Goal: Information Seeking & Learning: Check status

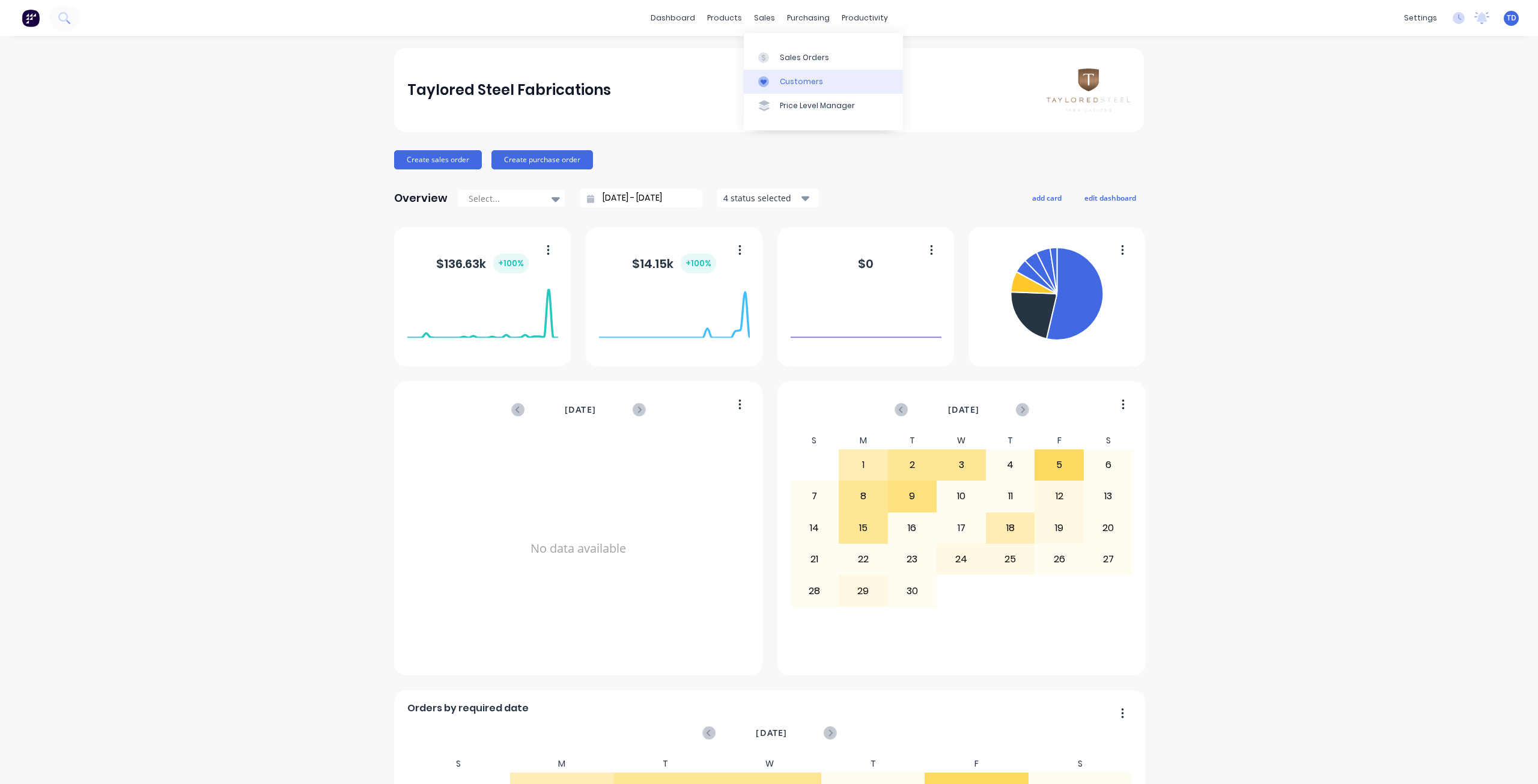
click at [787, 85] on div "Customers" at bounding box center [801, 82] width 44 height 11
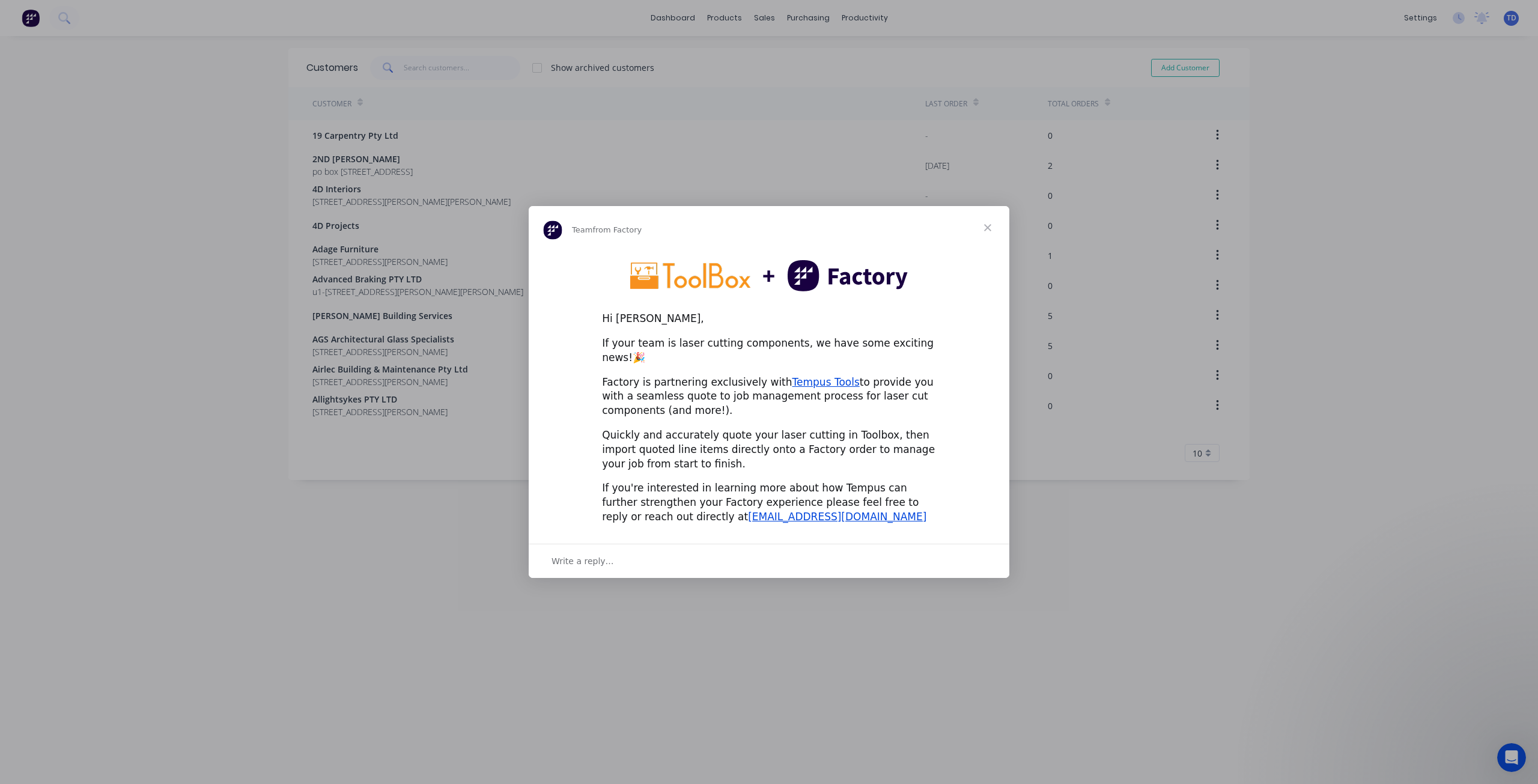
click at [986, 231] on span "Close" at bounding box center [988, 228] width 44 height 44
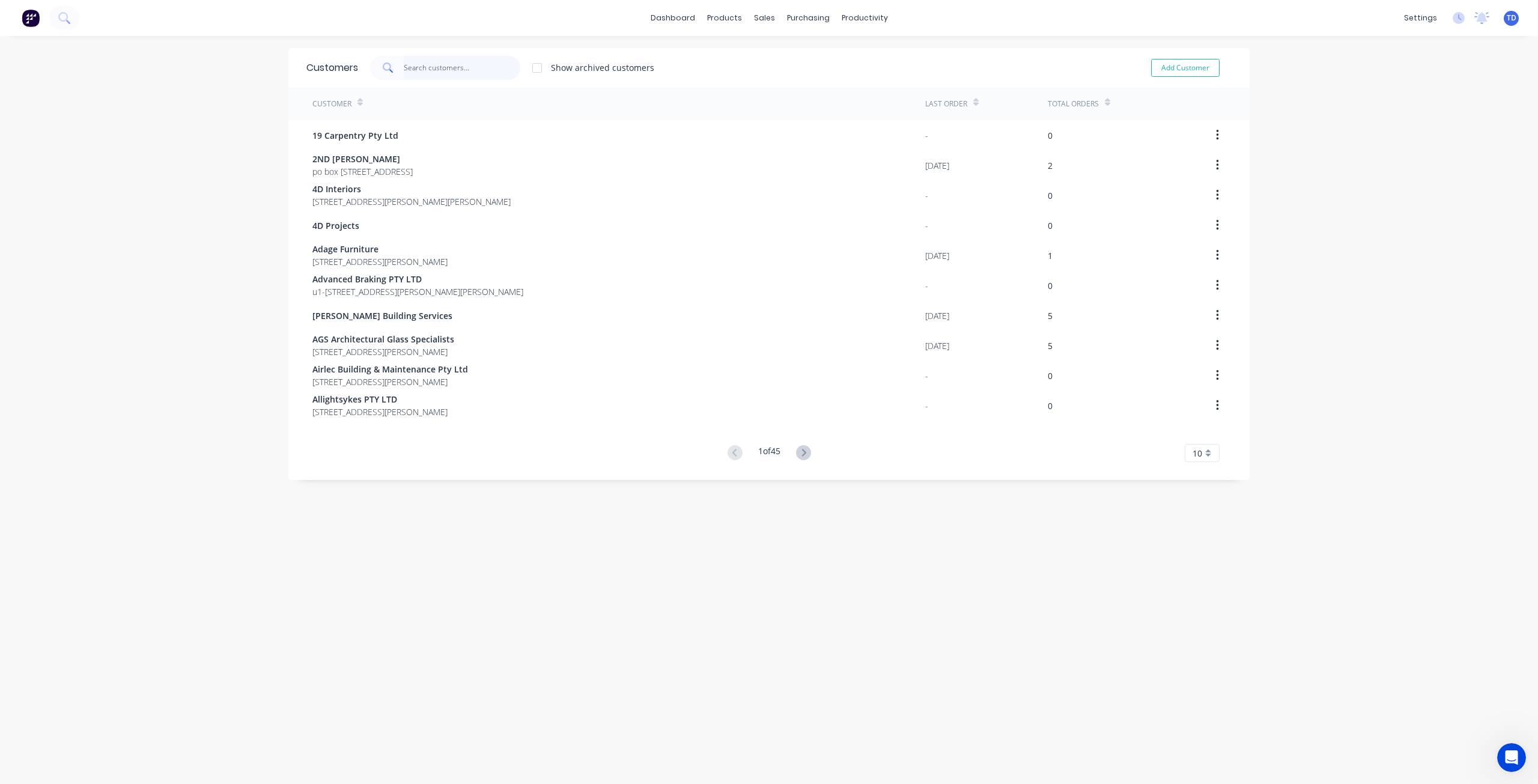
click at [452, 65] on input "text" at bounding box center [462, 67] width 117 height 24
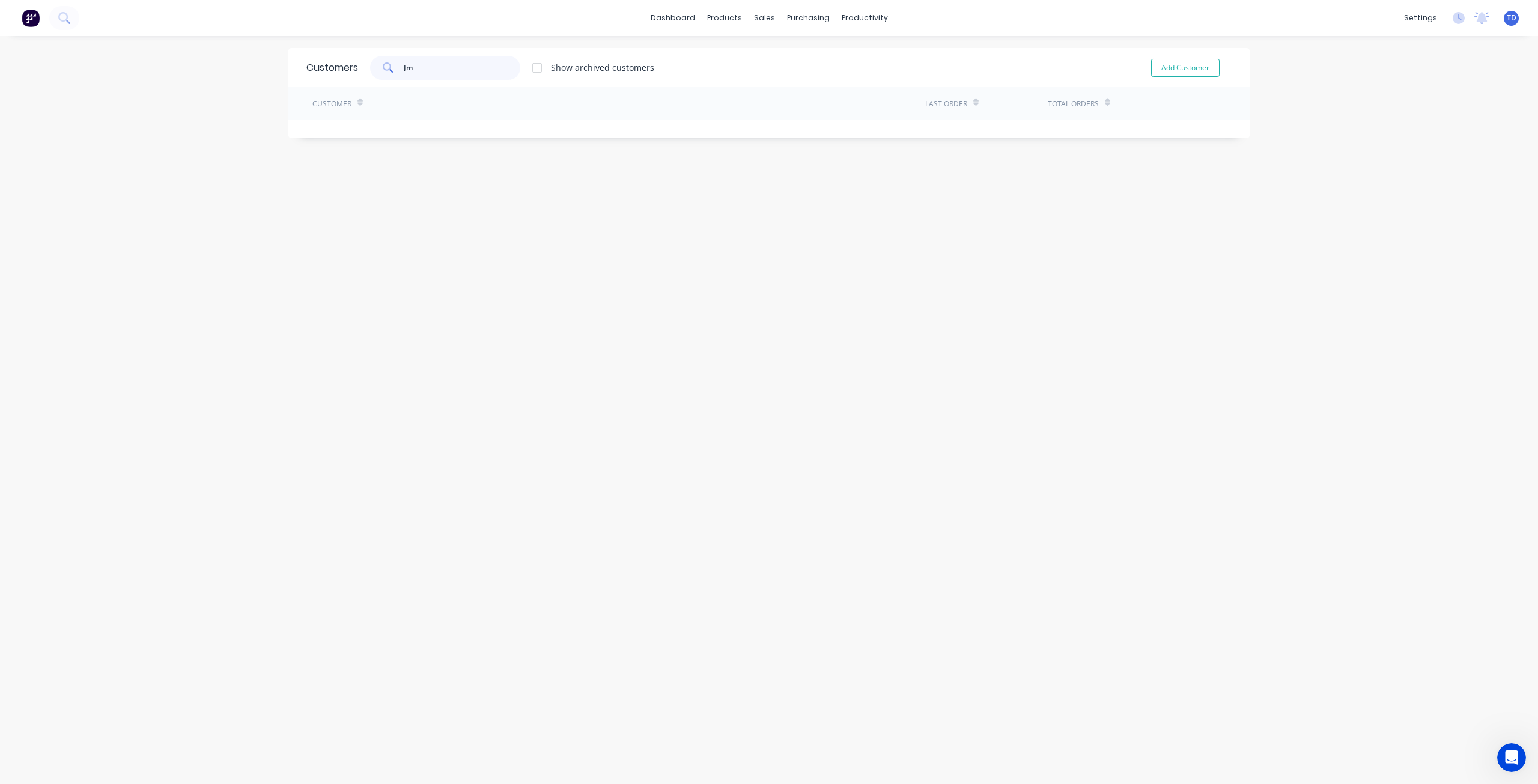
type input "J"
type input "a"
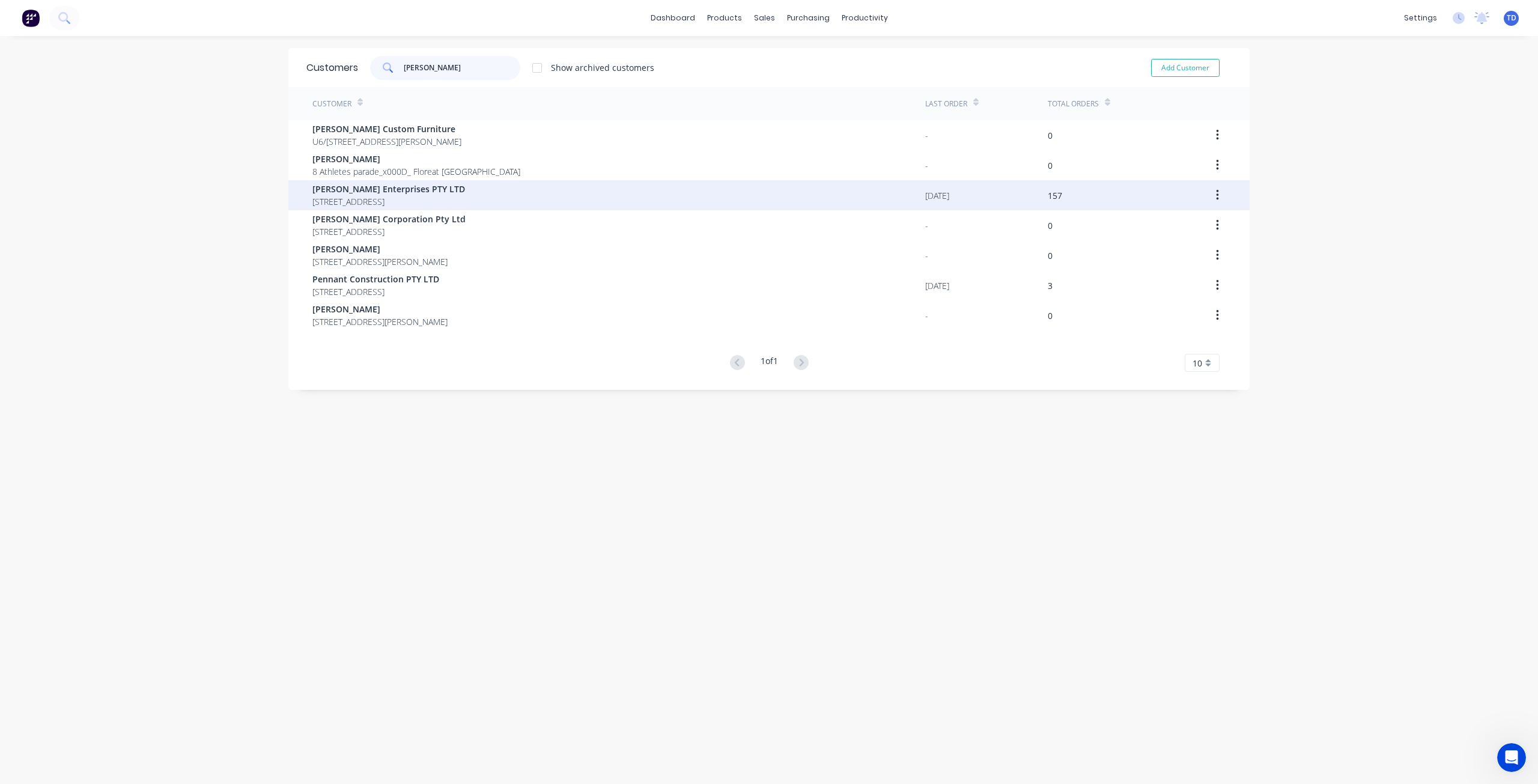
type input "Jame"
click at [403, 185] on span "Jamel Enterprises PTY LTD" at bounding box center [388, 189] width 153 height 13
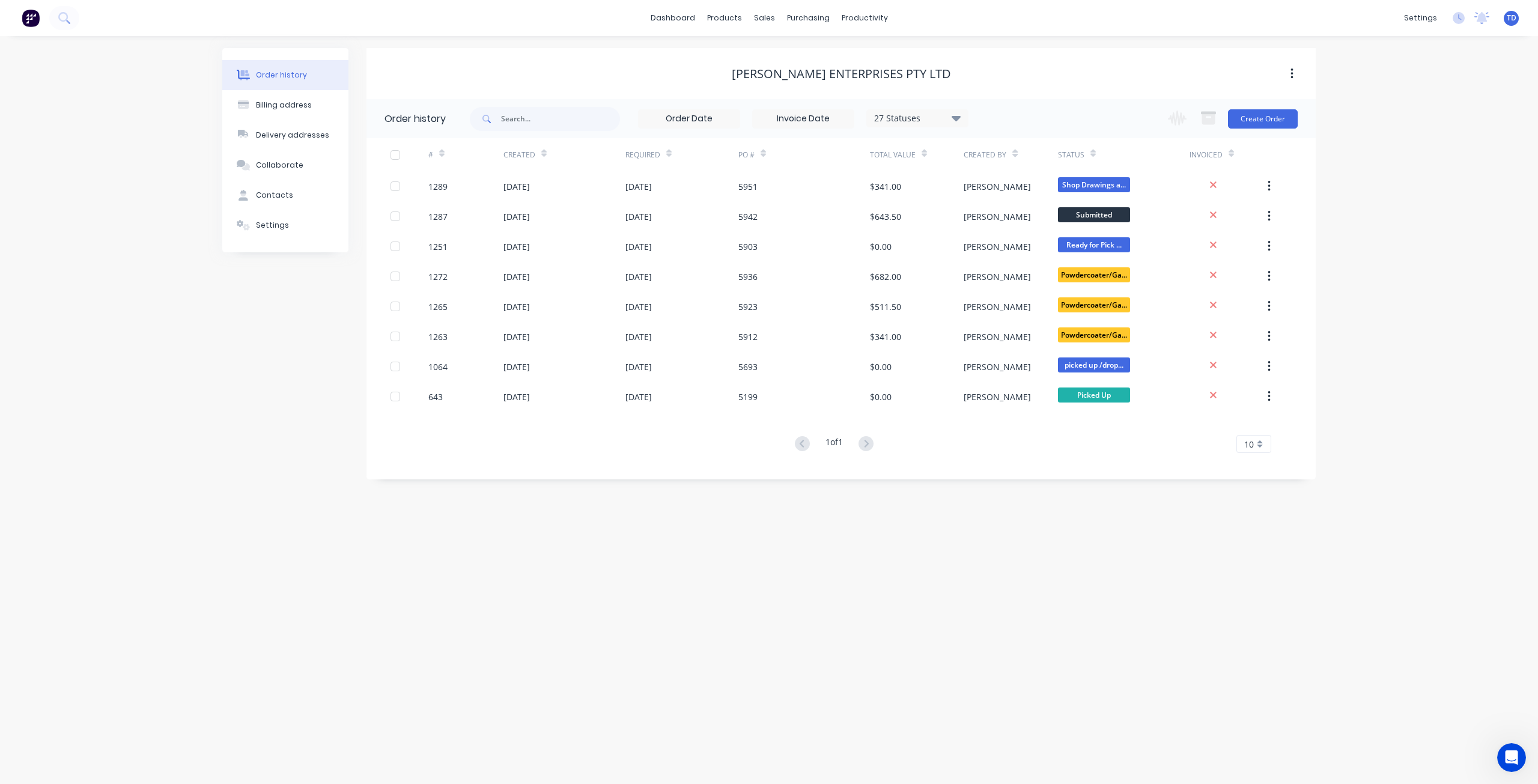
click at [950, 116] on div "27 Statuses" at bounding box center [917, 118] width 101 height 14
click at [987, 258] on div "All" at bounding box center [941, 263] width 150 height 24
click at [1017, 256] on label at bounding box center [1017, 256] width 0 height 0
click at [1017, 261] on input "checkbox" at bounding box center [1021, 262] width 10 height 12
checkbox input "true"
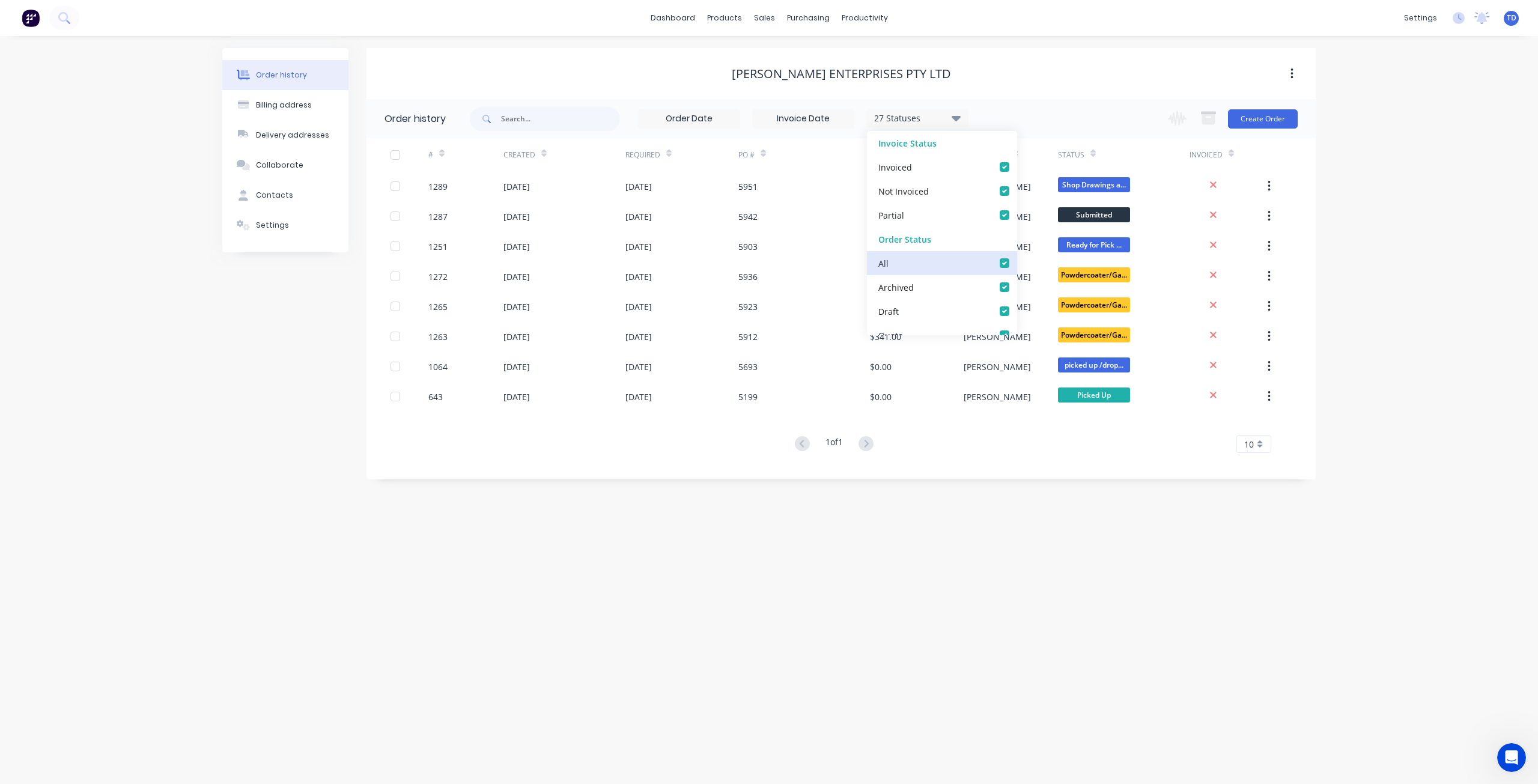
checkbox input "true"
click at [809, 590] on div "Order history Billing address Delivery addresses Collaborate Contacts Settings …" at bounding box center [769, 410] width 1538 height 748
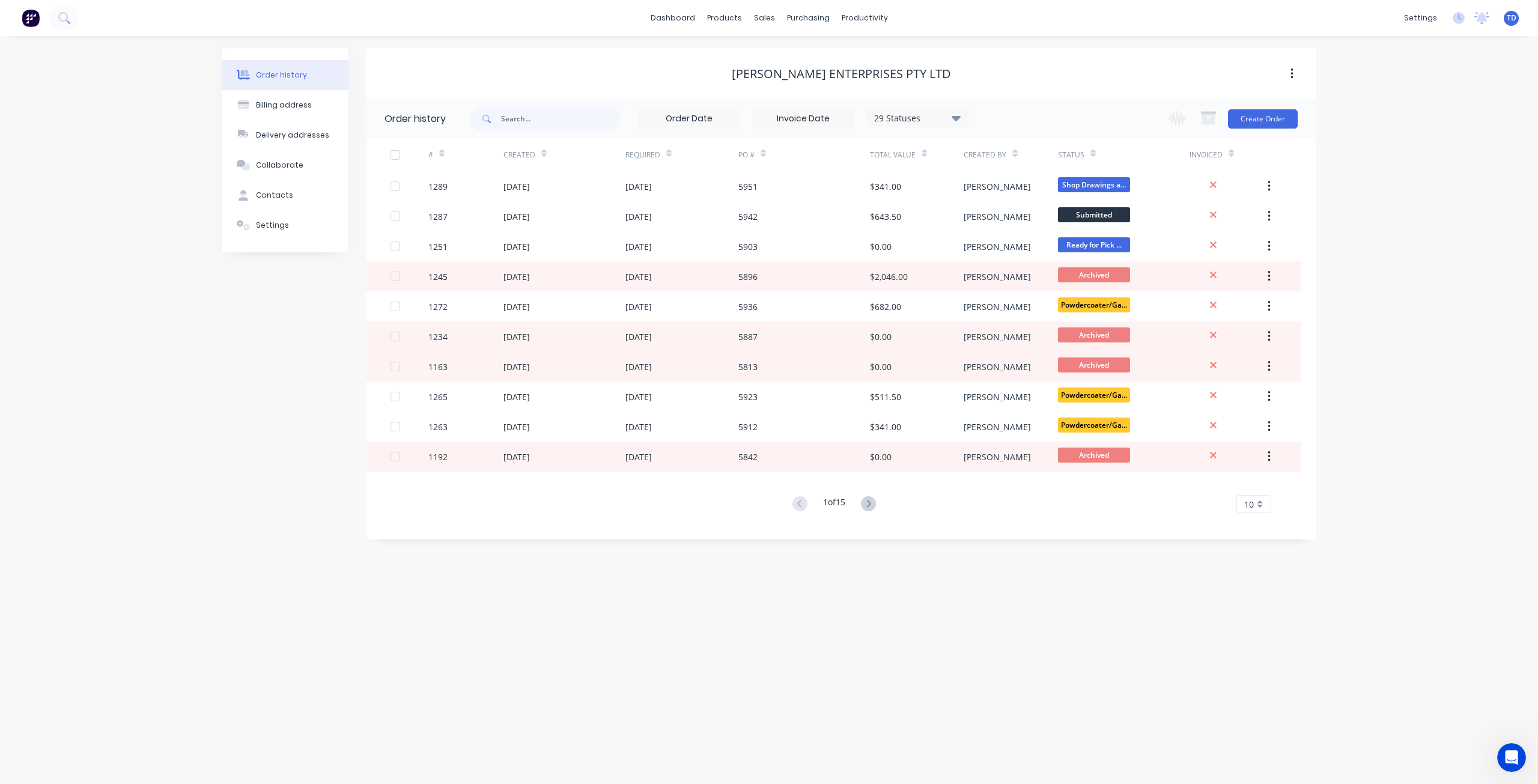
click at [959, 116] on icon at bounding box center [956, 118] width 9 height 5
click at [989, 261] on div "All" at bounding box center [941, 263] width 150 height 24
click at [1017, 256] on label at bounding box center [1017, 256] width 0 height 0
click at [1017, 261] on input "checkbox" at bounding box center [1021, 262] width 10 height 12
checkbox input "false"
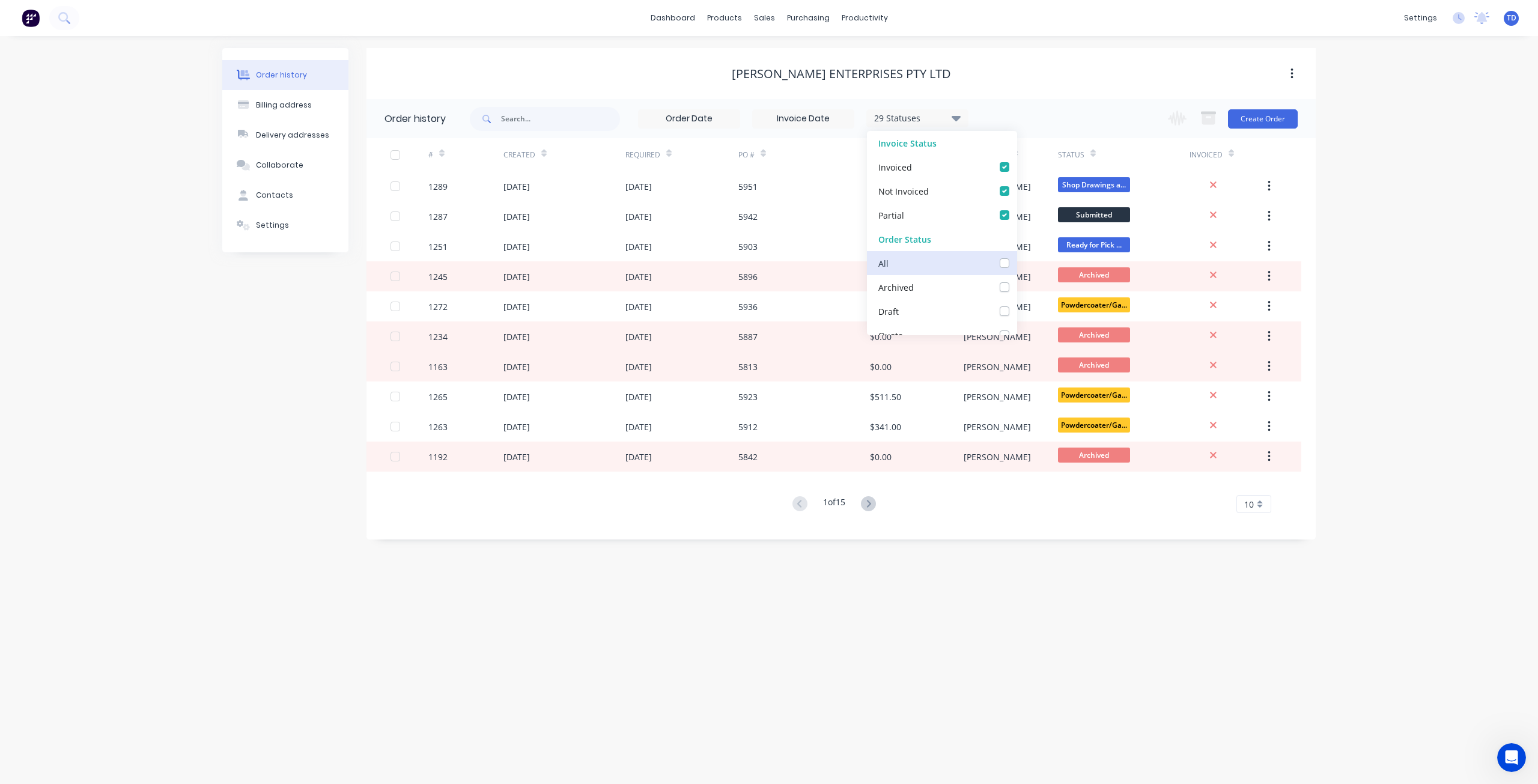
checkbox input "false"
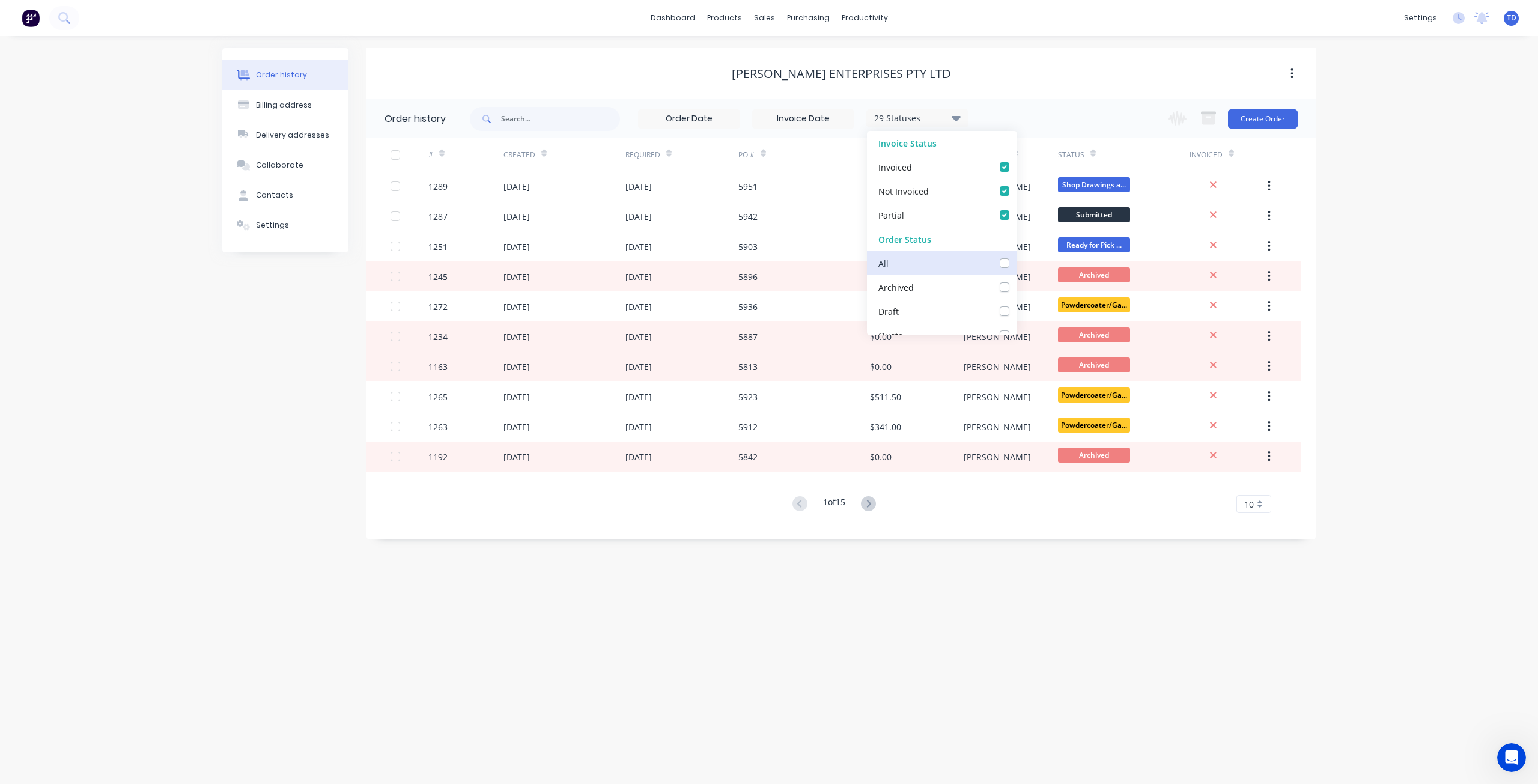
checkbox Info\/Approval_checkbox_8e0403d3-99c4-4b4d-9d07-d49b4954e886undefined "false"
checkbox measure_checkbox_4b8f2b2e-b031-4684-a764-1c57bfd1b2aaundefined "false"
checkbox Hold_checkbox_f4c5b410-a02c-4c56-937e-a75dd8cd0607undefined "false"
checkbox Cutting\/Folding\/Polishing_checkbox_8630c3f4-3a88-4b13-8dc1-7e6fe8d3ac43undefined "false"
checkbox input "false"
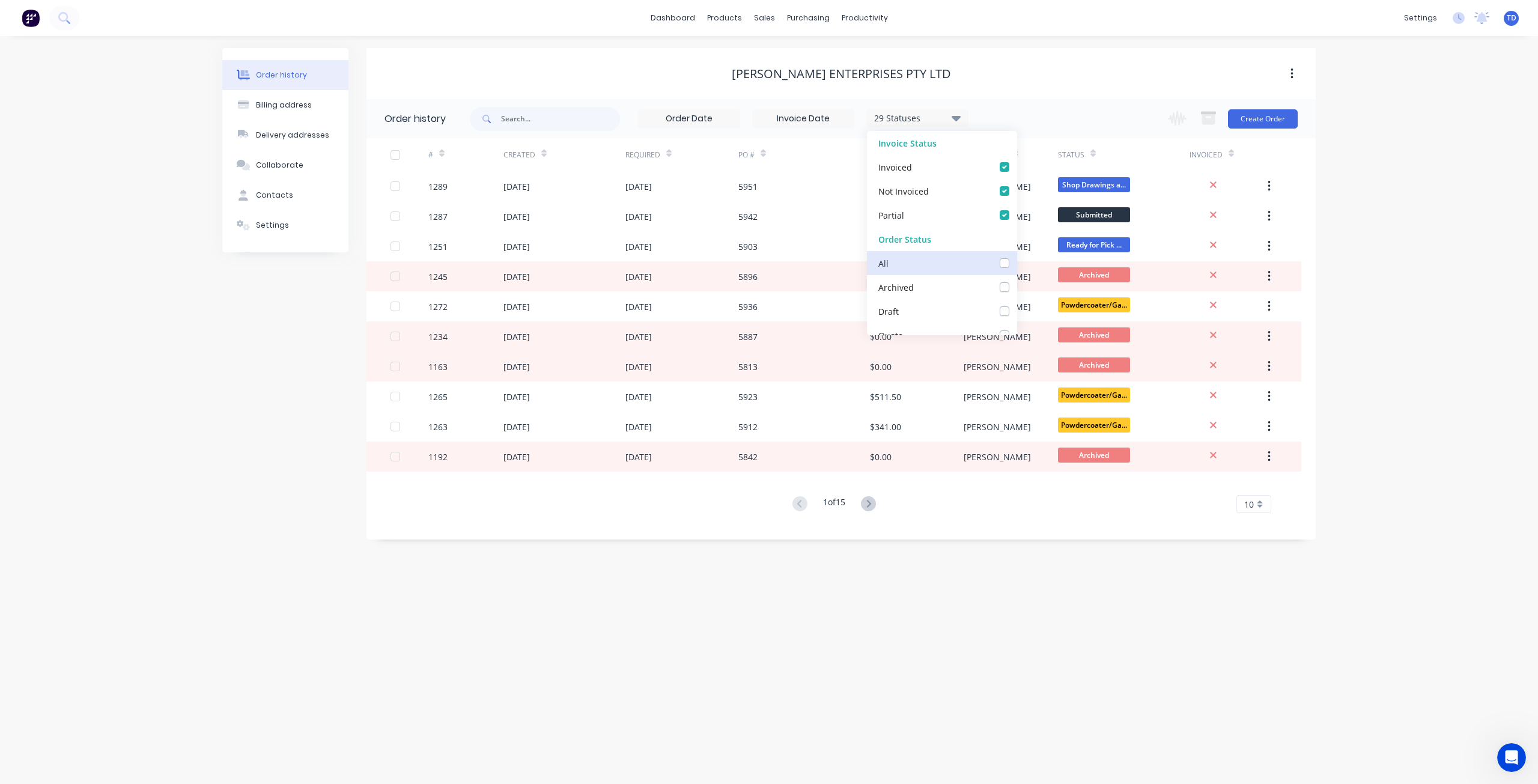
checkbox fab_checkbox_d09e91ba-1681-4d8e-82c2-6f2410ec0ef8undefined "false"
checkbox Cutter_checkbox_3ad2bee9-e182-41bd-9d4d-3c7c3234a1cfundefined "false"
checkbox input "false"
checkbox Welding_checkbox_d846023e-ed75-4563-8897-0aa4be058a68undefined "false"
checkbox Production_checkbox_3657023c-b407-4ea9-bf08-eb37e209956bundefined "false"
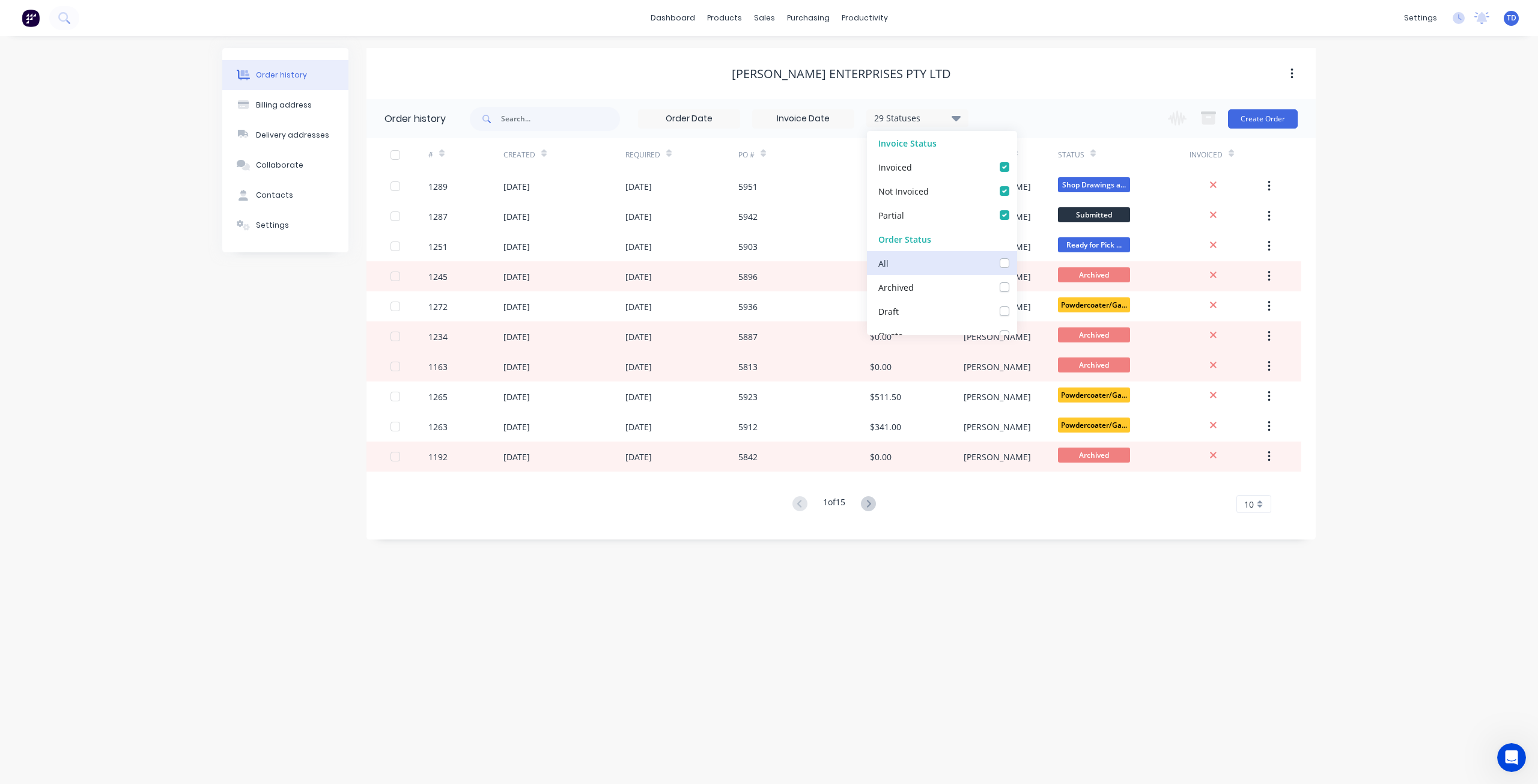
checkbox input "false"
checkbox PC\/Galv105_checkbox_730aa875-2639-482f-a6d2-b0661707abb3undefined "false"
checkbox input "false"
checkbox Delivery_checkbox_120f6393-f719-4ab7-a1bc-b97eac6dbf1bundefined "false"
checkbox Up_checkbox_9b4e2778-9fbf-44cd-8222-1172bee42abfundefined "false"
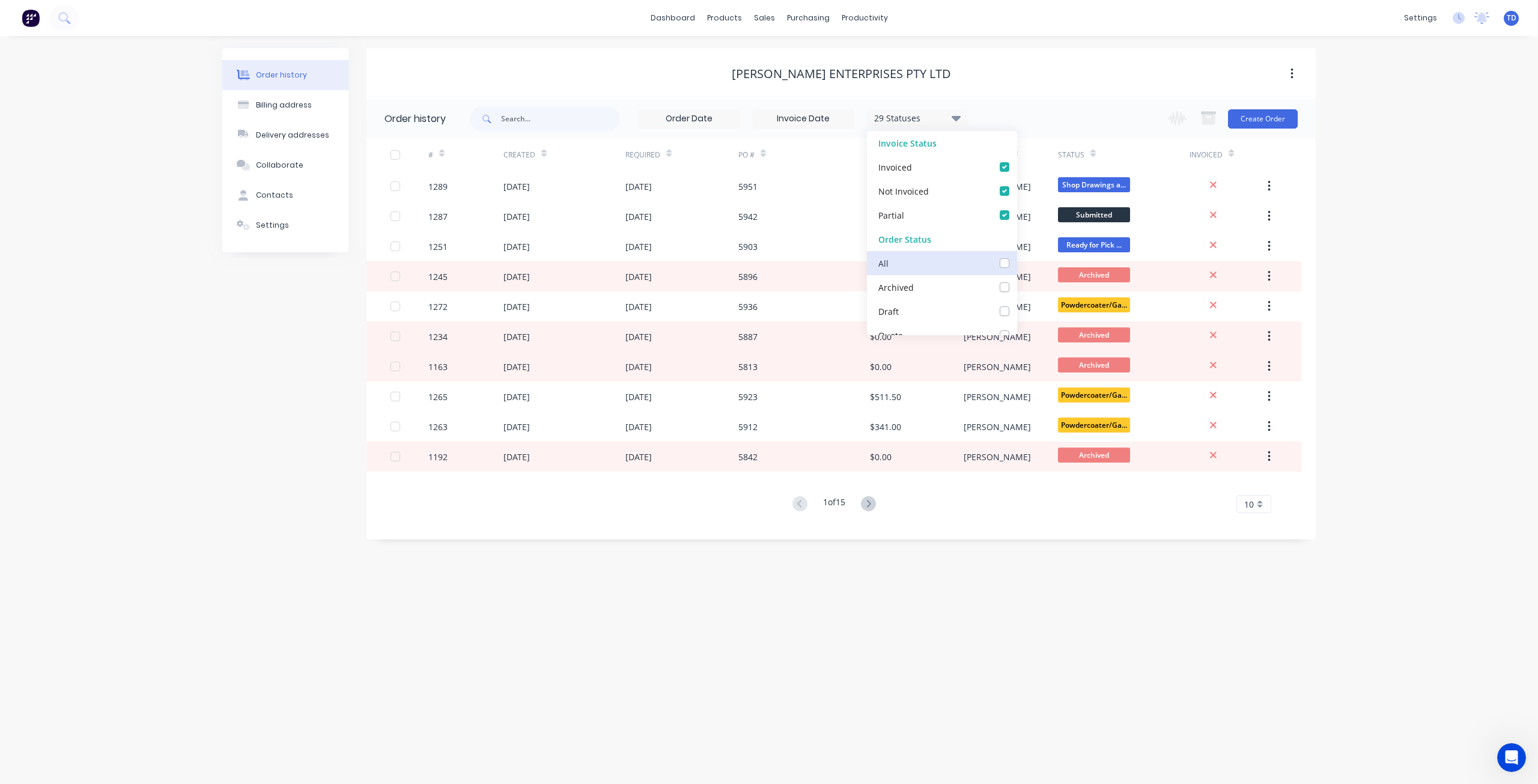
checkbox off_checkbox_f8d7d8b9-3596-46b4-a4ee-a06328a82f37undefined "false"
checkbox invoiced_checkbox_2f2d19d9-c9ad-4502-ae64-bb7c5690f5daundefined "false"
checkbox site_checkbox_40f63413-5e29-48d0-a968-b0bebe2ce24dundefined "false"
checkbox input "false"
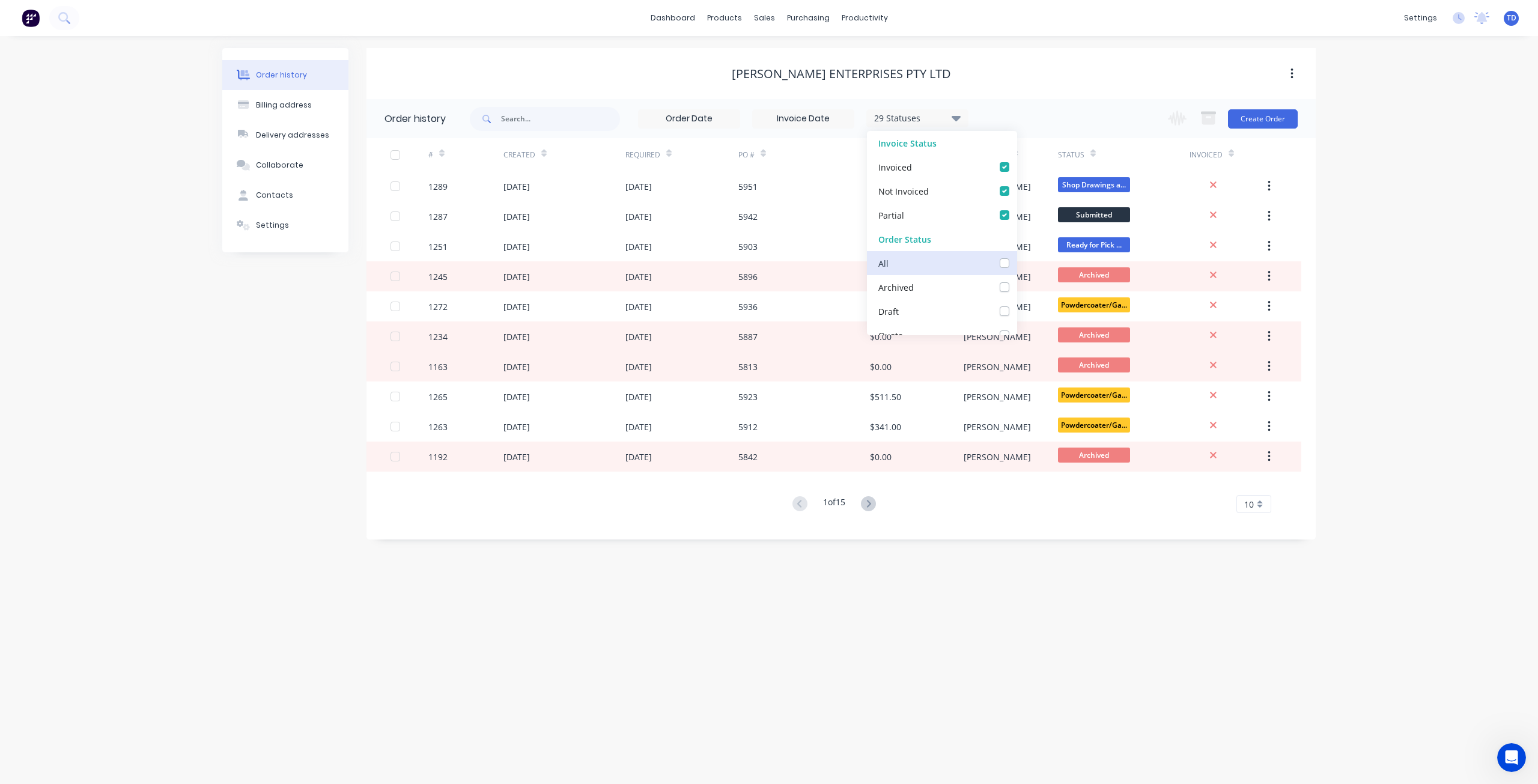
checkbox Up_checkbox_2pi1lundefined "false"
click at [1367, 164] on div "Order history Billing address Delivery addresses Collaborate Contacts Settings …" at bounding box center [769, 410] width 1538 height 748
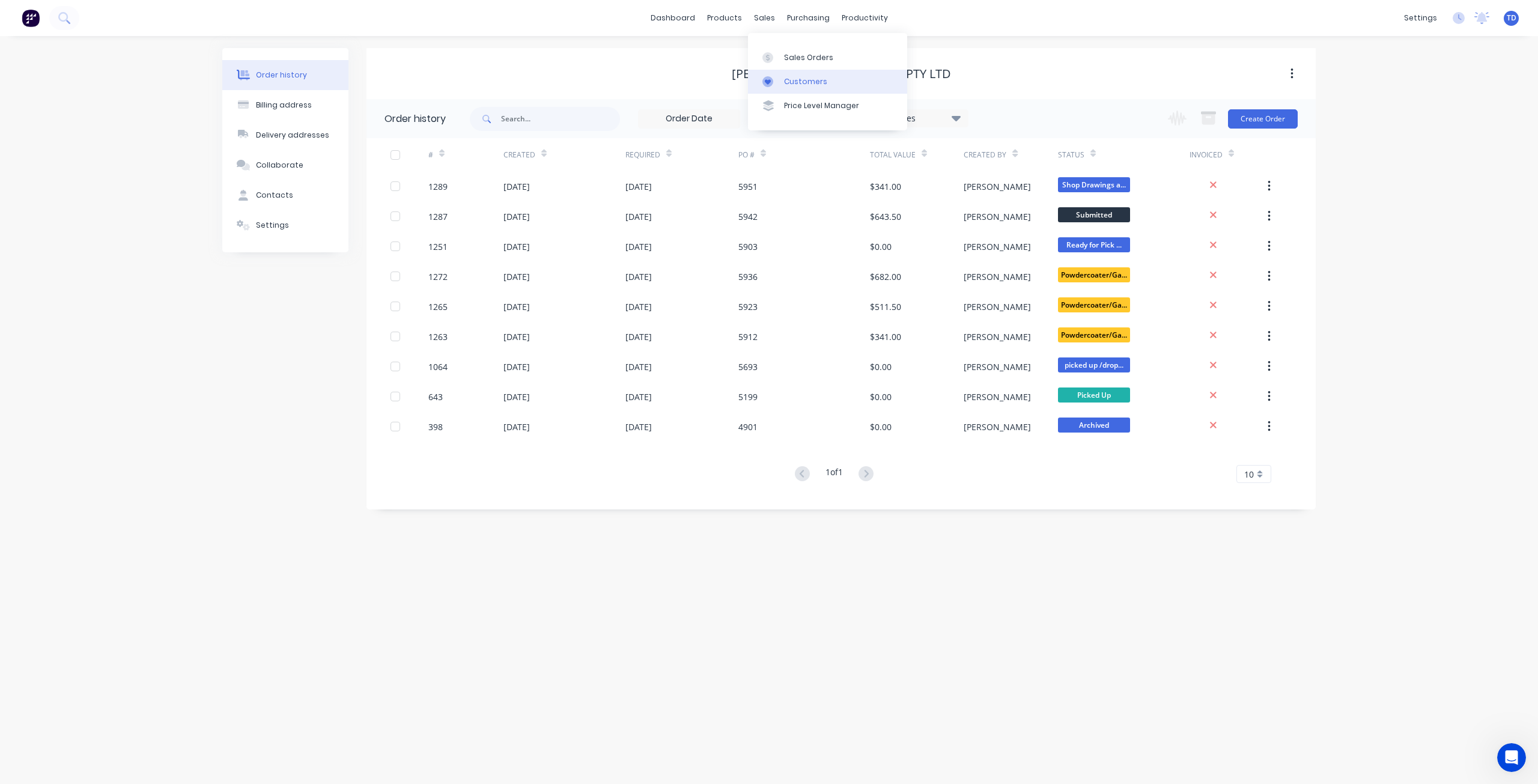
click at [792, 80] on div "Customers" at bounding box center [806, 82] width 44 height 11
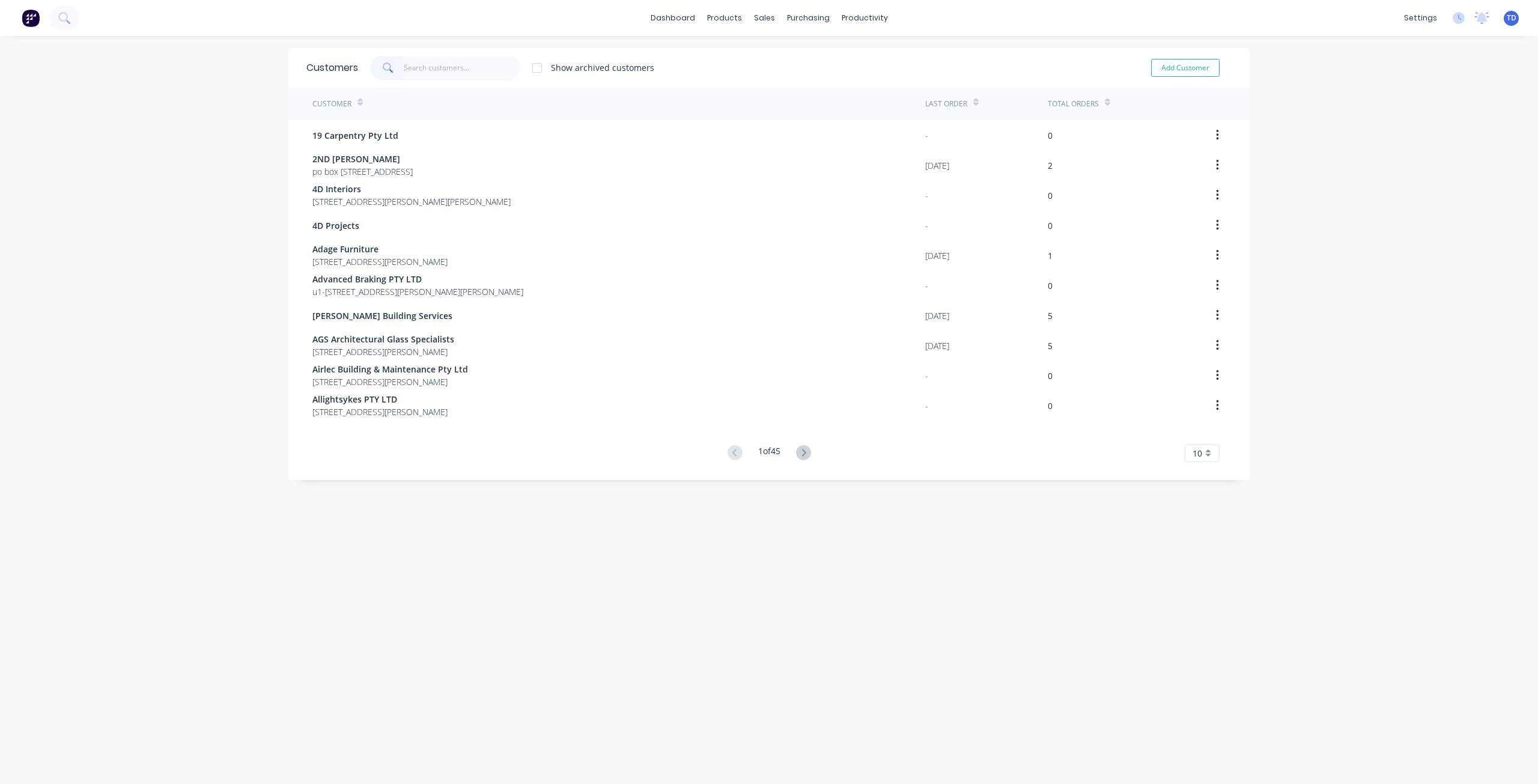
click at [471, 68] on input "text" at bounding box center [462, 67] width 117 height 24
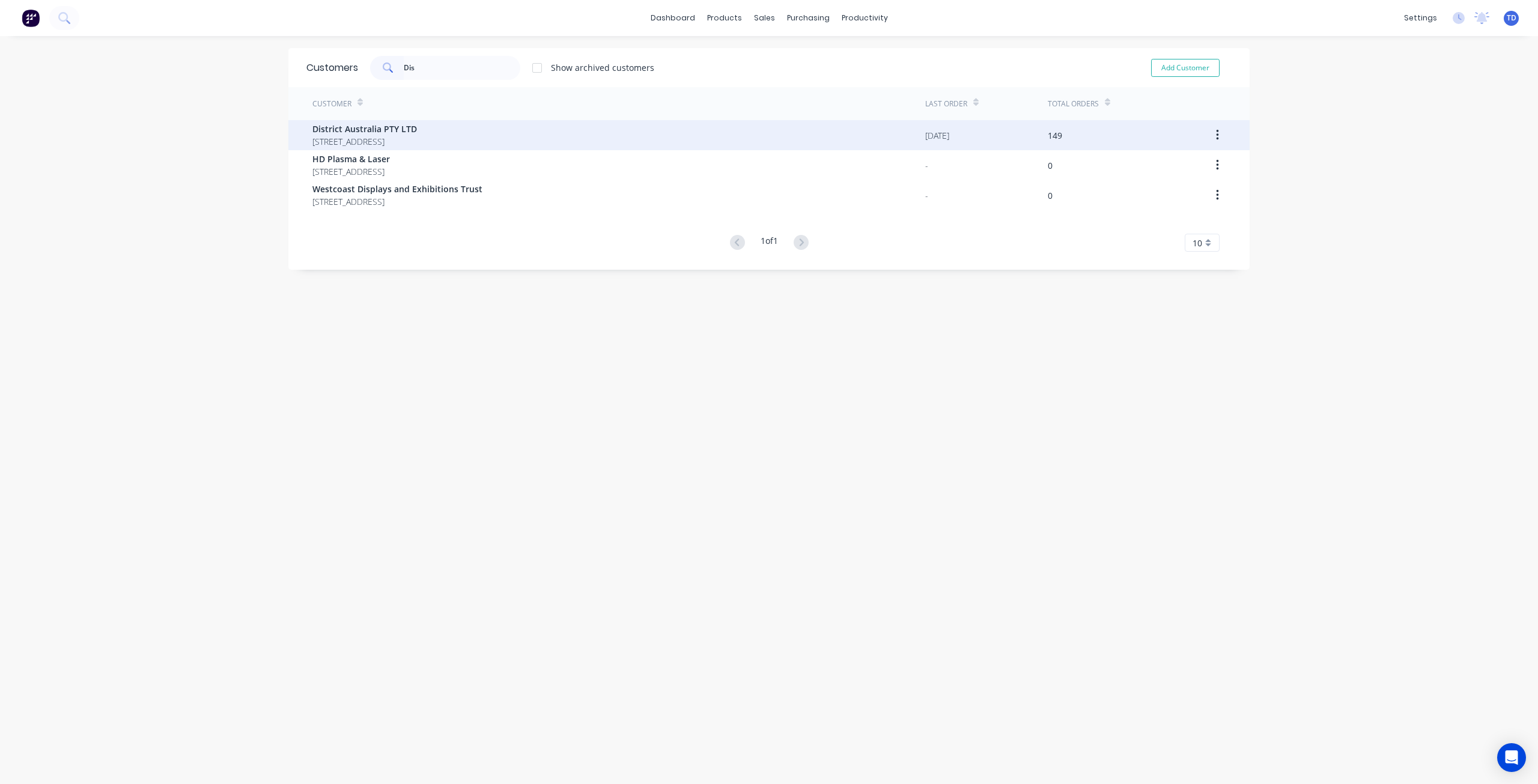
type input "Dis"
click at [407, 136] on span "246 Hay st Subiaco Western Australia Australia 6008" at bounding box center [364, 142] width 105 height 13
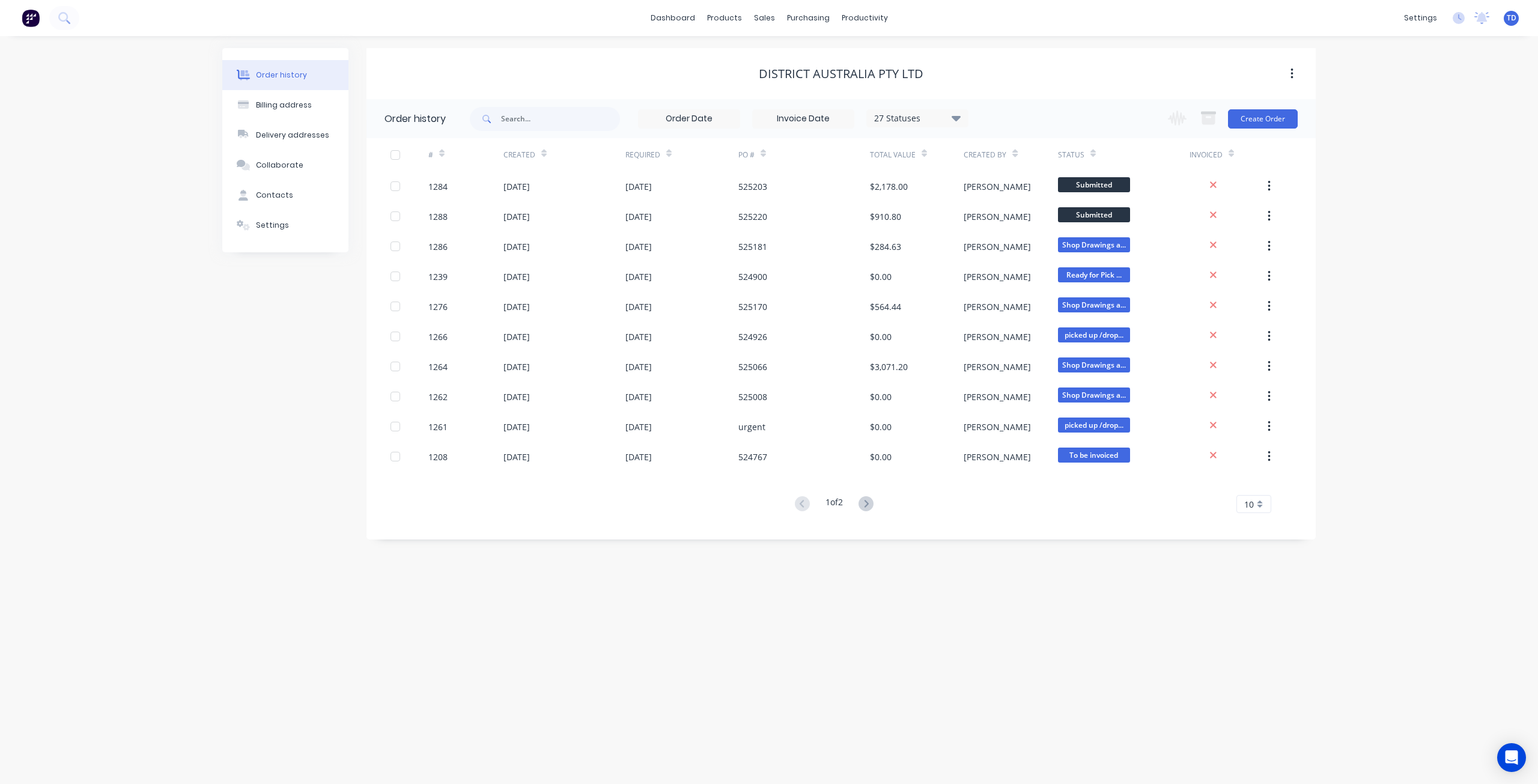
click at [940, 119] on div "27 Statuses" at bounding box center [917, 118] width 101 height 14
click at [1017, 256] on label at bounding box center [1017, 256] width 0 height 0
click at [1017, 261] on input "checkbox" at bounding box center [1021, 262] width 10 height 12
checkbox input "true"
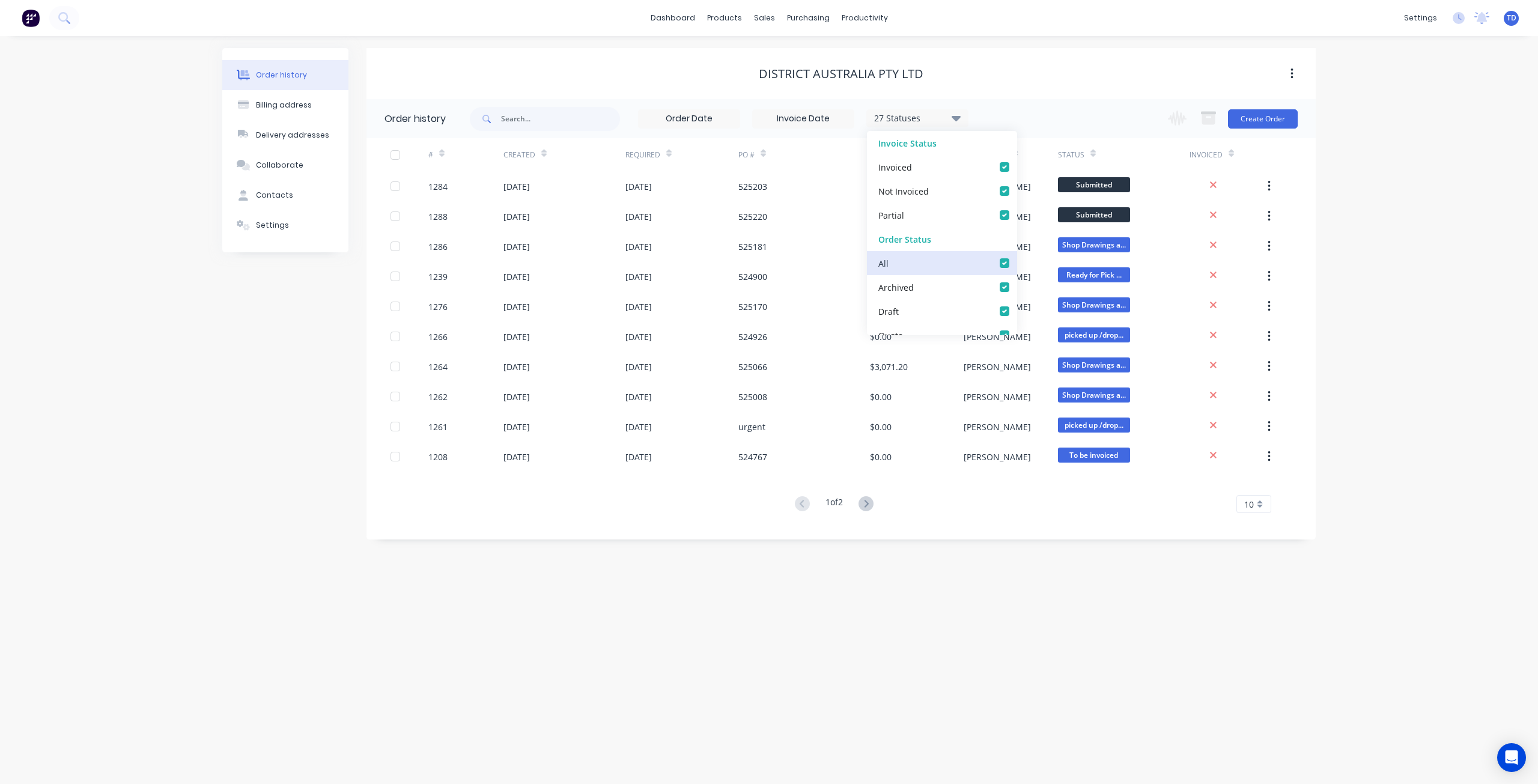
checkbox input "true"
click at [256, 447] on div "Order history Billing address Delivery addresses Collaborate Contacts Settings" at bounding box center [285, 294] width 126 height 491
click at [954, 109] on div "29 Statuses Invoice Status Invoiced Not Invoiced Partial Order Status All Archi…" at bounding box center [917, 118] width 102 height 18
click at [952, 118] on icon at bounding box center [956, 118] width 9 height 15
click at [800, 611] on div "Order history Billing address Delivery addresses Collaborate Contacts Settings …" at bounding box center [769, 410] width 1538 height 748
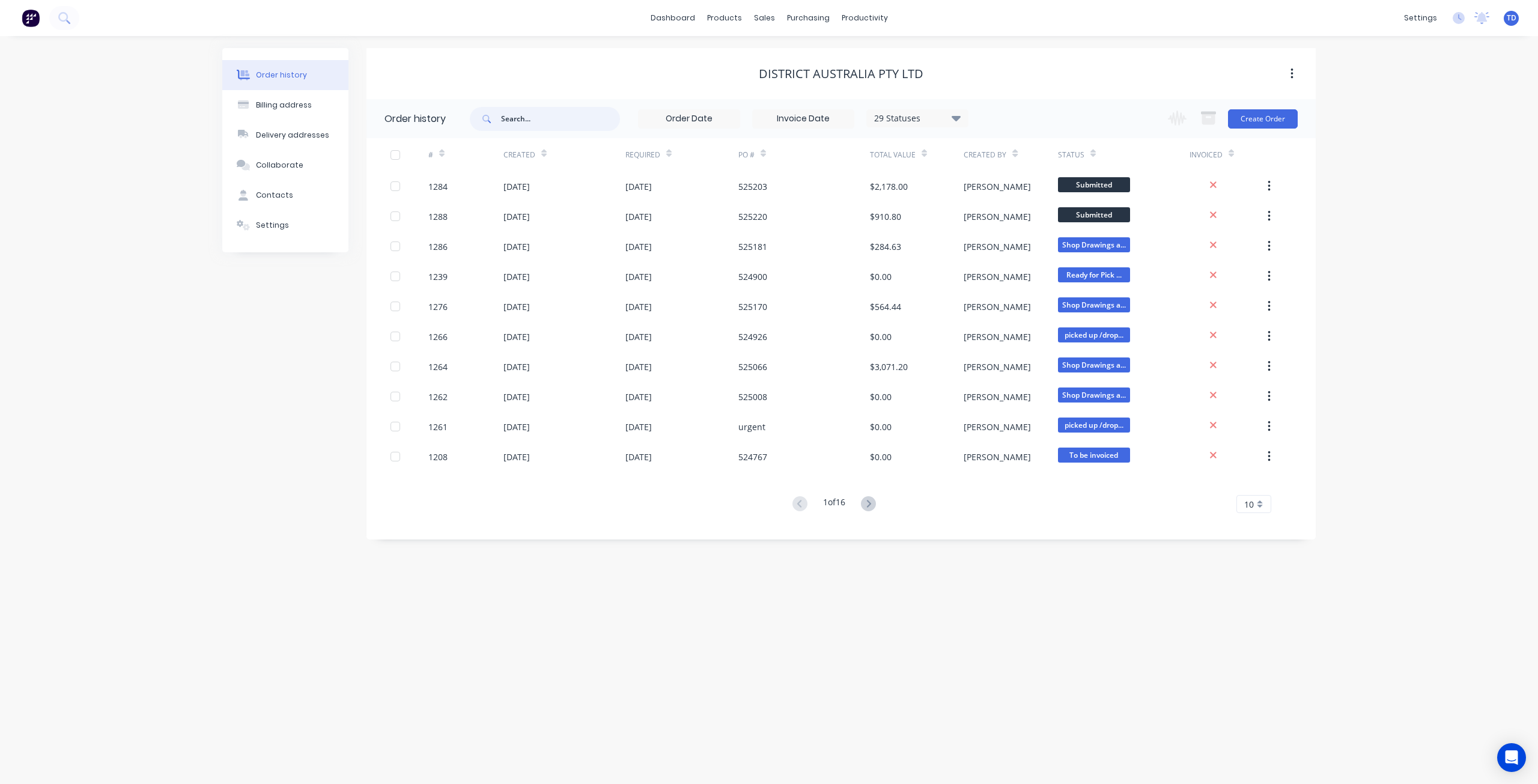
click at [556, 120] on input "text" at bounding box center [560, 119] width 119 height 24
click at [947, 118] on div "29 Statuses" at bounding box center [917, 118] width 101 height 14
click at [1017, 256] on label at bounding box center [1017, 256] width 0 height 0
click at [1017, 261] on input "checkbox" at bounding box center [1021, 262] width 10 height 12
checkbox input "false"
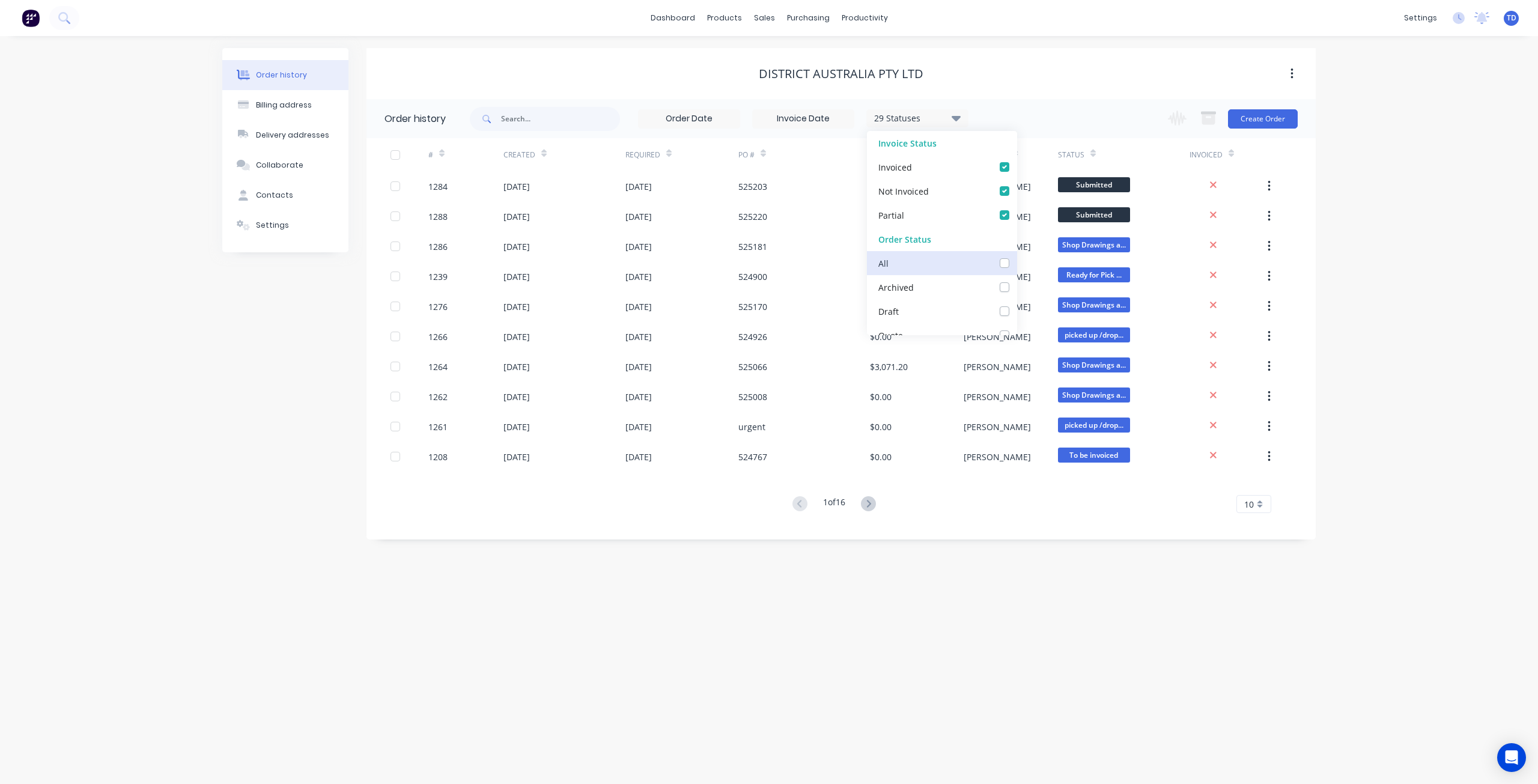
checkbox input "false"
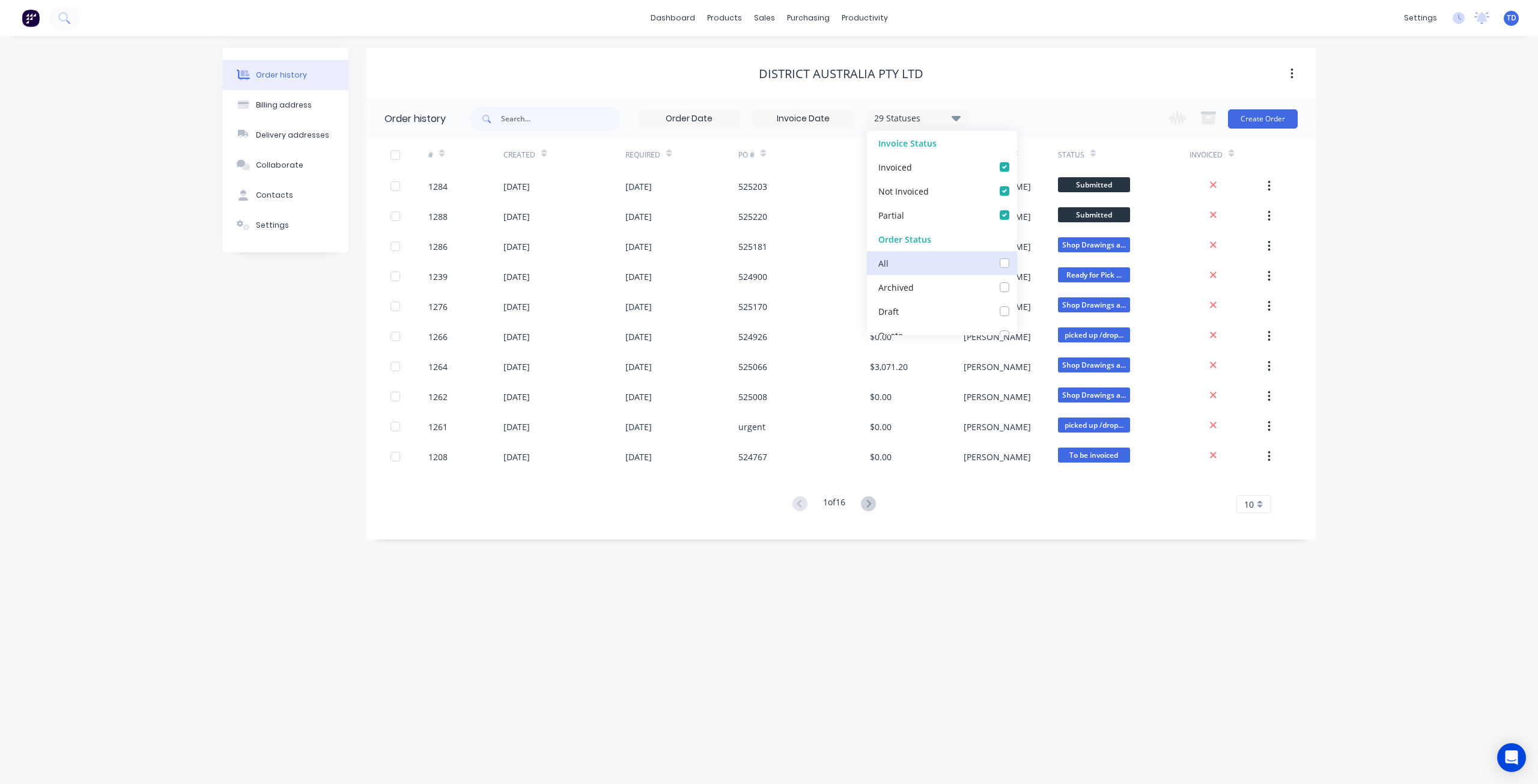
checkbox Info\/Approval_checkbox_8e0403d3-99c4-4b4d-9d07-d49b4954e886undefined "false"
checkbox measure_checkbox_4b8f2b2e-b031-4684-a764-1c57bfd1b2aaundefined "false"
checkbox Hold_checkbox_f4c5b410-a02c-4c56-937e-a75dd8cd0607undefined "false"
checkbox Cutting\/Folding\/Polishing_checkbox_8630c3f4-3a88-4b13-8dc1-7e6fe8d3ac43undefined "false"
checkbox input "false"
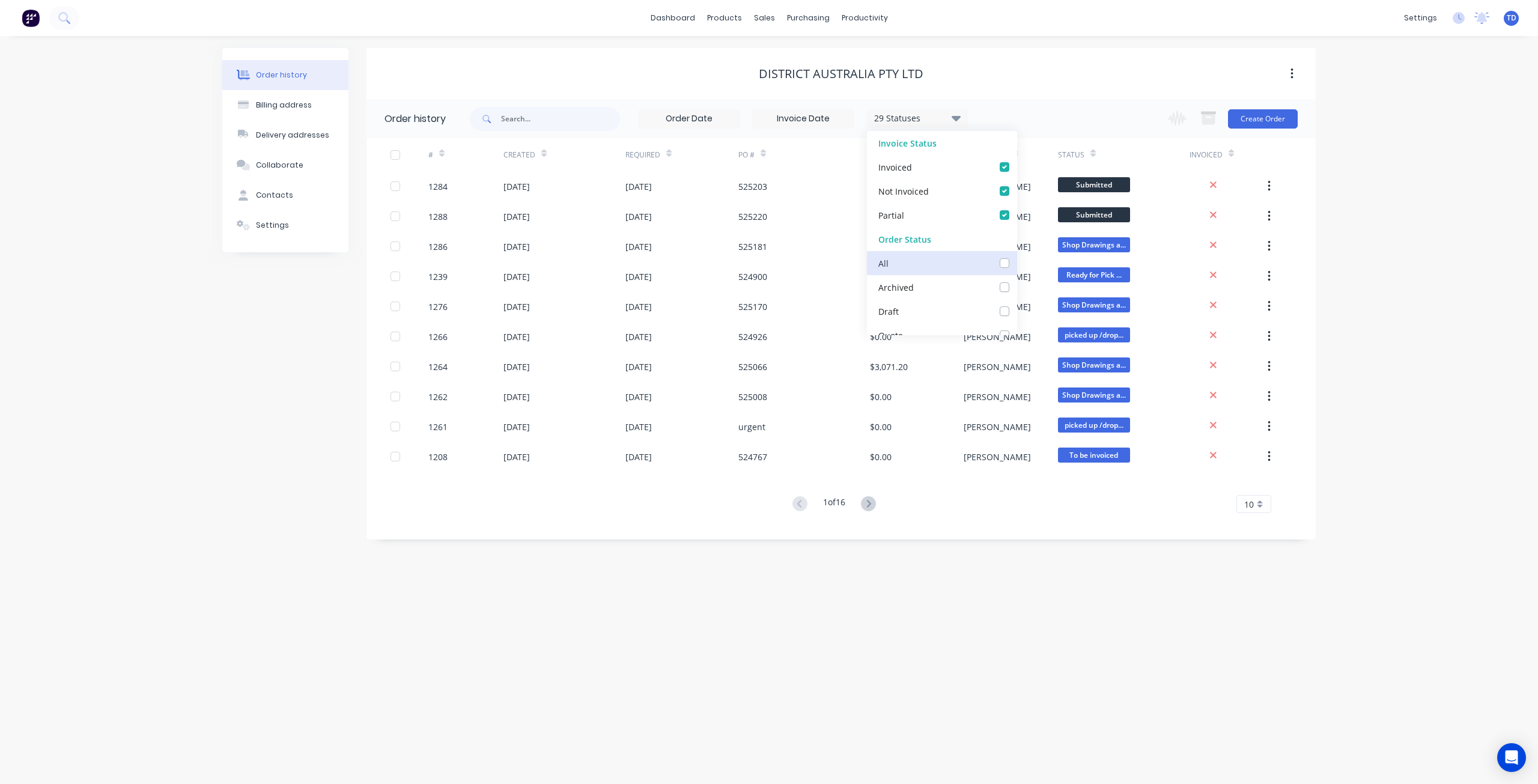
checkbox fab_checkbox_d09e91ba-1681-4d8e-82c2-6f2410ec0ef8undefined "false"
checkbox Cutter_checkbox_3ad2bee9-e182-41bd-9d4d-3c7c3234a1cfundefined "false"
checkbox input "false"
checkbox Welding_checkbox_d846023e-ed75-4563-8897-0aa4be058a68undefined "false"
checkbox Production_checkbox_3657023c-b407-4ea9-bf08-eb37e209956bundefined "false"
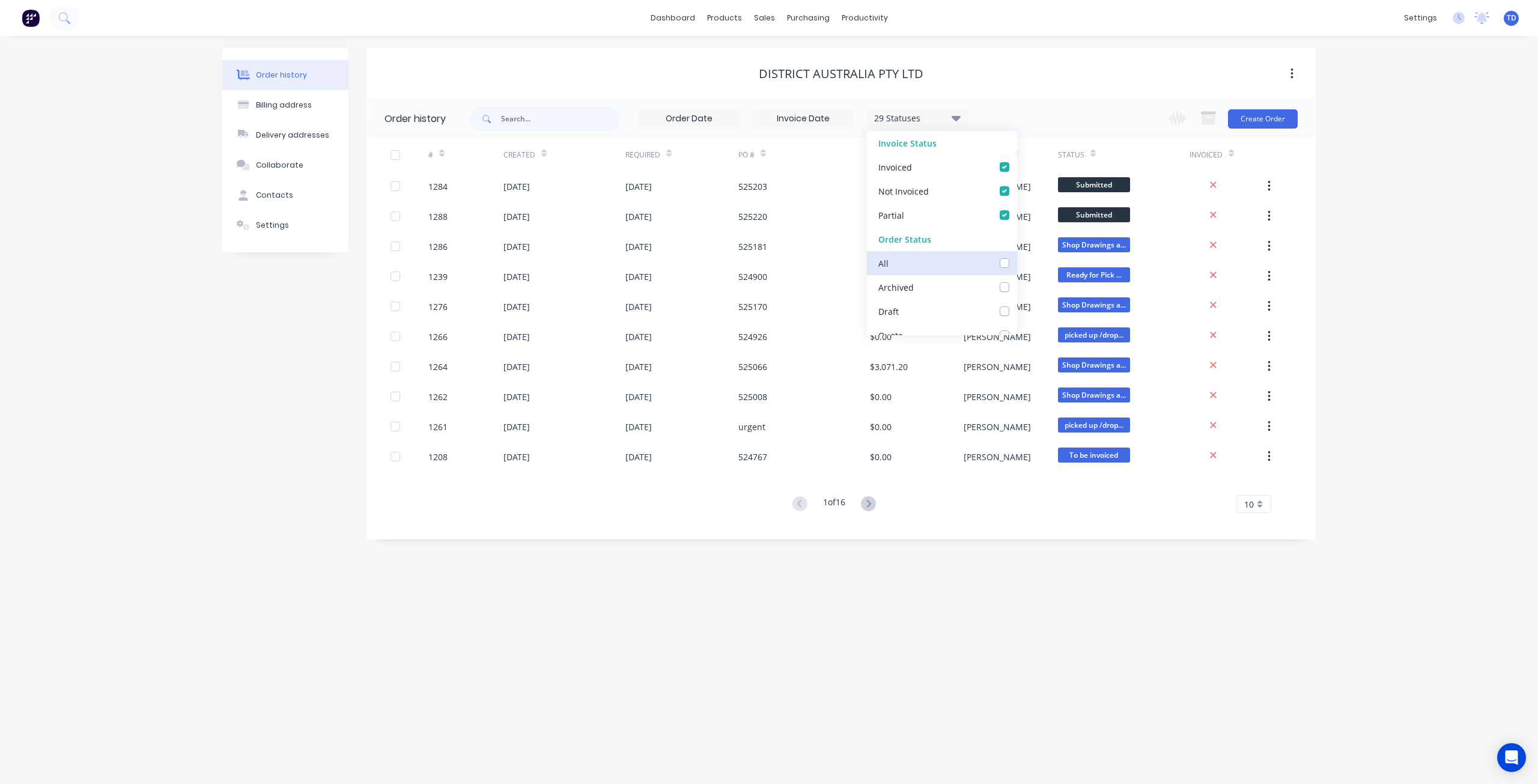
checkbox input "false"
checkbox PC\/Galv105_checkbox_730aa875-2639-482f-a6d2-b0661707abb3undefined "false"
checkbox input "false"
checkbox Delivery_checkbox_120f6393-f719-4ab7-a1bc-b97eac6dbf1bundefined "false"
checkbox Up_checkbox_9b4e2778-9fbf-44cd-8222-1172bee42abfundefined "false"
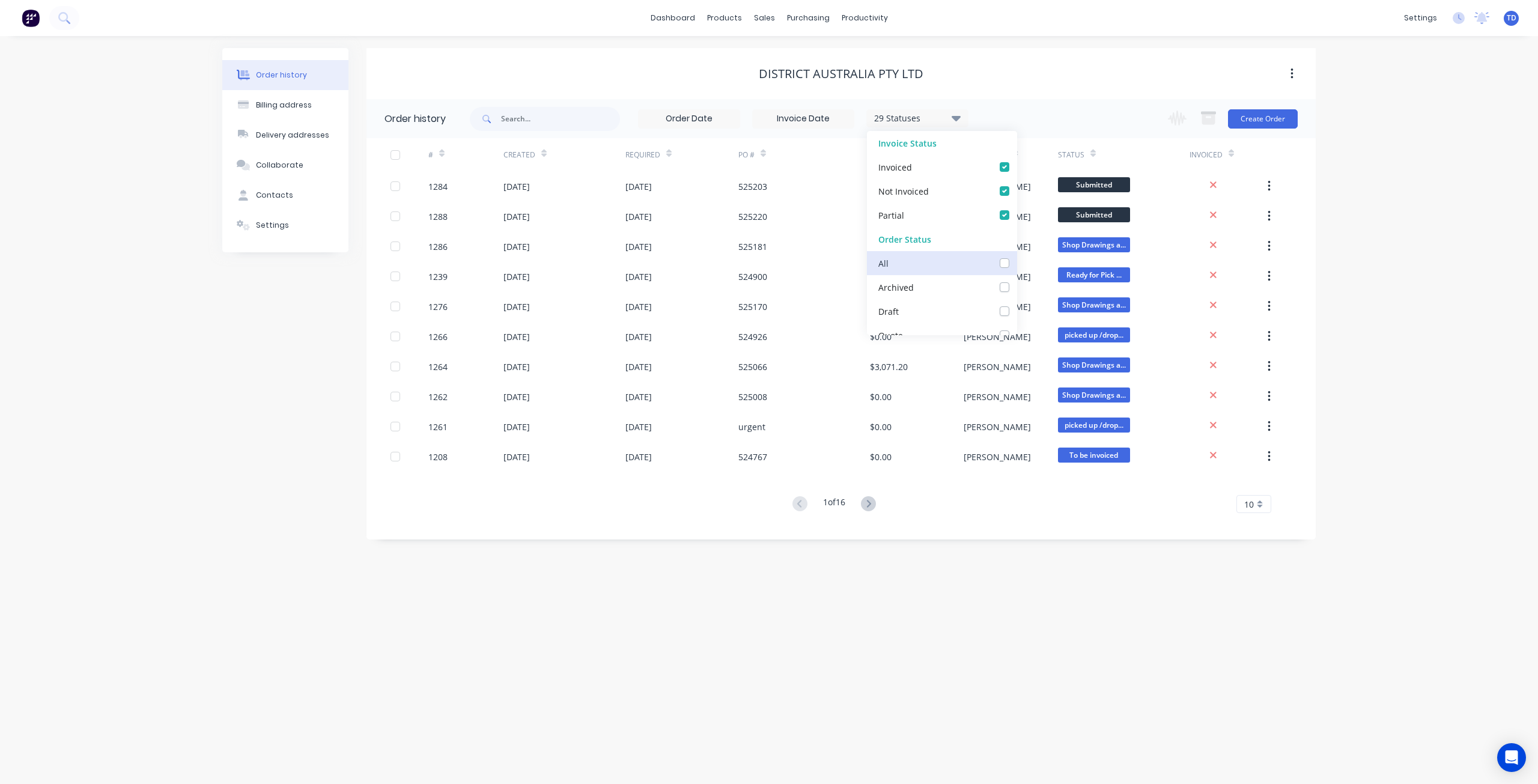
checkbox off_checkbox_f8d7d8b9-3596-46b4-a4ee-a06328a82f37undefined "false"
checkbox invoiced_checkbox_2f2d19d9-c9ad-4502-ae64-bb7c5690f5daundefined "false"
checkbox site_checkbox_40f63413-5e29-48d0-a968-b0bebe2ce24dundefined "false"
checkbox input "false"
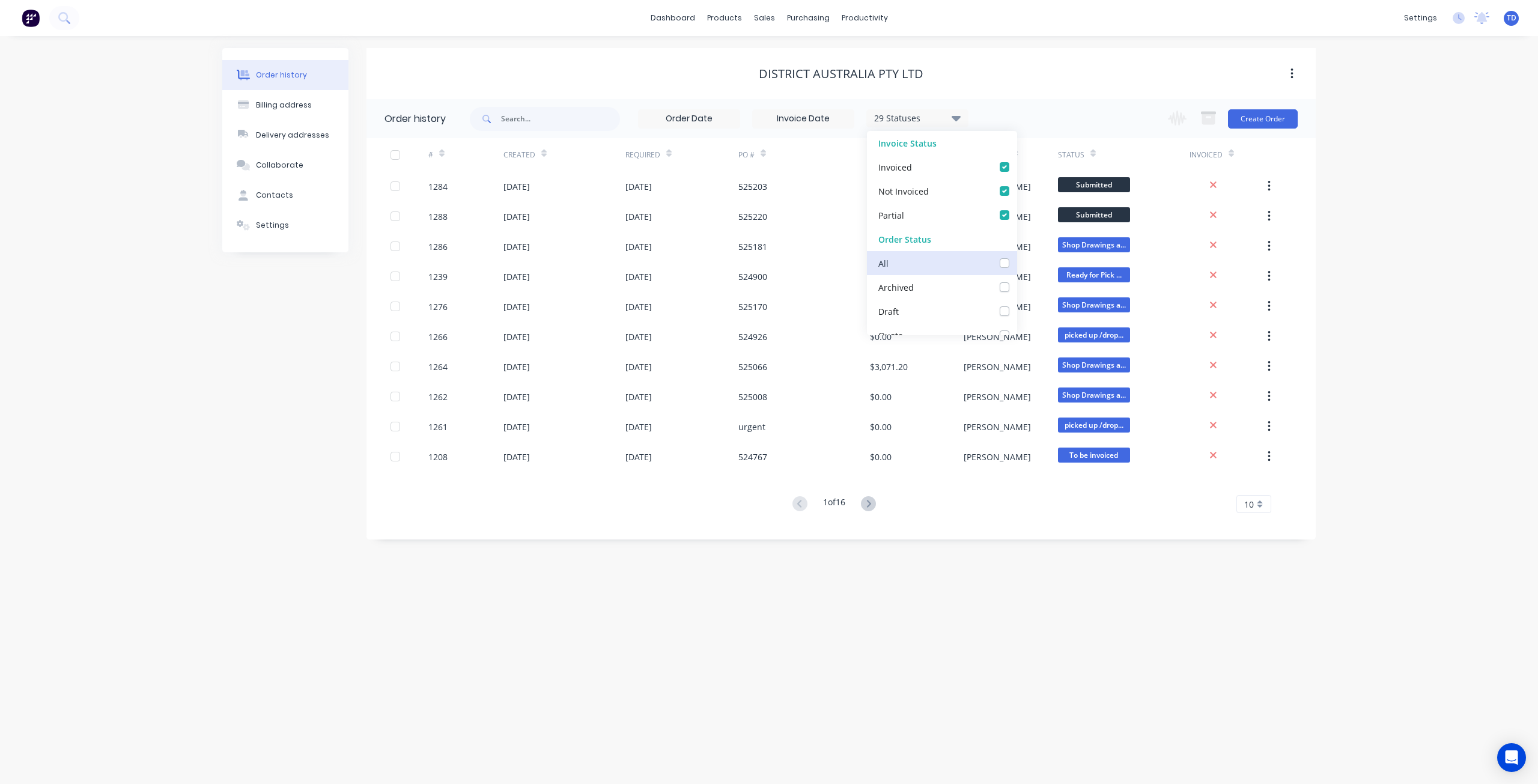
checkbox Up_checkbox_xksn1eundefined "false"
drag, startPoint x: 895, startPoint y: 461, endPoint x: 861, endPoint y: 647, distance: 189.1
click at [864, 549] on div "Order history Billing address Delivery addresses Collaborate Contacts Settings …" at bounding box center [769, 410] width 1538 height 748
click at [825, 55] on div "Purchase Orders" at bounding box center [847, 57] width 64 height 11
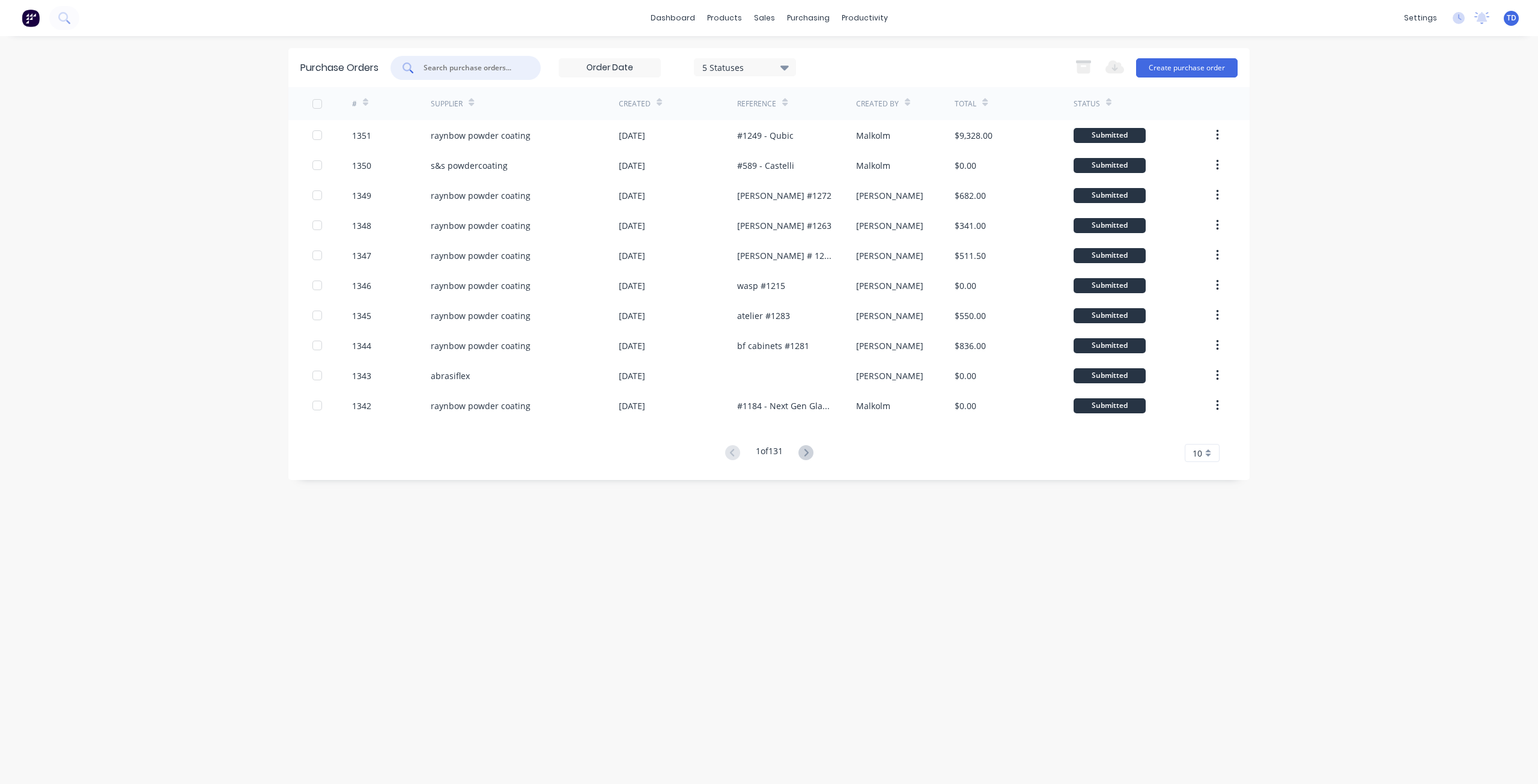
click at [466, 64] on input "text" at bounding box center [472, 67] width 100 height 12
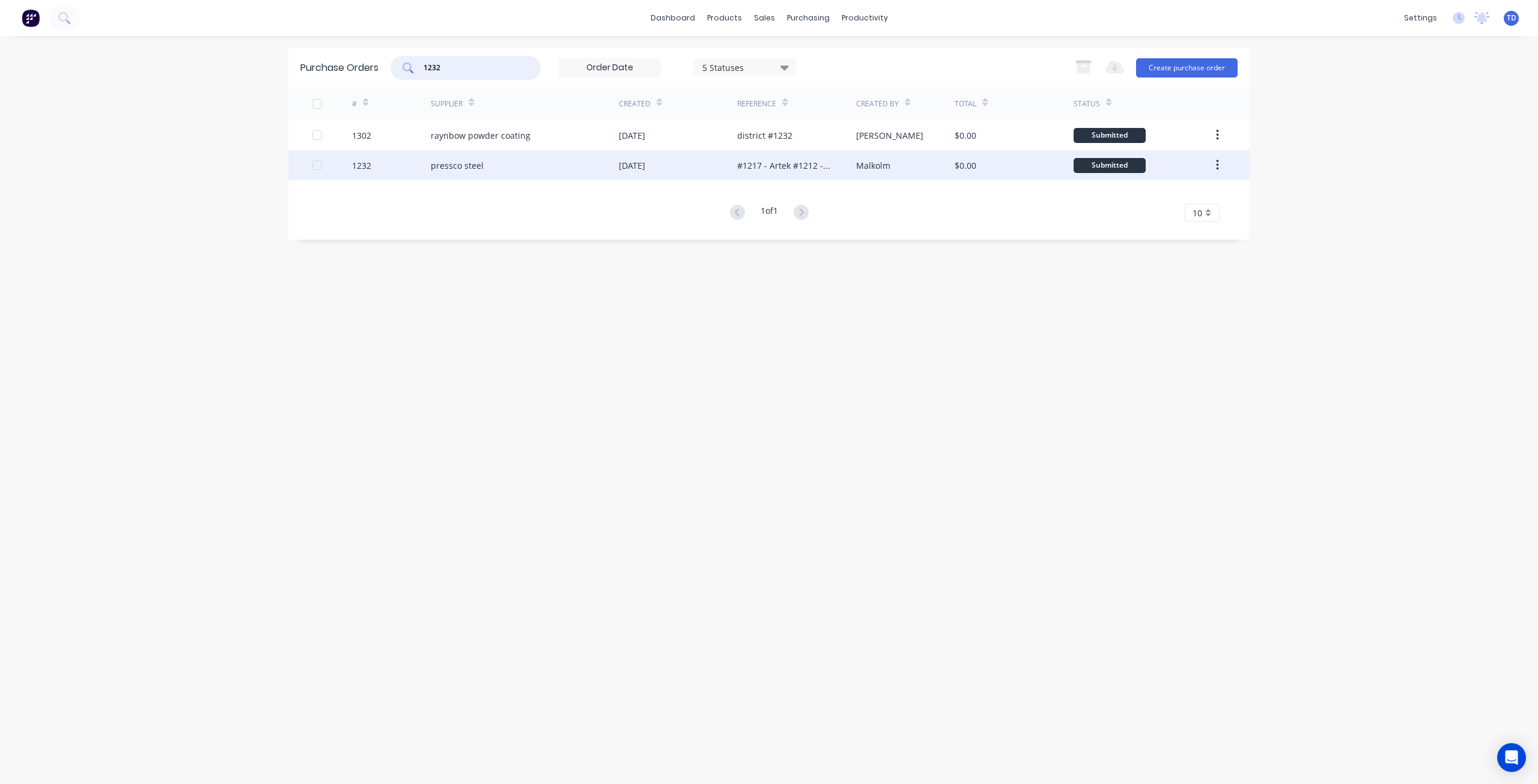
type input "1232"
click at [639, 162] on div "15 Jul 2025" at bounding box center [631, 166] width 26 height 13
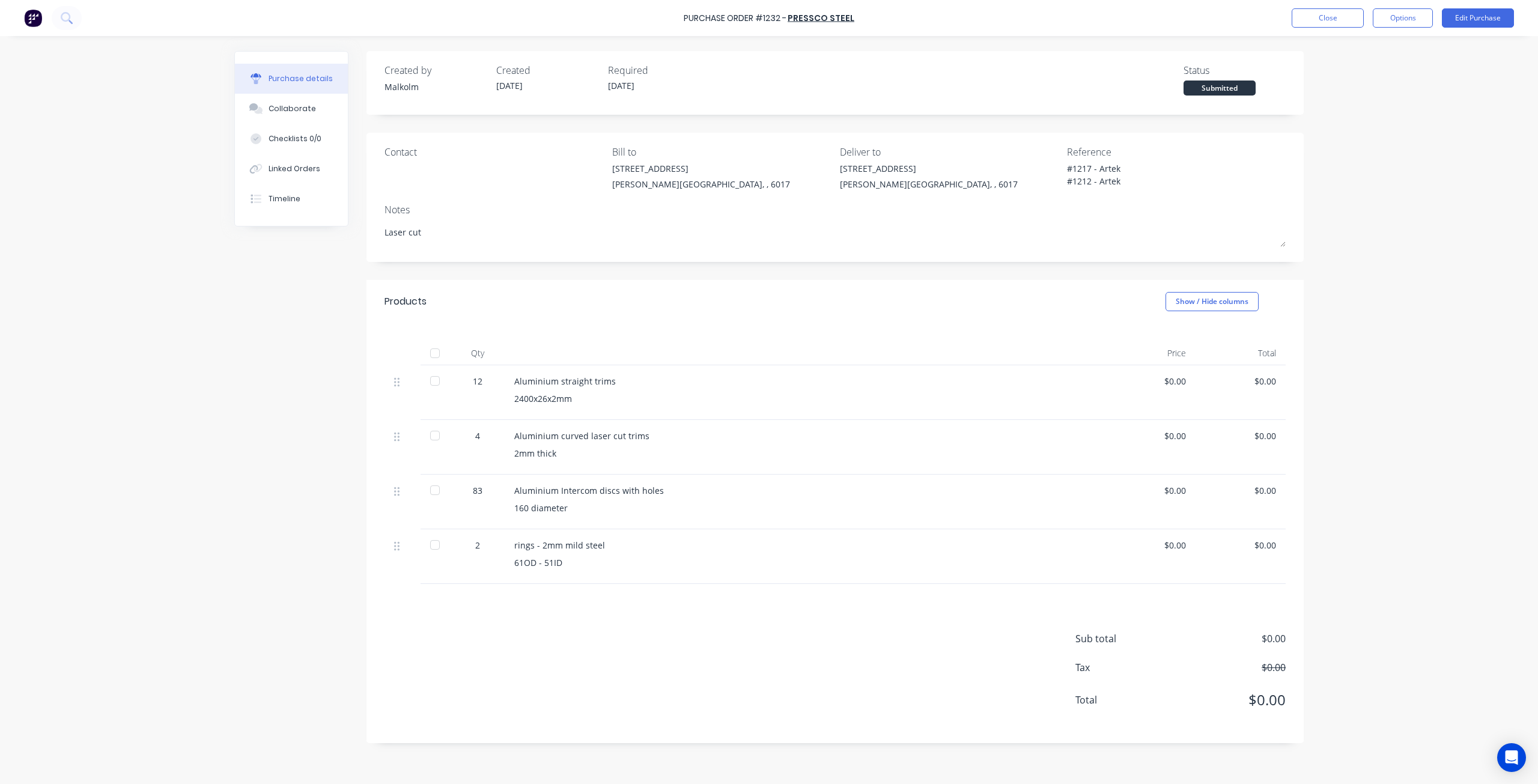
type textarea "x"
click at [1315, 15] on button "Close" at bounding box center [1327, 17] width 72 height 19
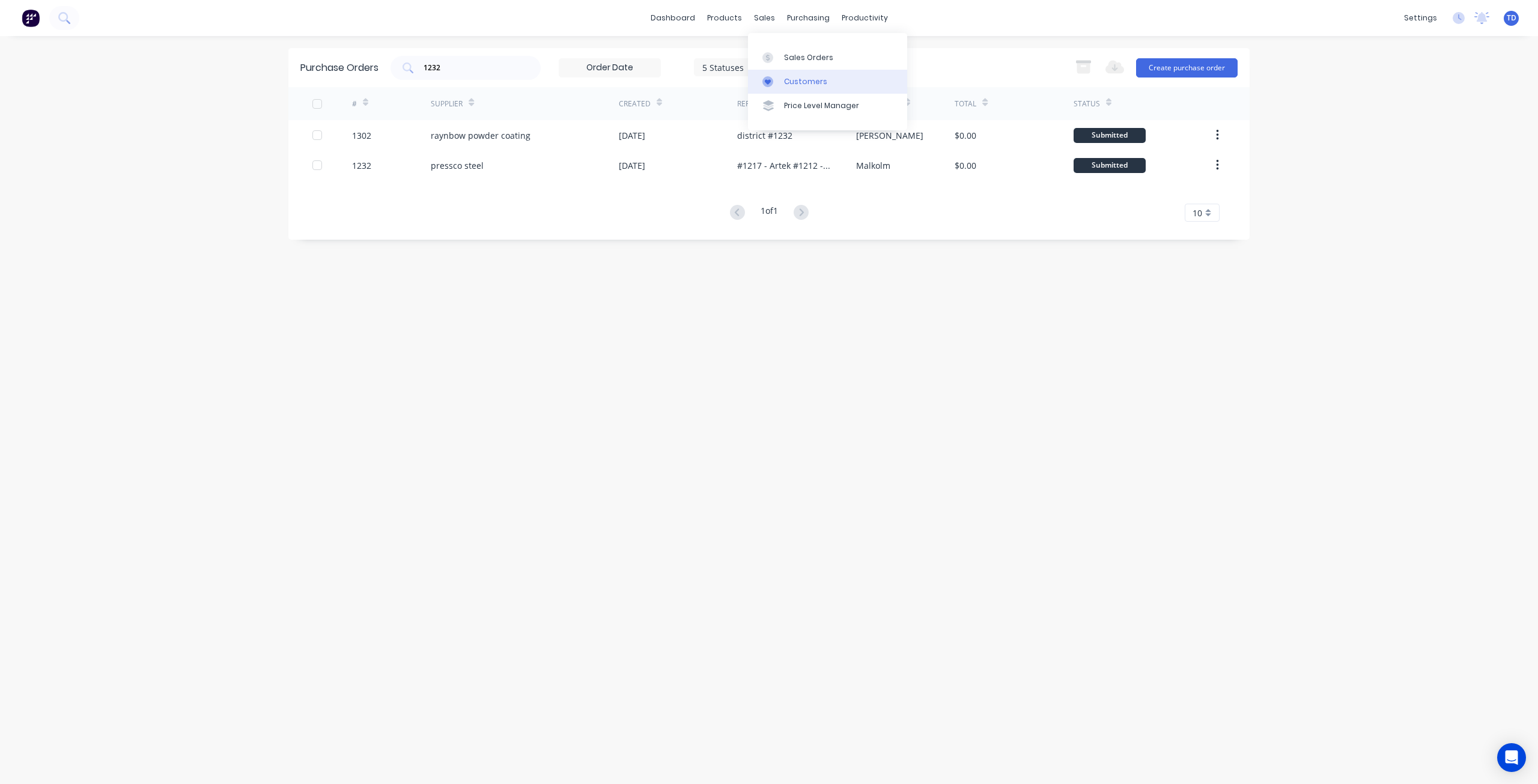
click at [775, 85] on div at bounding box center [771, 82] width 18 height 11
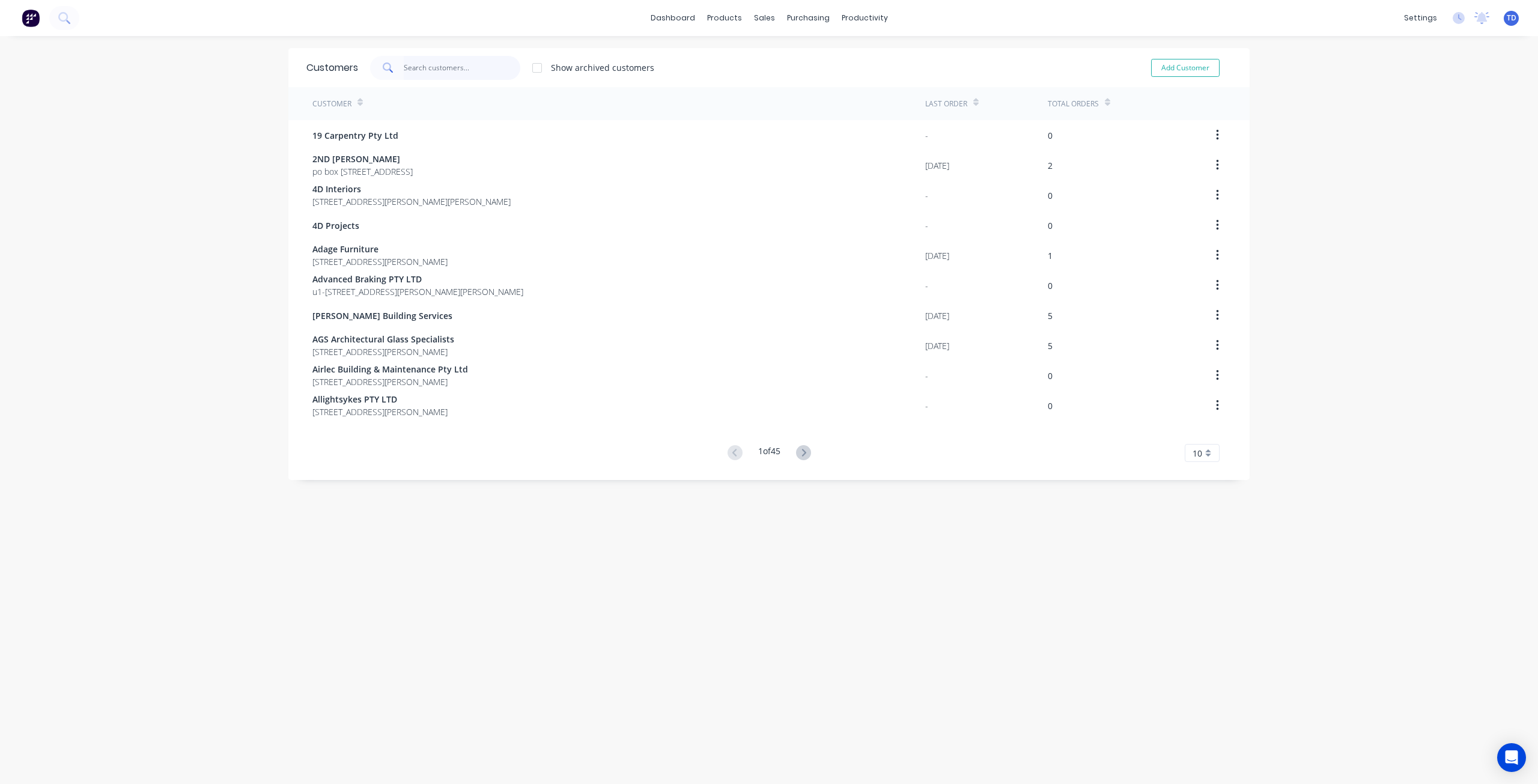
click at [482, 66] on input "text" at bounding box center [462, 67] width 117 height 24
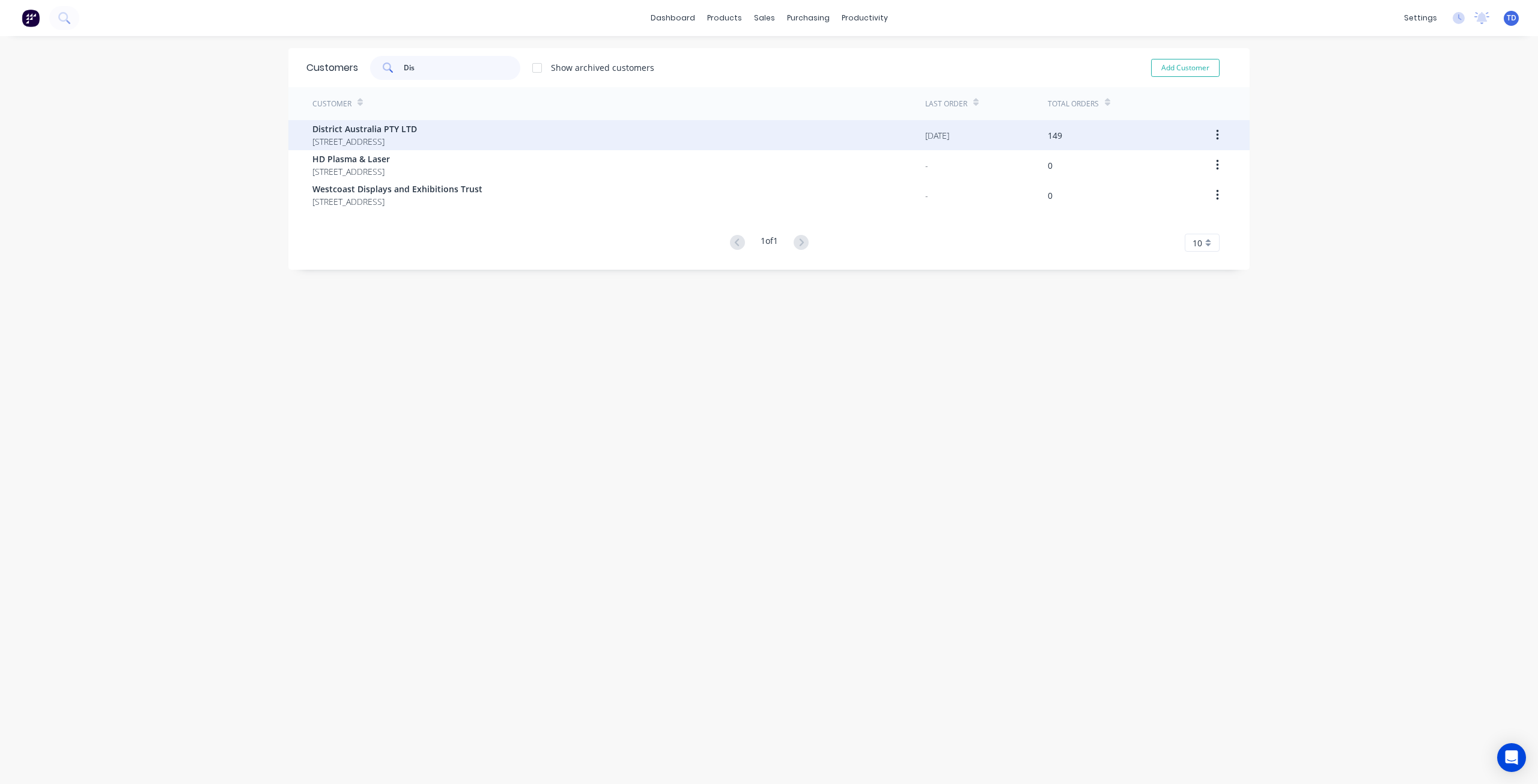
type input "Dis"
click at [403, 135] on span "District Australia PTY LTD" at bounding box center [364, 129] width 105 height 13
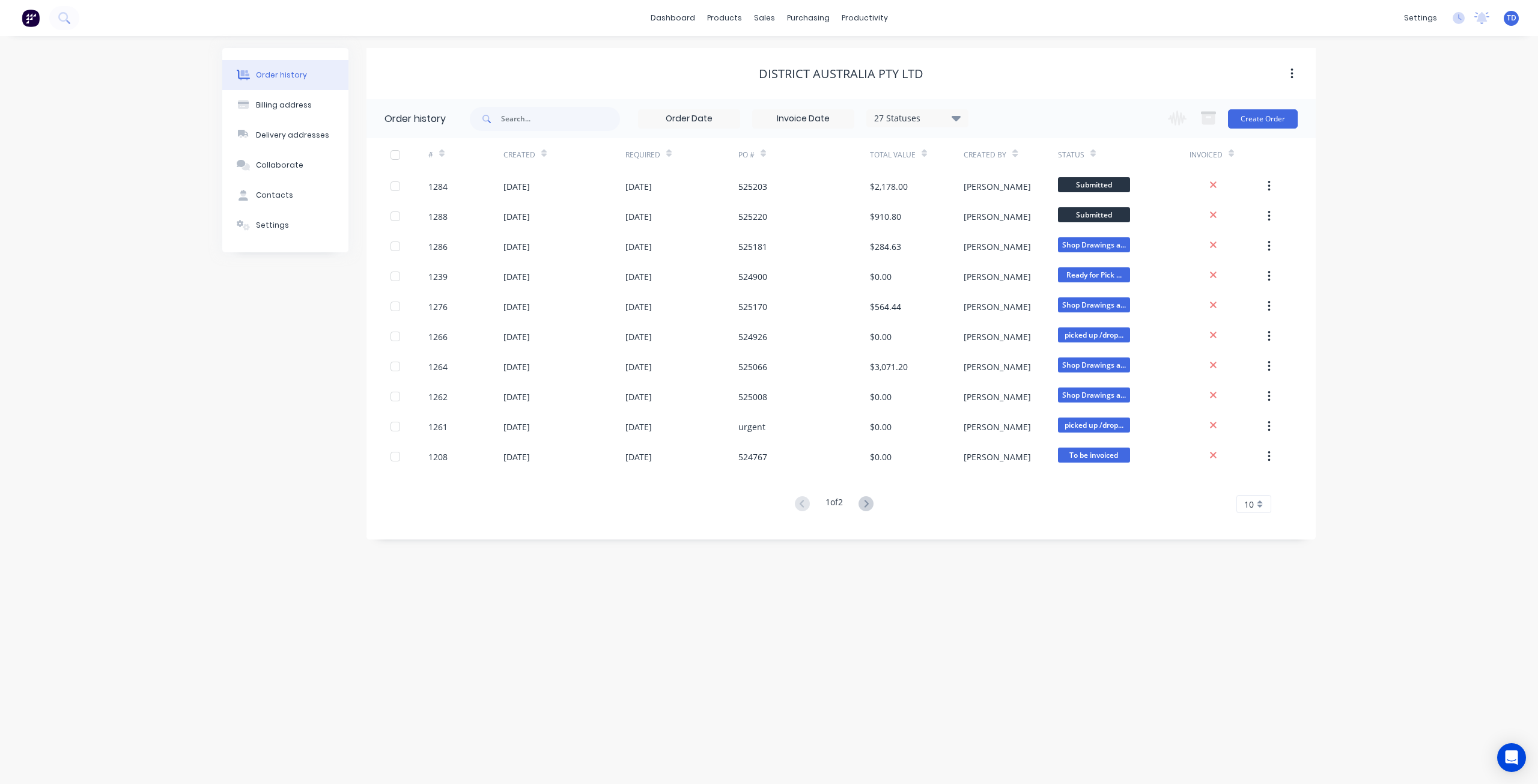
click at [960, 116] on icon at bounding box center [956, 118] width 9 height 5
click at [1017, 256] on label at bounding box center [1017, 256] width 0 height 0
click at [1017, 262] on input "checkbox" at bounding box center [1021, 262] width 10 height 12
checkbox input "true"
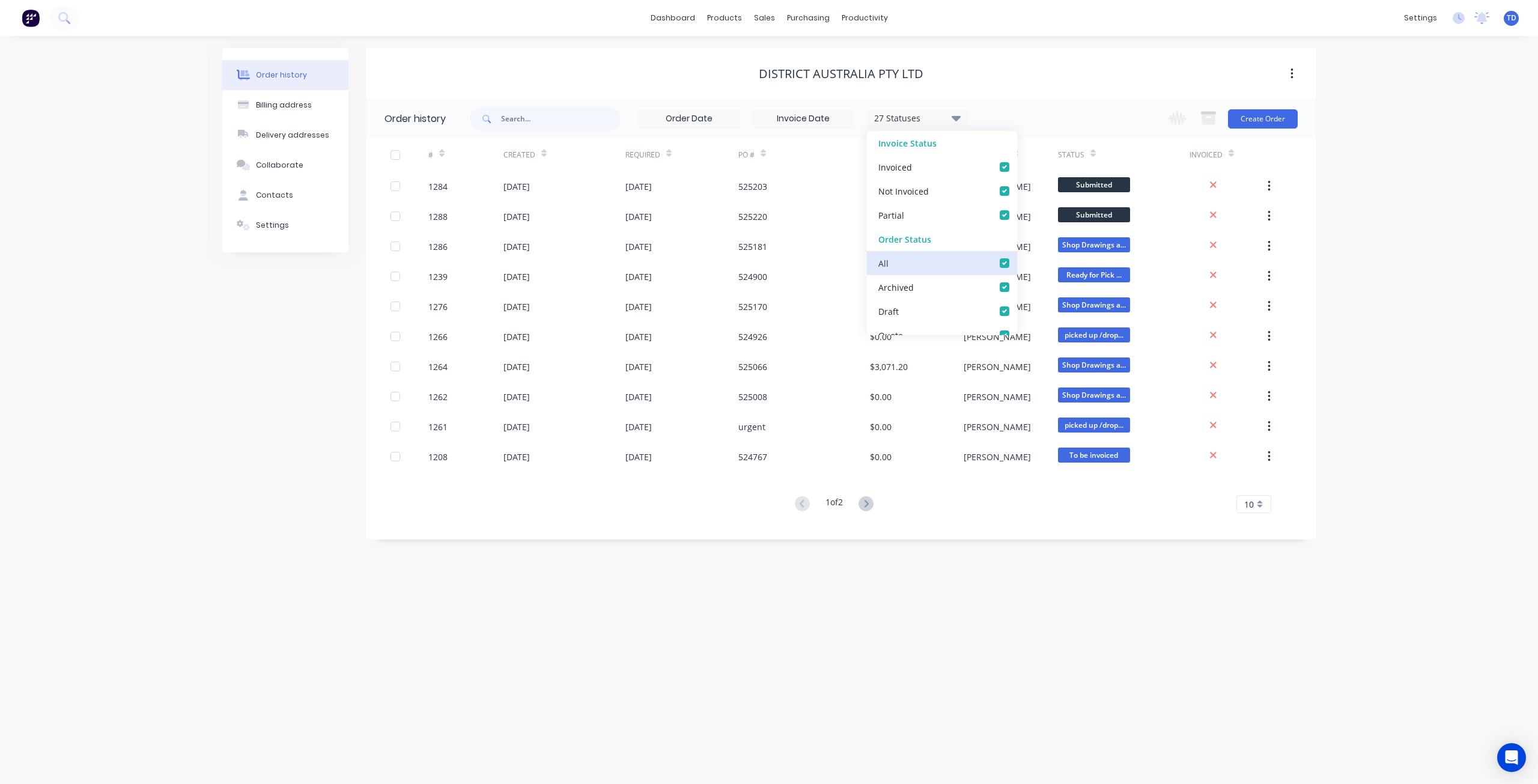
checkbox input "true"
click at [256, 347] on div "Order history Billing address Delivery addresses Collaborate Contacts Settings" at bounding box center [285, 294] width 126 height 491
click at [958, 120] on icon at bounding box center [956, 118] width 9 height 5
click at [173, 357] on div "Order history Billing address Delivery addresses Collaborate Contacts Settings …" at bounding box center [769, 410] width 1538 height 748
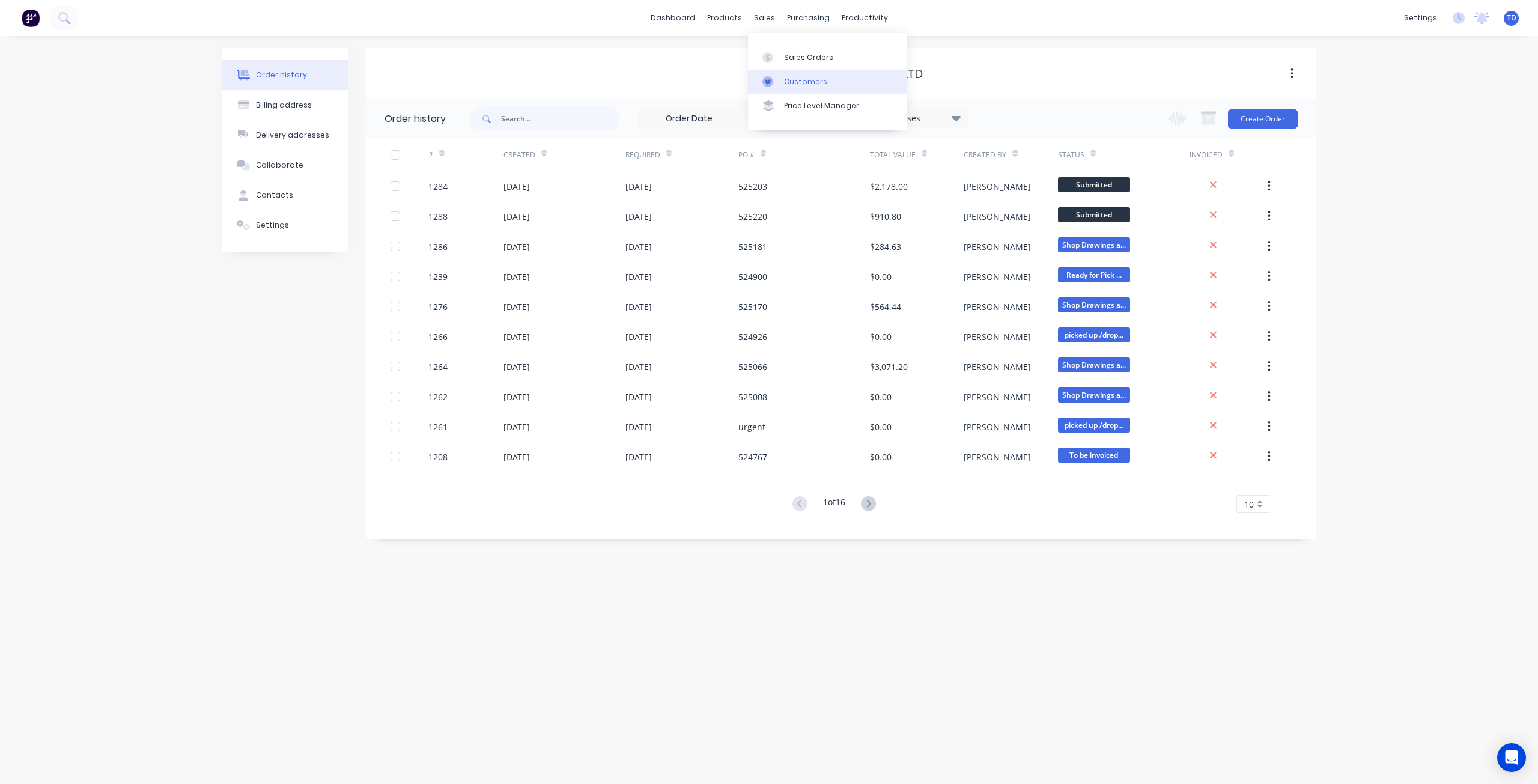
click at [792, 81] on div "Customers" at bounding box center [806, 82] width 44 height 11
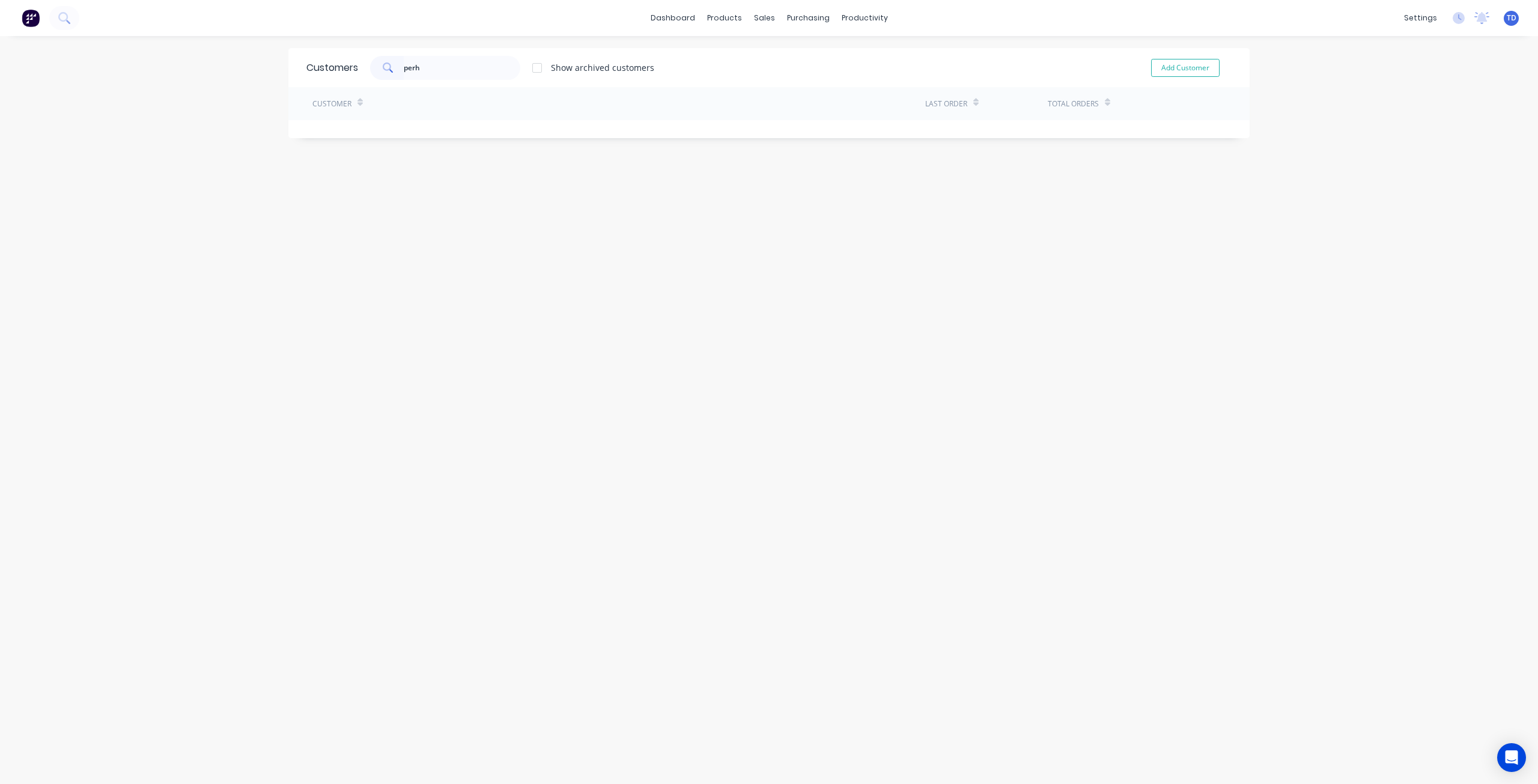
type input "perh"
click at [396, 223] on div "Customers perh Show archived customers Add Customer Customer Last Order Total O…" at bounding box center [769, 422] width 961 height 748
click at [784, 77] on div "Customers" at bounding box center [801, 82] width 44 height 11
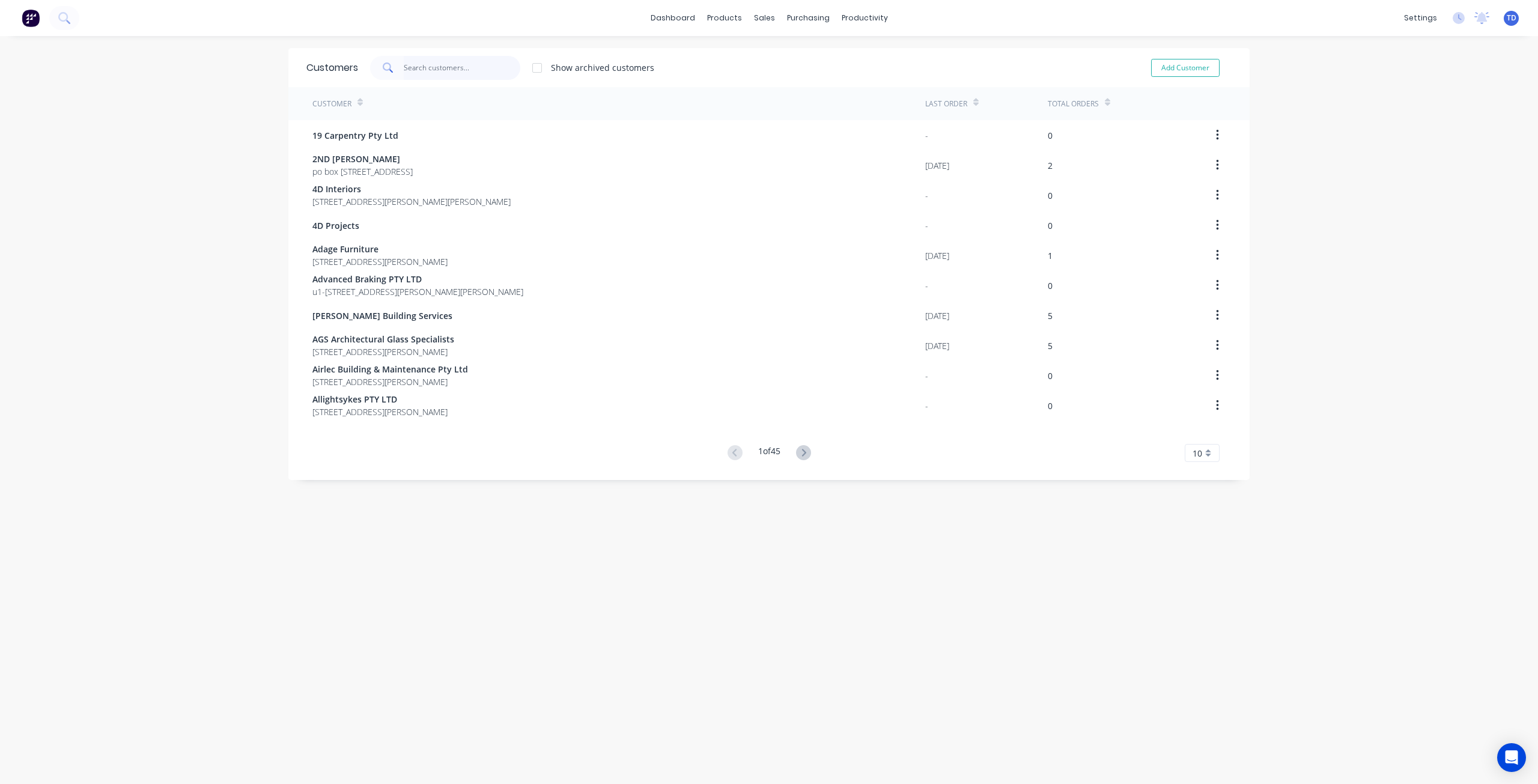
click at [446, 65] on input "text" at bounding box center [462, 67] width 117 height 24
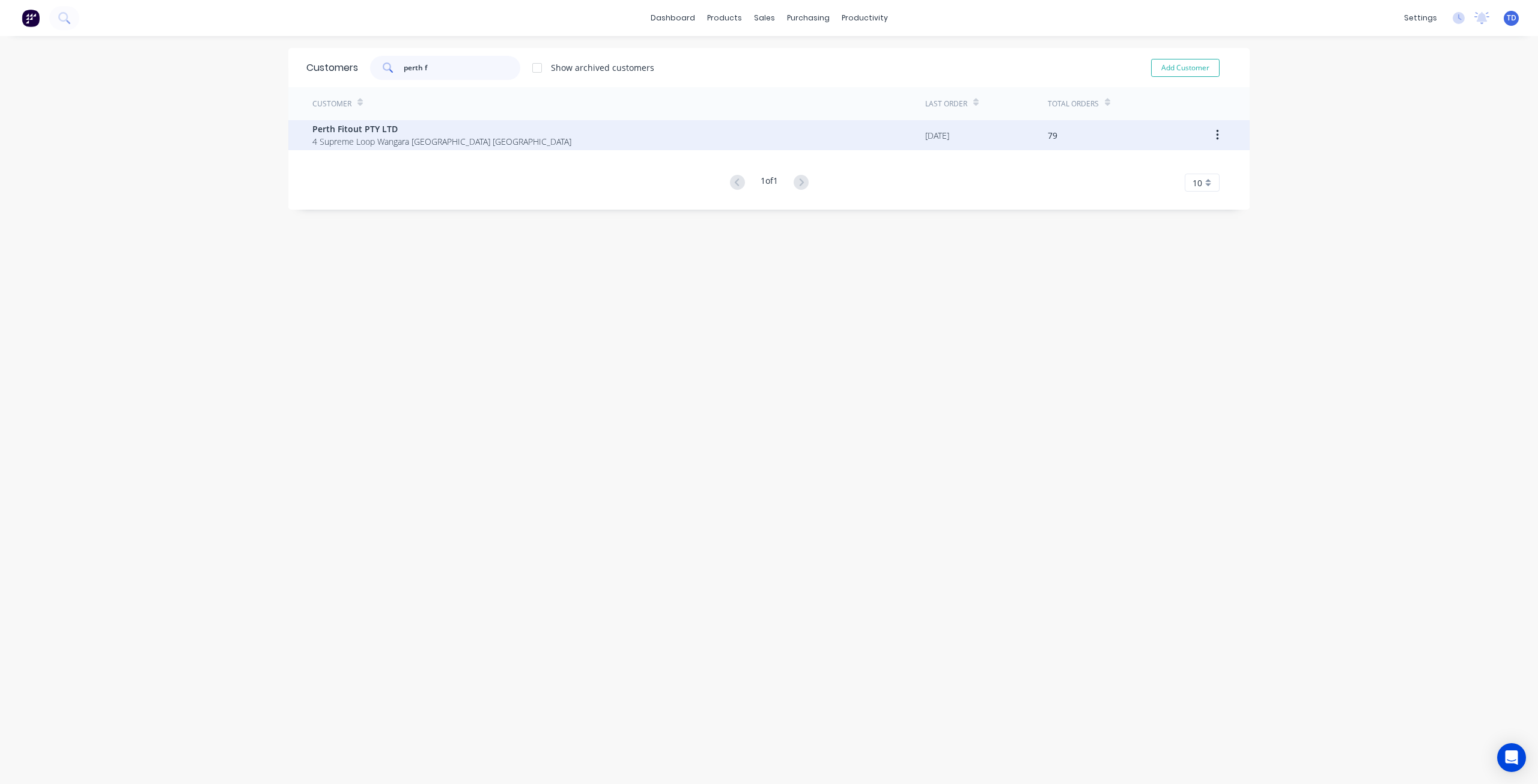
type input "perth f"
click at [362, 130] on span "Perth Fitout PTY LTD" at bounding box center [441, 129] width 259 height 13
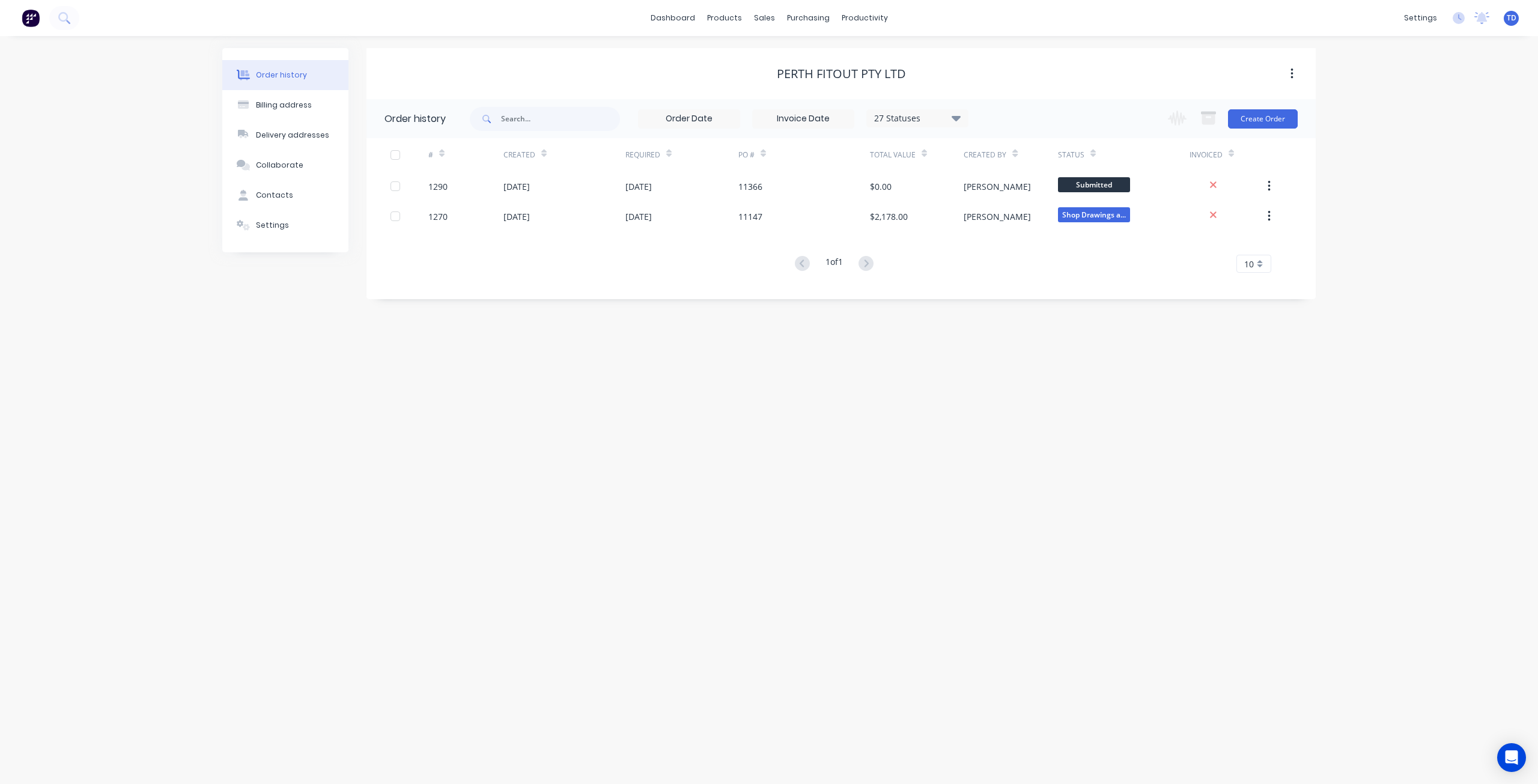
click at [953, 116] on icon at bounding box center [956, 118] width 9 height 5
click at [1017, 256] on label at bounding box center [1017, 256] width 0 height 0
click at [1017, 259] on input "checkbox" at bounding box center [1021, 262] width 10 height 12
checkbox input "true"
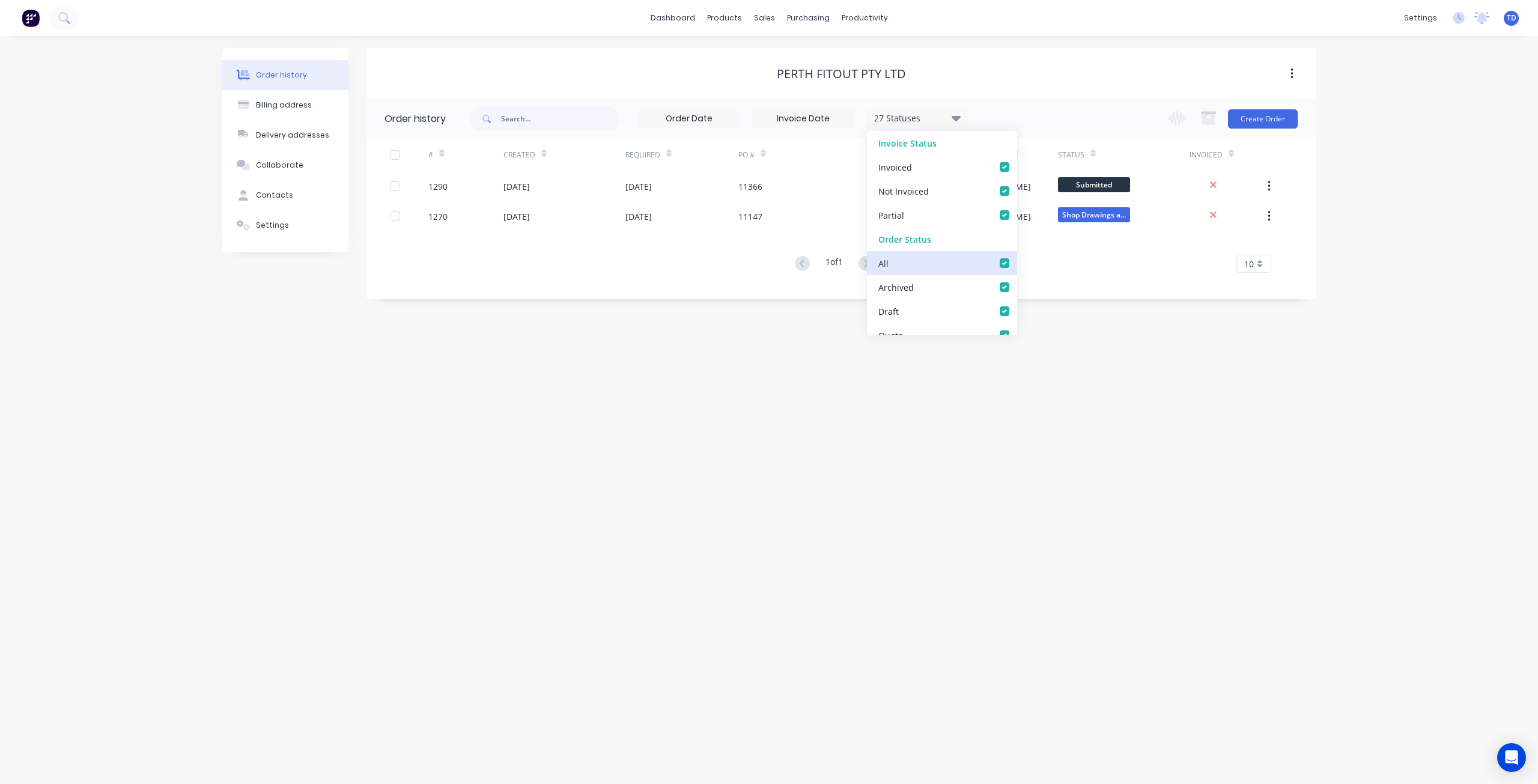
checkbox input "true"
click at [671, 434] on div "Order history Billing address Delivery addresses Collaborate Contacts Settings …" at bounding box center [769, 410] width 1538 height 748
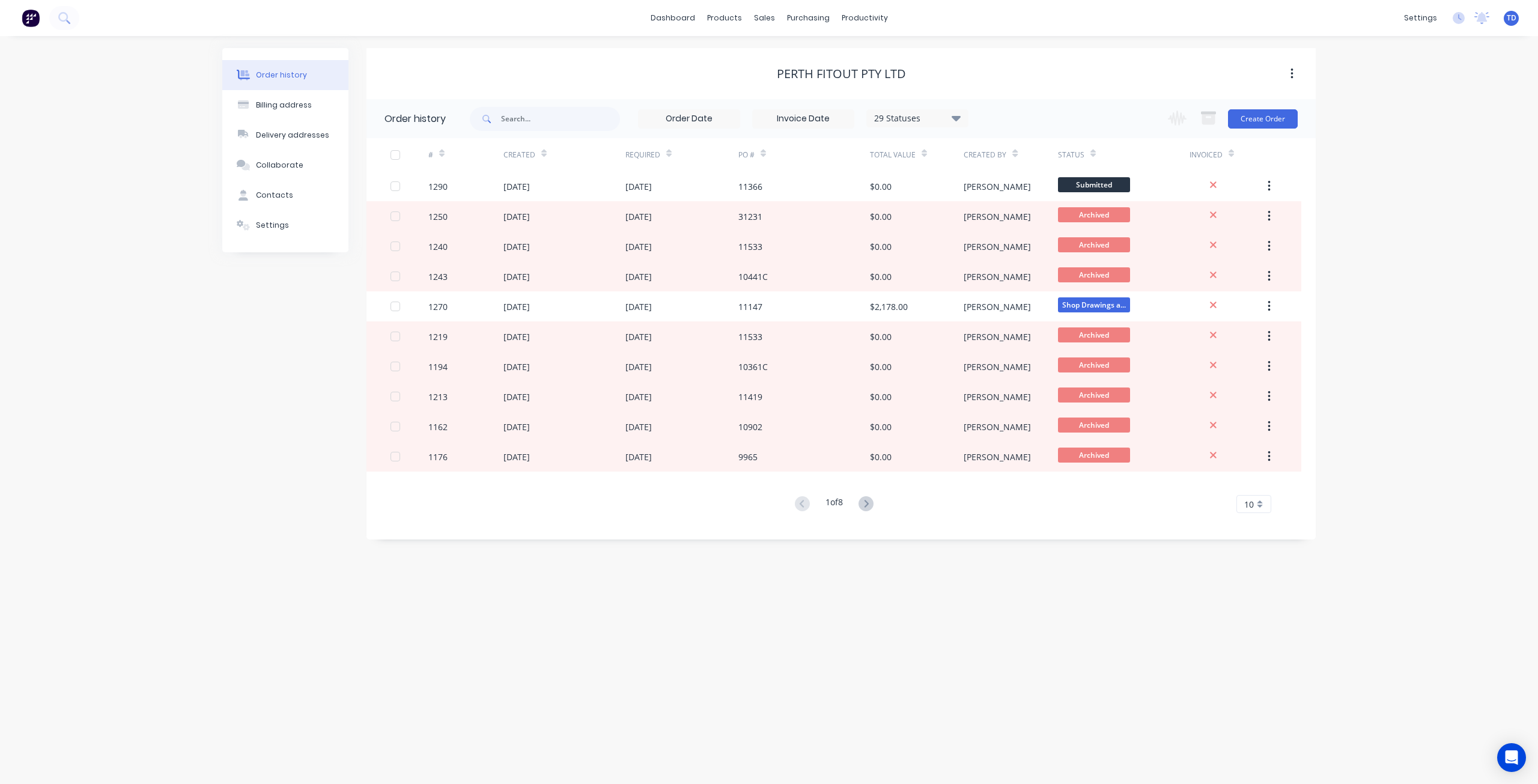
click at [962, 116] on div "29 Statuses" at bounding box center [917, 118] width 101 height 14
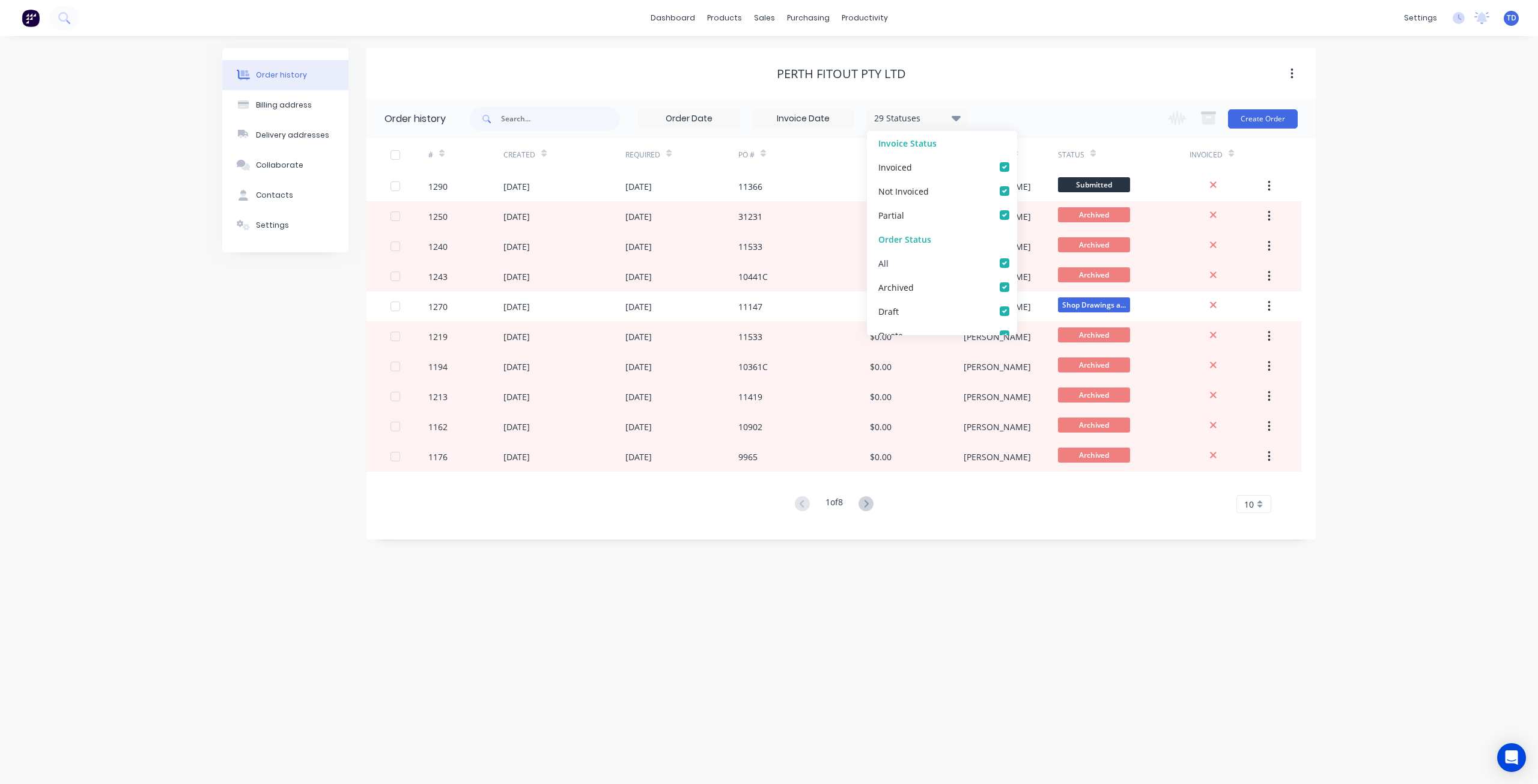
click at [1017, 256] on label at bounding box center [1017, 256] width 0 height 0
click at [1017, 260] on input "checkbox" at bounding box center [1021, 262] width 10 height 12
checkbox input "false"
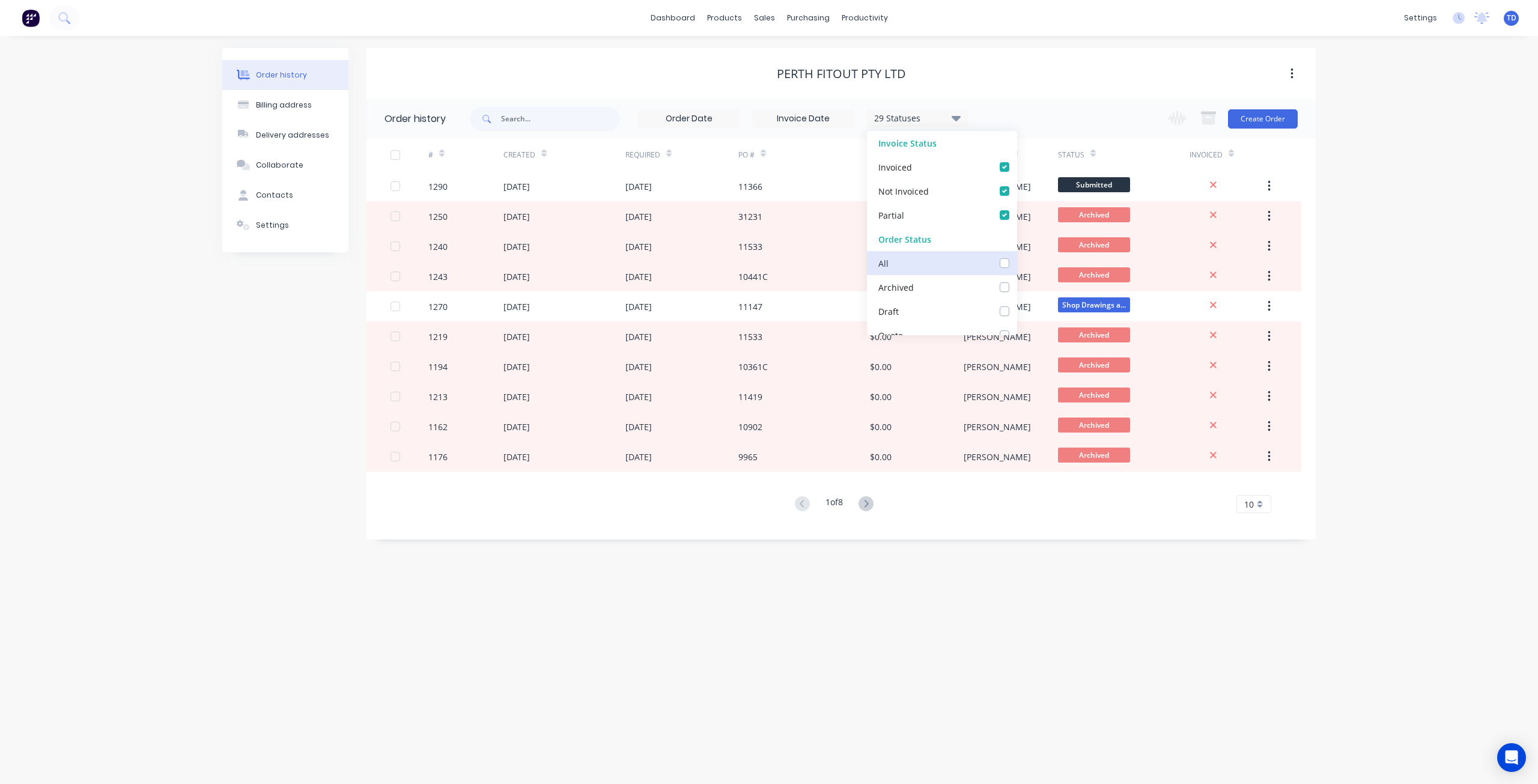
checkbox input "false"
checkbox Info\/Approval_checkbox_8e0403d3-99c4-4b4d-9d07-d49b4954e886undefined "false"
checkbox measure_checkbox_4b8f2b2e-b031-4684-a764-1c57bfd1b2aaundefined "false"
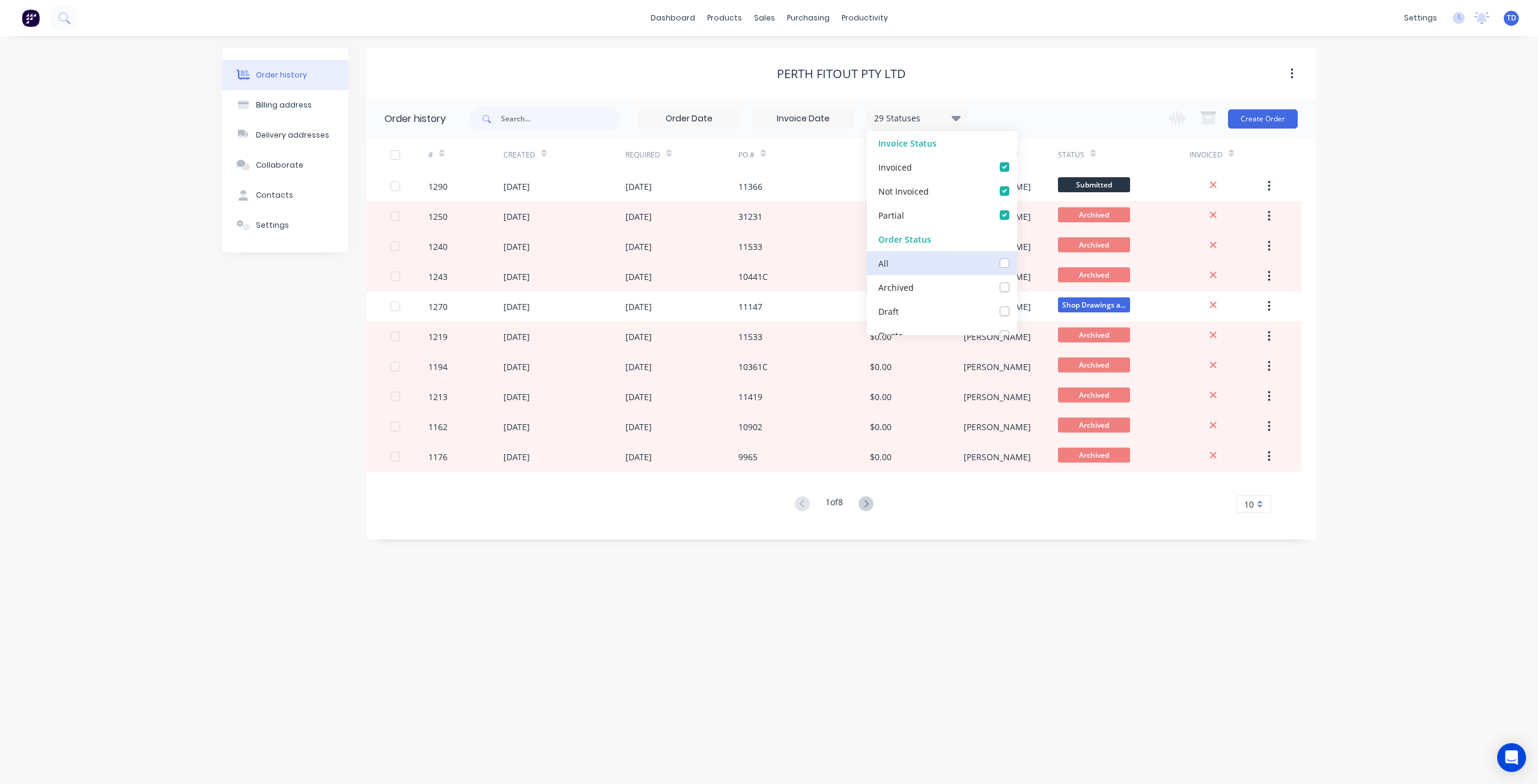
checkbox Hold_checkbox_f4c5b410-a02c-4c56-937e-a75dd8cd0607undefined "false"
checkbox Cutting\/Folding\/Polishing_checkbox_8630c3f4-3a88-4b13-8dc1-7e6fe8d3ac43undefined "false"
checkbox input "false"
checkbox fab_checkbox_d09e91ba-1681-4d8e-82c2-6f2410ec0ef8undefined "false"
checkbox Cutter_checkbox_3ad2bee9-e182-41bd-9d4d-3c7c3234a1cfundefined "false"
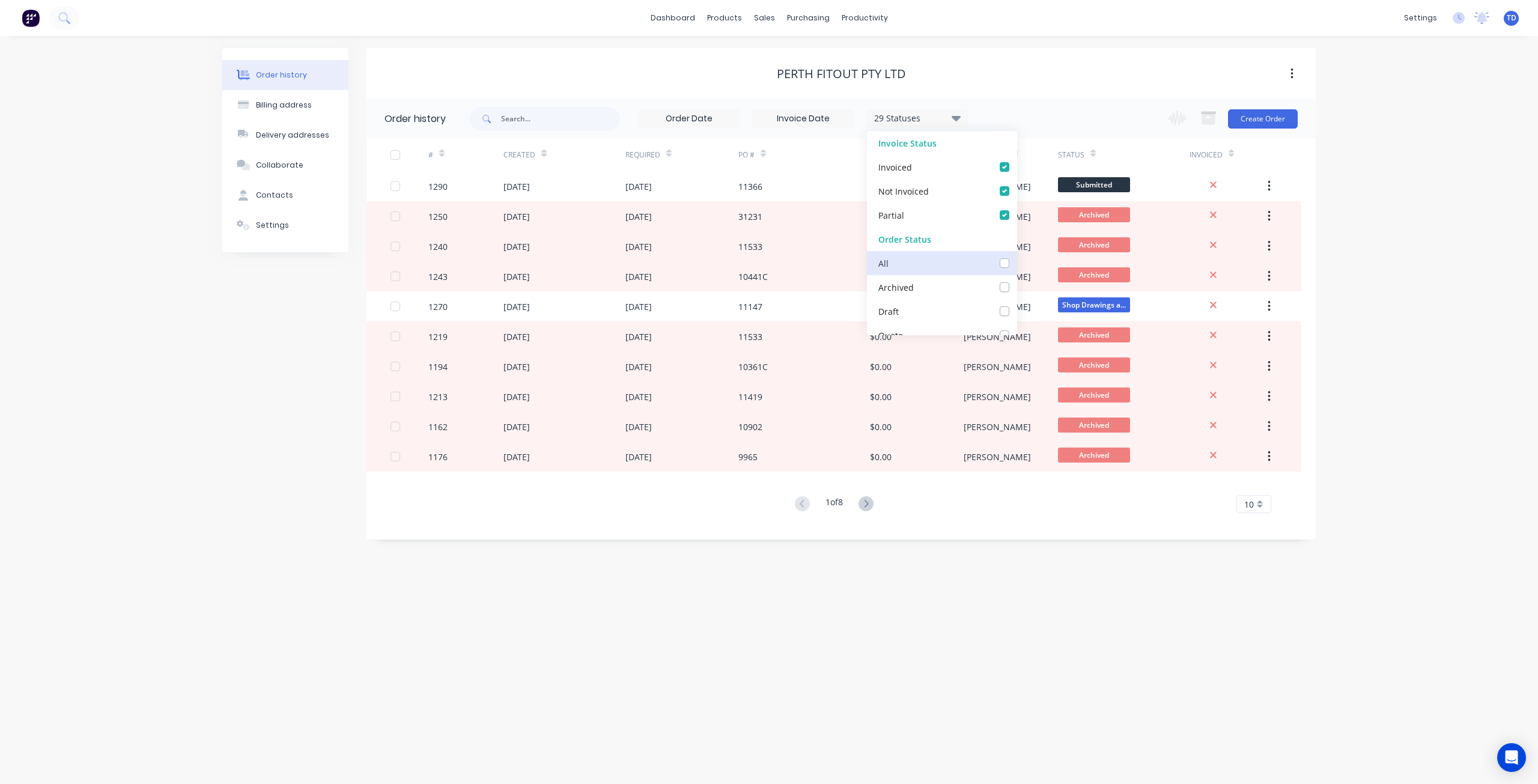
checkbox input "false"
checkbox Welding_checkbox_d846023e-ed75-4563-8897-0aa4be058a68undefined "false"
checkbox Production_checkbox_3657023c-b407-4ea9-bf08-eb37e209956bundefined "false"
checkbox input "false"
checkbox PC\/Galv105_checkbox_730aa875-2639-482f-a6d2-b0661707abb3undefined "false"
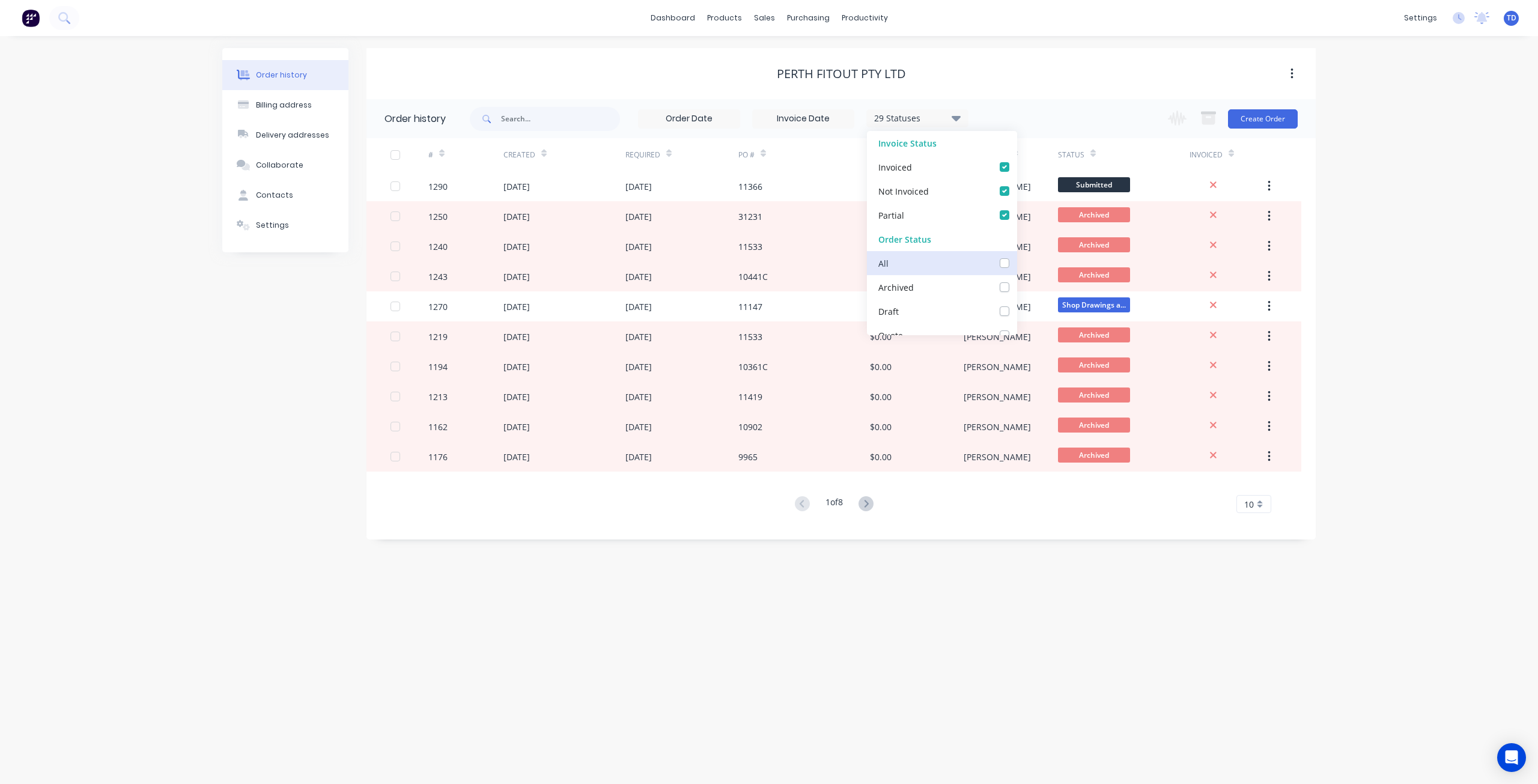
checkbox input "false"
checkbox Delivery_checkbox_120f6393-f719-4ab7-a1bc-b97eac6dbf1bundefined "false"
checkbox Up_checkbox_9b4e2778-9fbf-44cd-8222-1172bee42abfundefined "false"
checkbox off_checkbox_f8d7d8b9-3596-46b4-a4ee-a06328a82f37undefined "false"
checkbox invoiced_checkbox_2f2d19d9-c9ad-4502-ae64-bb7c5690f5daundefined "false"
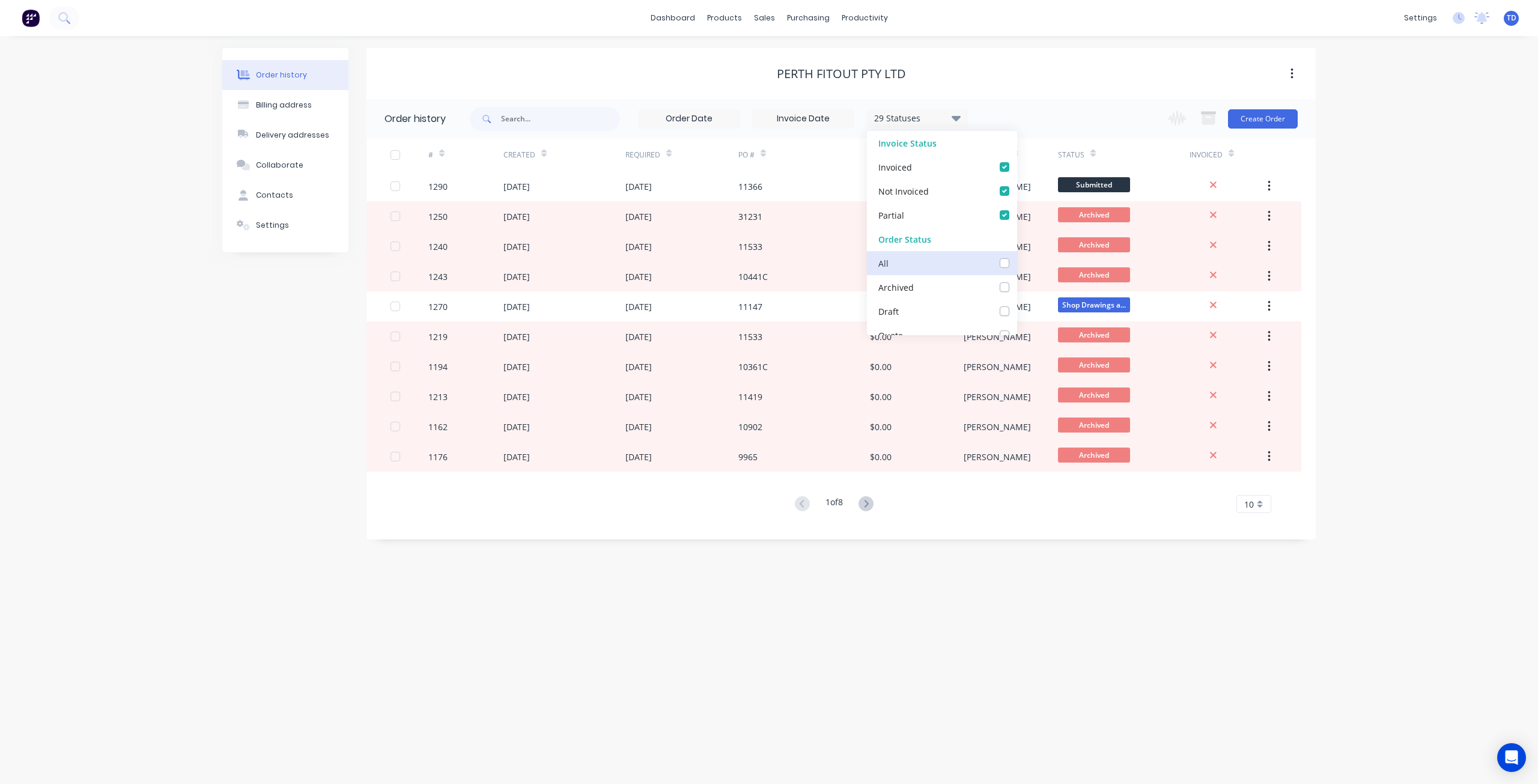
checkbox site_checkbox_40f63413-5e29-48d0-a968-b0bebe2ce24dundefined "false"
checkbox input "false"
checkbox Up_checkbox_sah1xmundefined "false"
click at [276, 347] on div "Order history Billing address Delivery addresses Collaborate Contacts Settings" at bounding box center [285, 294] width 126 height 491
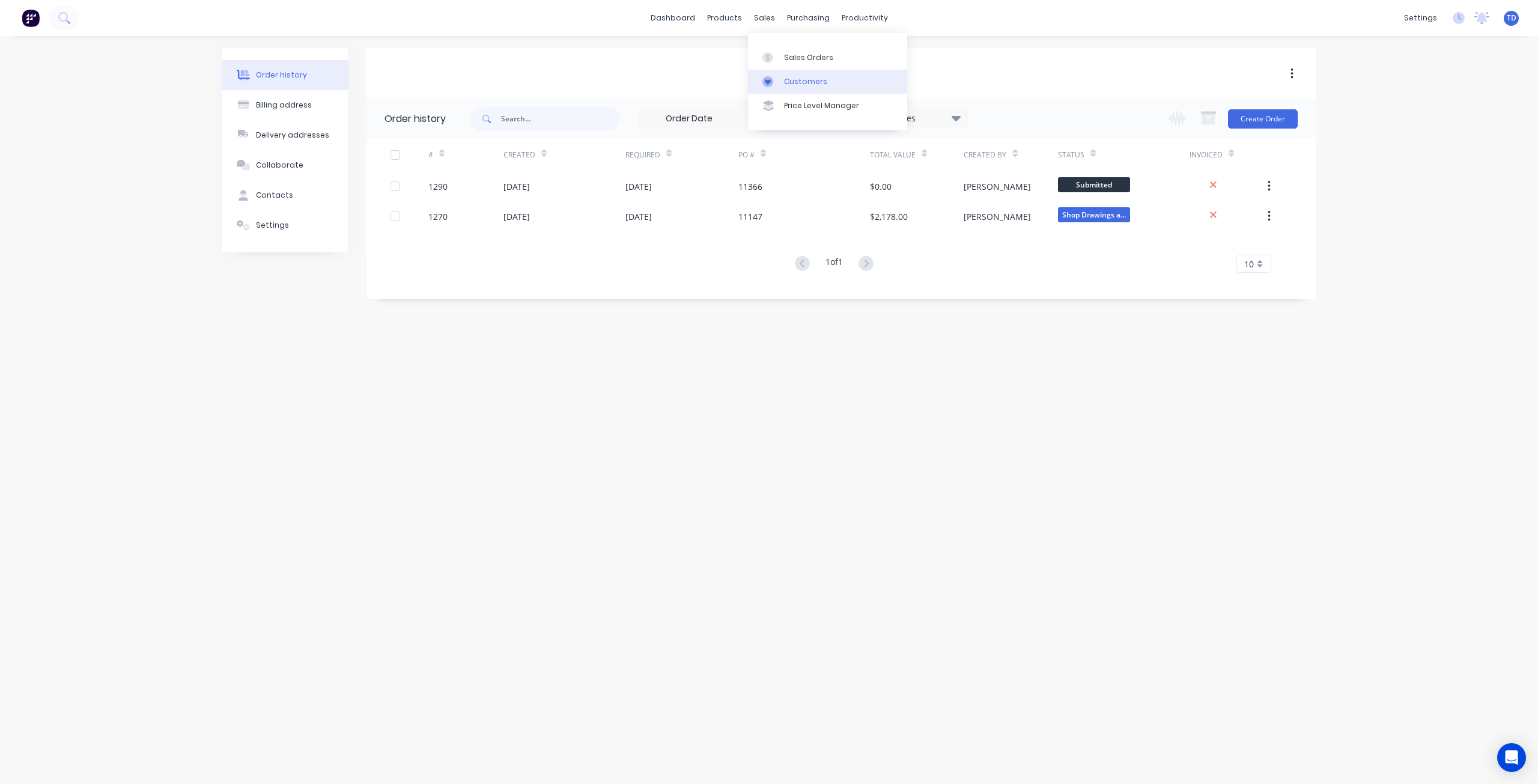
click at [783, 79] on link "Customers" at bounding box center [827, 82] width 159 height 24
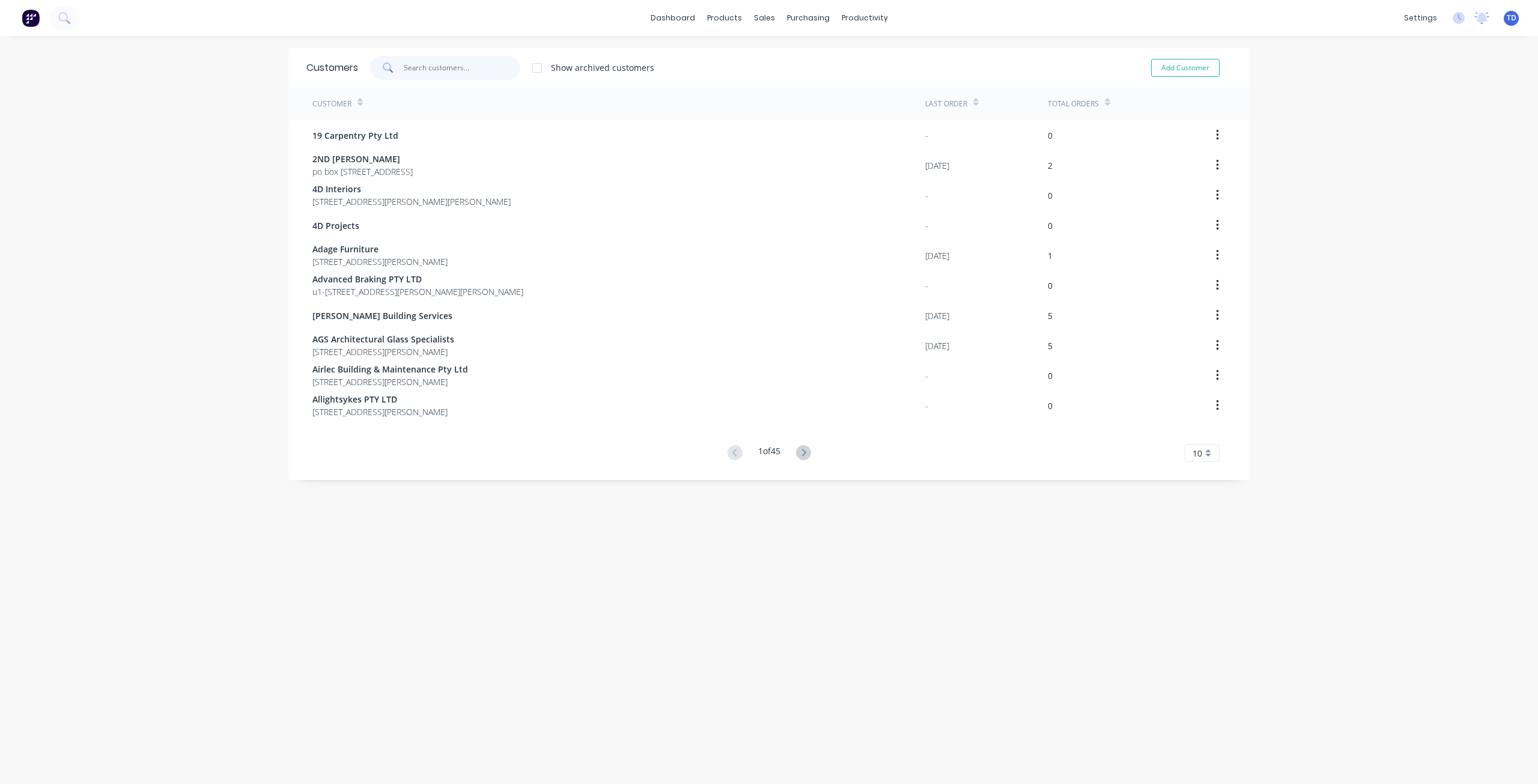
click at [487, 70] on input "text" at bounding box center [462, 67] width 117 height 24
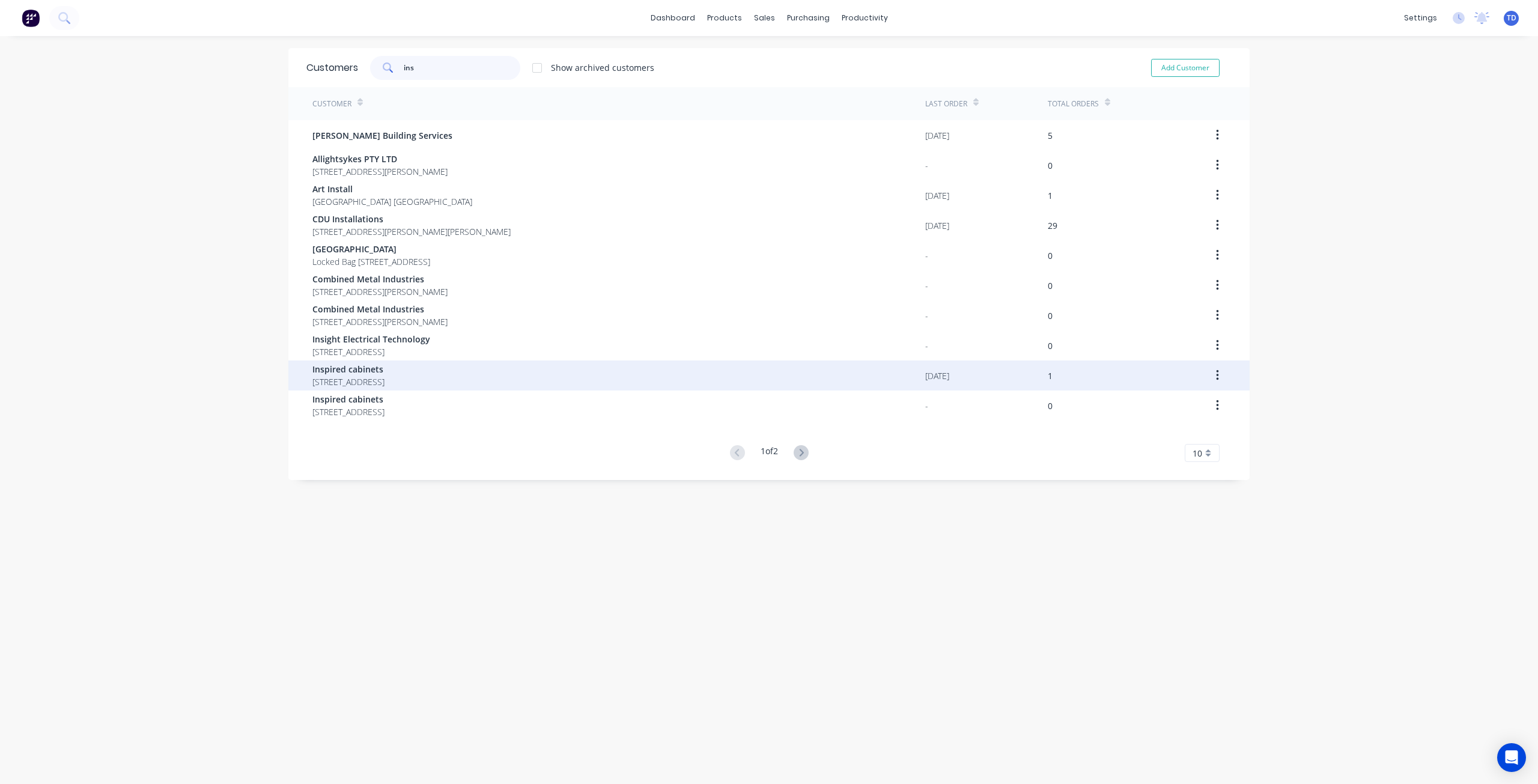
type input "ins"
click at [385, 371] on span "Inspired cabinets" at bounding box center [347, 369] width 72 height 13
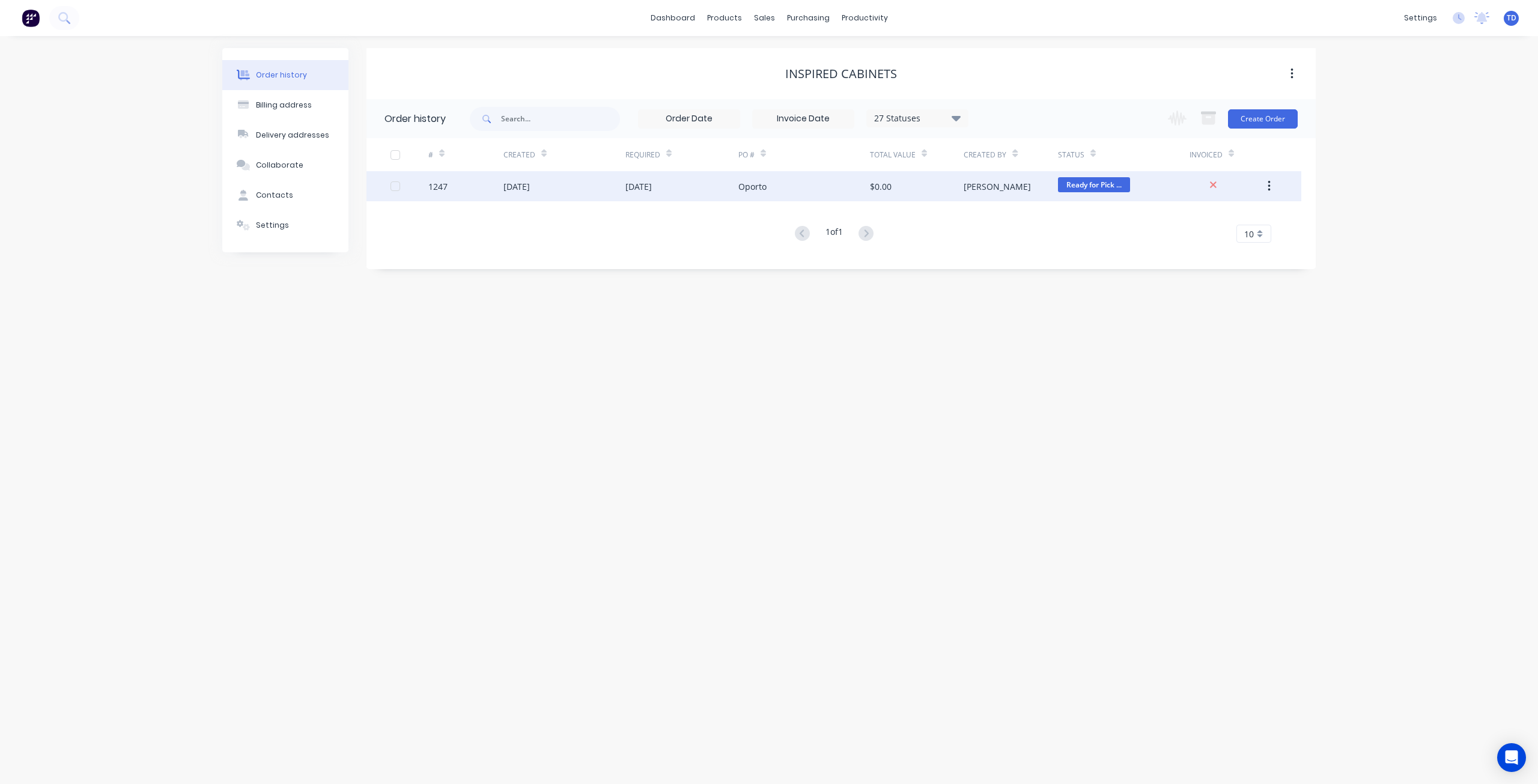
click at [490, 184] on div "1247" at bounding box center [466, 186] width 75 height 30
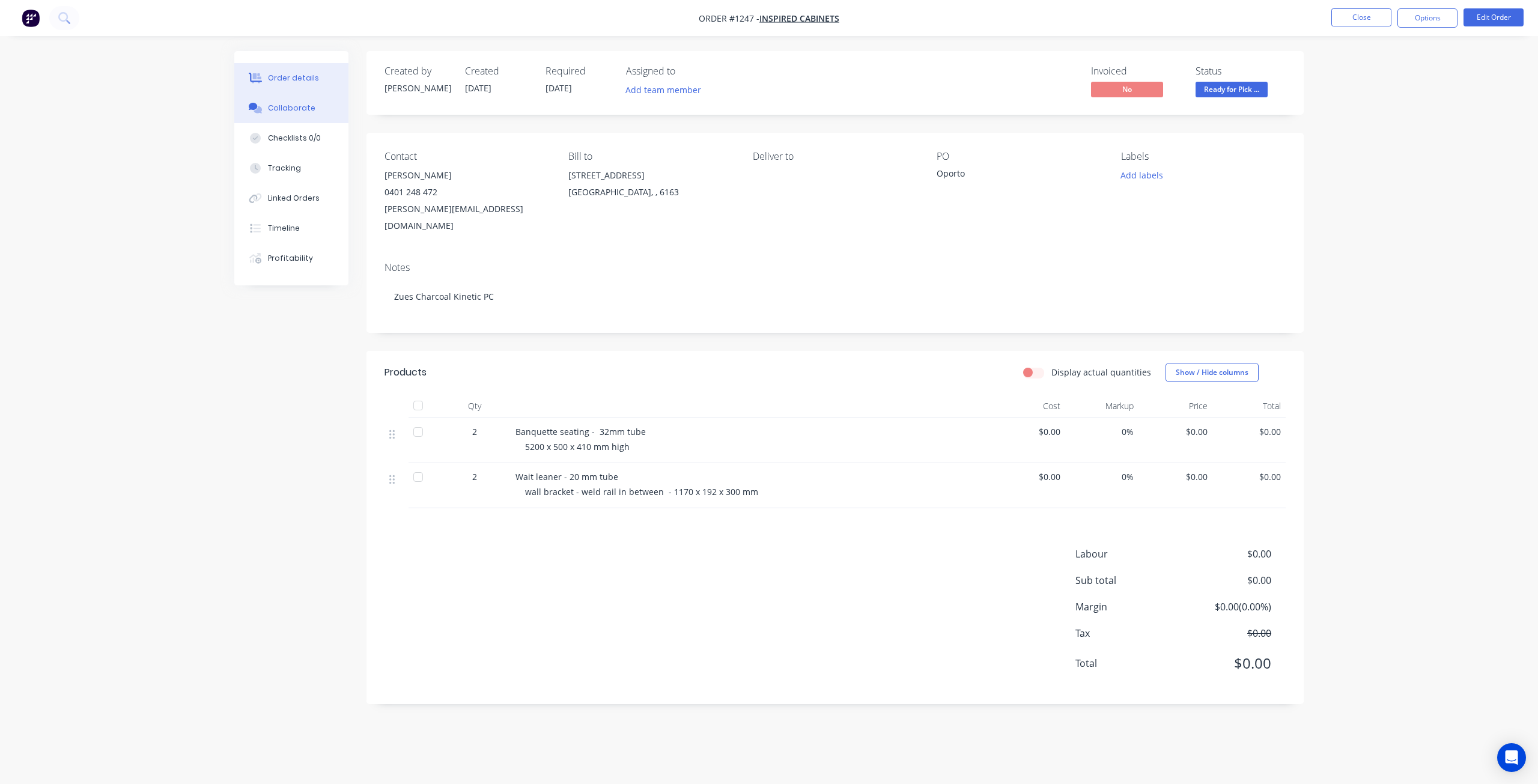
click at [289, 109] on div "Collaborate" at bounding box center [292, 108] width 47 height 11
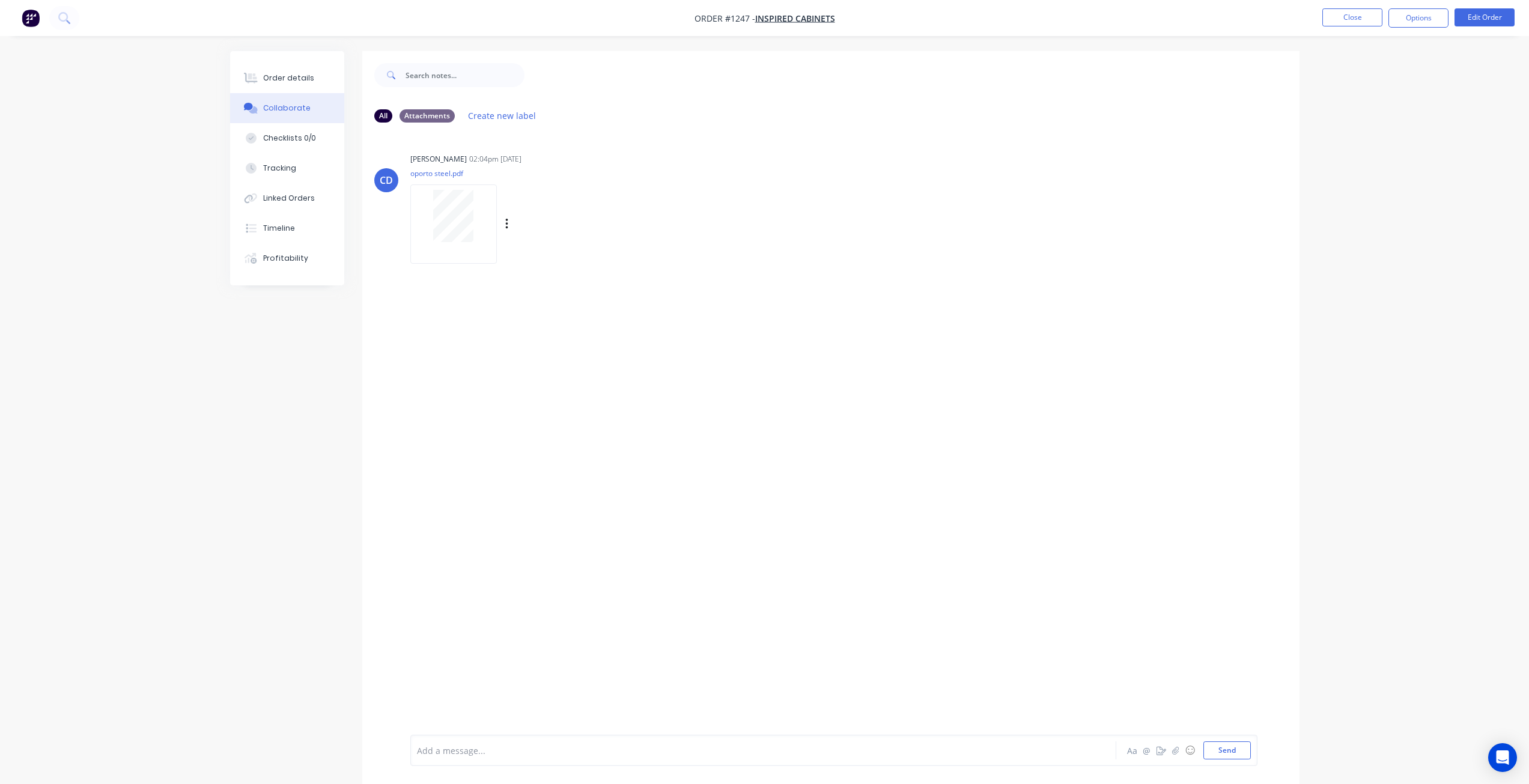
click at [475, 212] on div at bounding box center [453, 216] width 75 height 52
click at [286, 79] on div "Order details" at bounding box center [288, 78] width 51 height 11
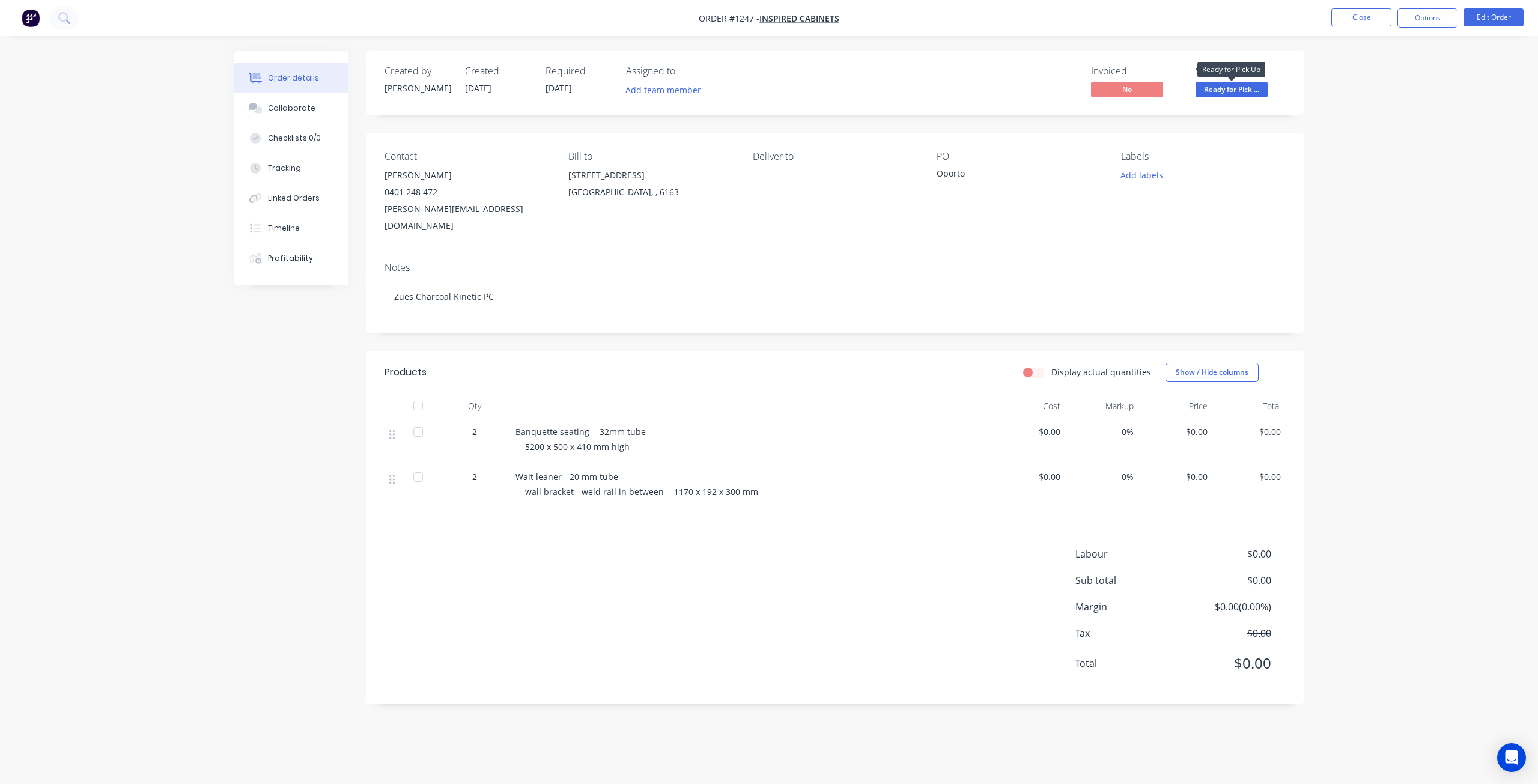
click at [1238, 92] on span "Ready for Pick ..." at bounding box center [1231, 89] width 72 height 15
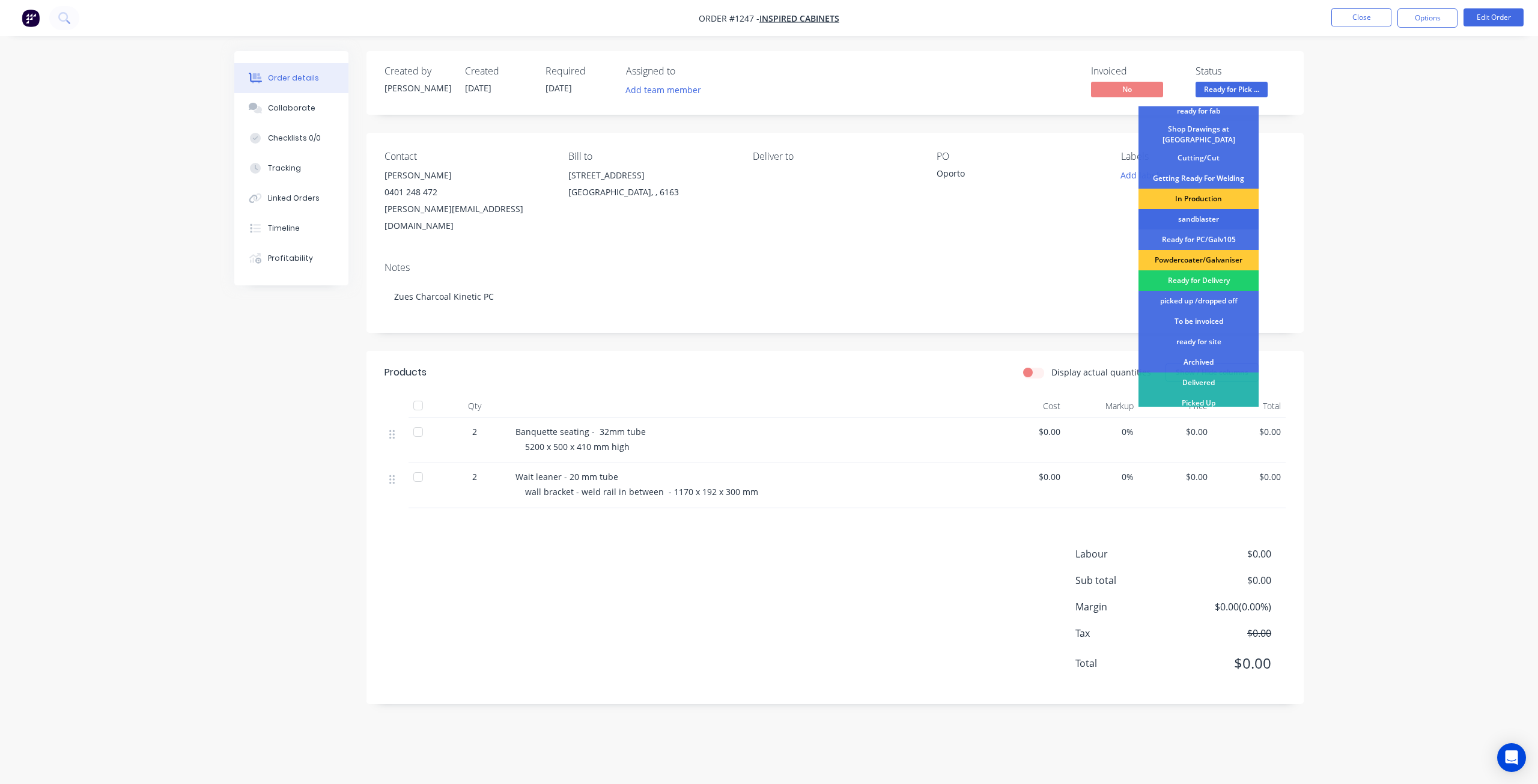
scroll to position [155, 0]
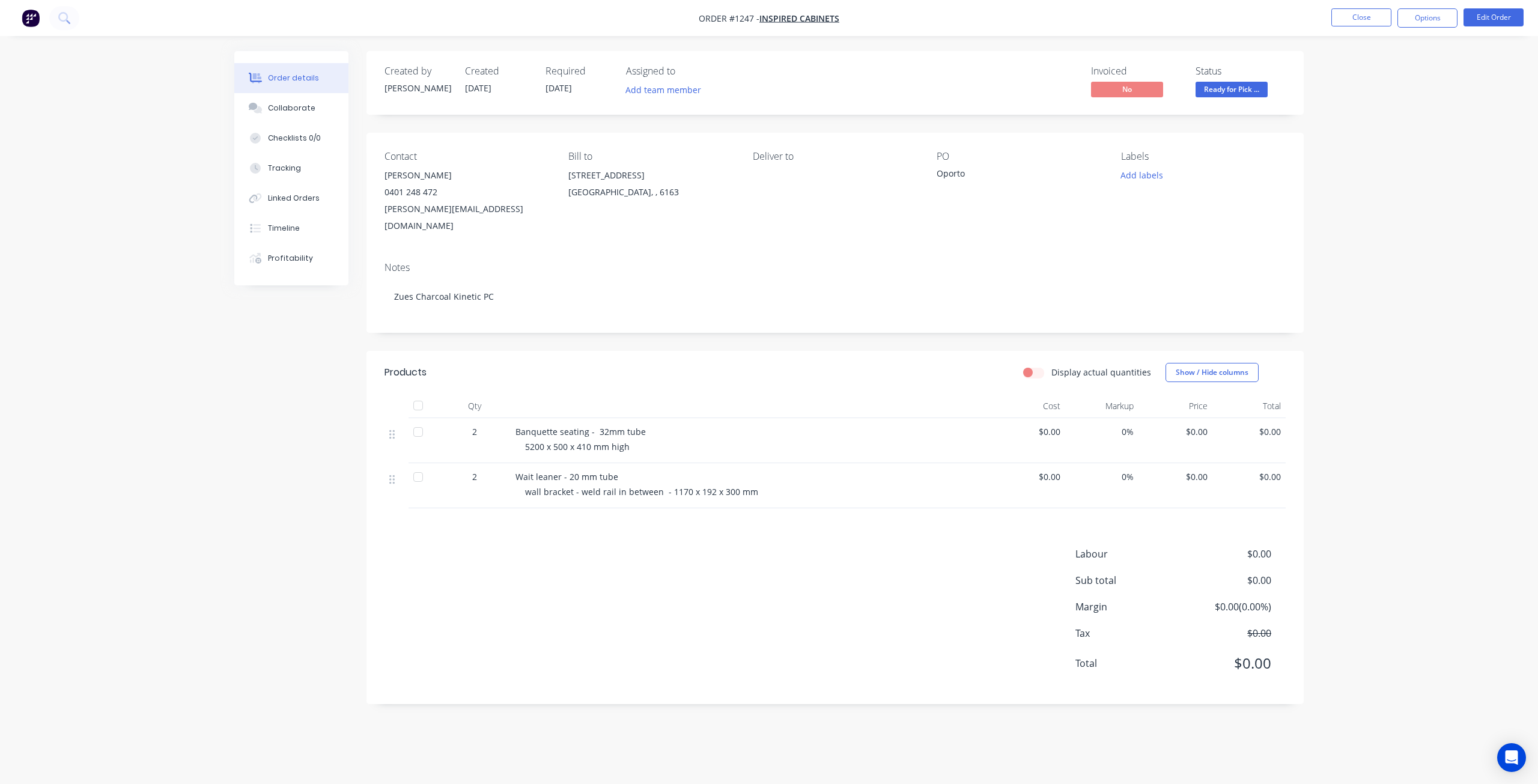
click at [183, 486] on div "Order details Collaborate Checklists 0/0 Tracking Linked Orders Timeline Profit…" at bounding box center [769, 392] width 1538 height 784
drag, startPoint x: 183, startPoint y: 486, endPoint x: 115, endPoint y: 532, distance: 82.1
drag, startPoint x: 115, startPoint y: 532, endPoint x: 1358, endPoint y: 14, distance: 1346.6
click at [1358, 14] on button "Close" at bounding box center [1362, 17] width 60 height 18
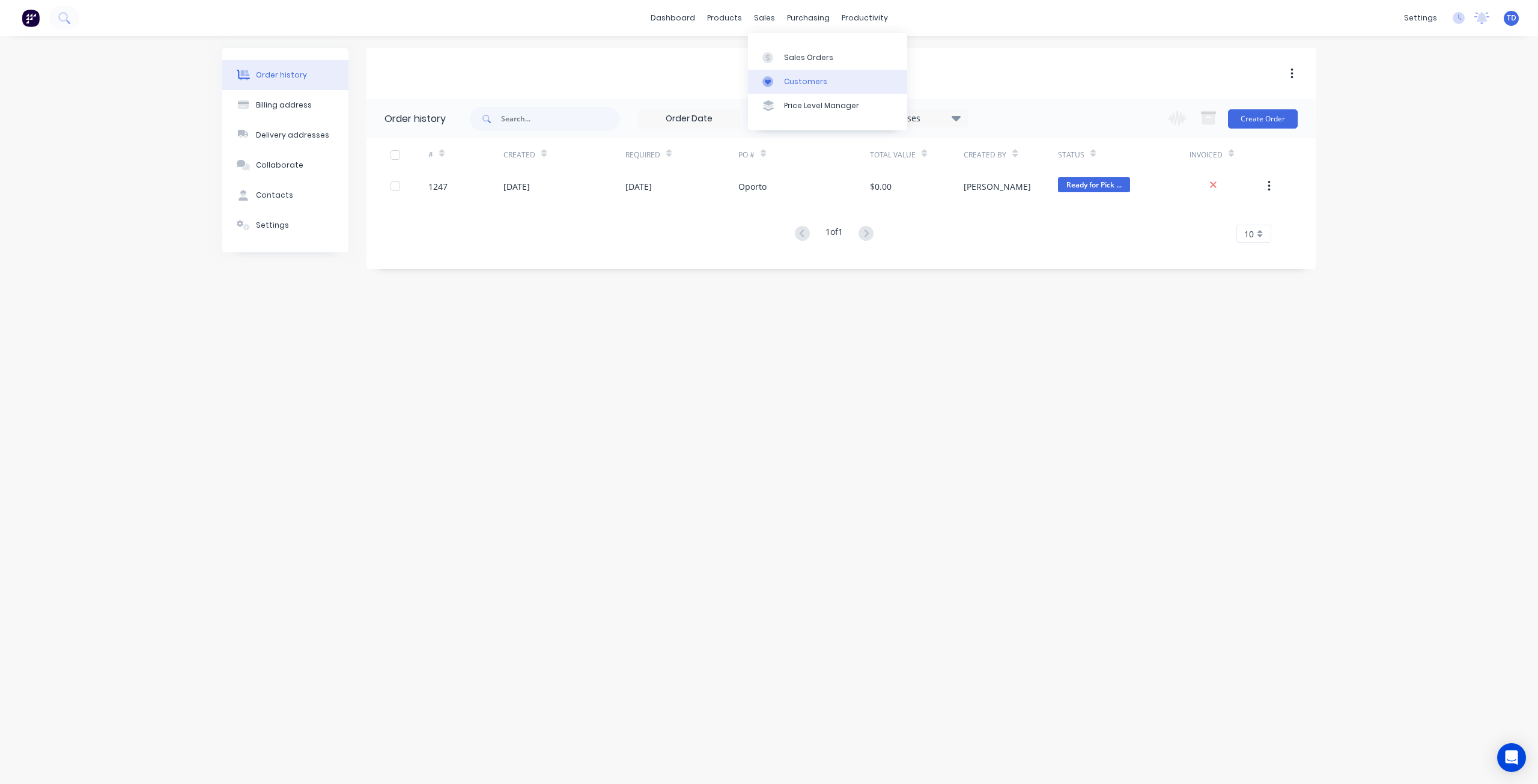
click at [792, 74] on link "Customers" at bounding box center [827, 82] width 159 height 24
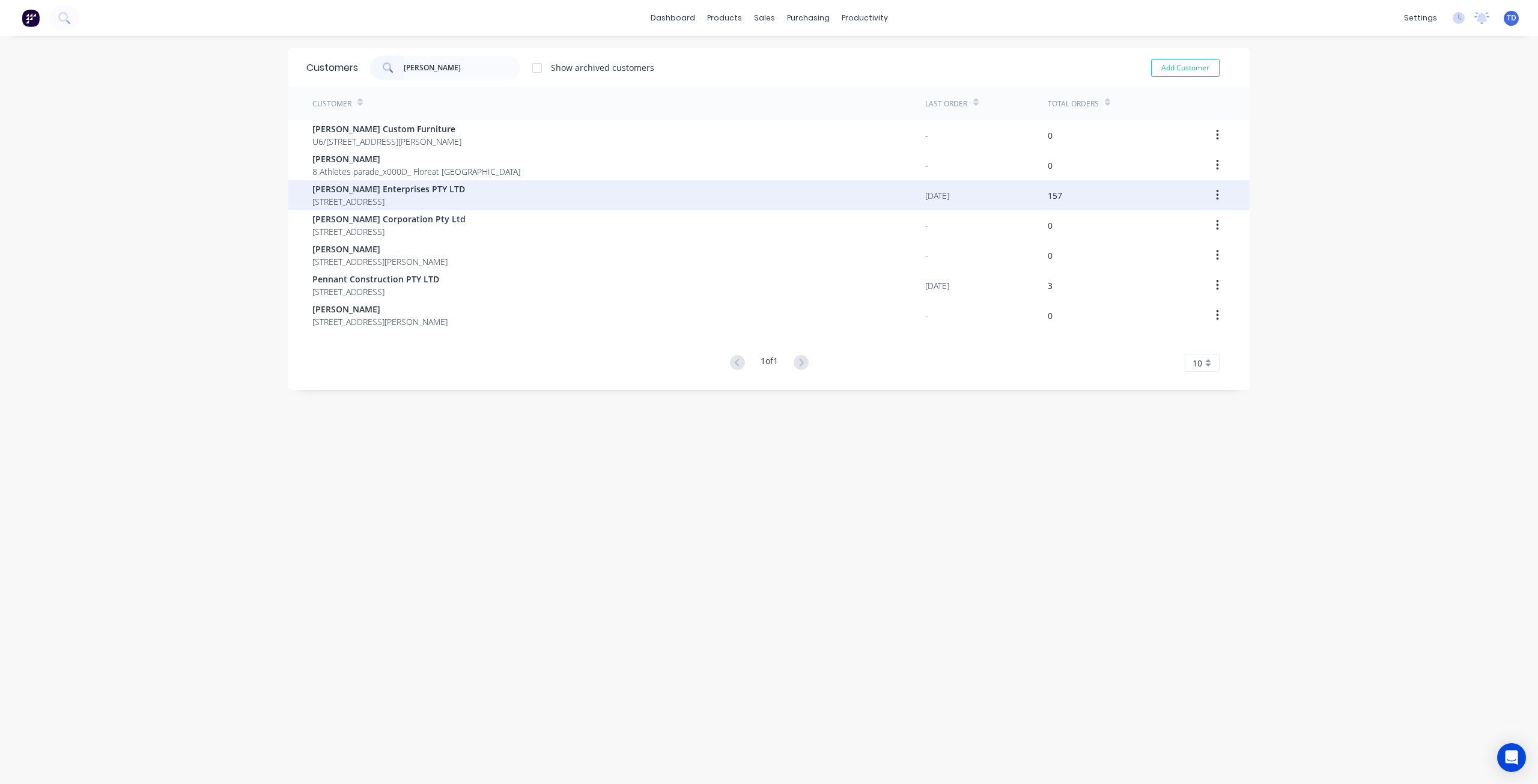
type input "[PERSON_NAME]"
click at [401, 181] on div "[PERSON_NAME] Enterprises PTY LTD [STREET_ADDRESS]" at bounding box center [618, 195] width 613 height 30
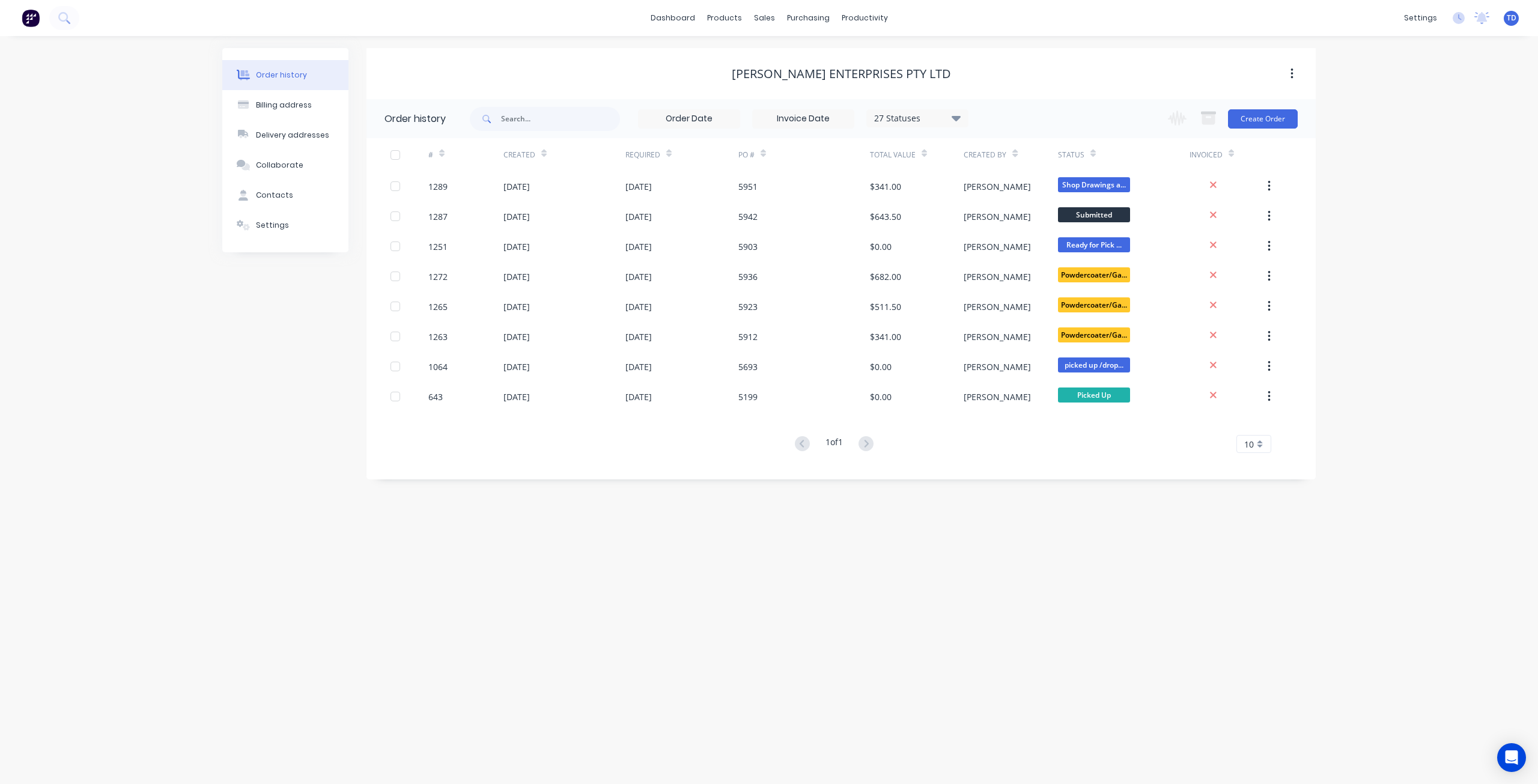
click at [939, 119] on div "27 Statuses" at bounding box center [917, 118] width 101 height 14
click at [1017, 256] on label at bounding box center [1017, 256] width 0 height 0
click at [1017, 260] on input "checkbox" at bounding box center [1021, 262] width 10 height 12
checkbox input "true"
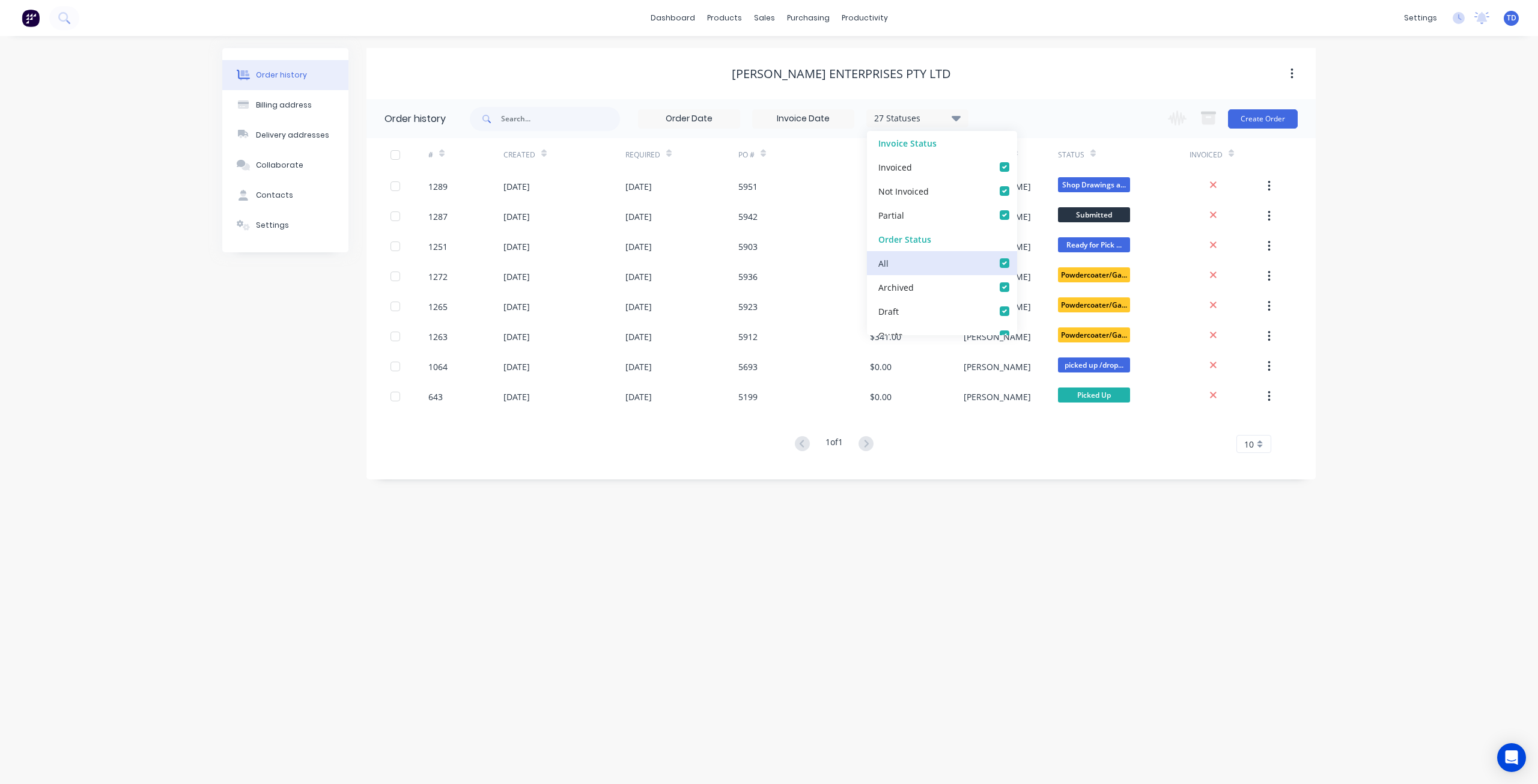
checkbox input "true"
click at [515, 502] on div "Order history Billing address Delivery addresses Collaborate Contacts Settings …" at bounding box center [769, 410] width 1538 height 748
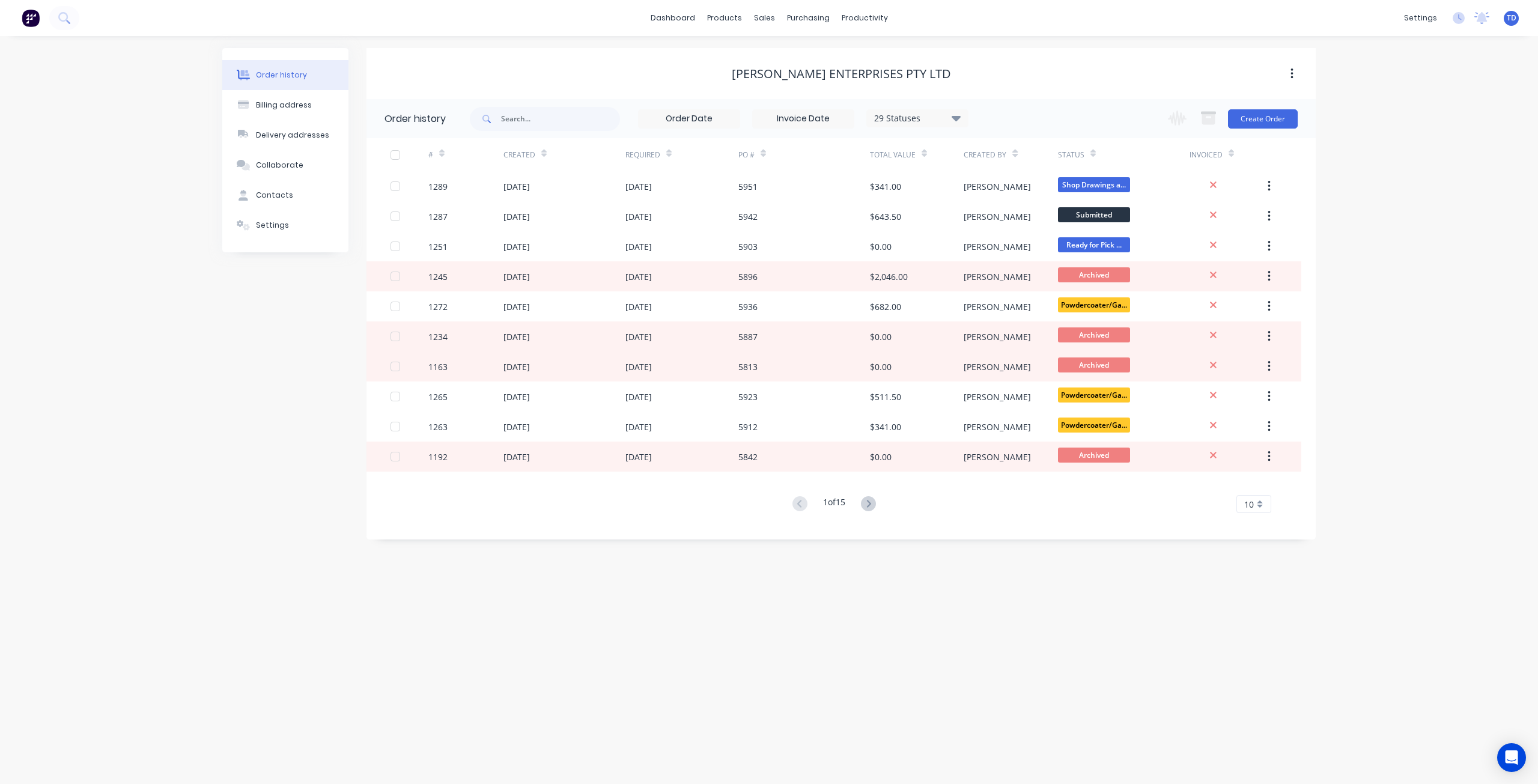
click at [931, 114] on div "29 Statuses" at bounding box center [917, 118] width 101 height 14
click at [1017, 256] on label at bounding box center [1017, 256] width 0 height 0
click at [1017, 262] on input "checkbox" at bounding box center [1021, 262] width 10 height 12
checkbox input "false"
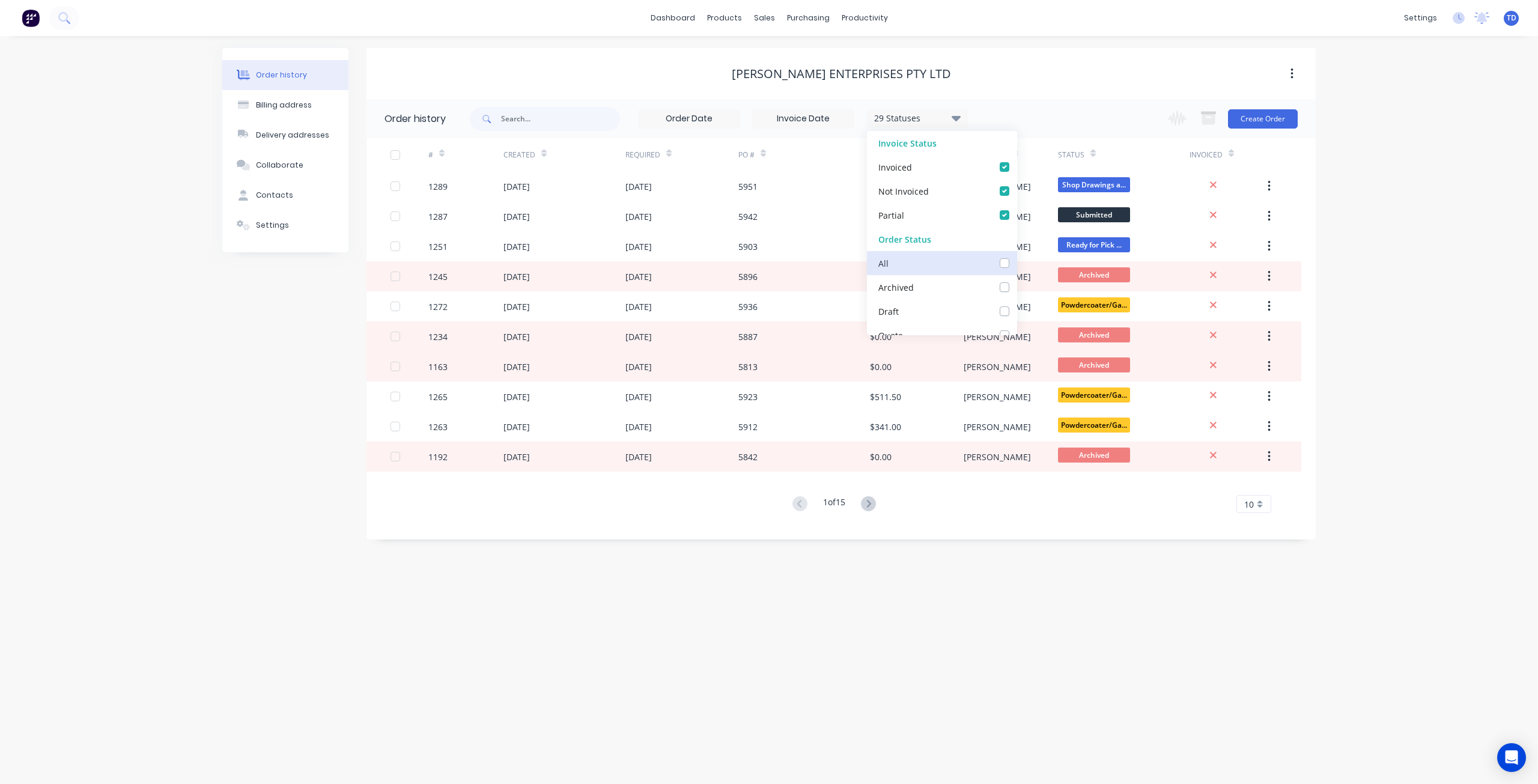
checkbox input "false"
checkbox Info\/Approval_checkbox_8e0403d3-99c4-4b4d-9d07-d49b4954e886undefined "false"
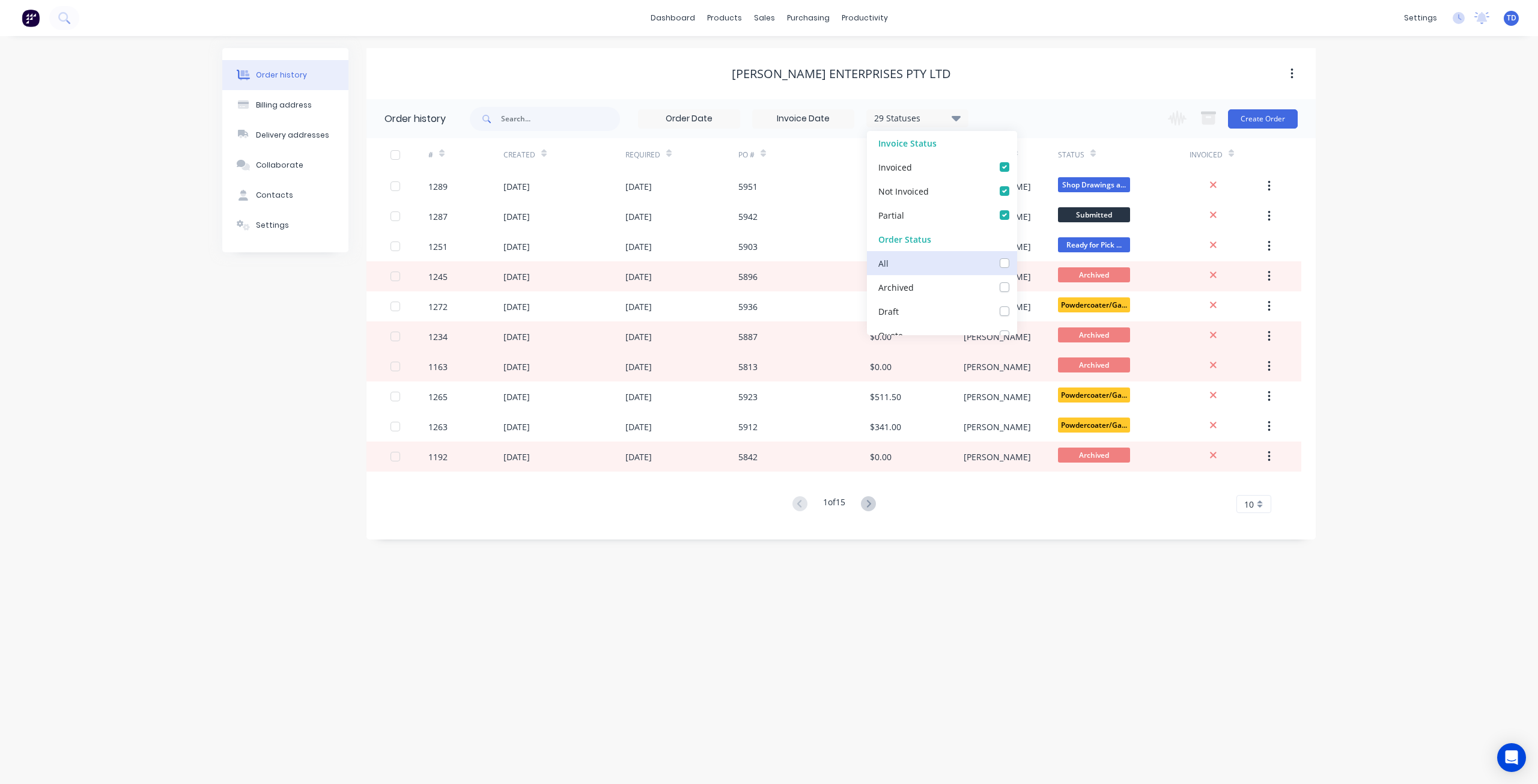
checkbox measure_checkbox_4b8f2b2e-b031-4684-a764-1c57bfd1b2aaundefined "false"
checkbox Hold_checkbox_f4c5b410-a02c-4c56-937e-a75dd8cd0607undefined "false"
checkbox Cutting\/Folding\/Polishing_checkbox_8630c3f4-3a88-4b13-8dc1-7e6fe8d3ac43undefined "false"
checkbox input "false"
checkbox fab_checkbox_d09e91ba-1681-4d8e-82c2-6f2410ec0ef8undefined "false"
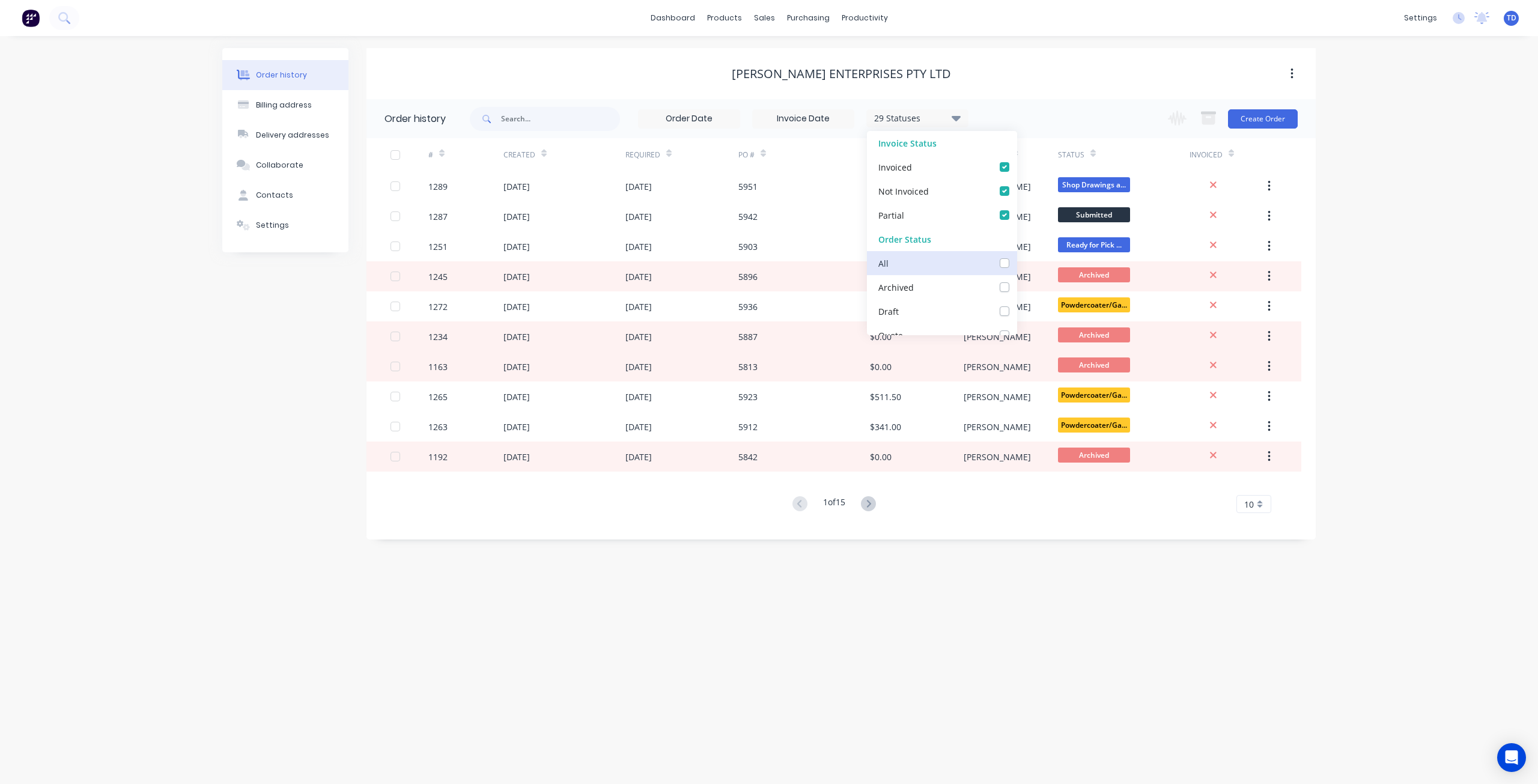
checkbox Cutter_checkbox_3ad2bee9-e182-41bd-9d4d-3c7c3234a1cfundefined "false"
checkbox input "false"
checkbox Welding_checkbox_d846023e-ed75-4563-8897-0aa4be058a68undefined "false"
checkbox Production_checkbox_3657023c-b407-4ea9-bf08-eb37e209956bundefined "false"
checkbox input "false"
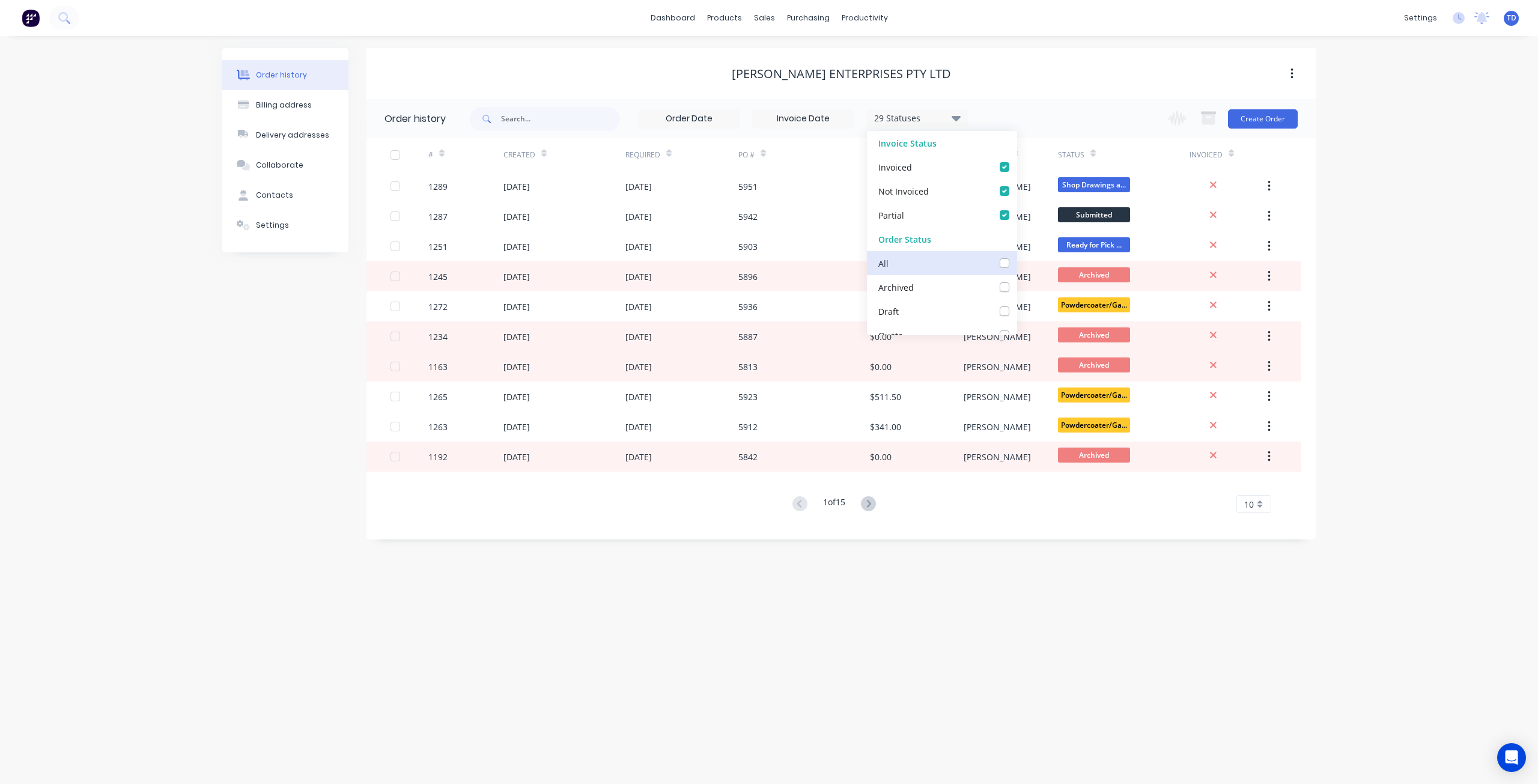
checkbox PC\/Galv105_checkbox_730aa875-2639-482f-a6d2-b0661707abb3undefined "false"
checkbox input "false"
checkbox Delivery_checkbox_120f6393-f719-4ab7-a1bc-b97eac6dbf1bundefined "false"
checkbox Up_checkbox_9b4e2778-9fbf-44cd-8222-1172bee42abfundefined "false"
checkbox off_checkbox_f8d7d8b9-3596-46b4-a4ee-a06328a82f37undefined "false"
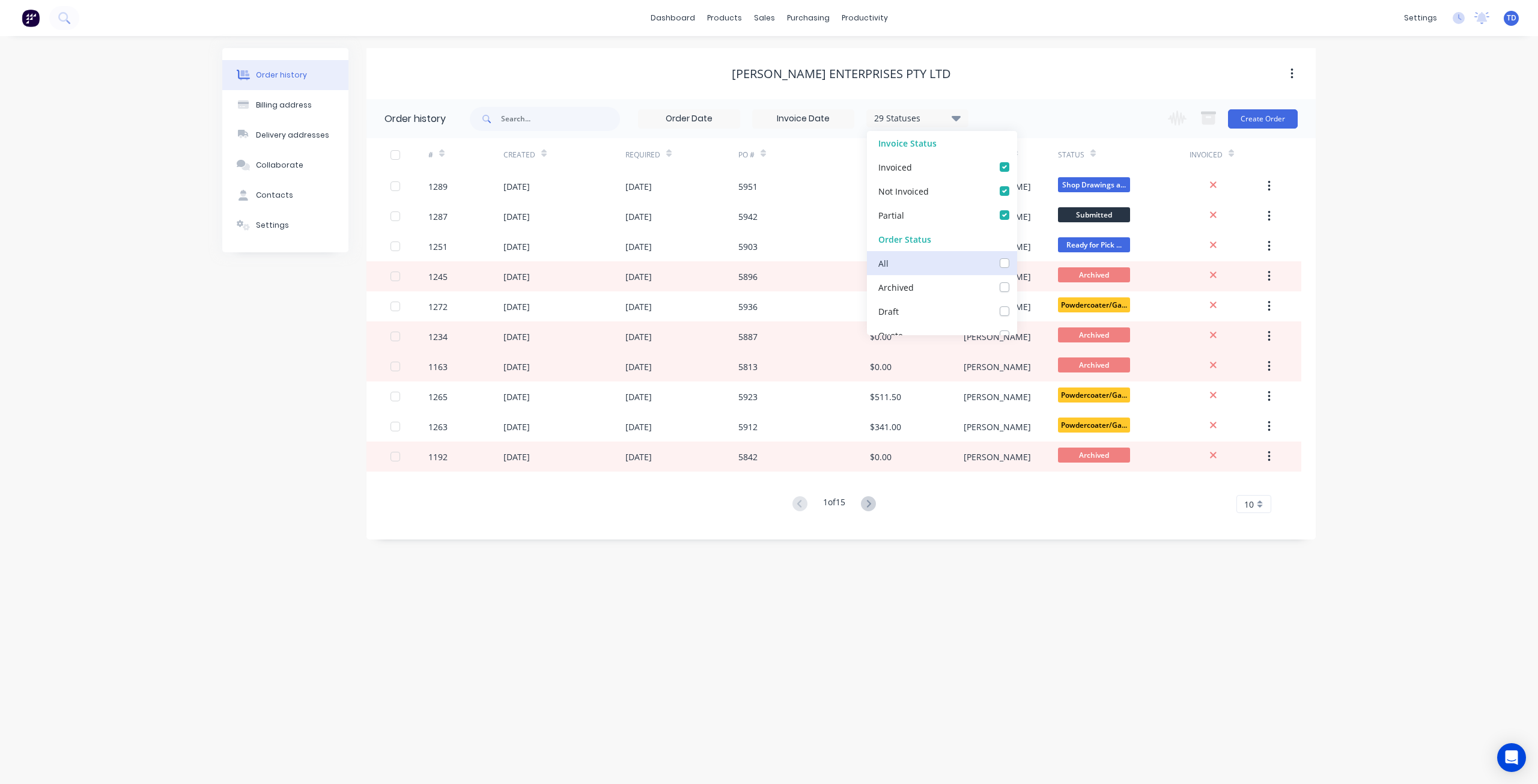
checkbox invoiced_checkbox_2f2d19d9-c9ad-4502-ae64-bb7c5690f5daundefined "false"
checkbox site_checkbox_40f63413-5e29-48d0-a968-b0bebe2ce24dundefined "false"
checkbox input "false"
checkbox Up_checkbox_n6vnumundefined "false"
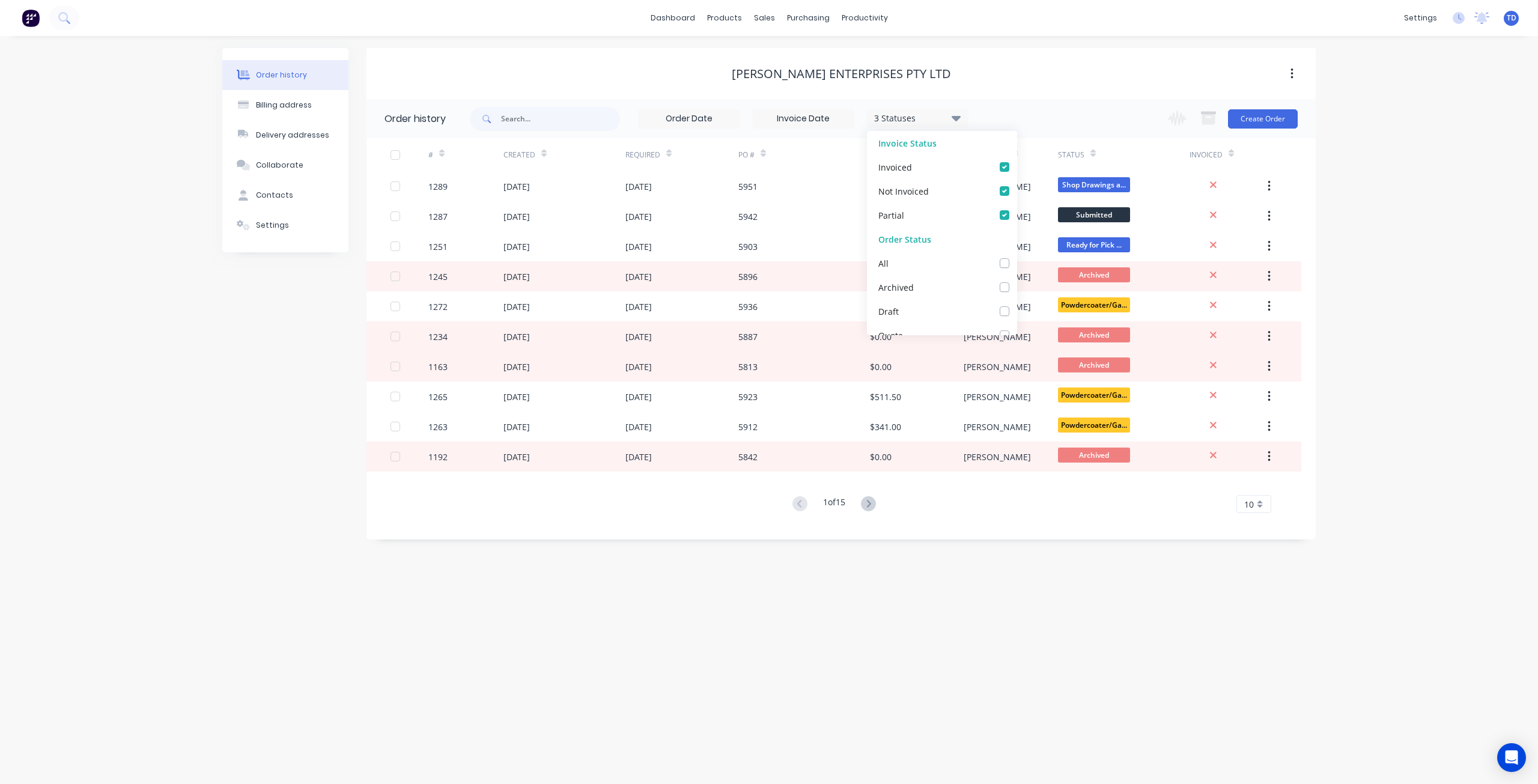
click at [809, 618] on div "Order history Billing address Delivery addresses Collaborate Contacts Settings …" at bounding box center [769, 410] width 1538 height 748
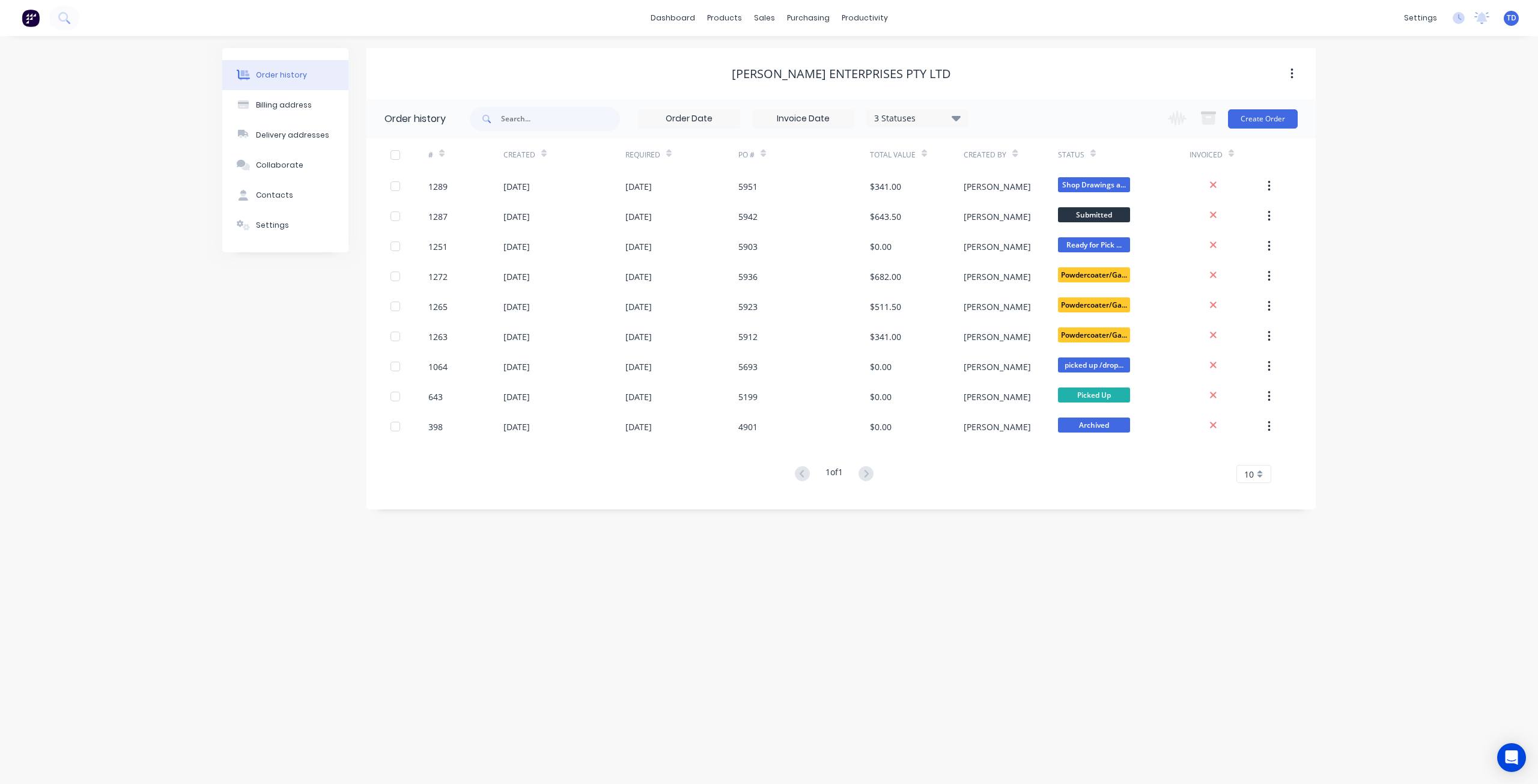
click at [943, 121] on div "3 Statuses" at bounding box center [917, 118] width 101 height 14
click at [1017, 256] on label at bounding box center [1017, 256] width 0 height 0
click at [1017, 259] on input "checkbox" at bounding box center [1021, 262] width 10 height 12
checkbox input "true"
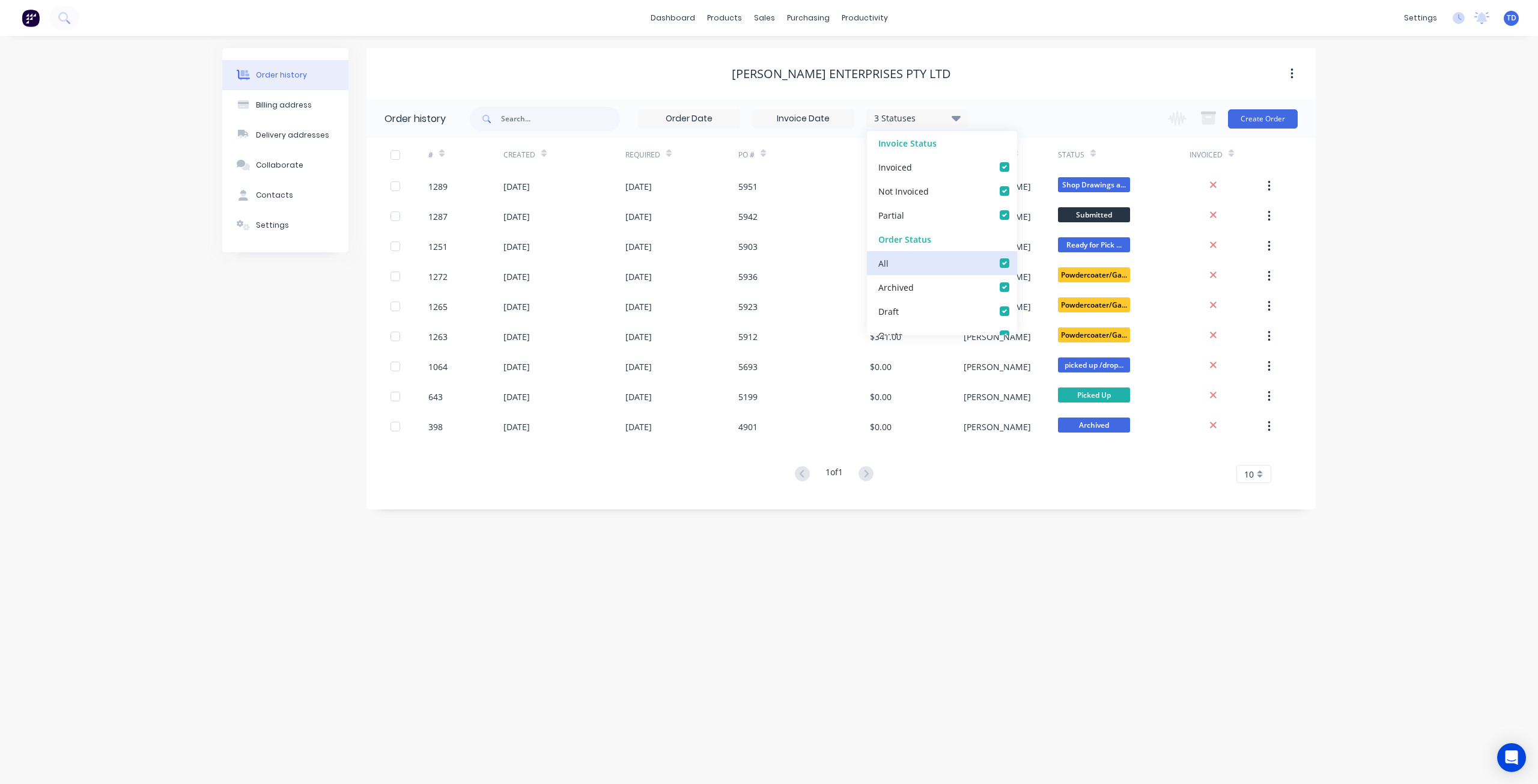
checkbox input "true"
checkbox Info\/Approval_checkbox_8e0403d3-99c4-4b4d-9d07-d49b4954e886undefined "true"
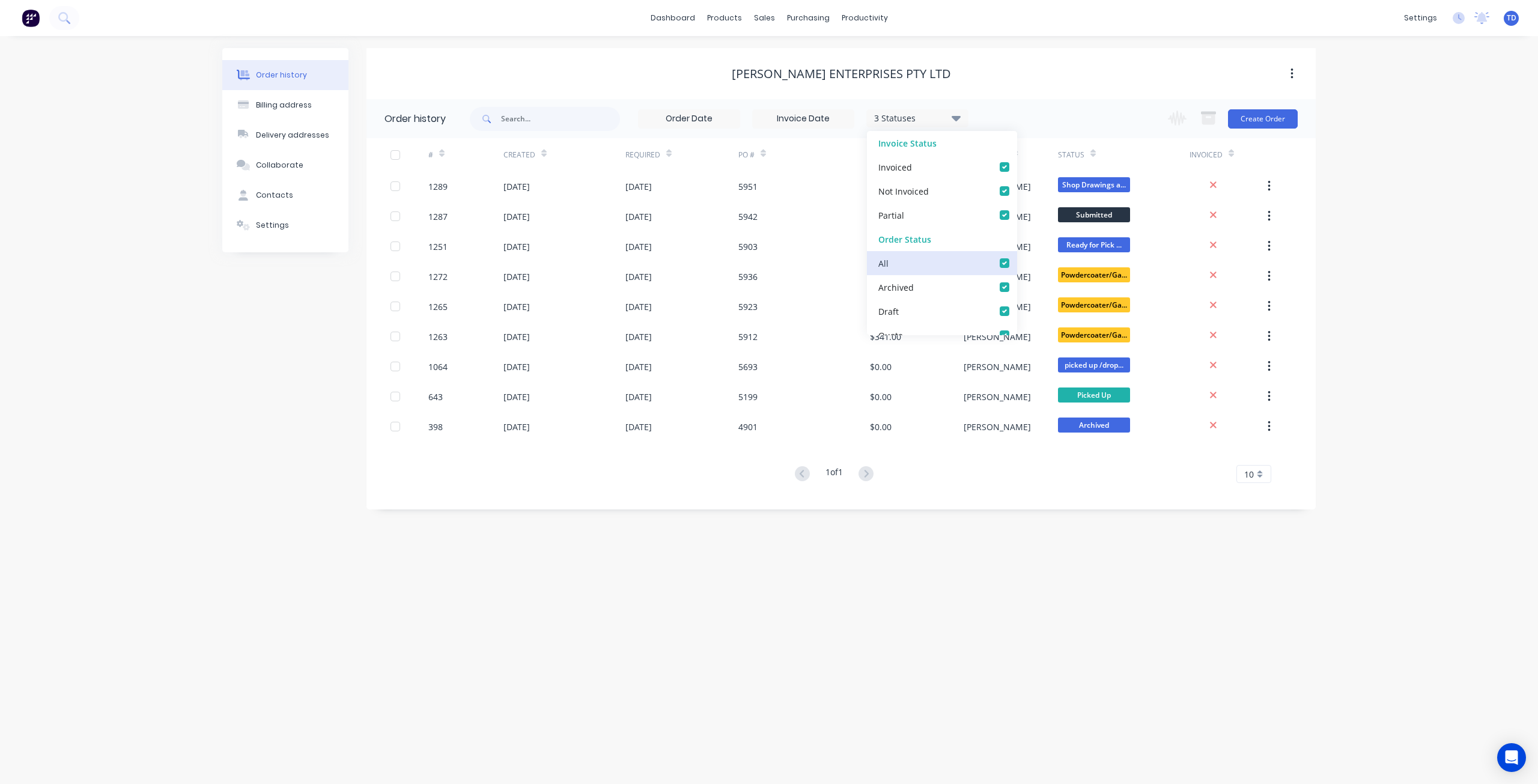
checkbox measure_checkbox_4b8f2b2e-b031-4684-a764-1c57bfd1b2aaundefined "true"
checkbox Hold_checkbox_f4c5b410-a02c-4c56-937e-a75dd8cd0607undefined "true"
checkbox Cutting\/Folding\/Polishing_checkbox_8630c3f4-3a88-4b13-8dc1-7e6fe8d3ac43undefined "true"
checkbox input "true"
checkbox fab_checkbox_d09e91ba-1681-4d8e-82c2-6f2410ec0ef8undefined "true"
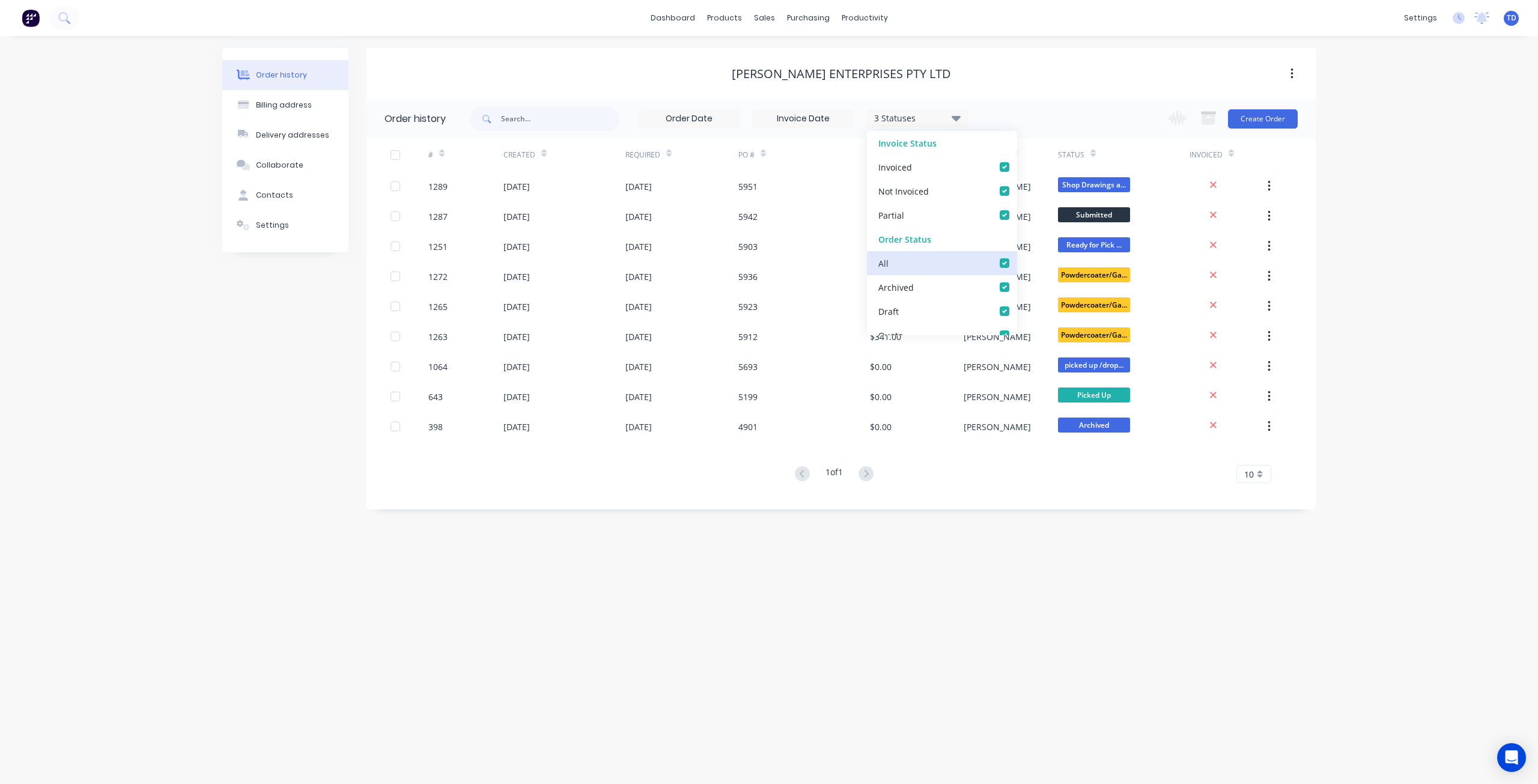
checkbox Cutter_checkbox_3ad2bee9-e182-41bd-9d4d-3c7c3234a1cfundefined "true"
checkbox input "true"
checkbox Welding_checkbox_d846023e-ed75-4563-8897-0aa4be058a68undefined "true"
checkbox Production_checkbox_3657023c-b407-4ea9-bf08-eb37e209956bundefined "true"
checkbox input "true"
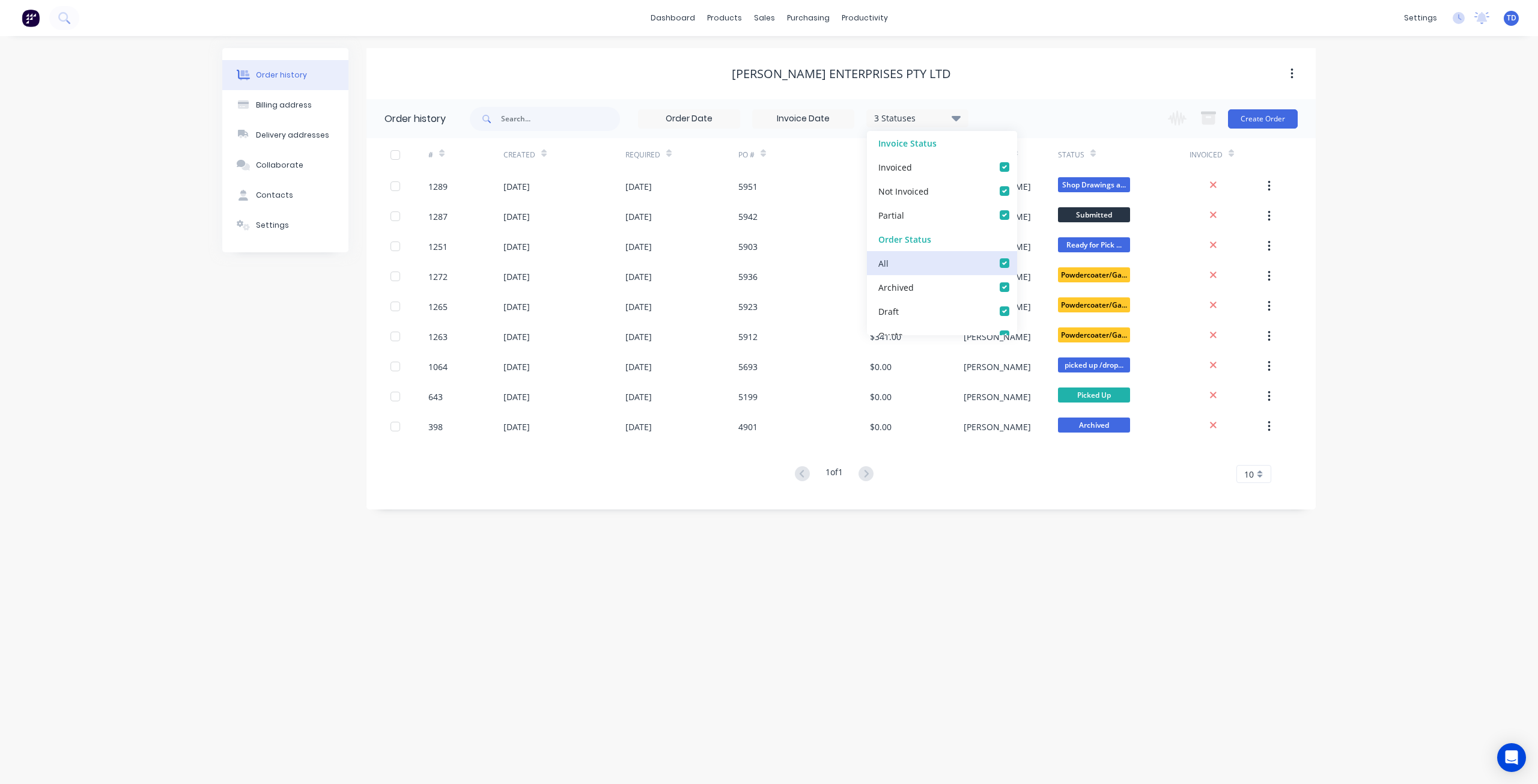
checkbox PC\/Galv105_checkbox_730aa875-2639-482f-a6d2-b0661707abb3undefined "true"
checkbox input "true"
checkbox Delivery_checkbox_120f6393-f719-4ab7-a1bc-b97eac6dbf1bundefined "true"
checkbox Up_checkbox_9b4e2778-9fbf-44cd-8222-1172bee42abfundefined "true"
checkbox off_checkbox_f8d7d8b9-3596-46b4-a4ee-a06328a82f37undefined "true"
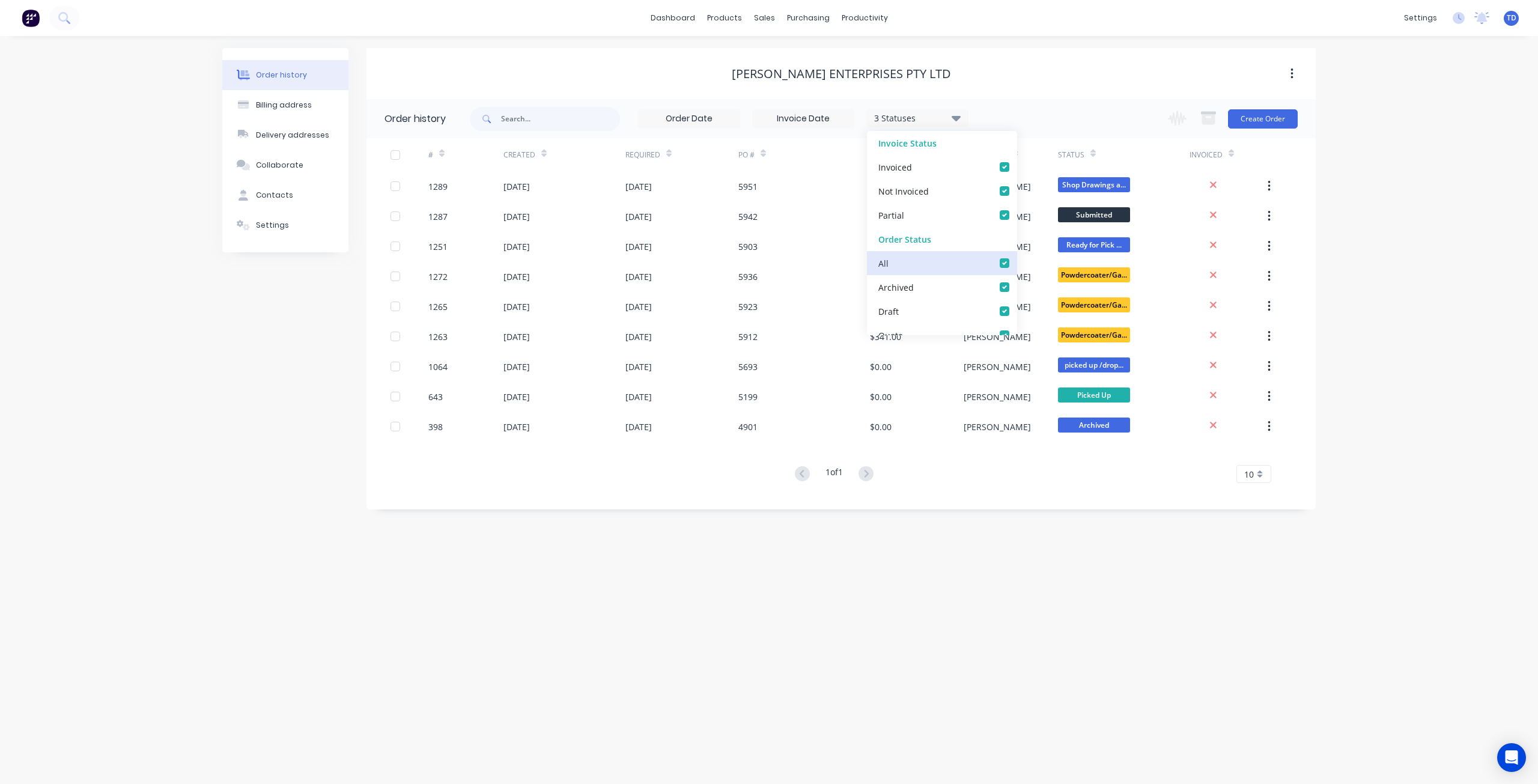
checkbox invoiced_checkbox_2f2d19d9-c9ad-4502-ae64-bb7c5690f5daundefined "true"
checkbox site_checkbox_40f63413-5e29-48d0-a968-b0bebe2ce24dundefined "true"
checkbox input "true"
checkbox Up_checkbox_n6vnumundefined "true"
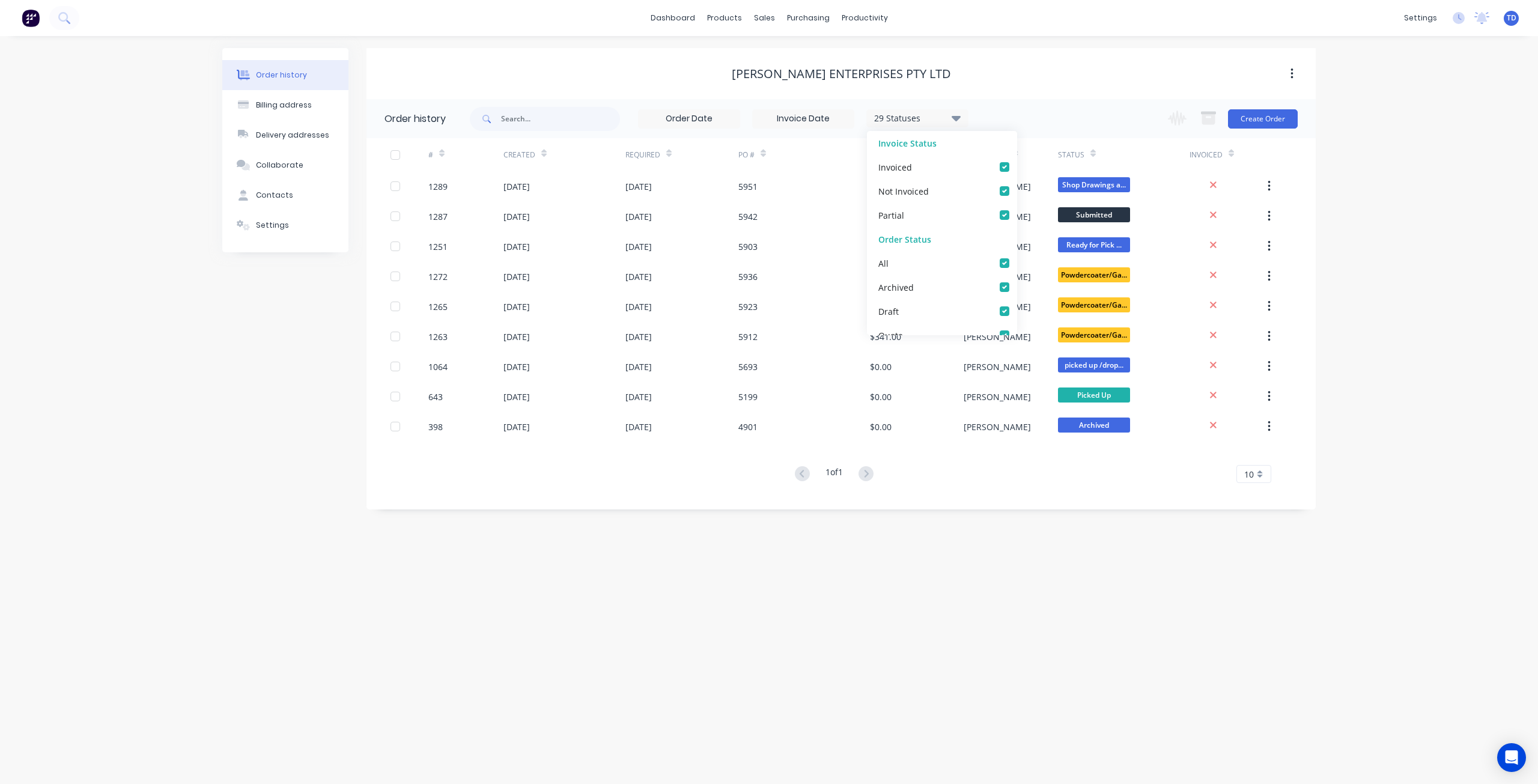
click at [229, 456] on div "Order history Billing address Delivery addresses Collaborate Contacts Settings" at bounding box center [285, 278] width 126 height 461
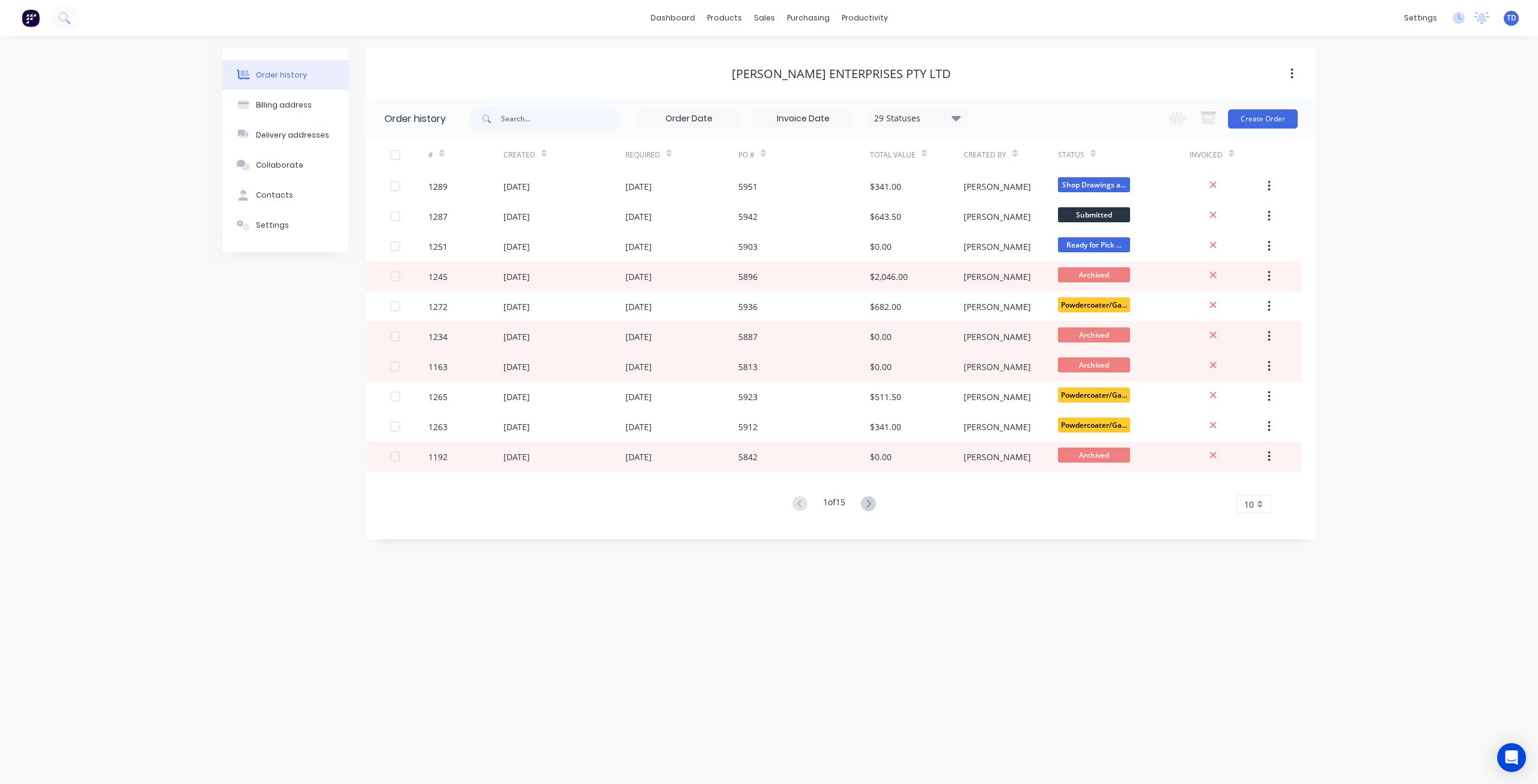
click at [444, 154] on div "#" at bounding box center [466, 155] width 75 height 33
click at [444, 161] on div "#" at bounding box center [437, 155] width 16 height 21
click at [443, 153] on icon at bounding box center [442, 154] width 5 height 9
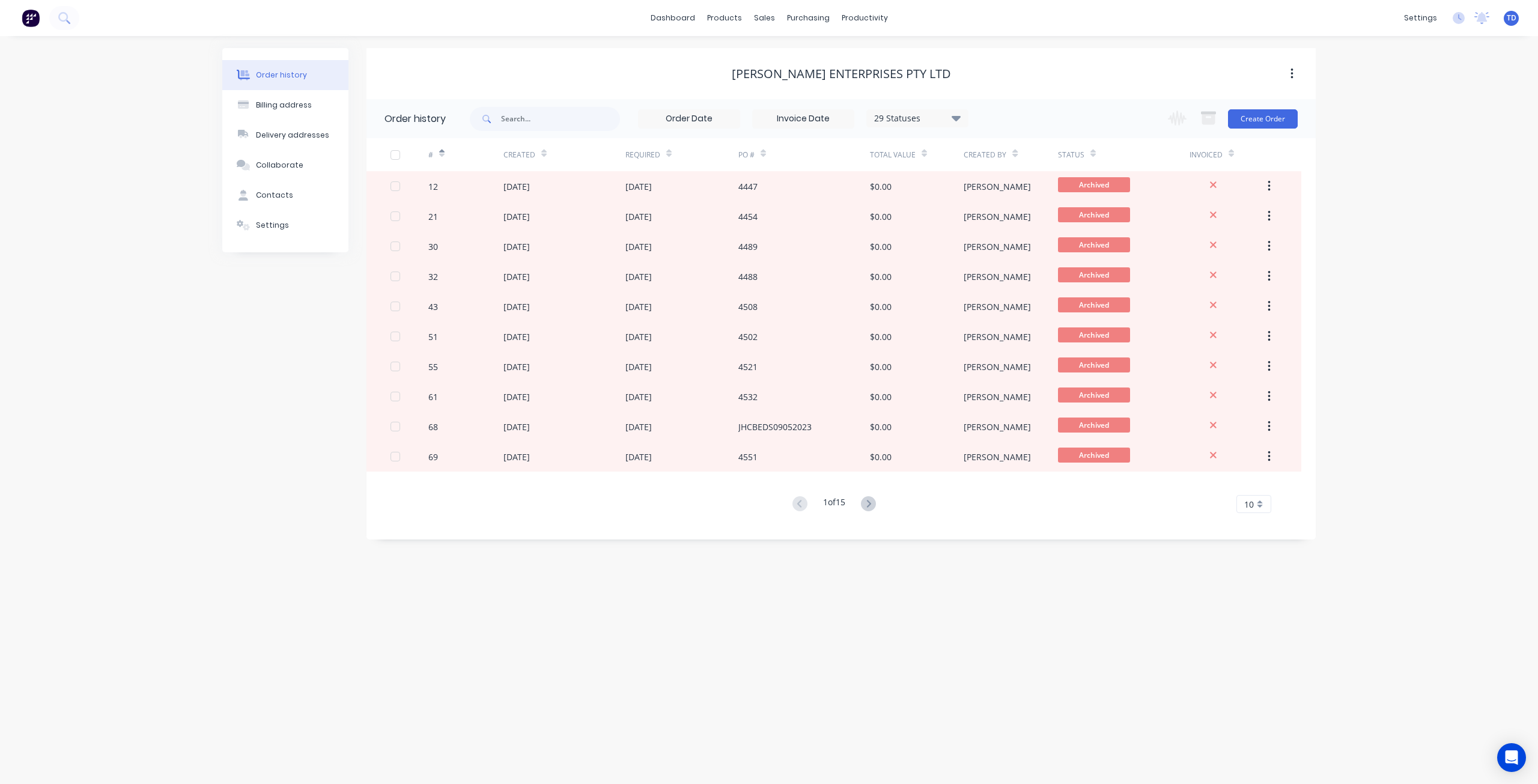
click at [442, 149] on icon at bounding box center [442, 154] width 5 height 9
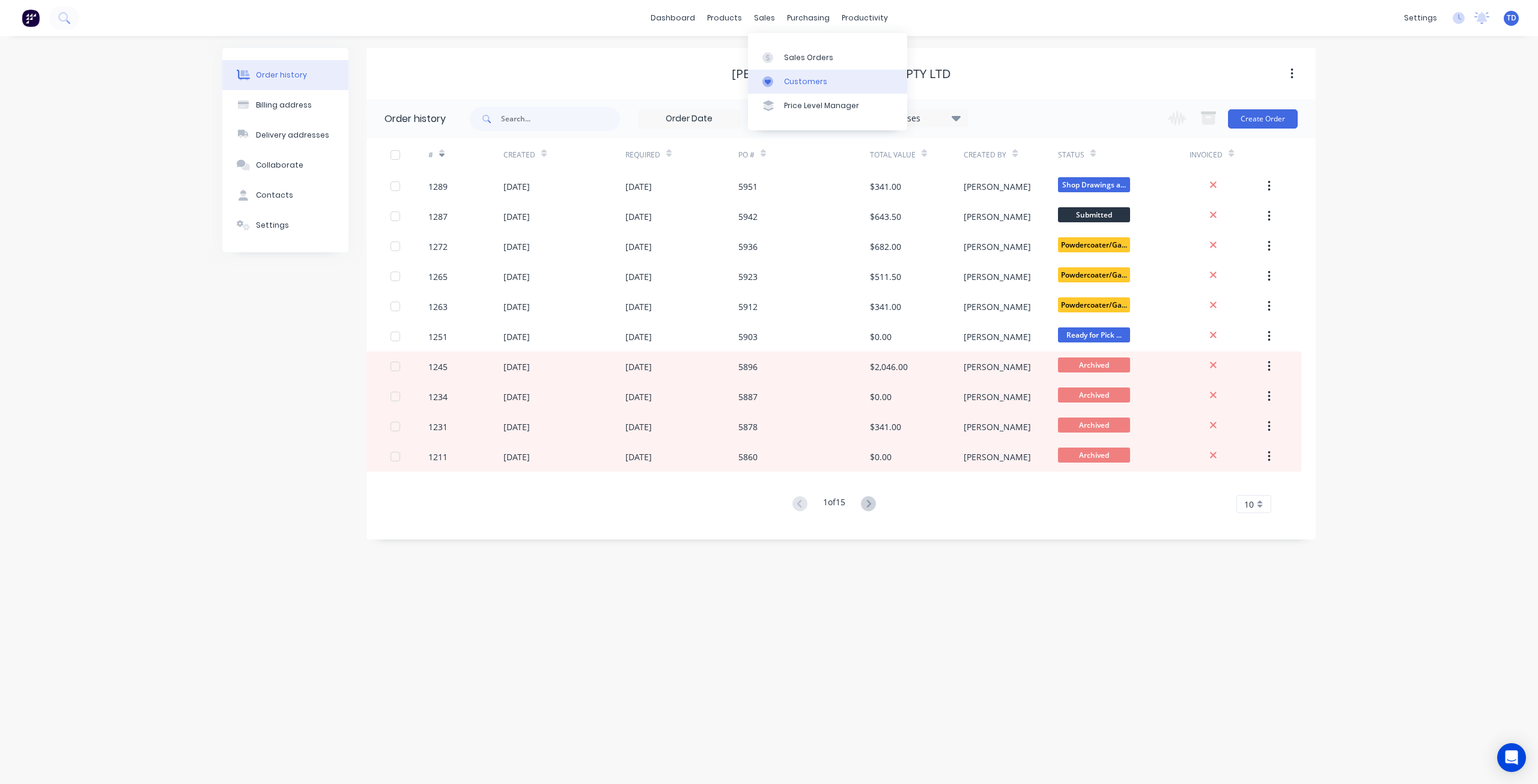
click at [805, 81] on div "Customers" at bounding box center [806, 82] width 44 height 11
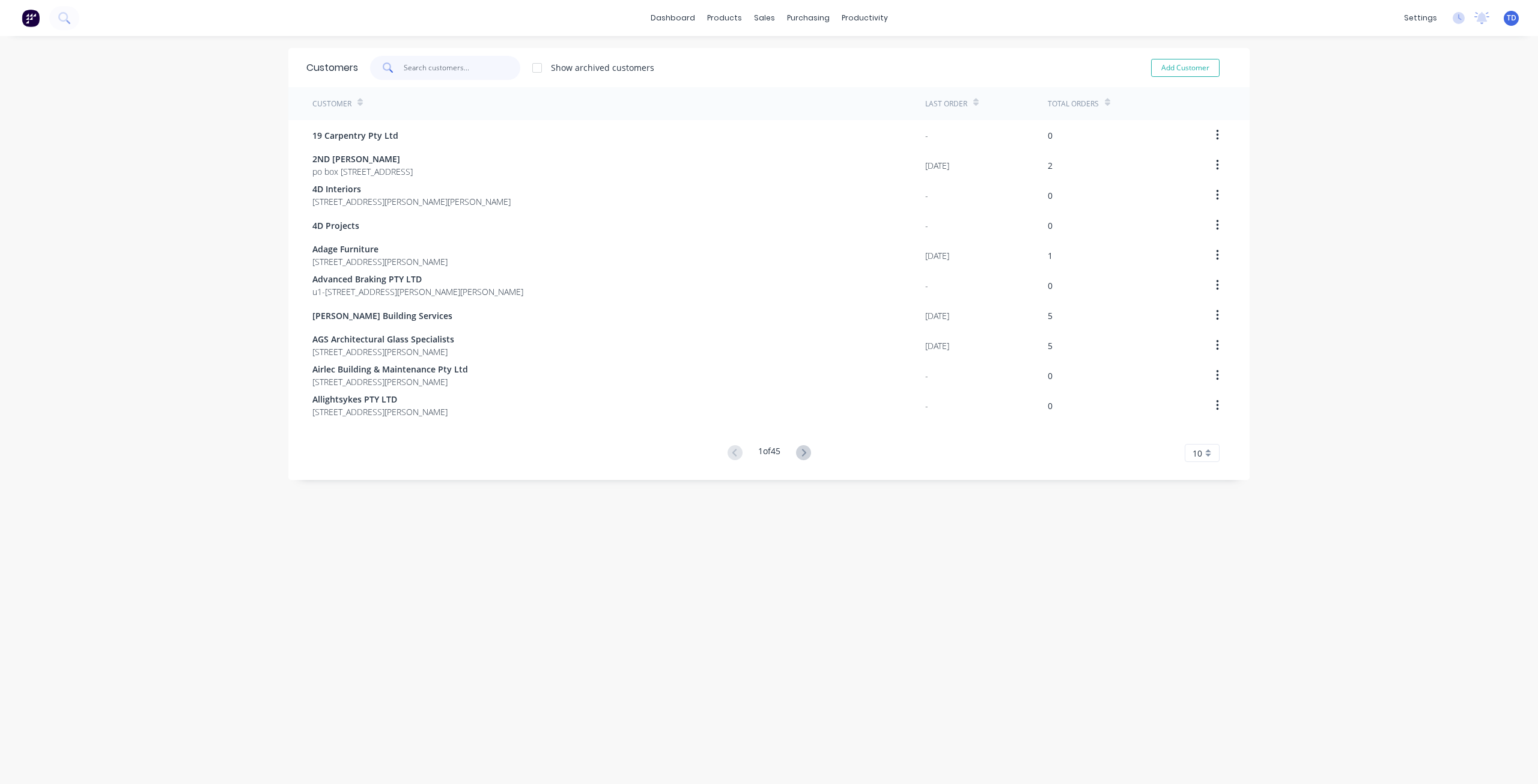
click at [488, 69] on input "text" at bounding box center [462, 67] width 117 height 24
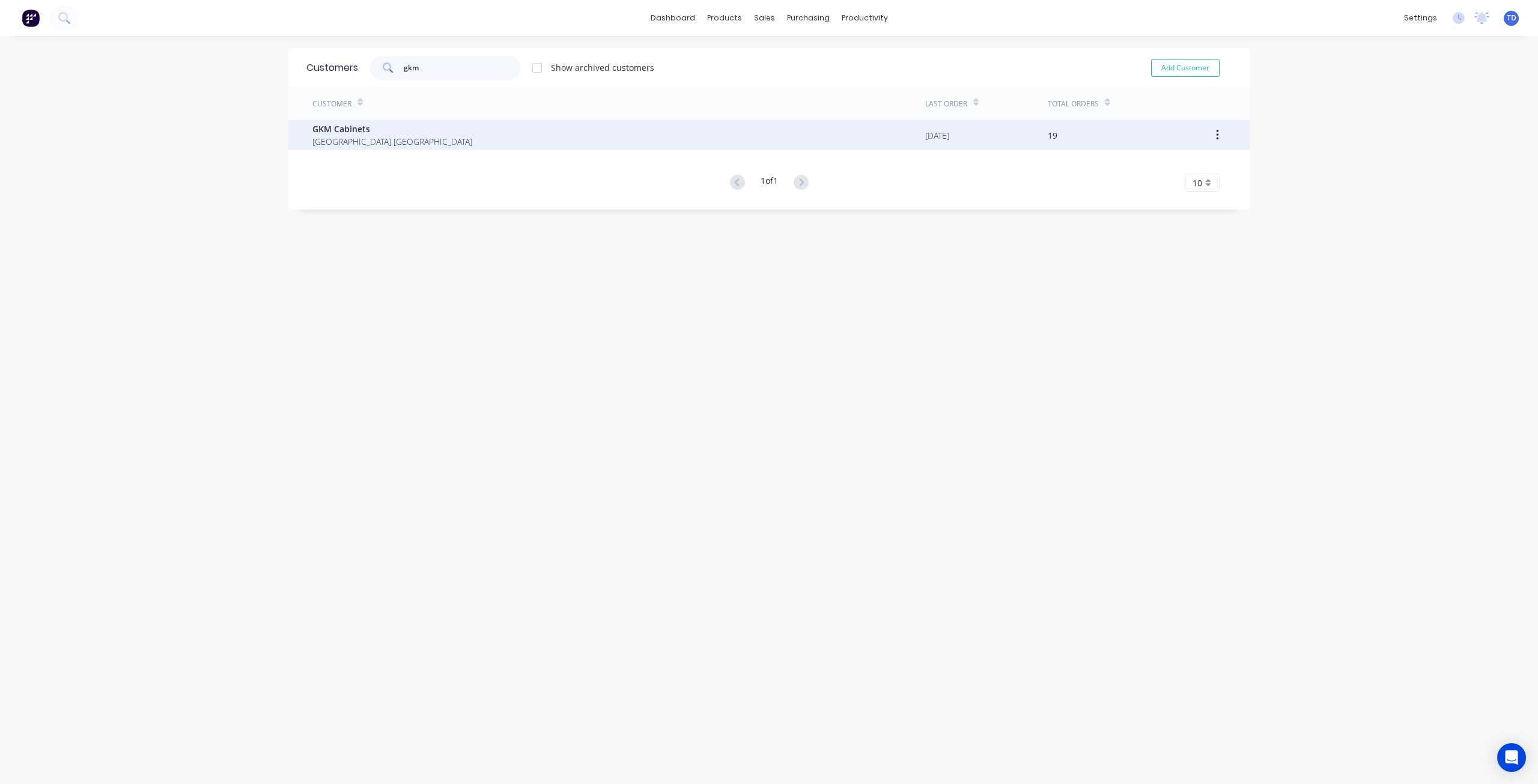
type input "gkm"
click at [343, 126] on span "GKM Cabinets" at bounding box center [392, 129] width 160 height 13
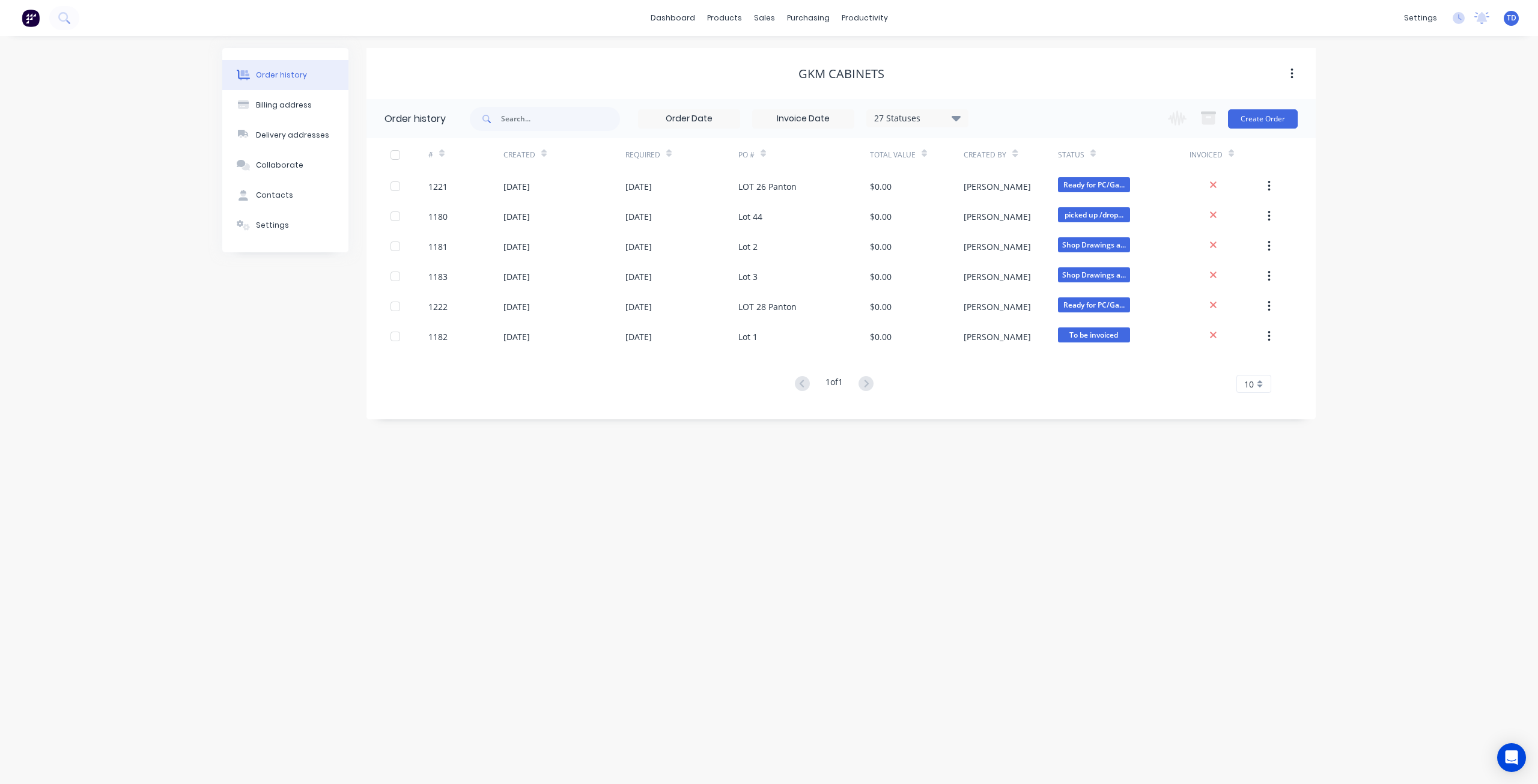
click at [948, 117] on div "27 Statuses" at bounding box center [917, 118] width 101 height 14
click at [1017, 256] on label at bounding box center [1017, 256] width 0 height 0
click at [1017, 259] on input "checkbox" at bounding box center [1021, 262] width 10 height 12
checkbox input "true"
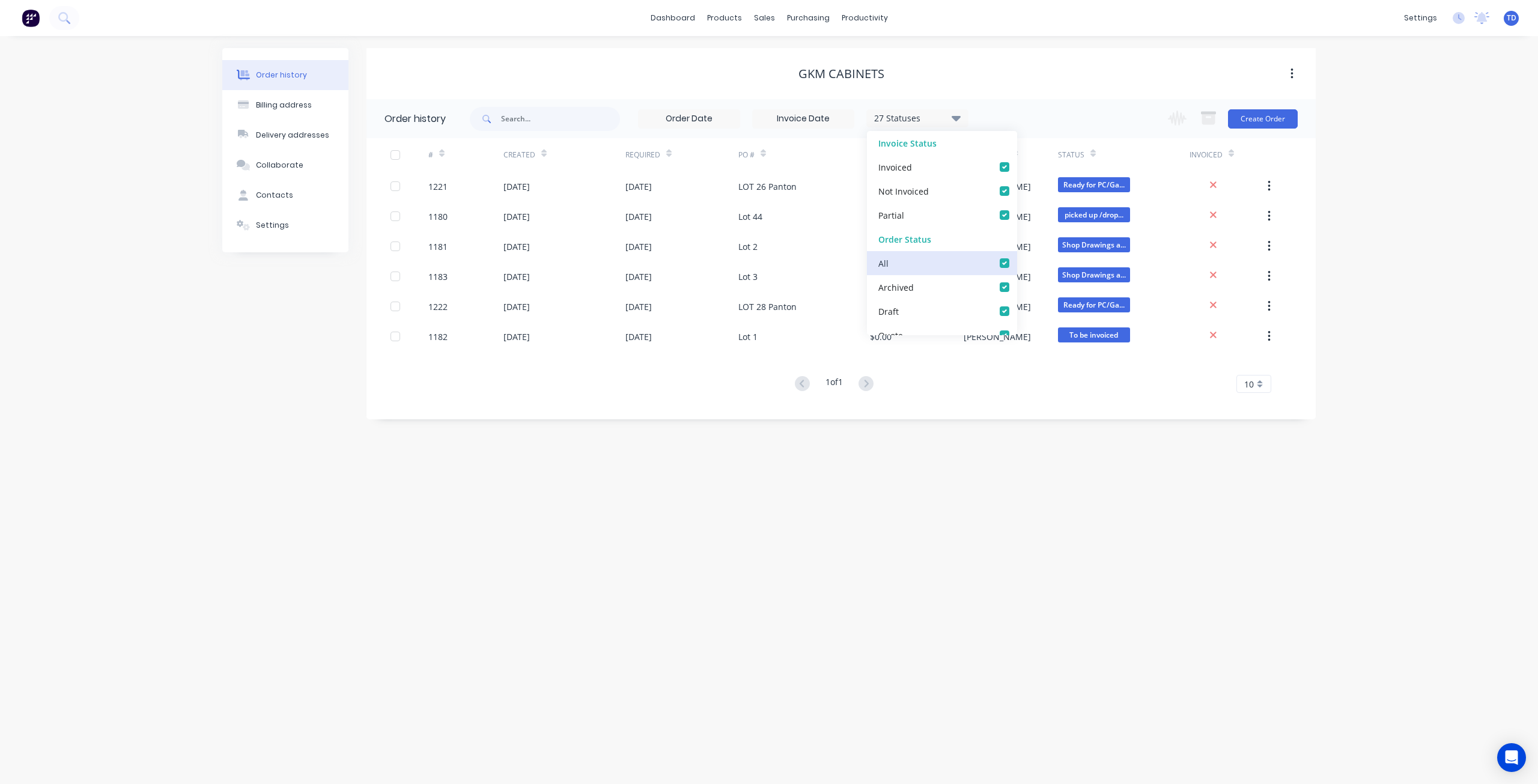
checkbox input "true"
click at [13, 447] on div "Order history Billing address Delivery addresses Collaborate Contacts Settings …" at bounding box center [769, 410] width 1538 height 748
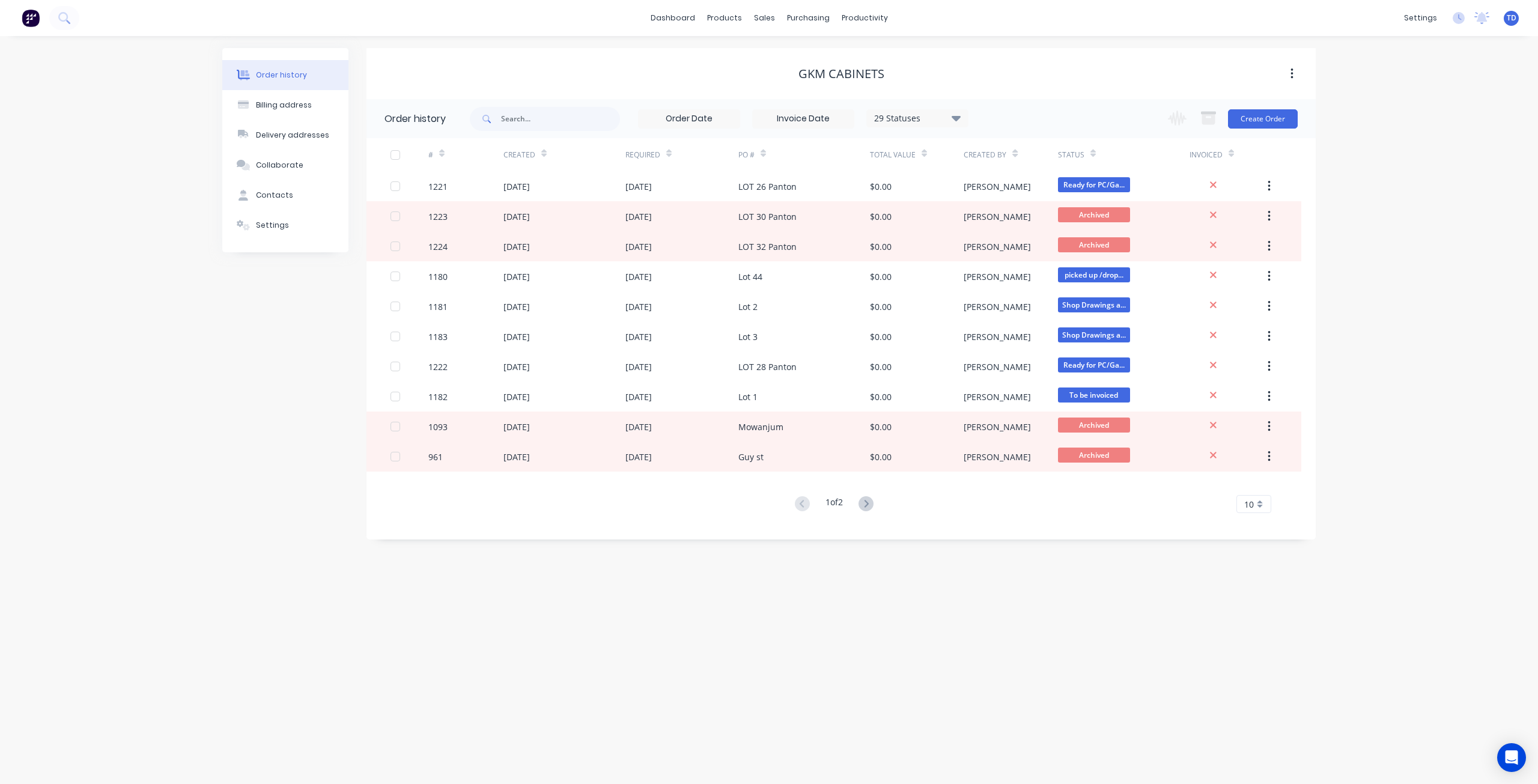
click at [1082, 160] on div "Status" at bounding box center [1071, 155] width 26 height 11
click at [948, 124] on div "29 Statuses" at bounding box center [917, 118] width 101 height 14
click at [1001, 260] on div "All" at bounding box center [941, 263] width 150 height 24
click at [1017, 256] on label at bounding box center [1017, 256] width 0 height 0
click at [1017, 264] on input "checkbox" at bounding box center [1021, 262] width 10 height 12
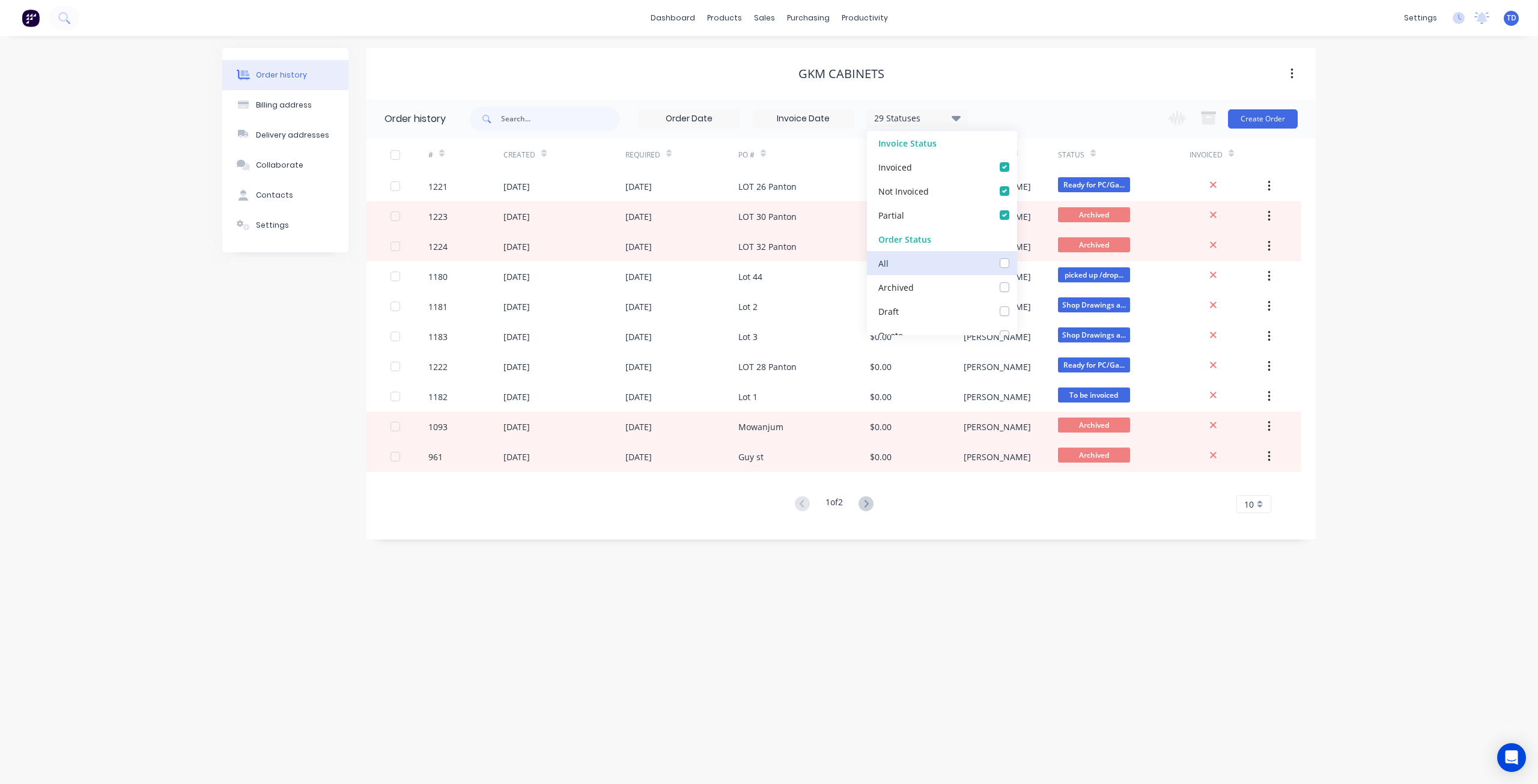
checkbox input "false"
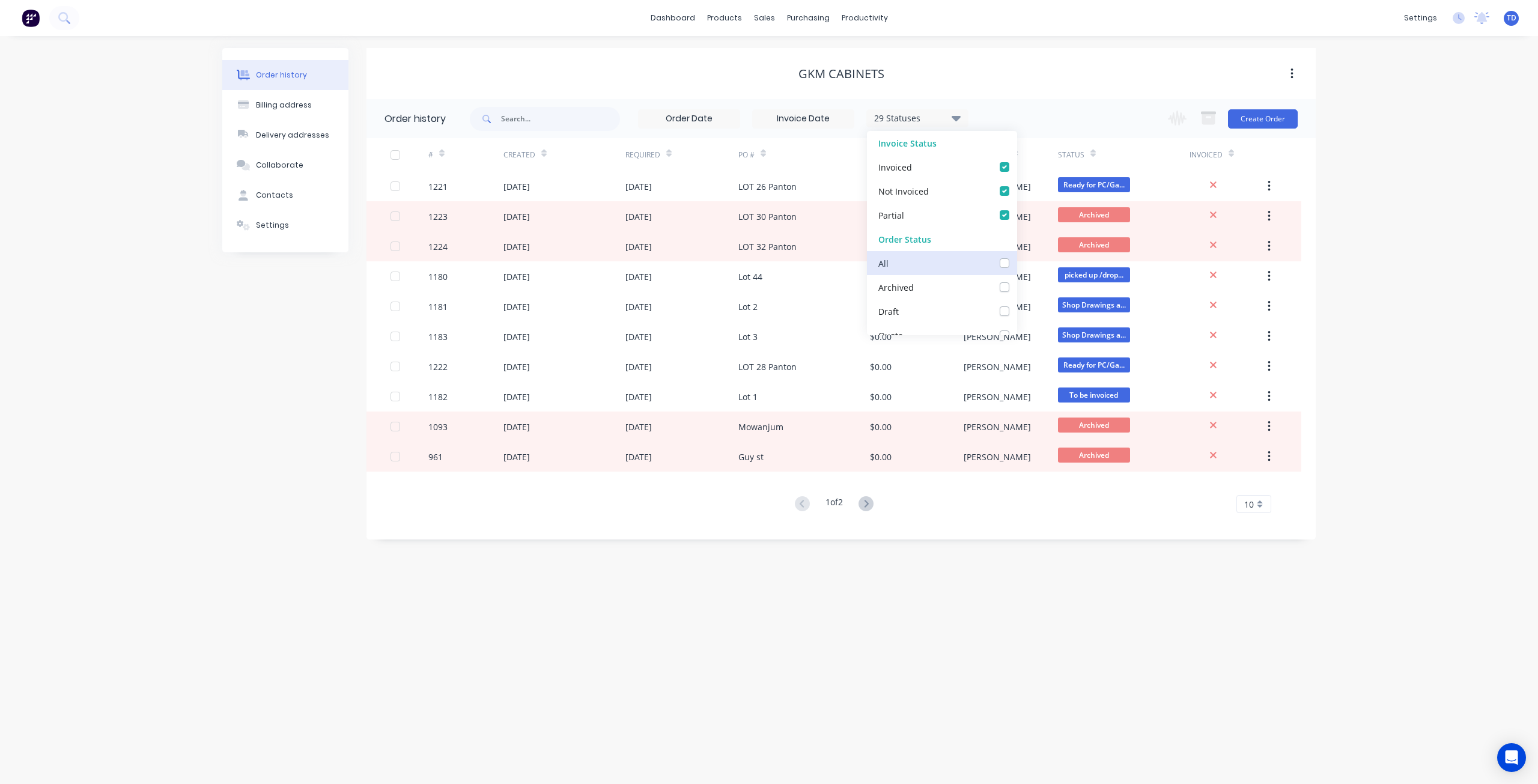
checkbox input "false"
checkbox Info\/Approval_checkbox_8e0403d3-99c4-4b4d-9d07-d49b4954e886undefined "false"
checkbox measure_checkbox_4b8f2b2e-b031-4684-a764-1c57bfd1b2aaundefined "false"
checkbox Hold_checkbox_f4c5b410-a02c-4c56-937e-a75dd8cd0607undefined "false"
checkbox Cutting\/Folding\/Polishing_checkbox_8630c3f4-3a88-4b13-8dc1-7e6fe8d3ac43undefined "false"
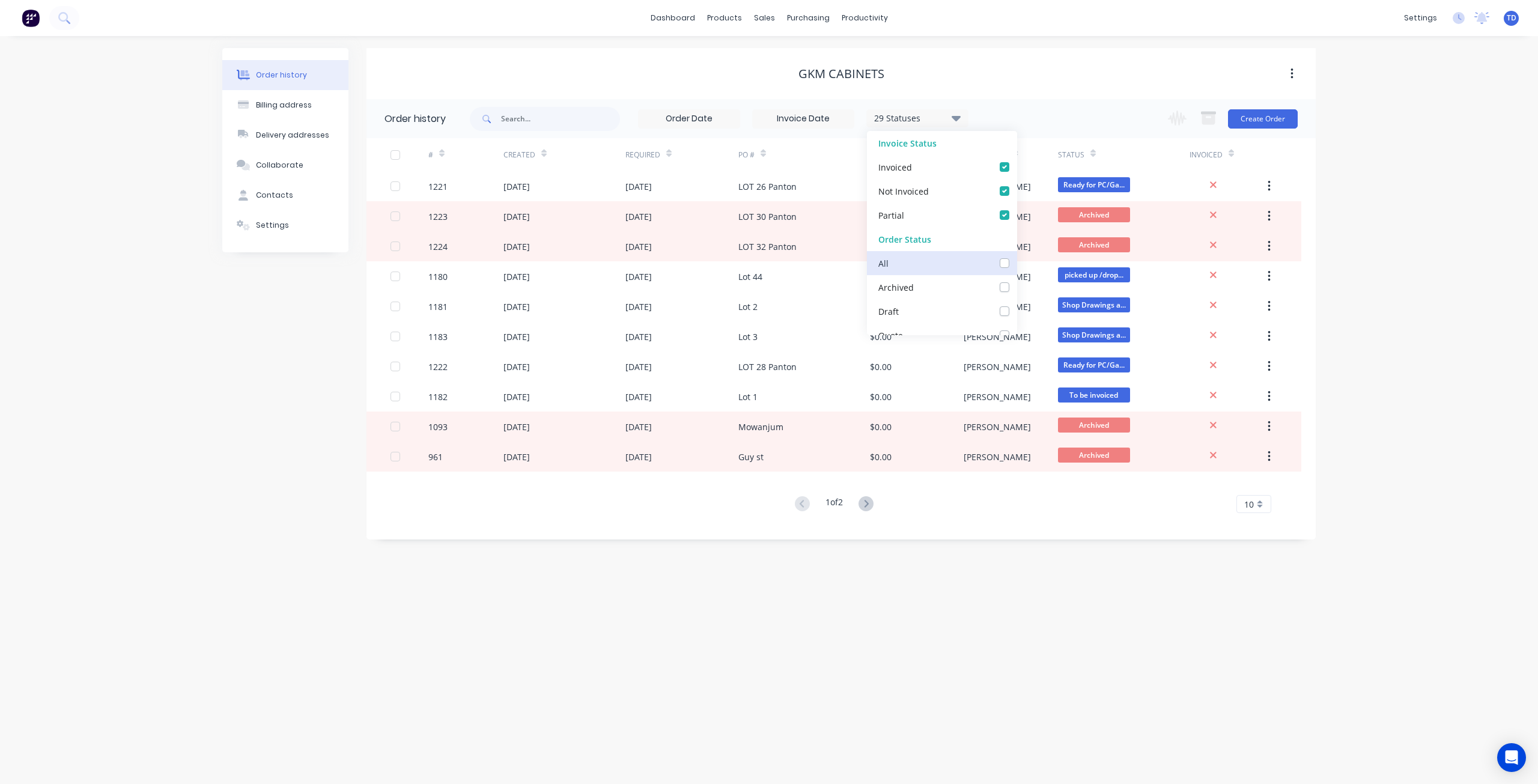
checkbox input "false"
checkbox fab_checkbox_d09e91ba-1681-4d8e-82c2-6f2410ec0ef8undefined "false"
checkbox Cutter_checkbox_3ad2bee9-e182-41bd-9d4d-3c7c3234a1cfundefined "false"
checkbox input "false"
checkbox Welding_checkbox_d846023e-ed75-4563-8897-0aa4be058a68undefined "false"
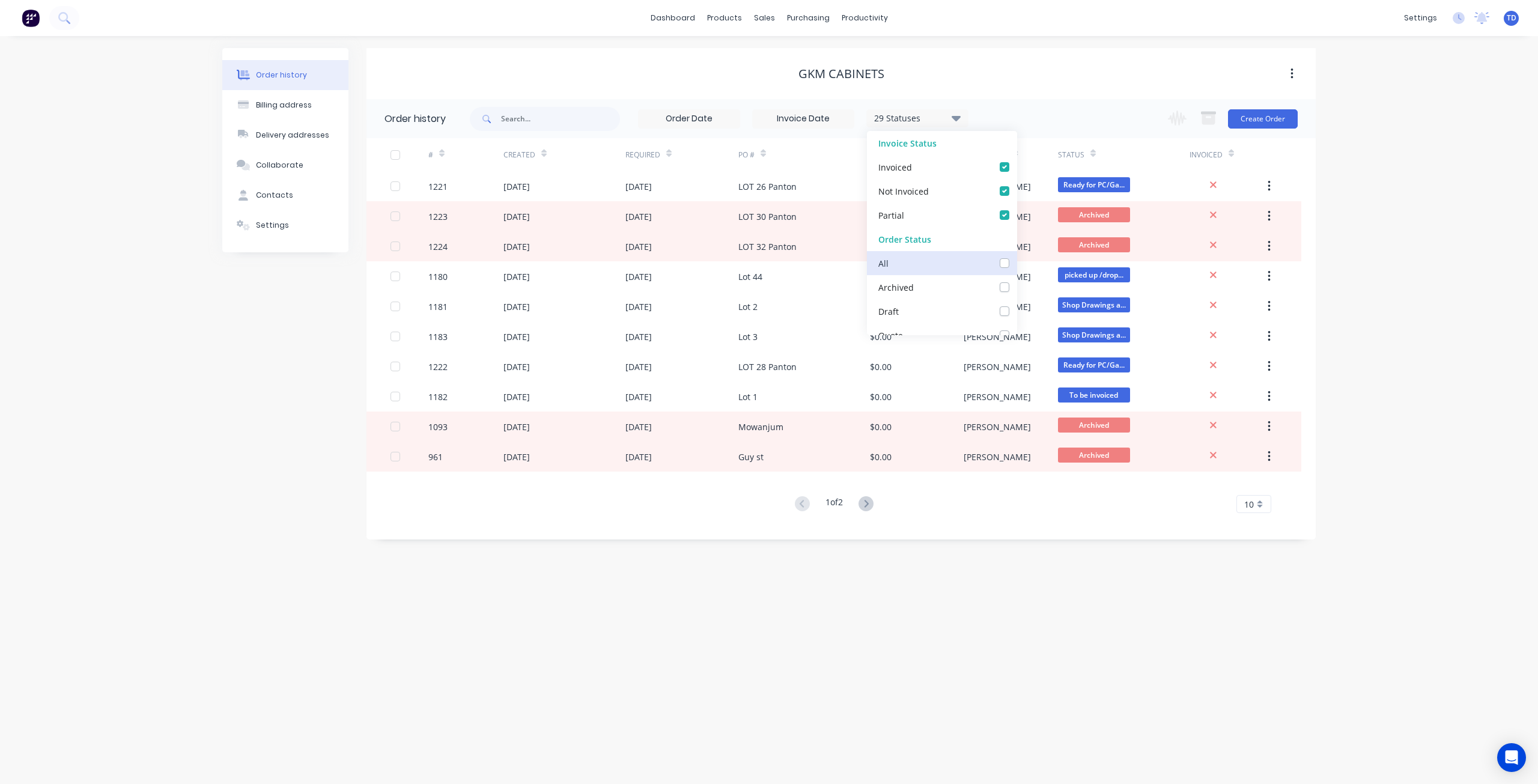
checkbox Production_checkbox_3657023c-b407-4ea9-bf08-eb37e209956bundefined "false"
checkbox input "false"
checkbox PC\/Galv105_checkbox_730aa875-2639-482f-a6d2-b0661707abb3undefined "false"
checkbox input "false"
checkbox Delivery_checkbox_120f6393-f719-4ab7-a1bc-b97eac6dbf1bundefined "false"
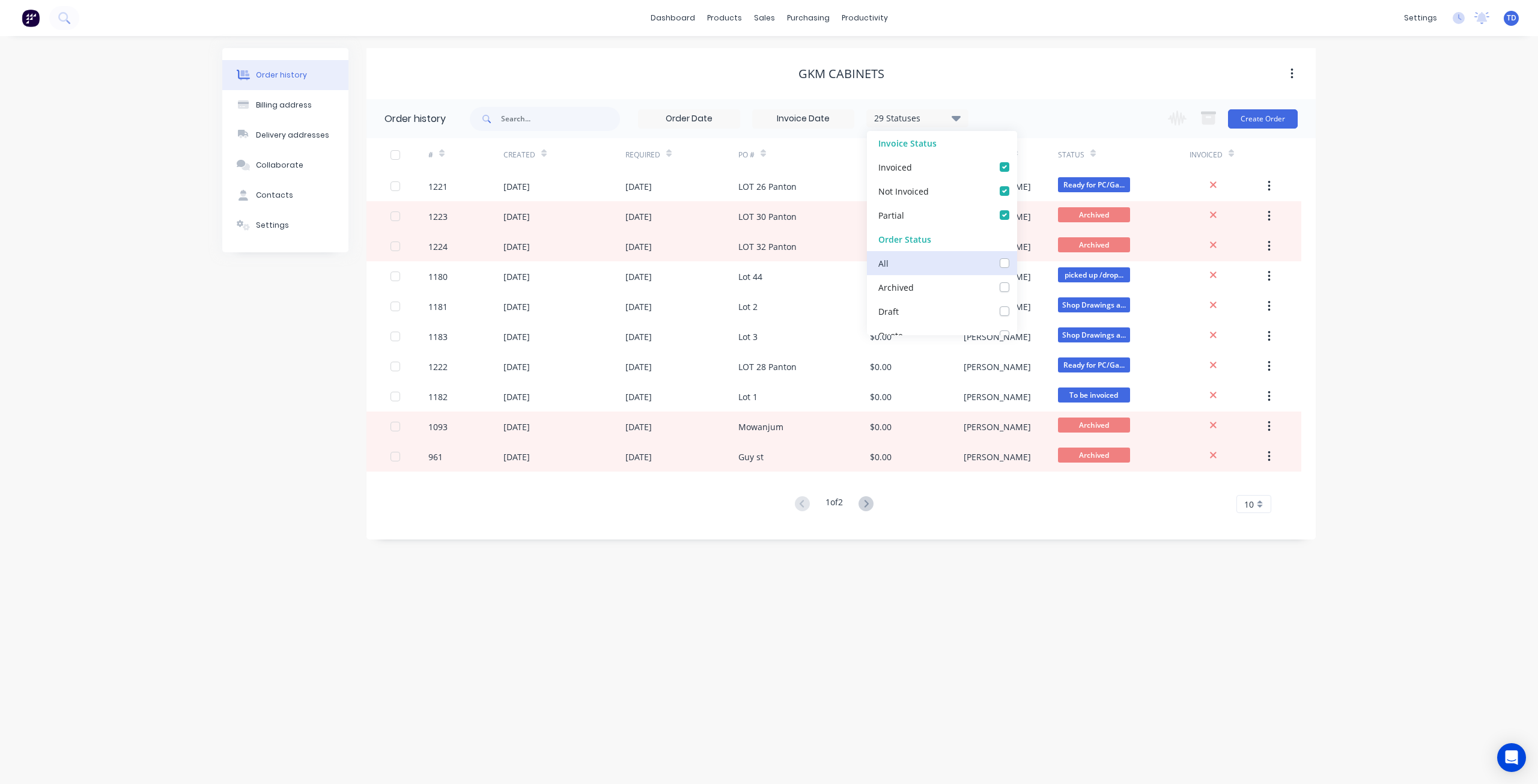
checkbox Up_checkbox_9b4e2778-9fbf-44cd-8222-1172bee42abfundefined "false"
checkbox off_checkbox_f8d7d8b9-3596-46b4-a4ee-a06328a82f37undefined "false"
checkbox invoiced_checkbox_2f2d19d9-c9ad-4502-ae64-bb7c5690f5daundefined "false"
checkbox site_checkbox_40f63413-5e29-48d0-a968-b0bebe2ce24dundefined "false"
checkbox input "false"
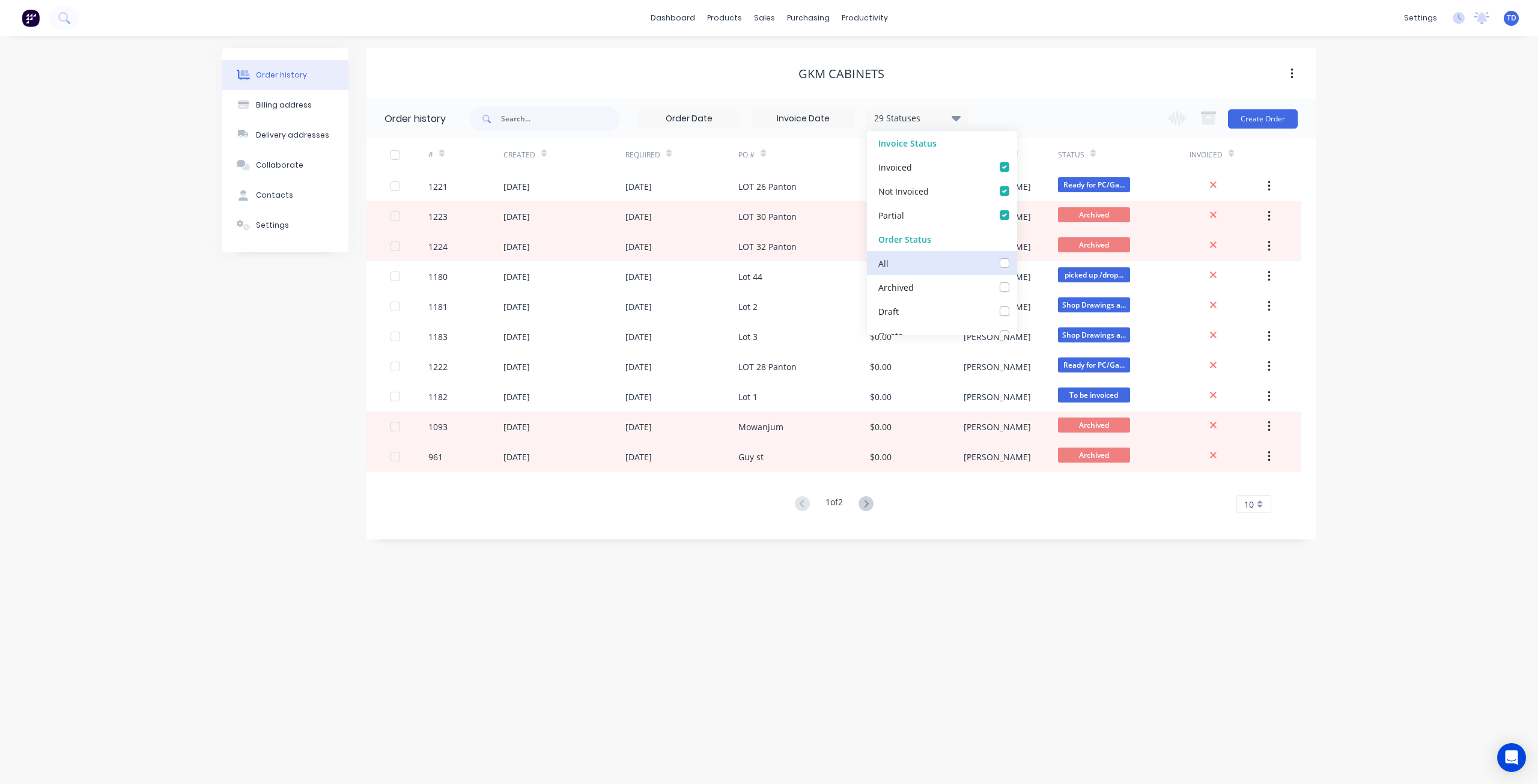
checkbox input "false"
checkbox Up_checkbox_own9frundefined "false"
click at [282, 288] on div "Order history Billing address Delivery addresses Collaborate Contacts Settings" at bounding box center [285, 294] width 126 height 491
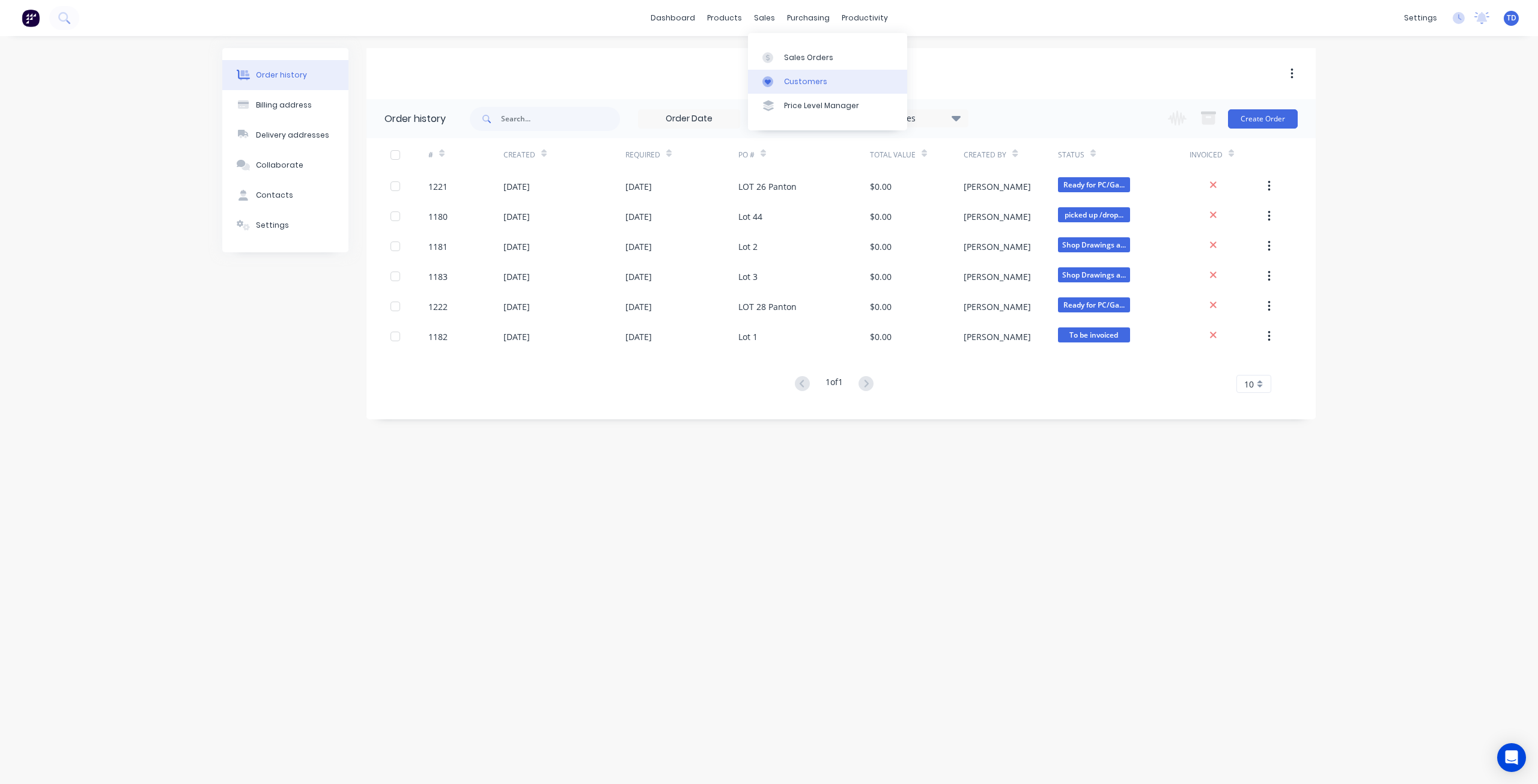
click at [794, 79] on div "Customers" at bounding box center [806, 82] width 44 height 11
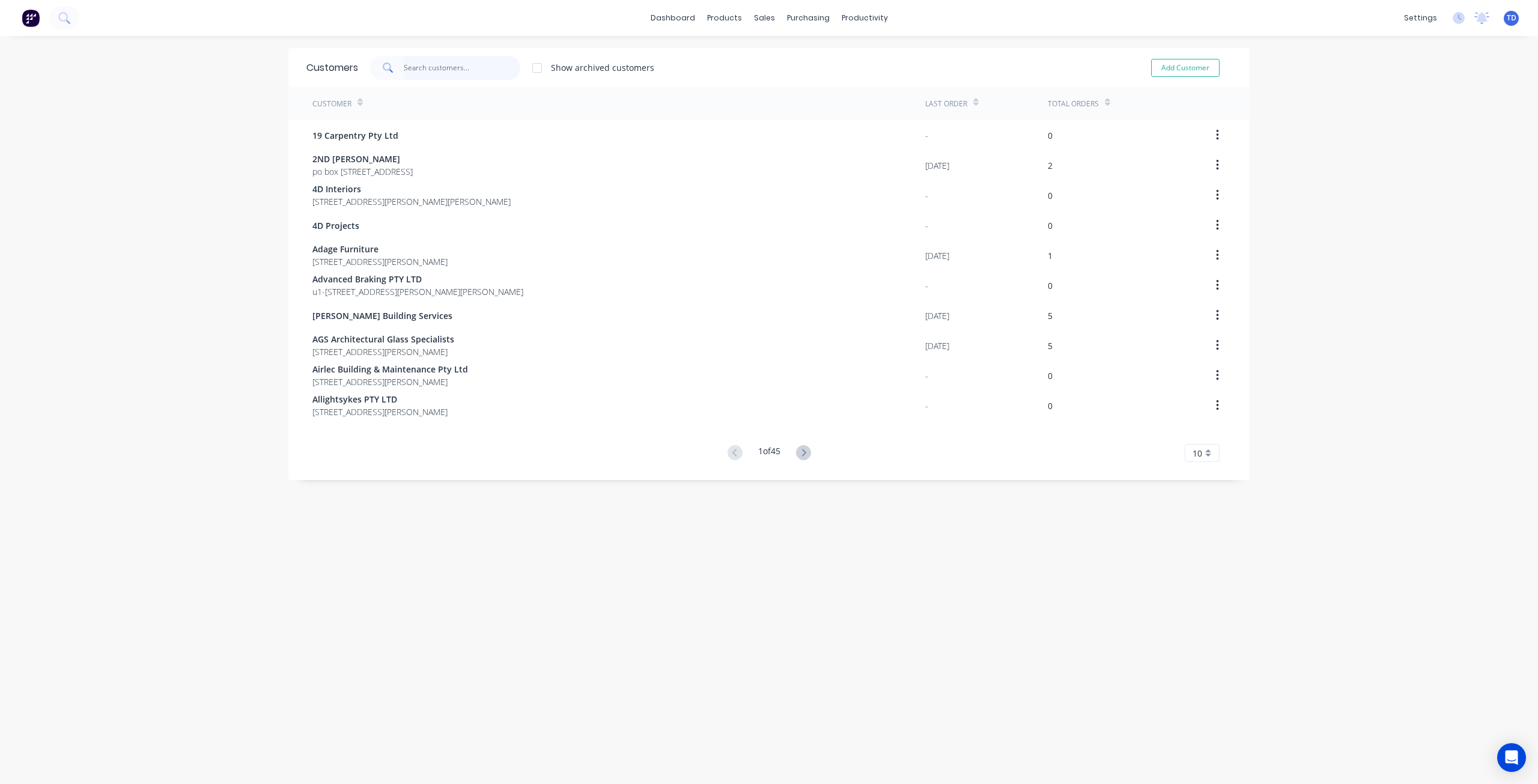
click at [457, 65] on input "text" at bounding box center [462, 67] width 117 height 24
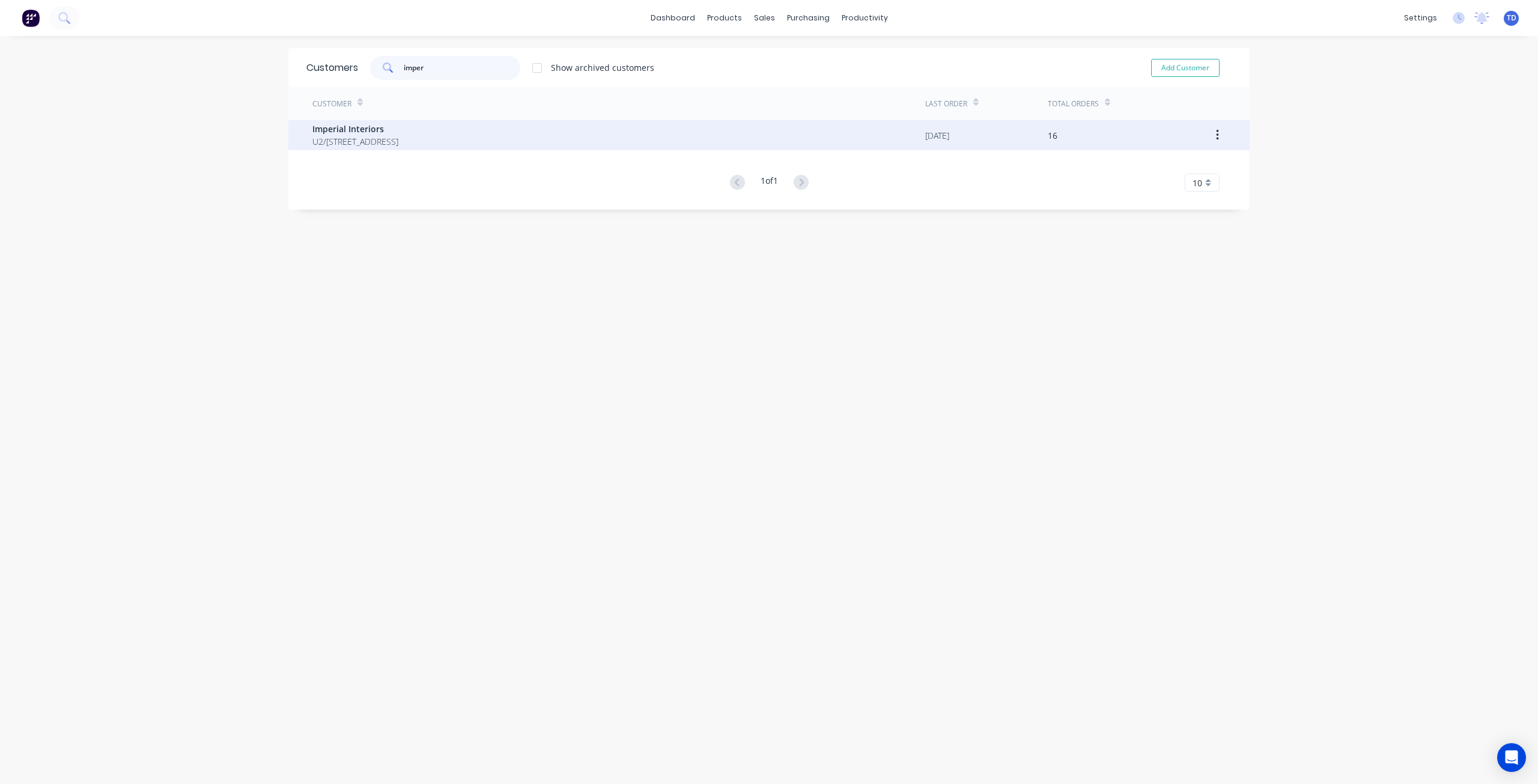
type input "imper"
click at [393, 144] on span "U2/302 Victoria Rd Malaga Western Australia Australia 6090" at bounding box center [355, 142] width 85 height 13
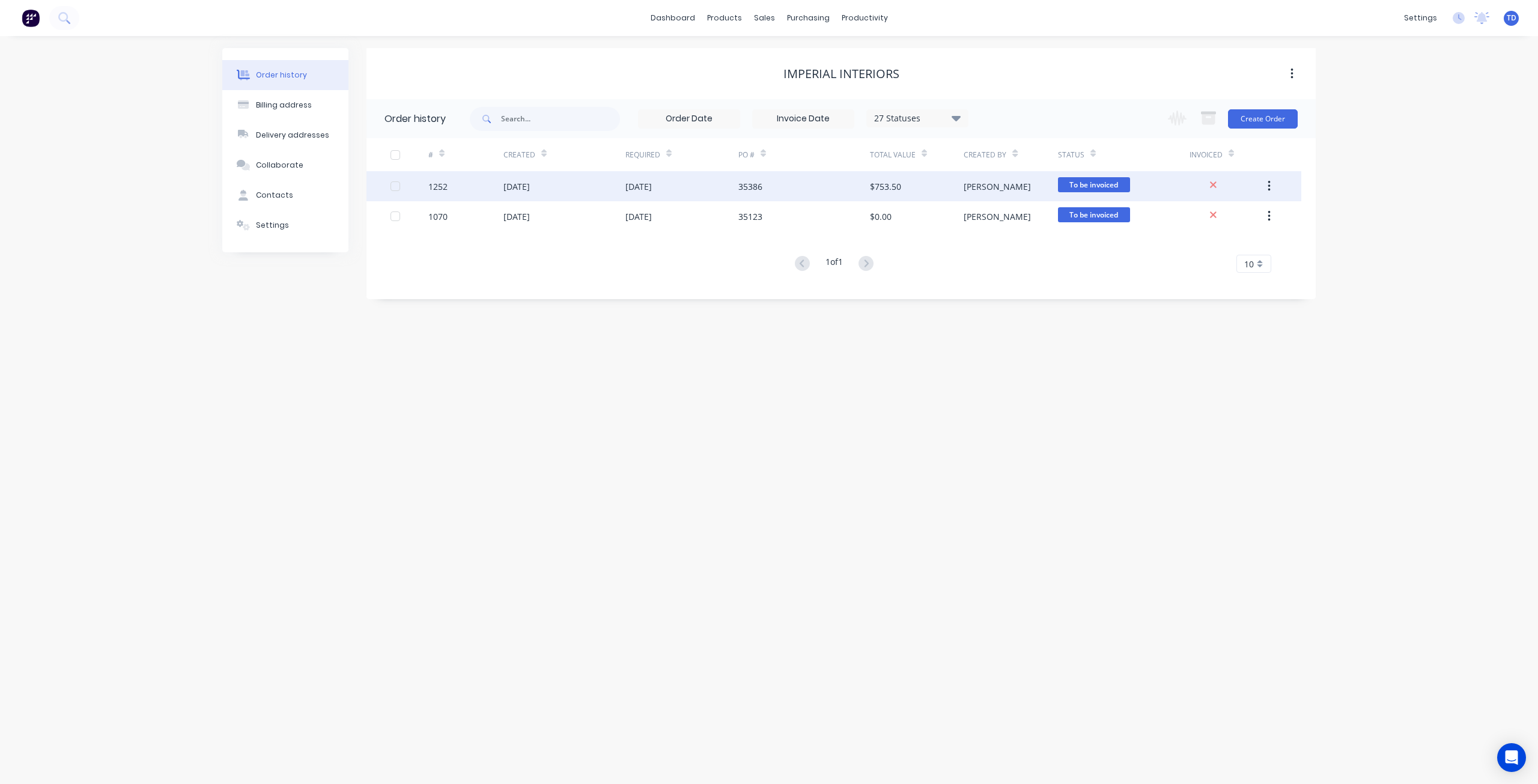
click at [689, 186] on div "21 Aug 2025" at bounding box center [682, 186] width 113 height 30
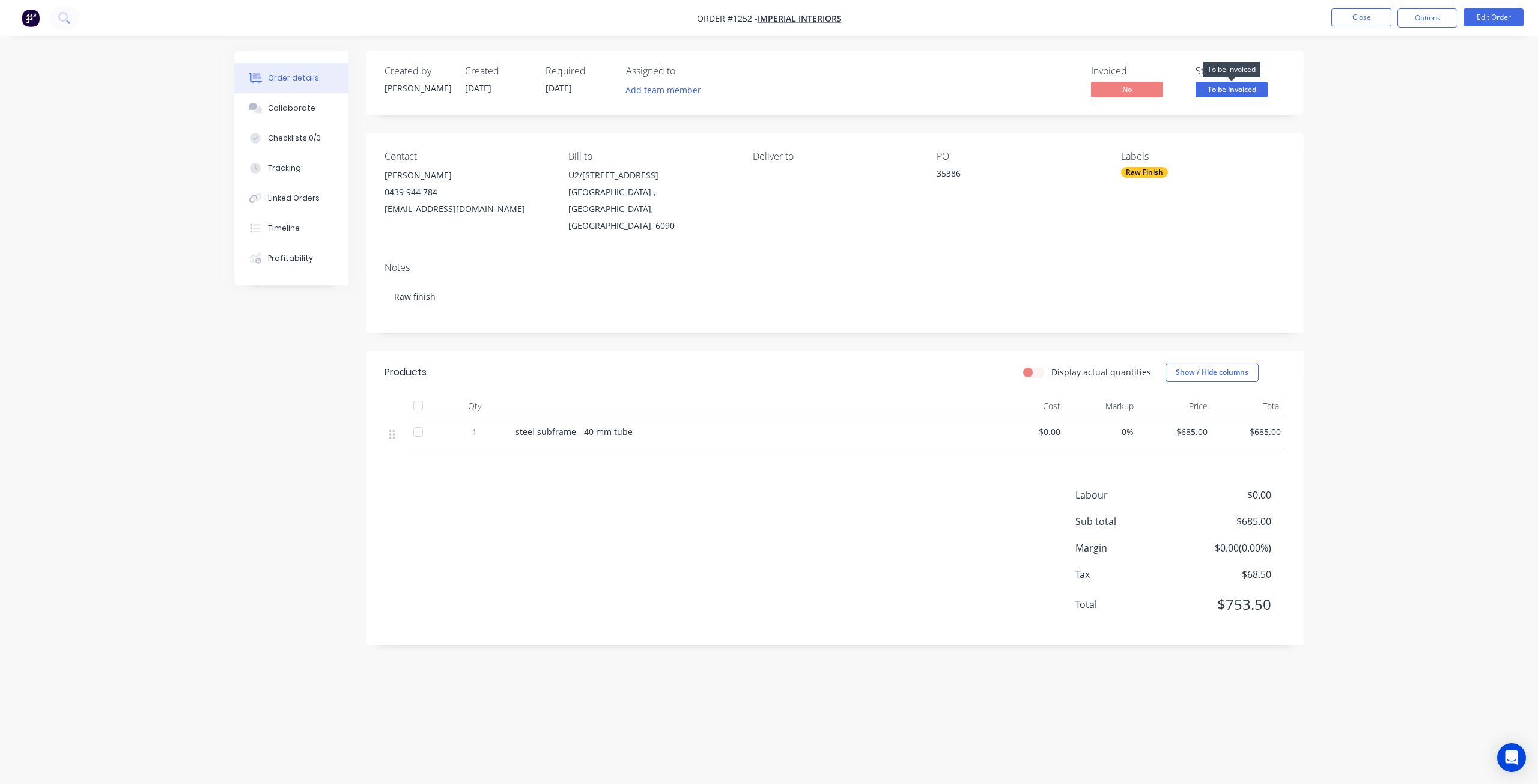
click at [1229, 92] on span "To be invoiced" at bounding box center [1231, 89] width 72 height 15
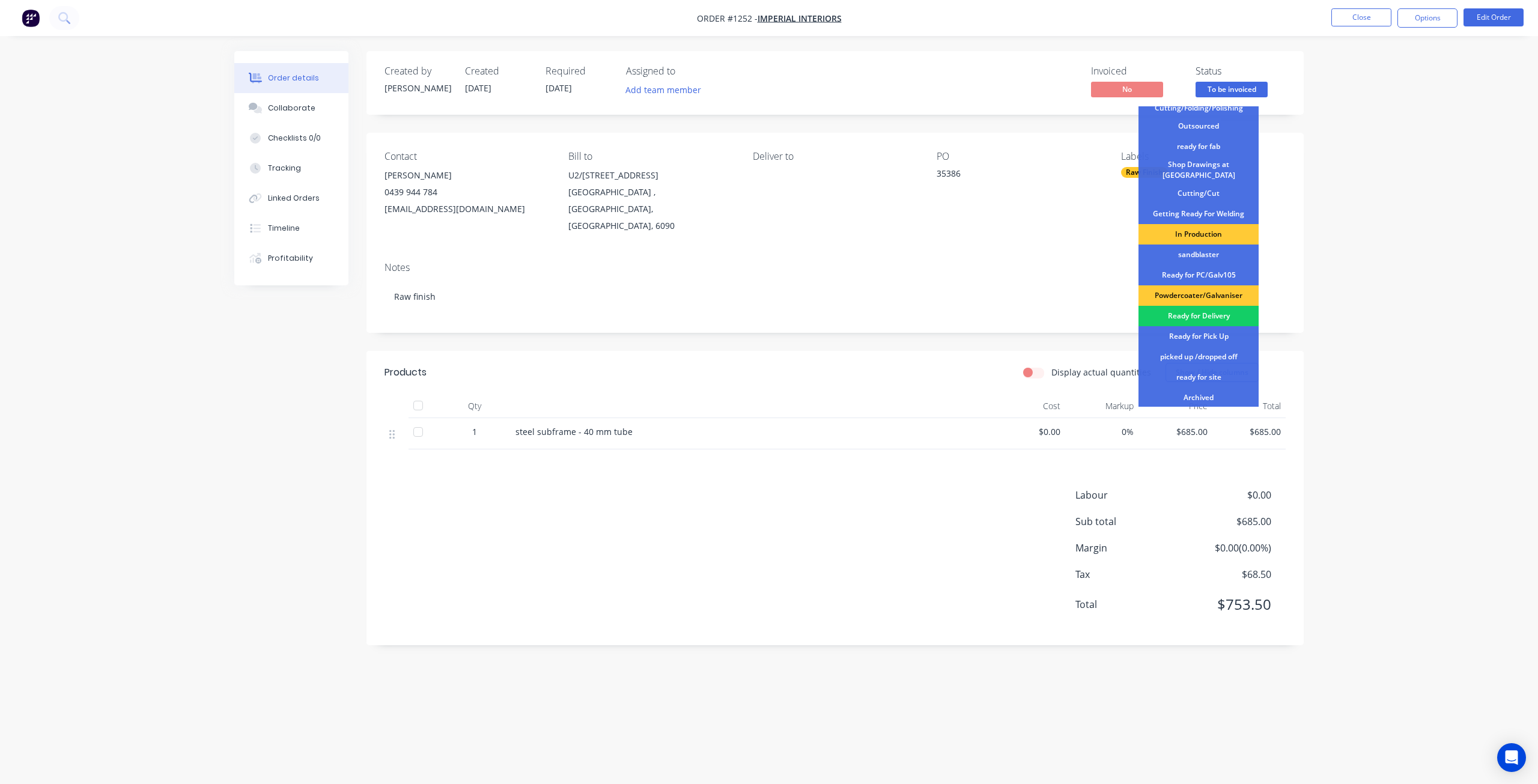
scroll to position [119, 0]
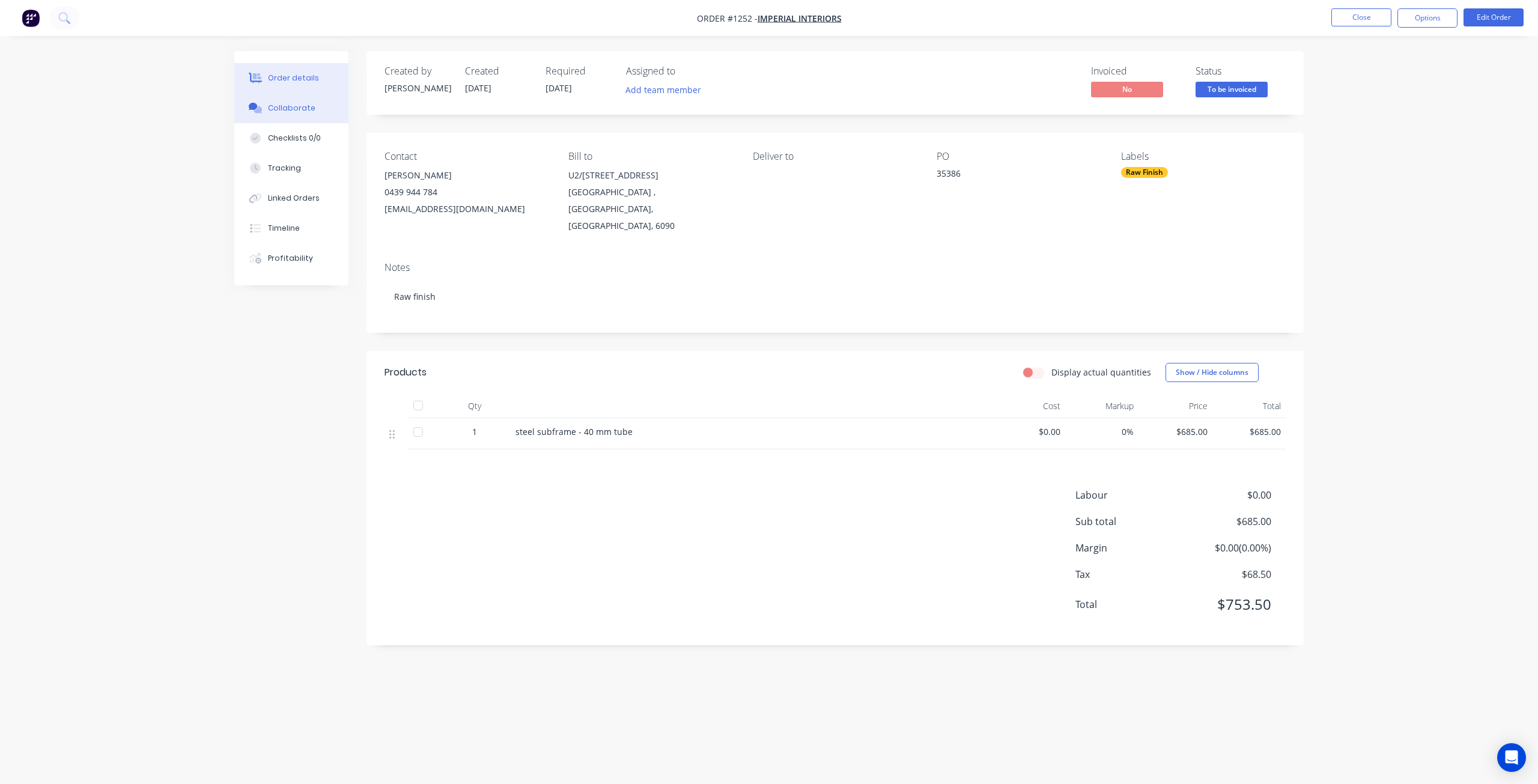
click at [295, 104] on div "Collaborate" at bounding box center [292, 108] width 47 height 11
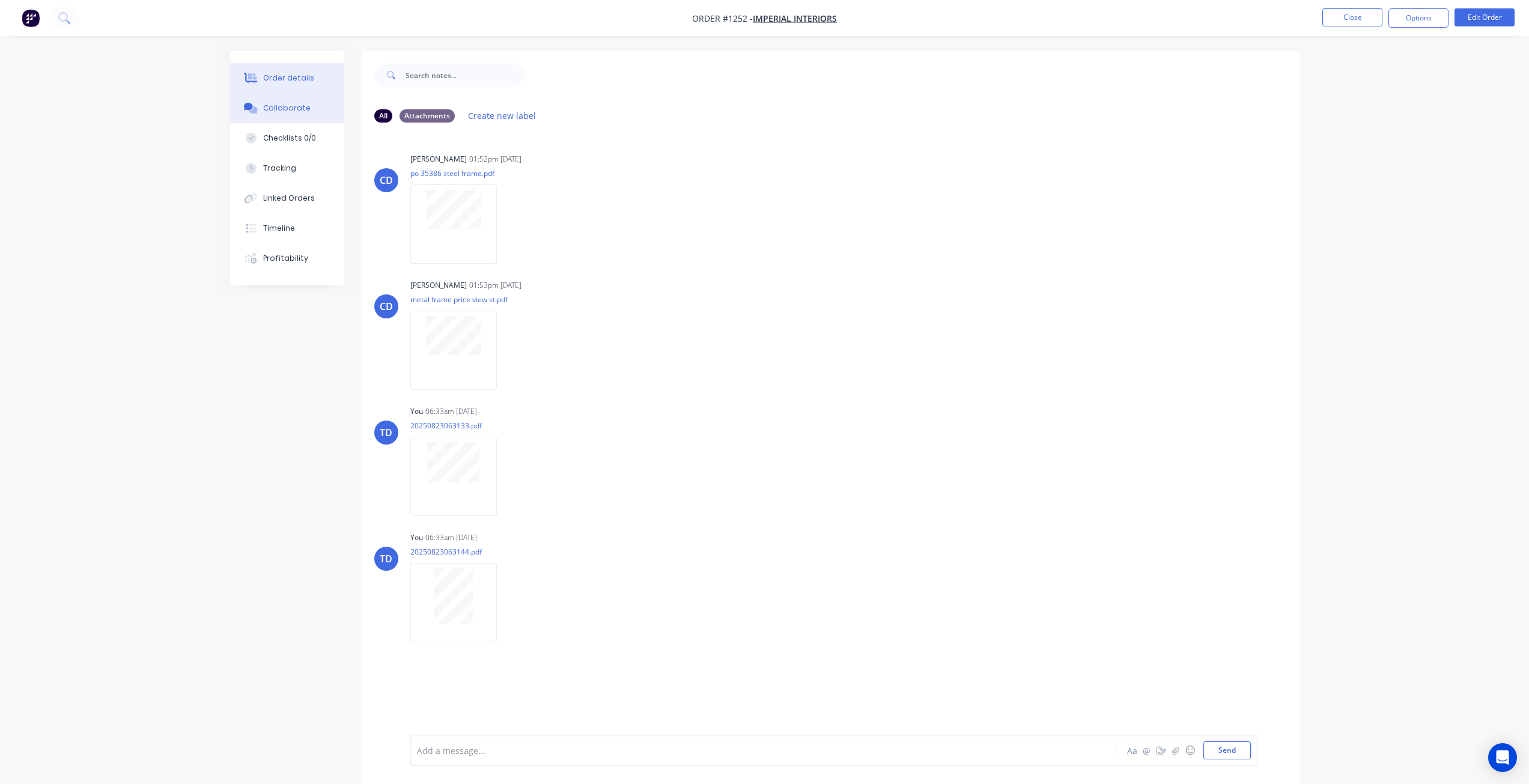
click at [299, 72] on button "Order details" at bounding box center [287, 77] width 114 height 30
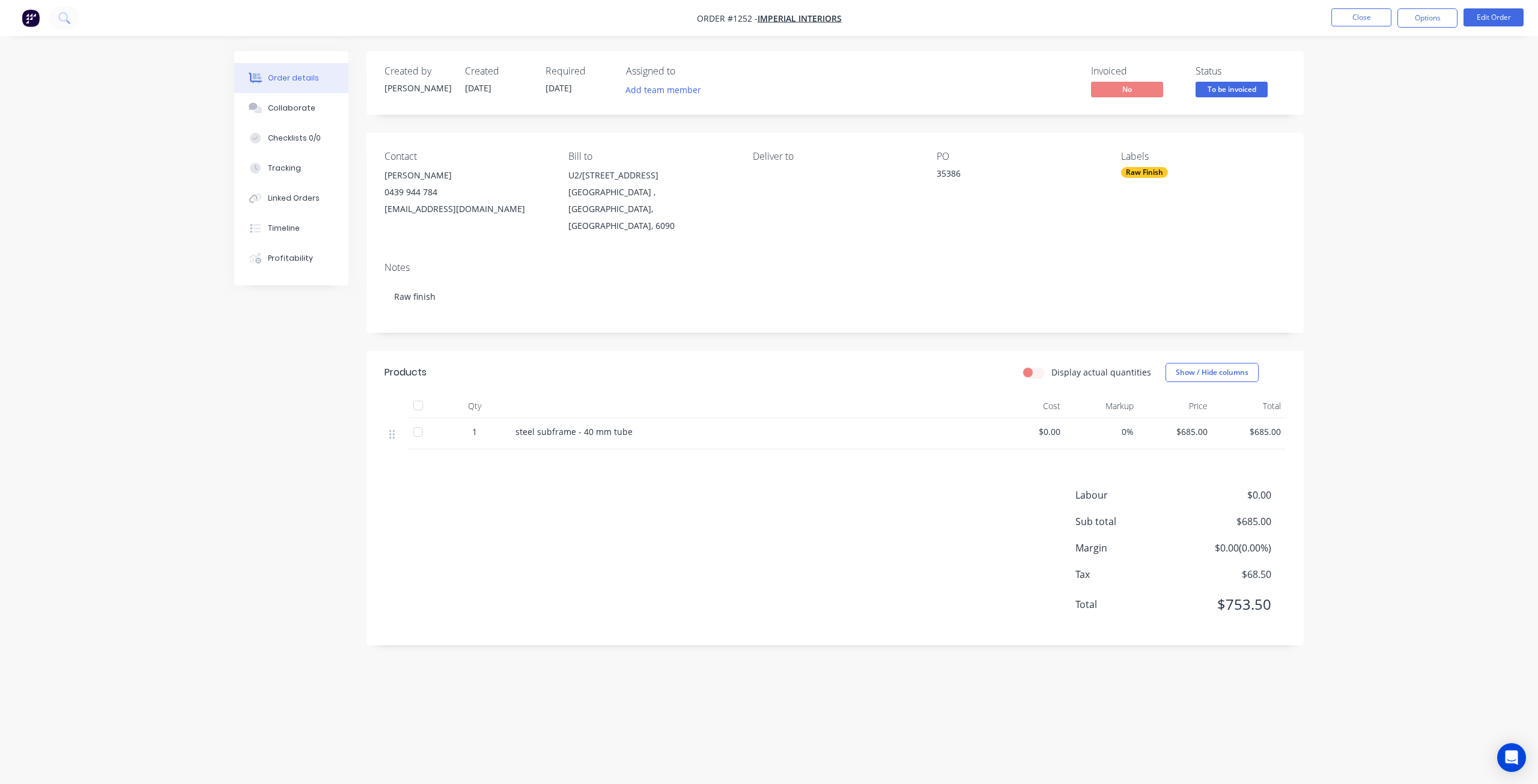
click at [1238, 86] on span "To be invoiced" at bounding box center [1231, 89] width 72 height 15
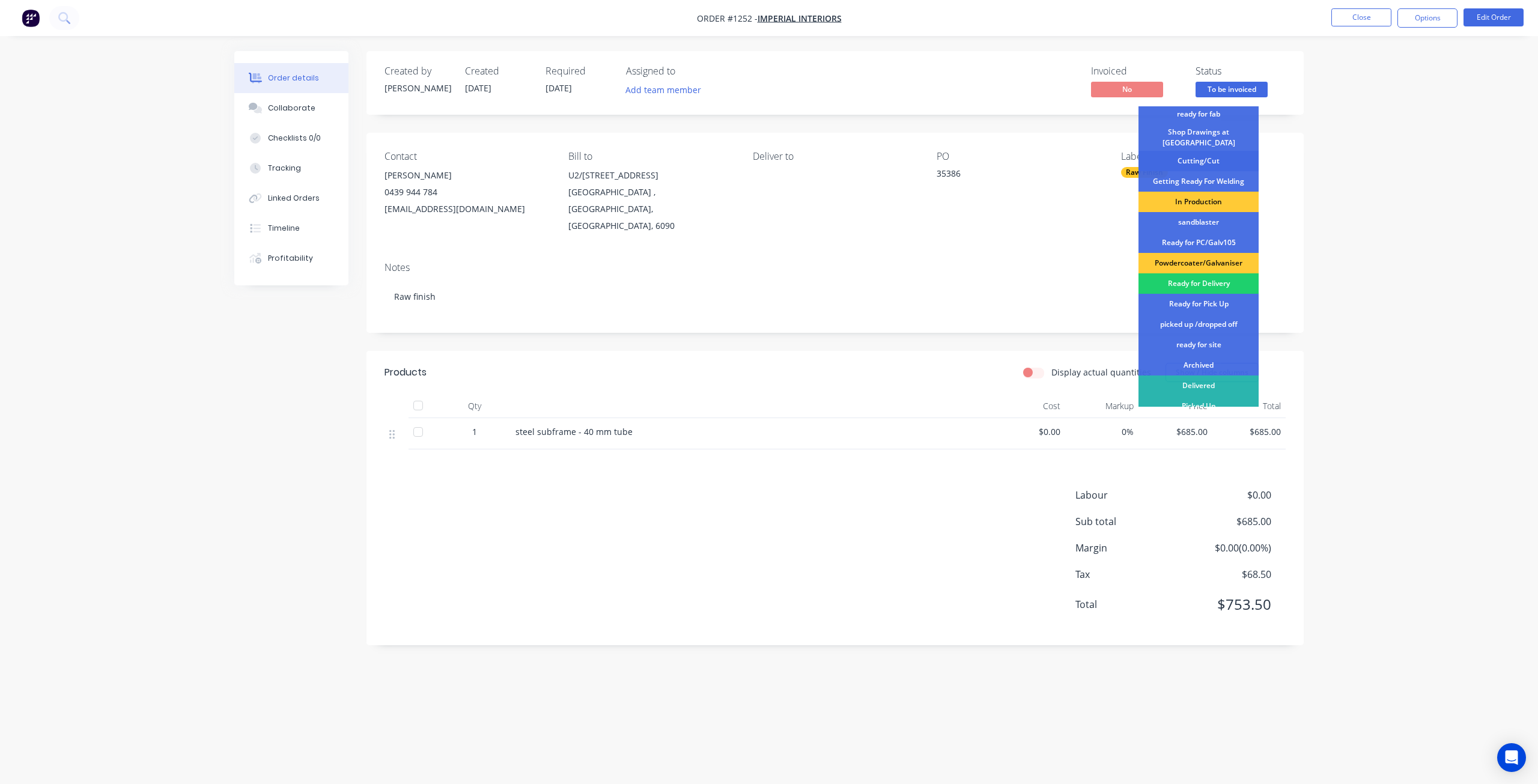
scroll to position [155, 0]
click at [1211, 312] on div "picked up /dropped off" at bounding box center [1199, 320] width 120 height 20
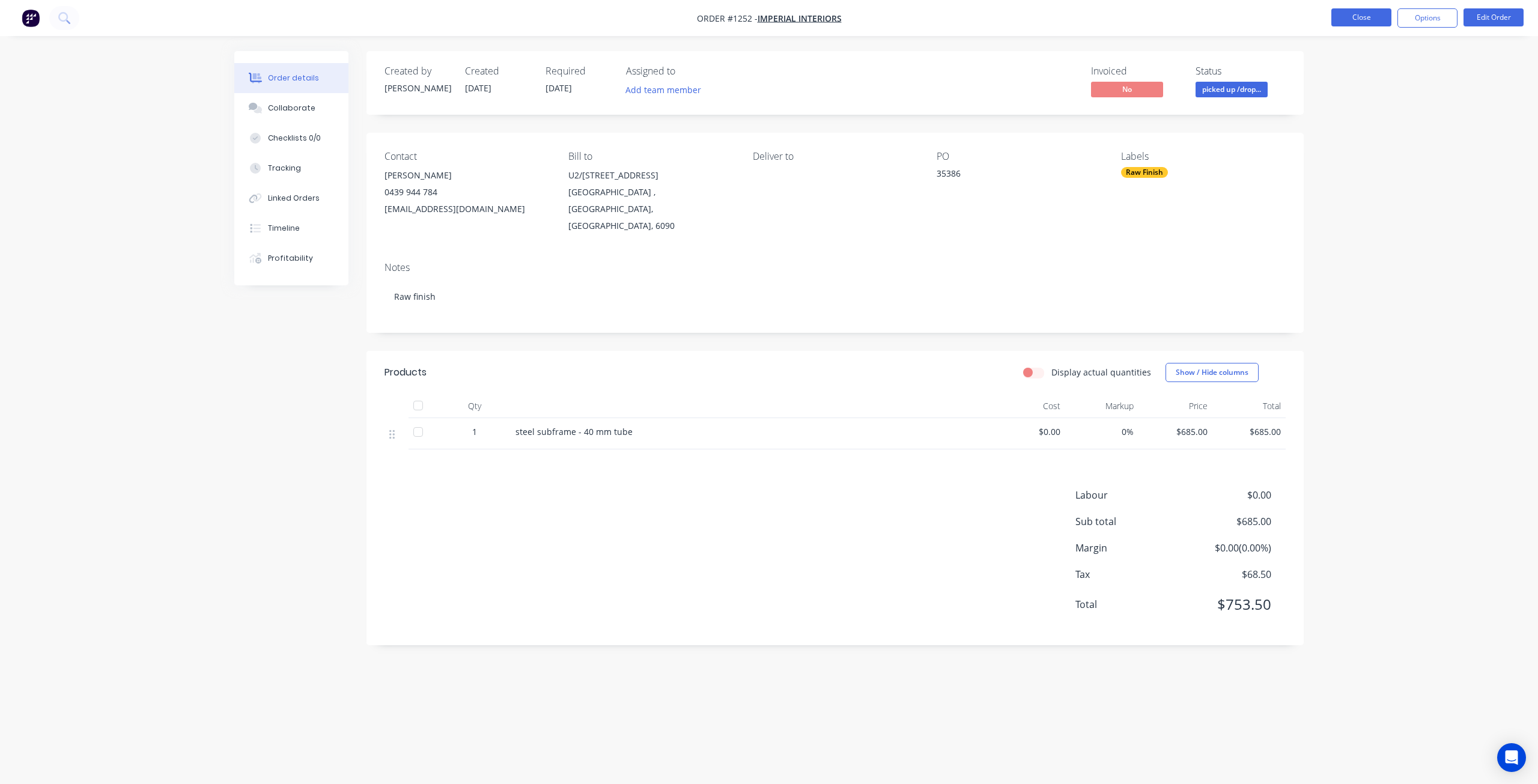
click at [1352, 15] on button "Close" at bounding box center [1362, 17] width 60 height 18
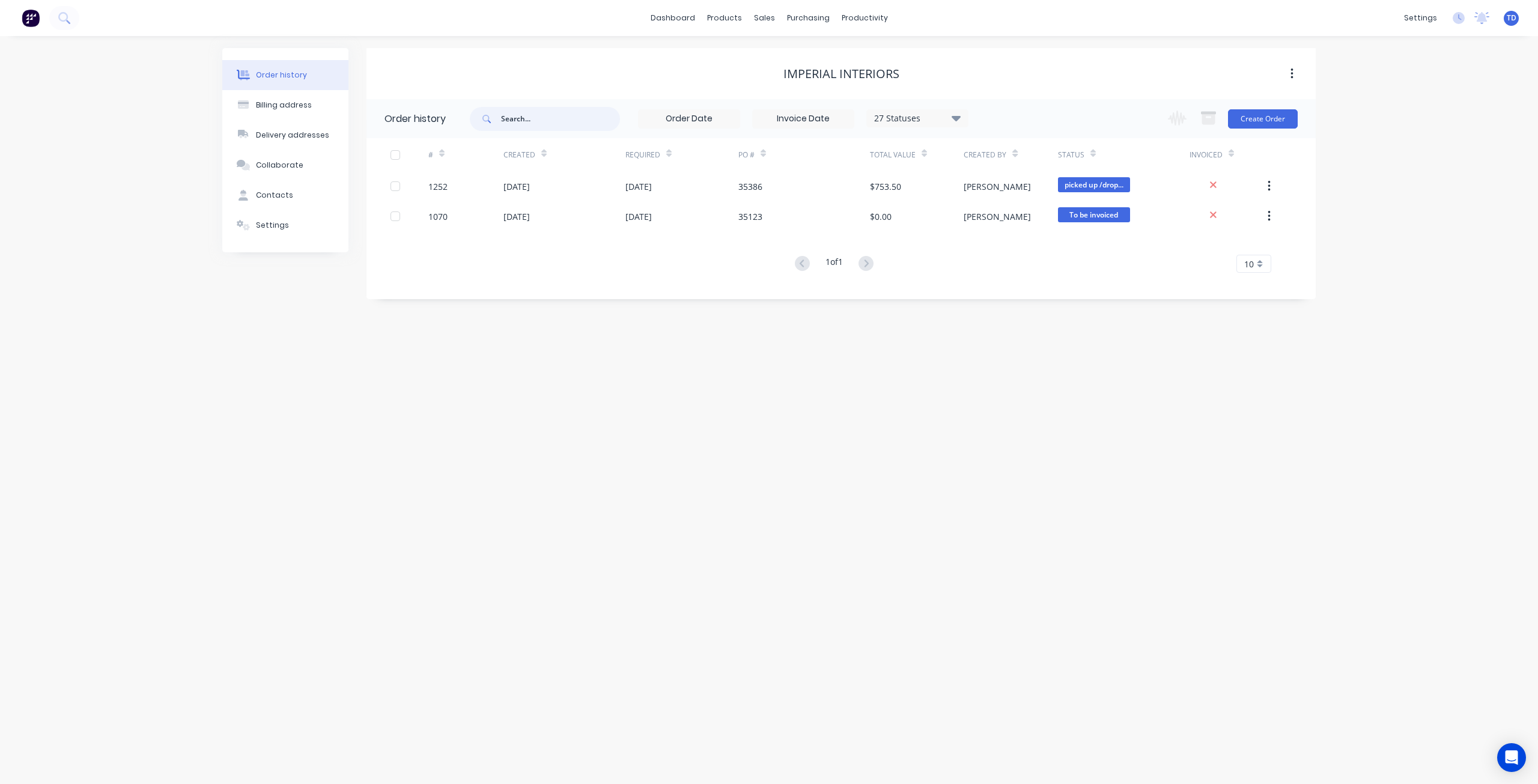
click at [585, 116] on input "text" at bounding box center [560, 119] width 119 height 24
type input "distr"
click at [1425, 248] on div "Order history Billing address Delivery addresses Collaborate Contacts Settings …" at bounding box center [769, 410] width 1538 height 748
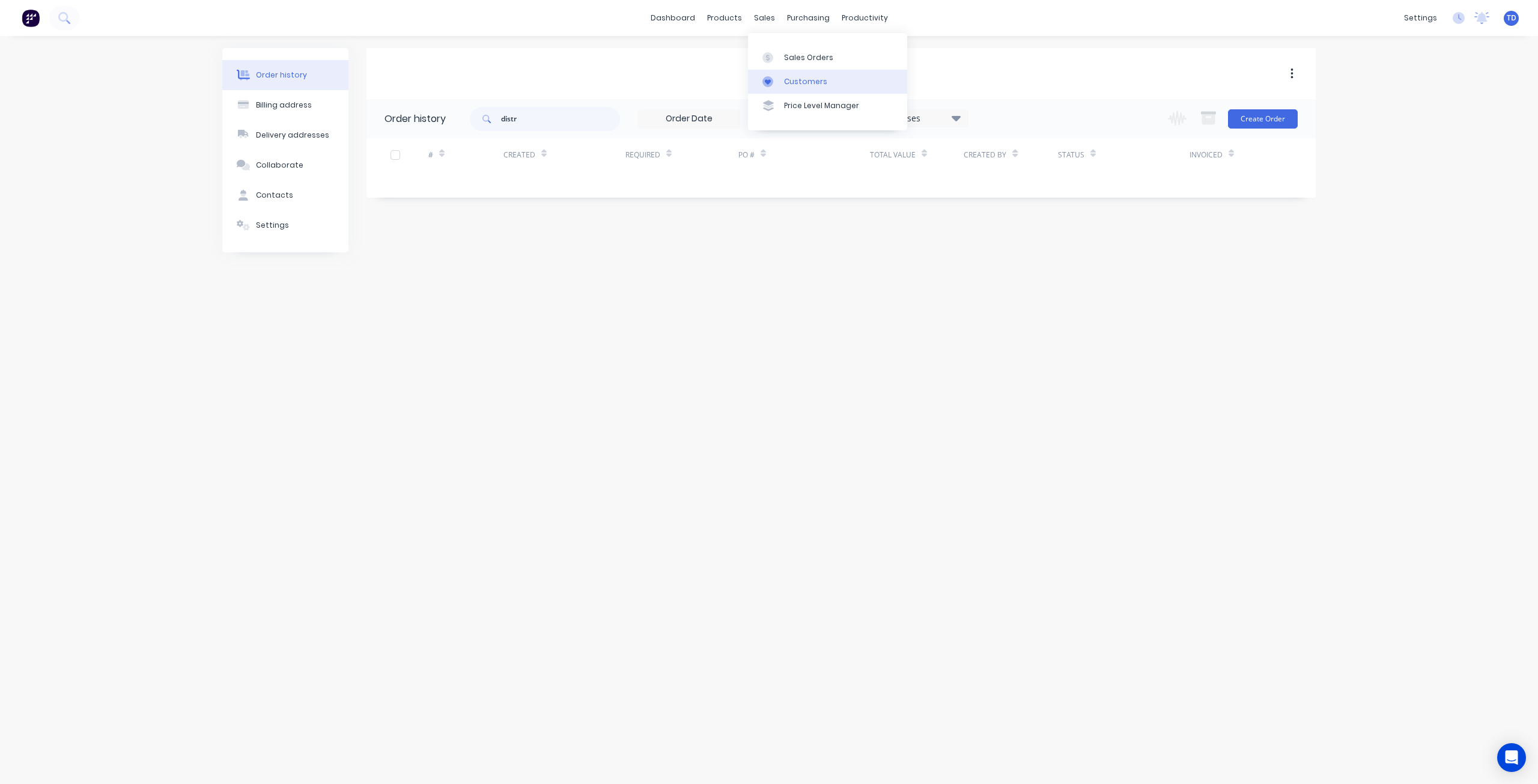
click at [806, 79] on div "Customers" at bounding box center [806, 82] width 44 height 11
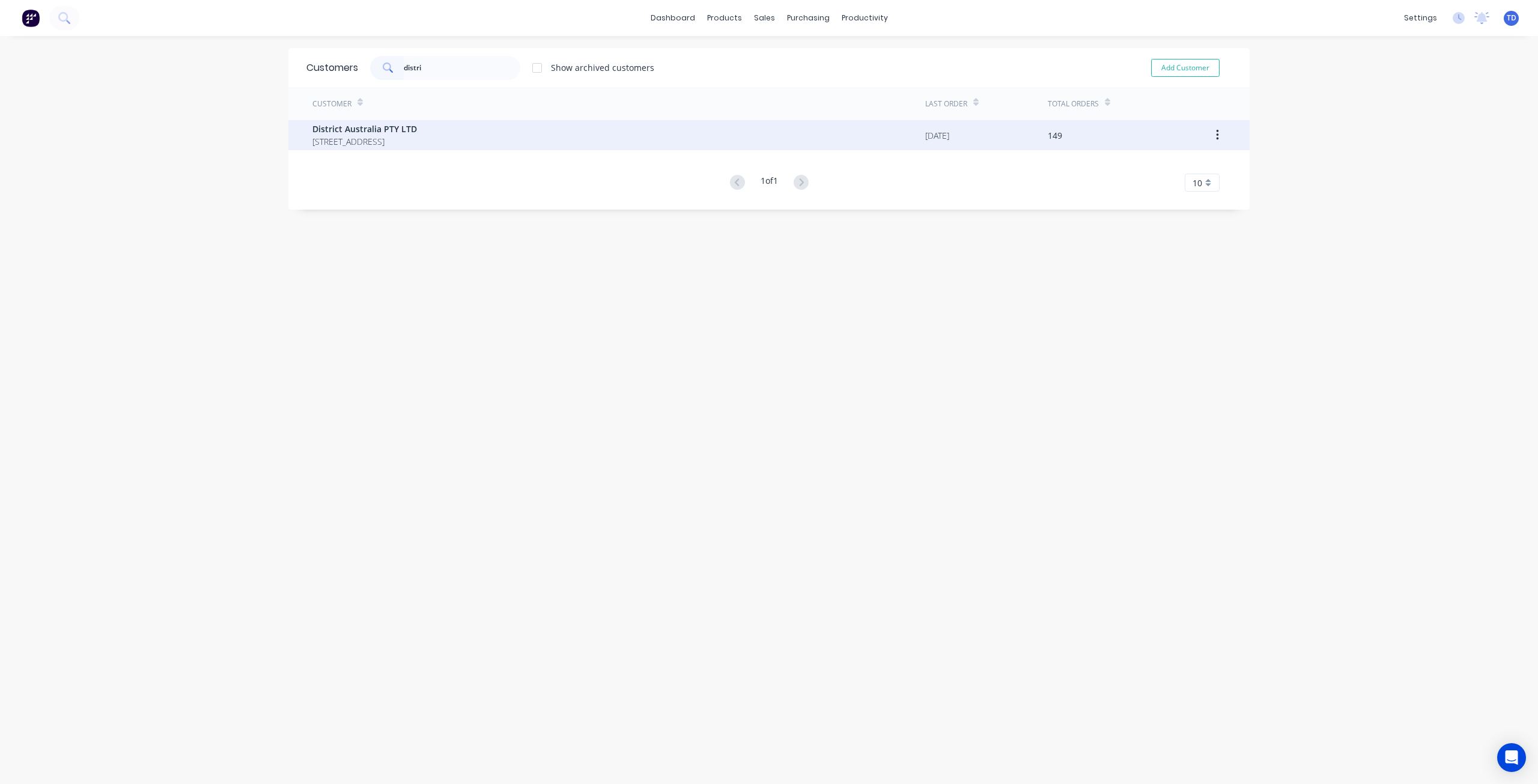
type input "distri"
click at [417, 136] on span "[STREET_ADDRESS]" at bounding box center [364, 142] width 105 height 13
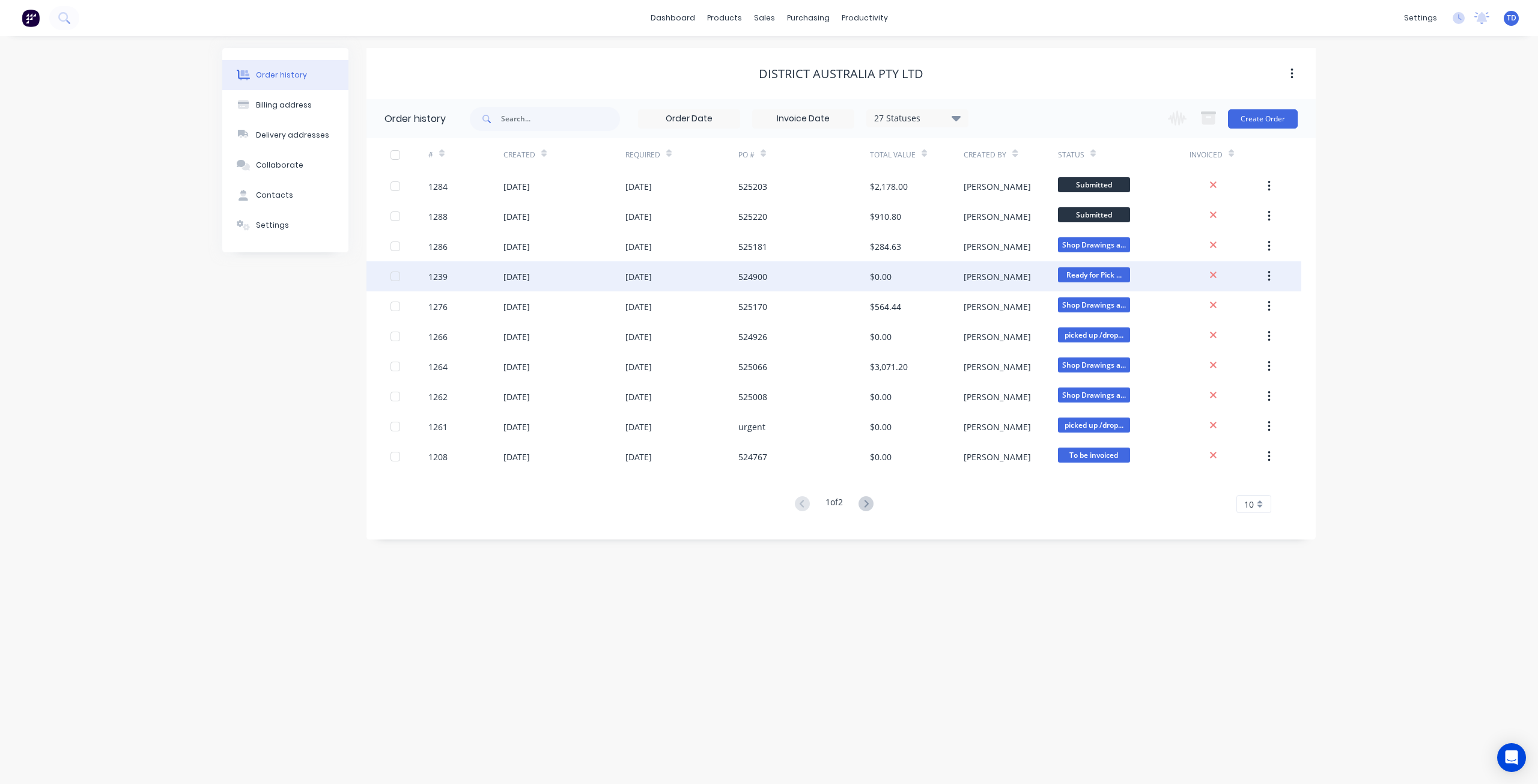
click at [897, 269] on div "$0.00" at bounding box center [916, 276] width 94 height 30
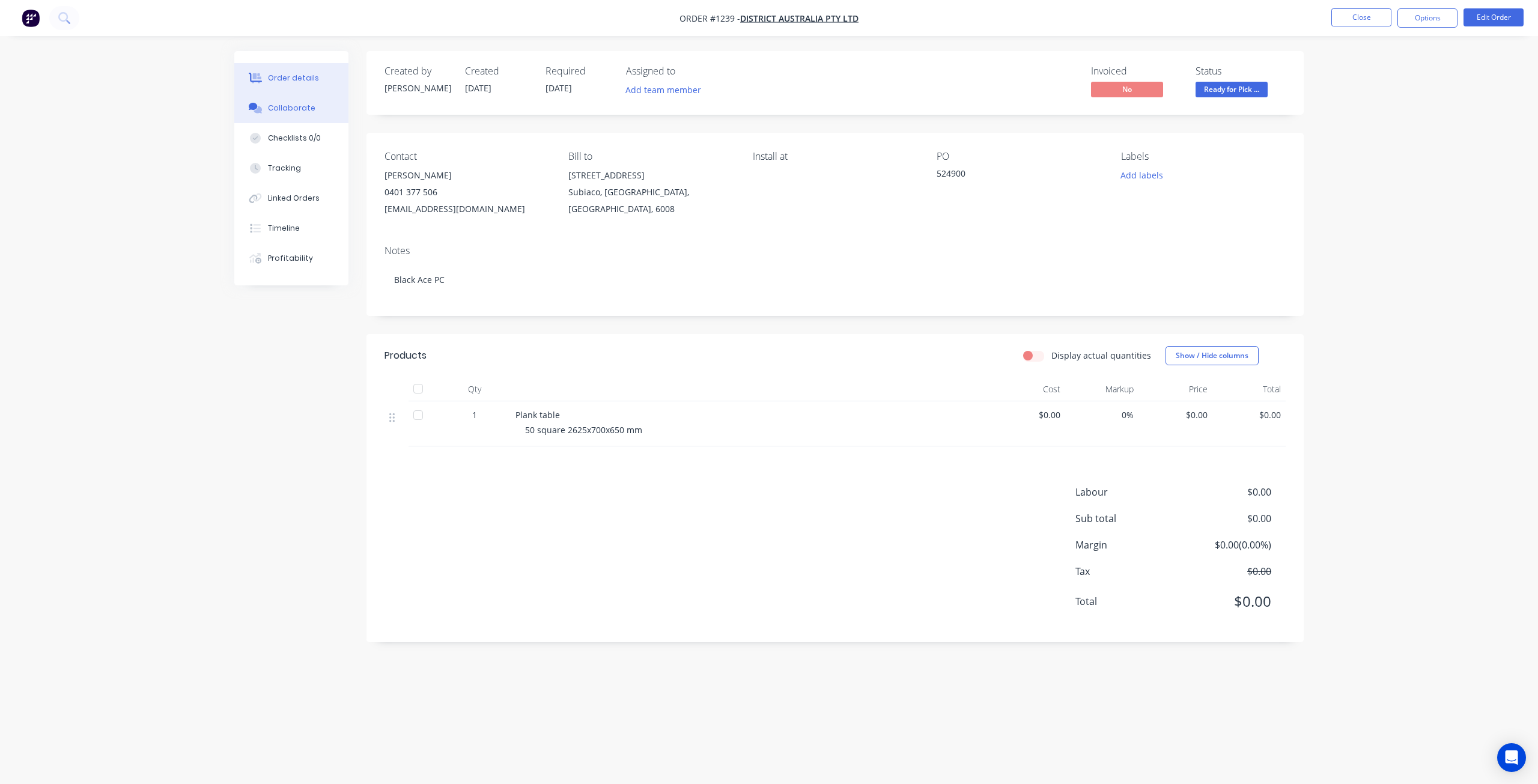
click at [293, 105] on div "Collaborate" at bounding box center [292, 108] width 47 height 11
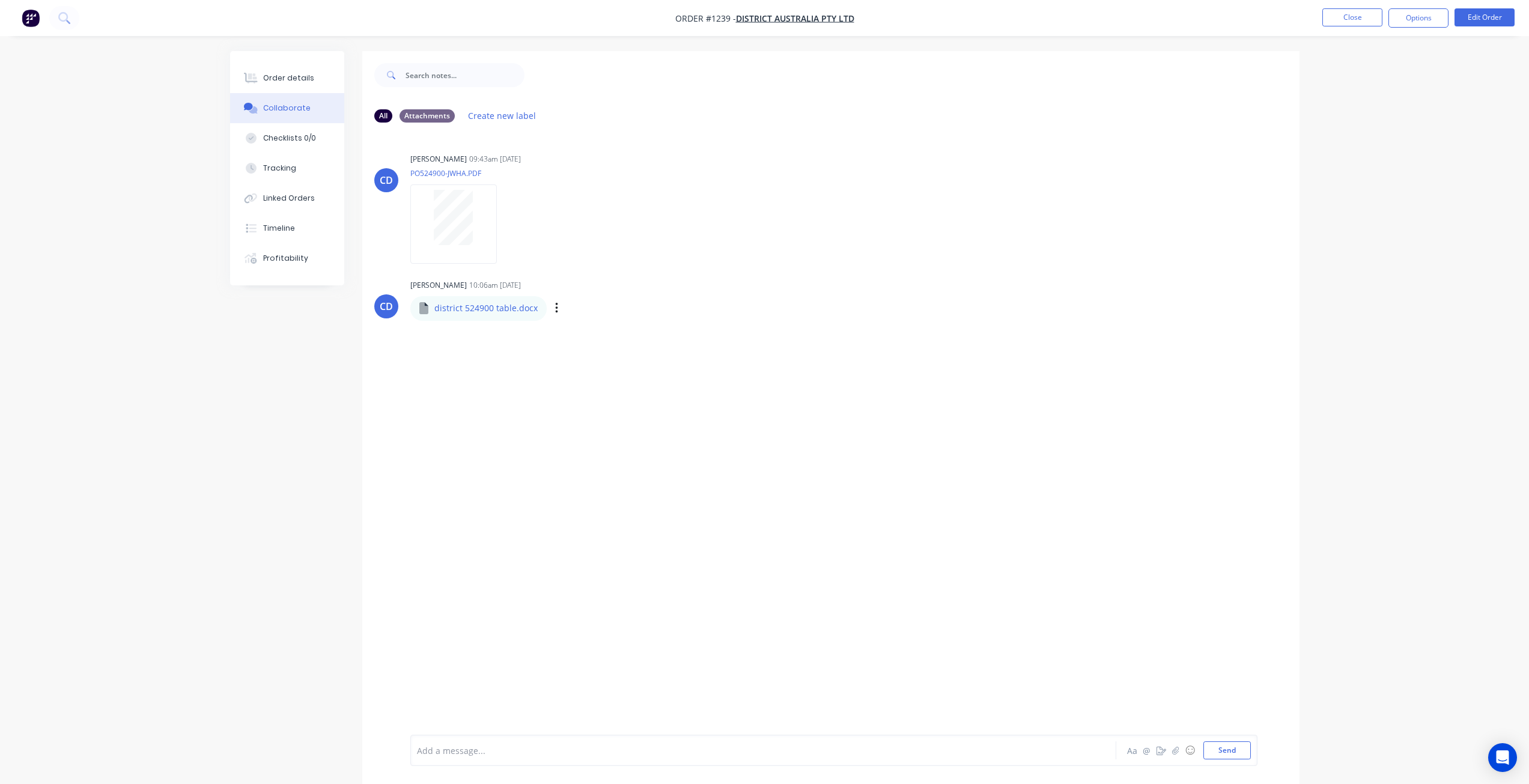
click at [467, 313] on p "district 524900 table.docx" at bounding box center [487, 307] width 104 height 12
click at [426, 310] on icon at bounding box center [424, 307] width 9 height 12
click at [1343, 6] on nav "Order #1239 - District Australia PTY LTD Close Options Edit Order" at bounding box center [764, 18] width 1529 height 36
click at [1343, 16] on button "Close" at bounding box center [1353, 17] width 60 height 18
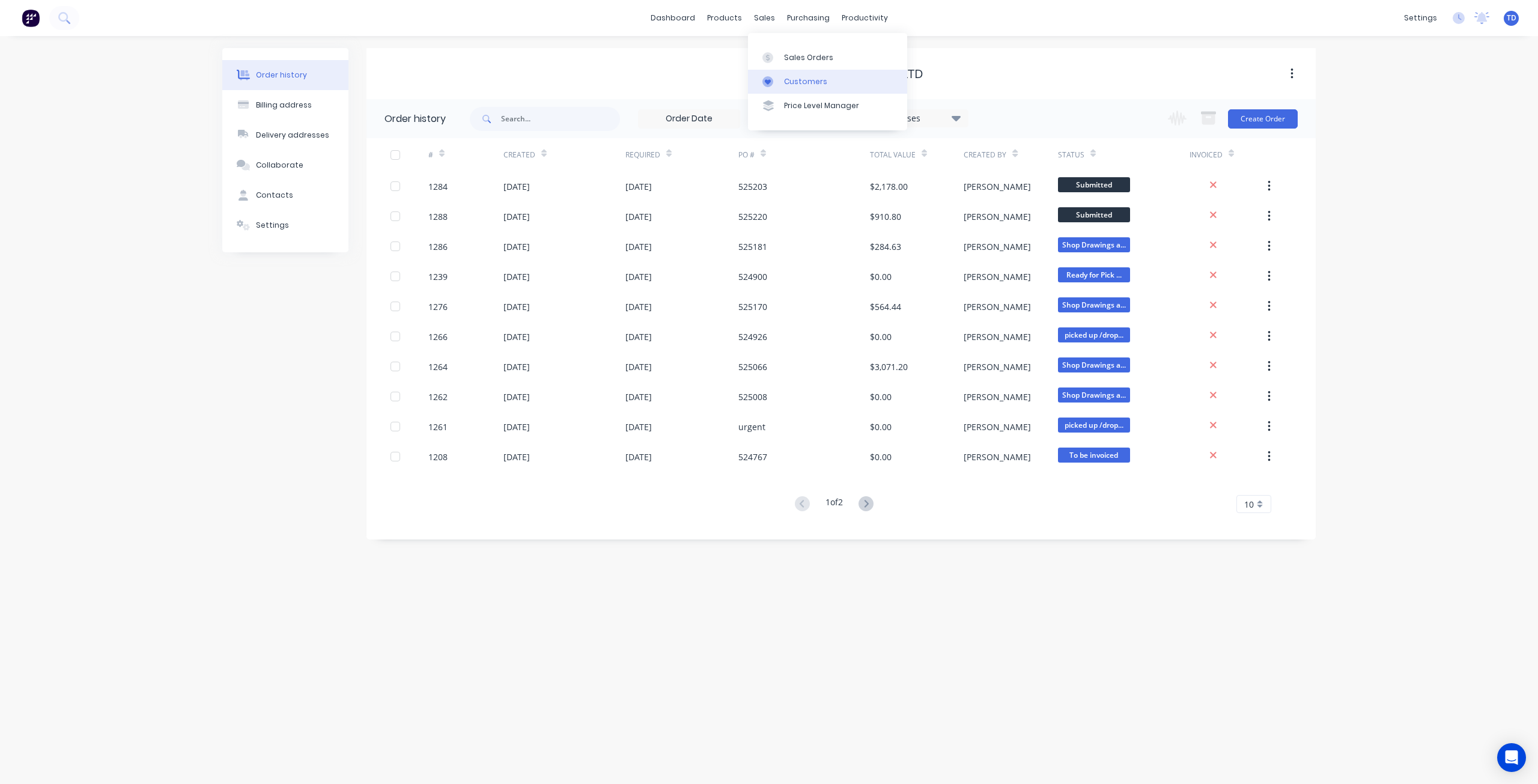
click at [796, 75] on link "Customers" at bounding box center [827, 82] width 159 height 24
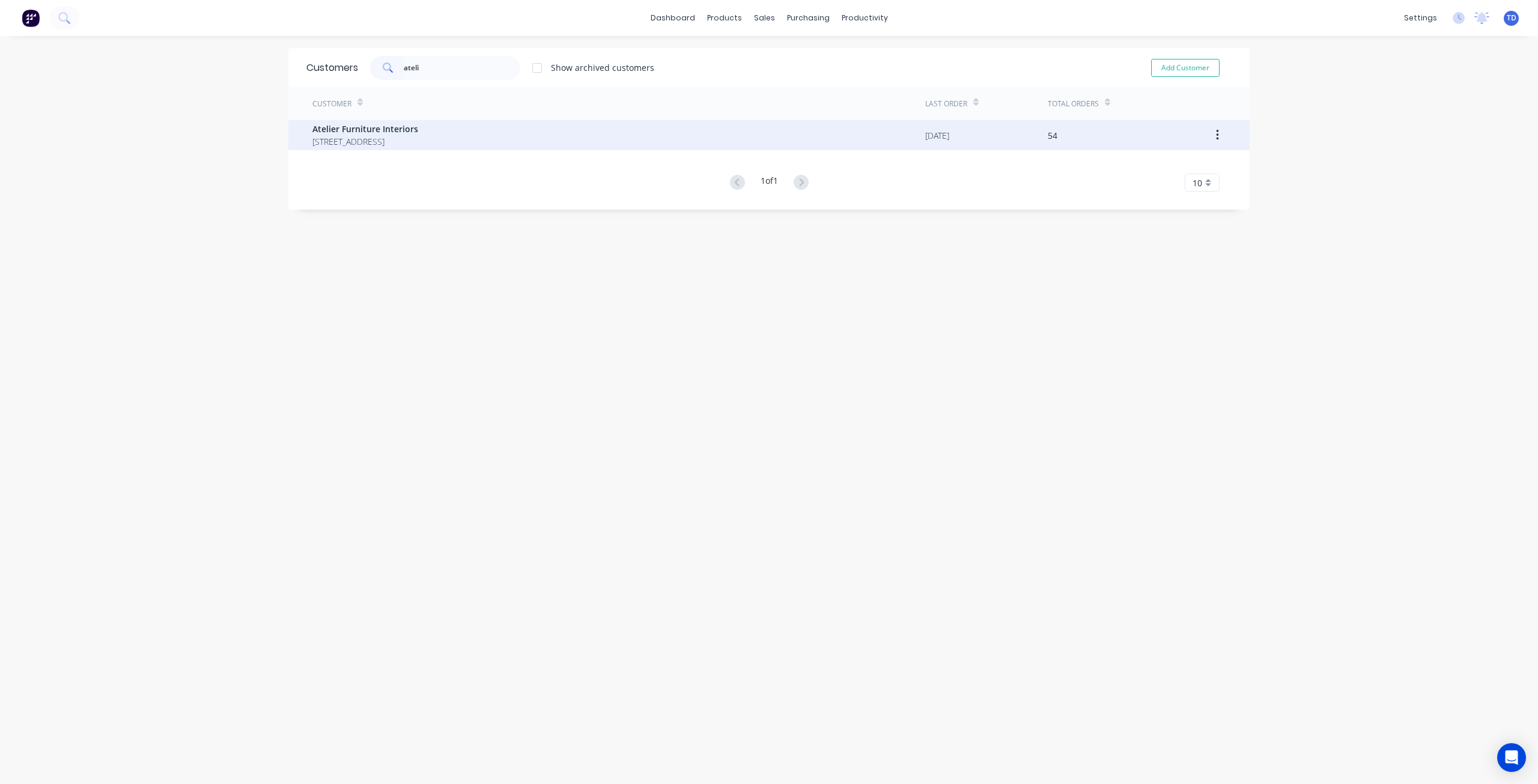
type input "ateli"
click at [397, 131] on span "Atelier Furniture Interiors" at bounding box center [365, 129] width 106 height 13
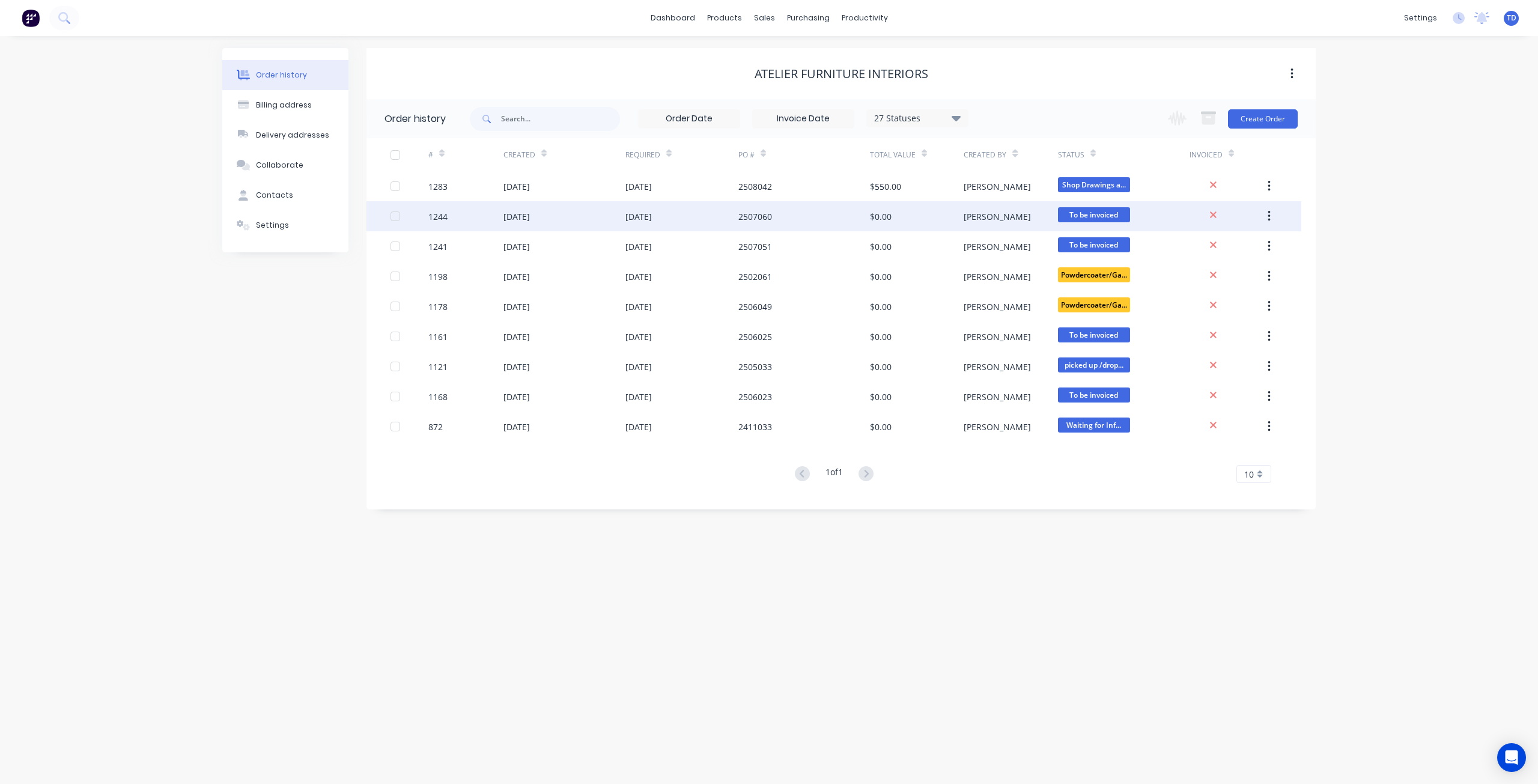
click at [963, 213] on div "$0.00" at bounding box center [916, 216] width 94 height 30
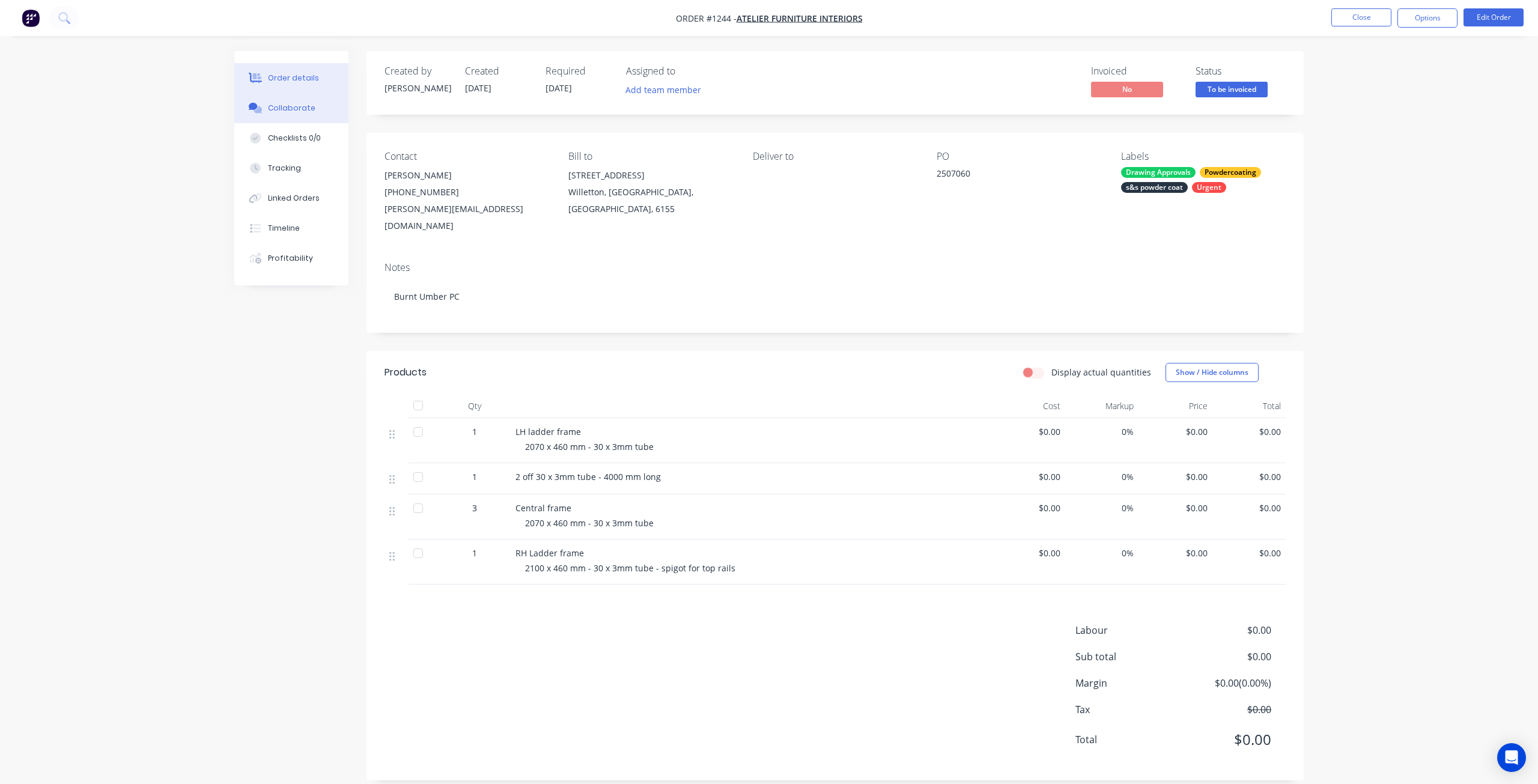
click at [300, 107] on div "Collaborate" at bounding box center [292, 108] width 47 height 11
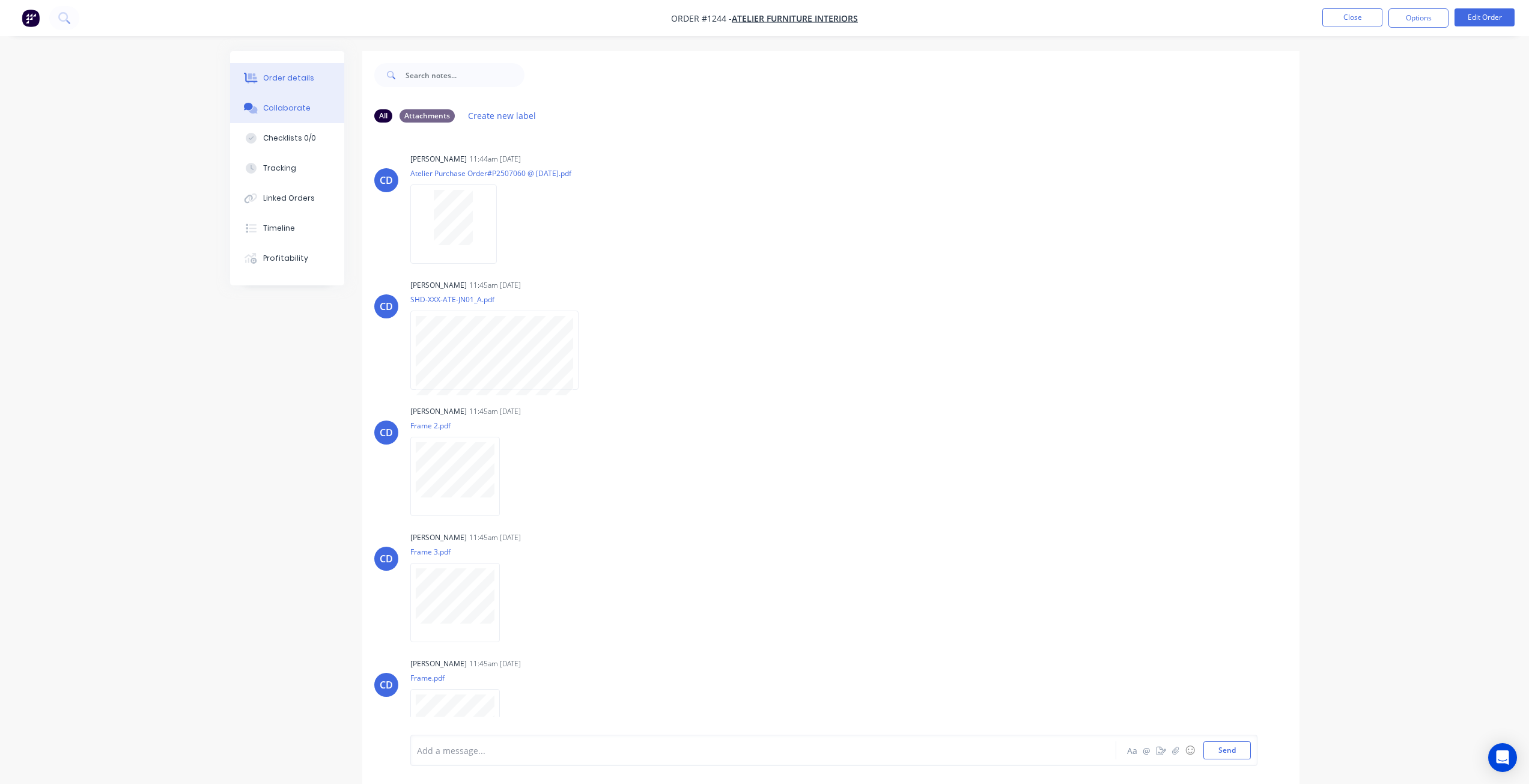
click at [286, 73] on div "Order details" at bounding box center [288, 78] width 51 height 11
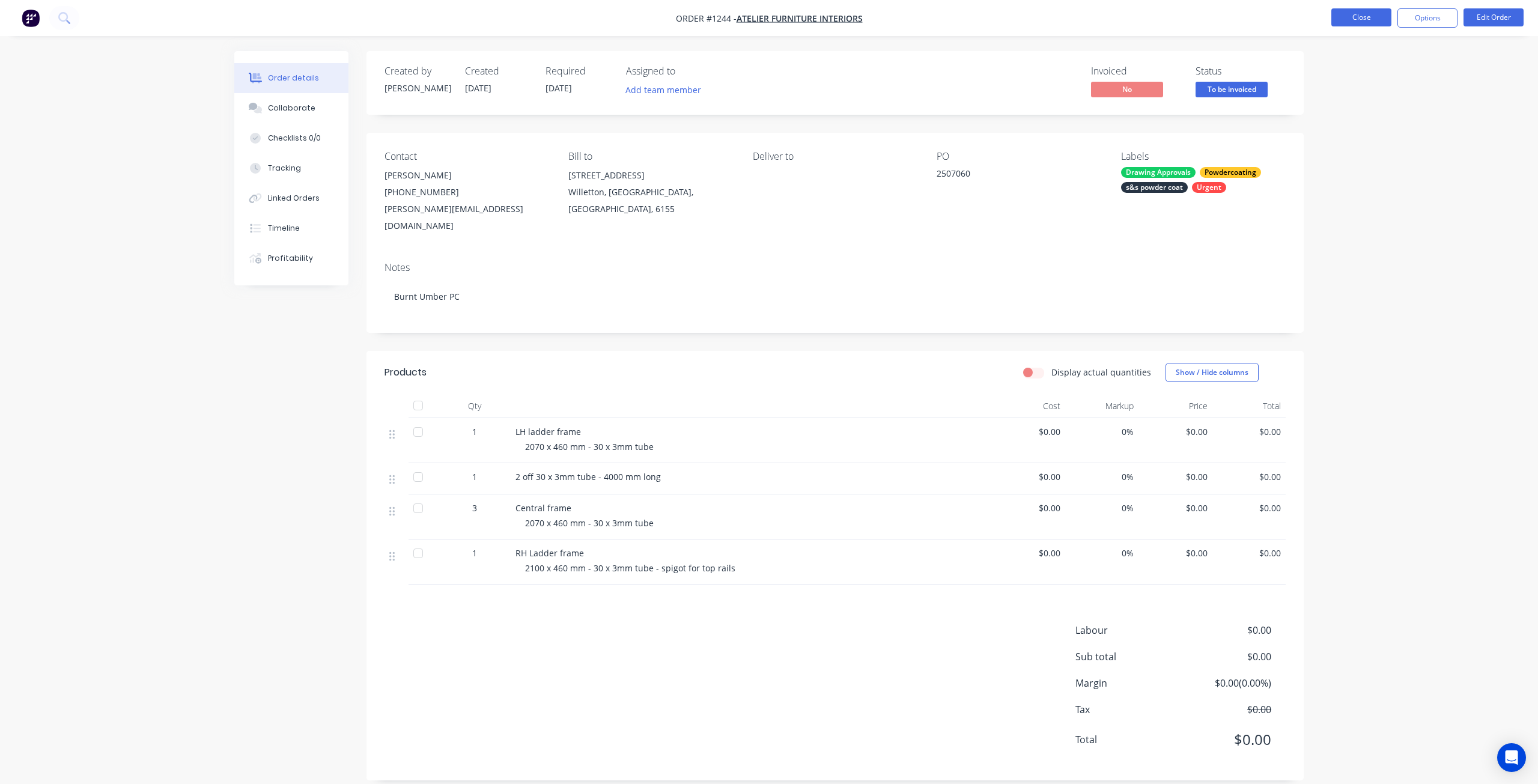
click at [1362, 18] on button "Close" at bounding box center [1362, 17] width 60 height 18
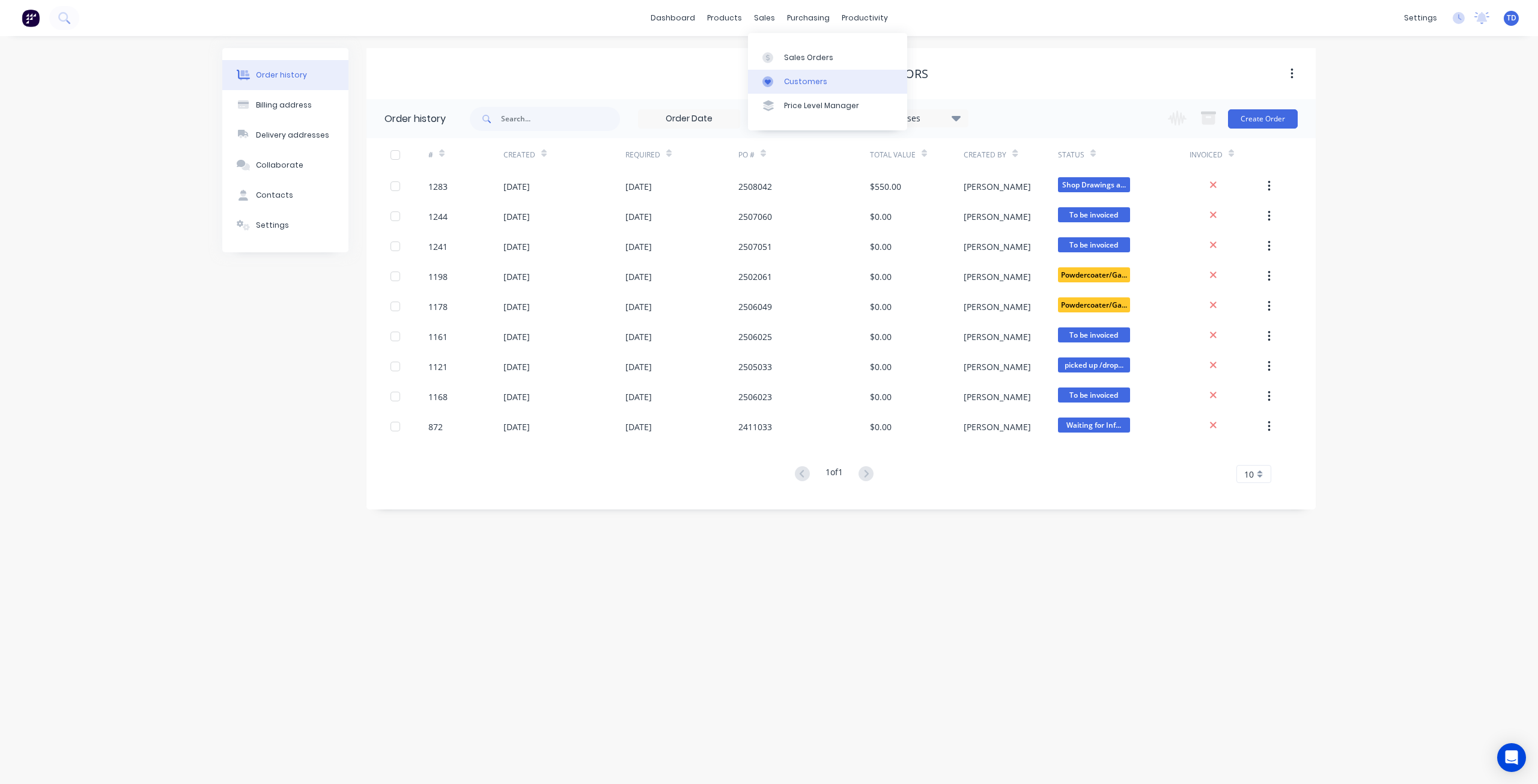
click at [789, 83] on div "Customers" at bounding box center [806, 82] width 44 height 11
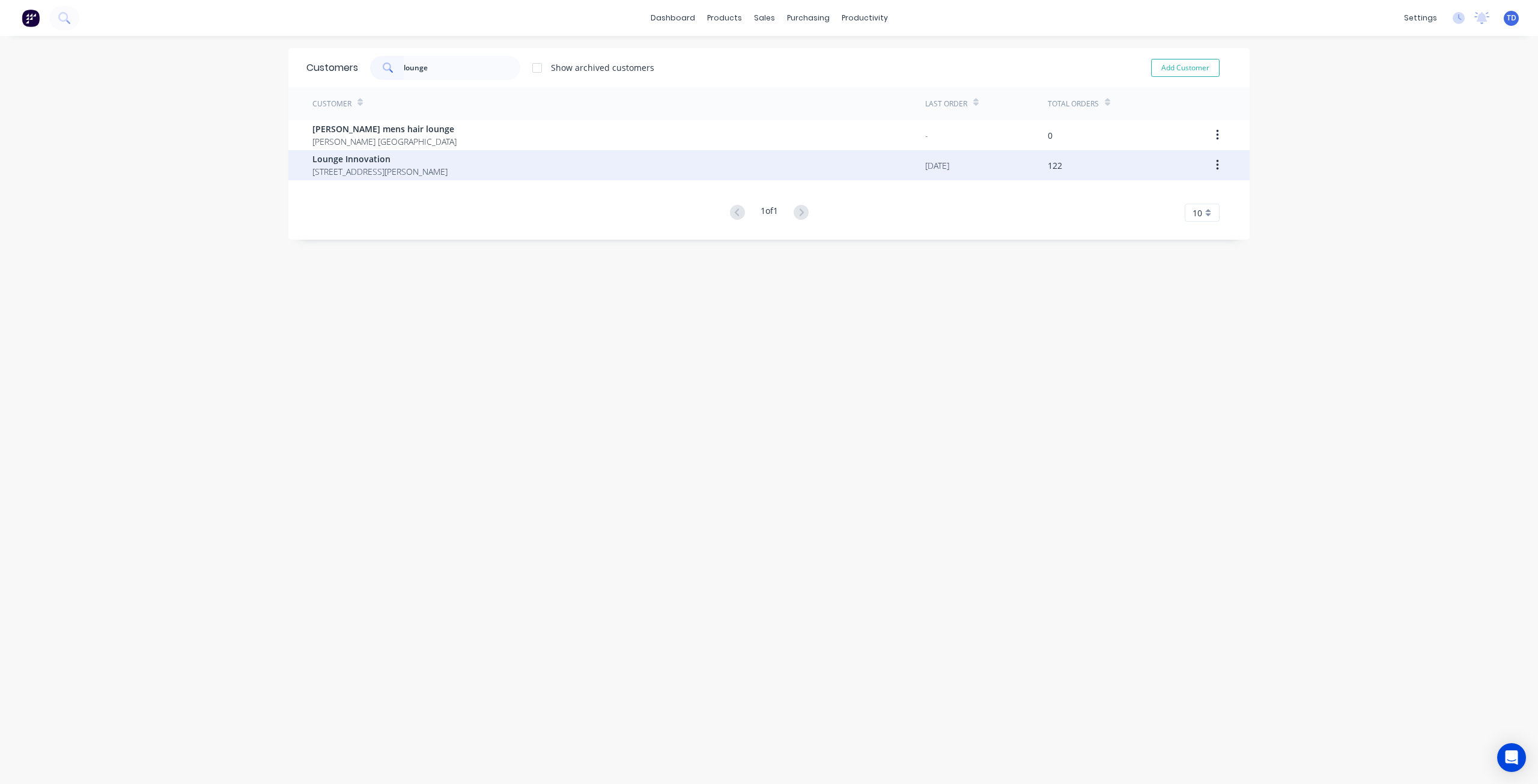
type input "lounge"
click at [338, 166] on span "[STREET_ADDRESS][PERSON_NAME]" at bounding box center [379, 172] width 136 height 13
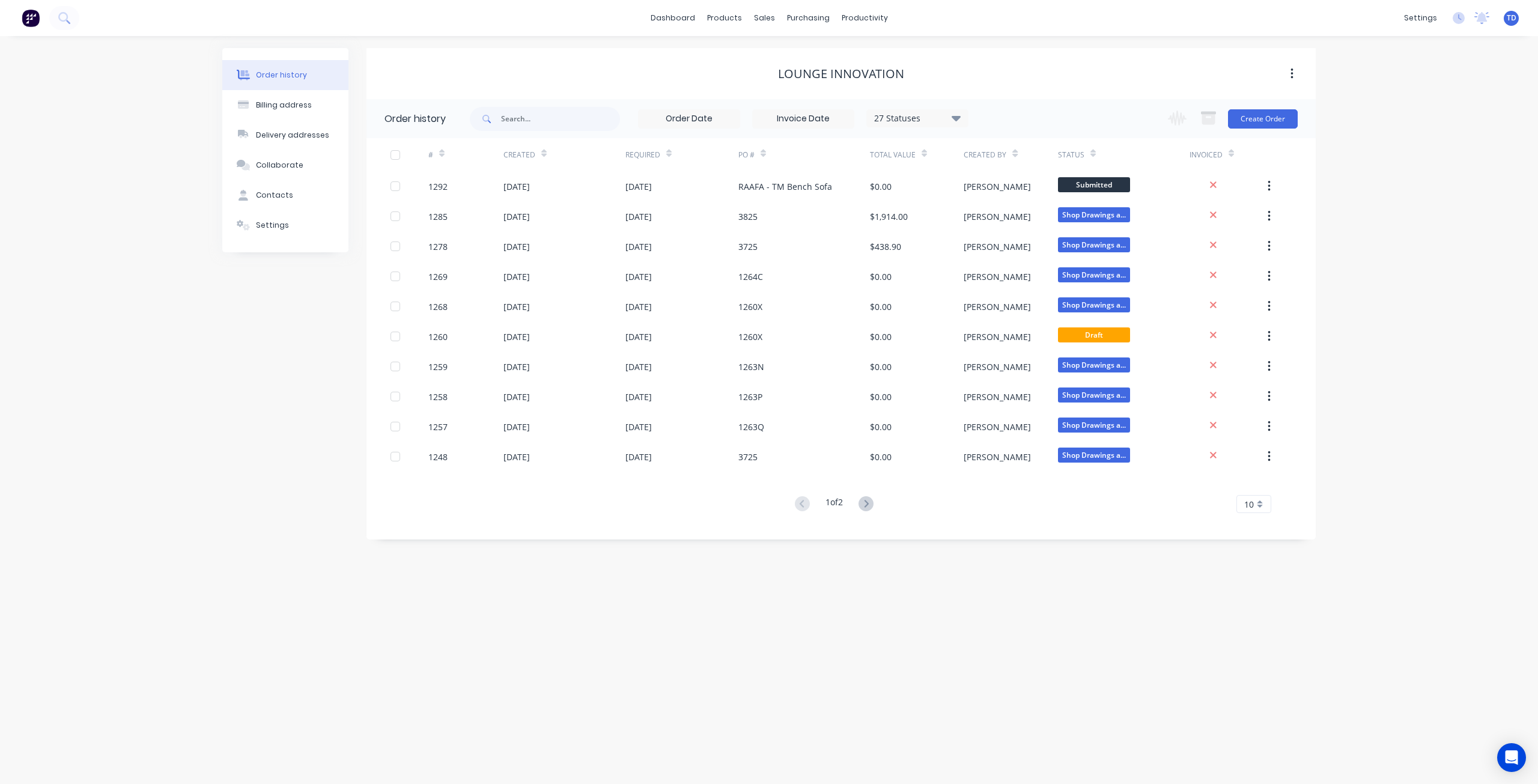
click at [948, 119] on div "27 Statuses" at bounding box center [917, 118] width 101 height 14
click at [1017, 256] on label at bounding box center [1017, 256] width 0 height 0
click at [1017, 263] on input "checkbox" at bounding box center [1021, 262] width 10 height 12
checkbox input "true"
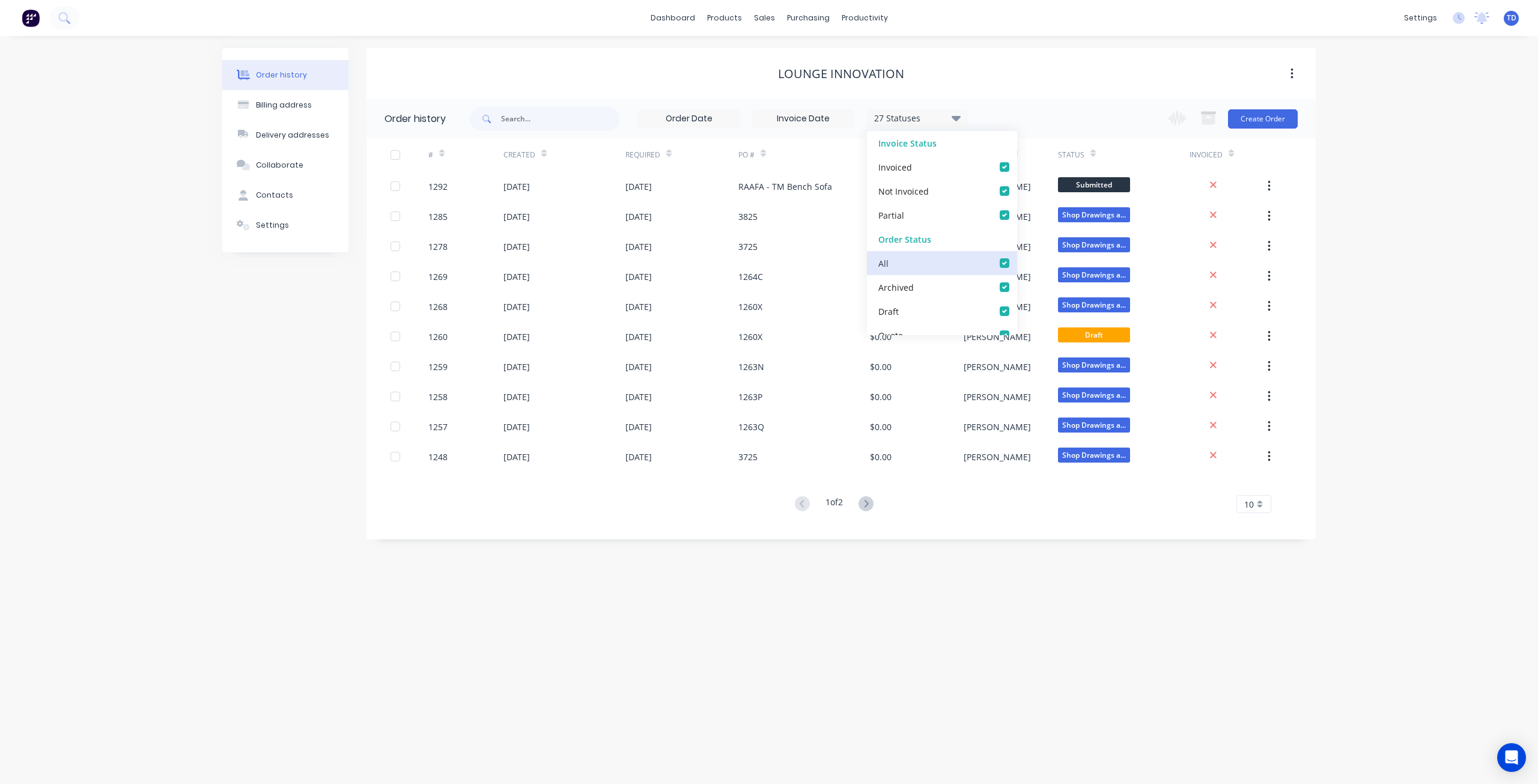
checkbox input "true"
click at [272, 339] on div "Order history Billing address Delivery addresses Collaborate Contacts Settings" at bounding box center [285, 294] width 126 height 491
click at [443, 156] on icon at bounding box center [442, 154] width 5 height 9
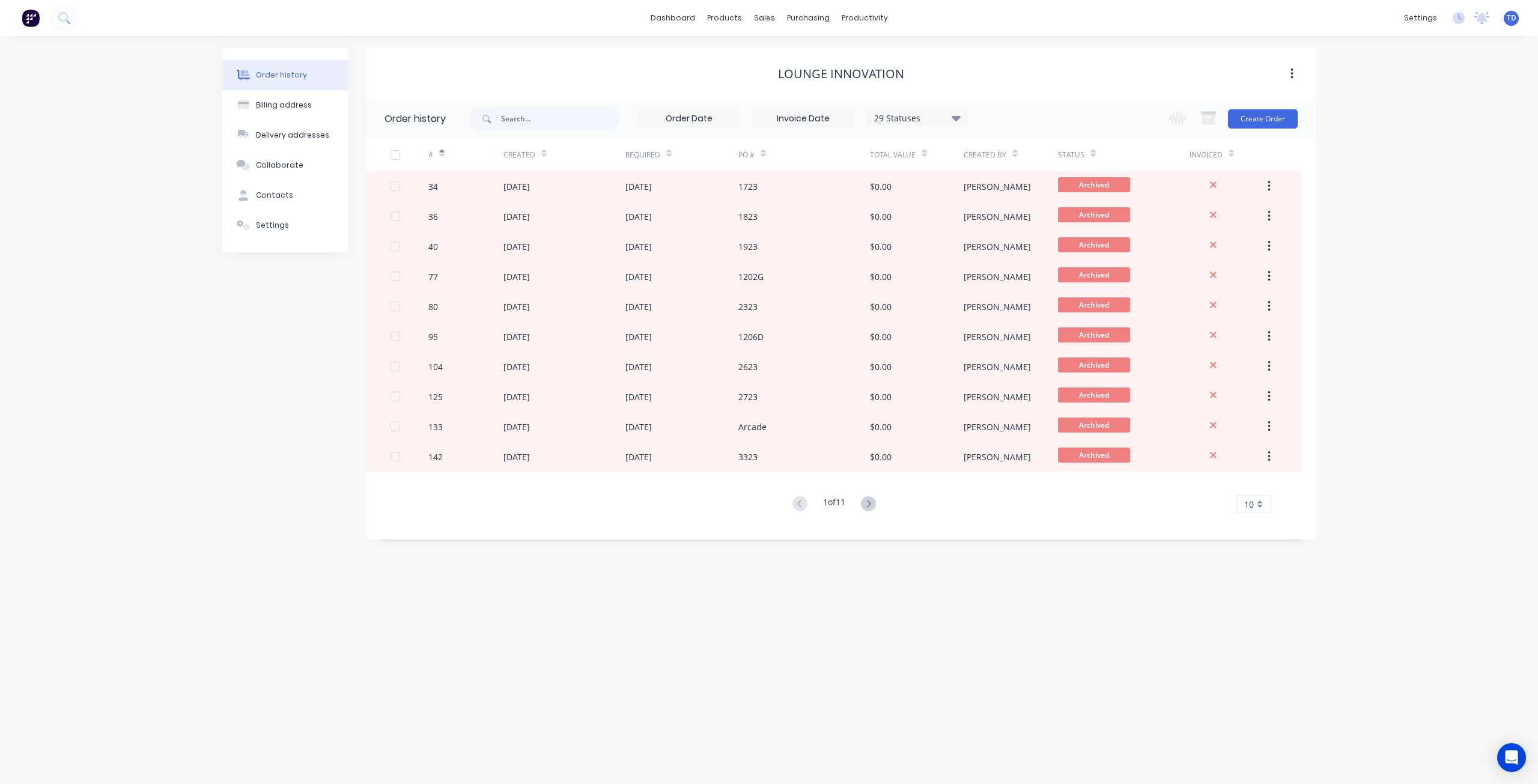
click at [443, 156] on icon at bounding box center [442, 154] width 5 height 9
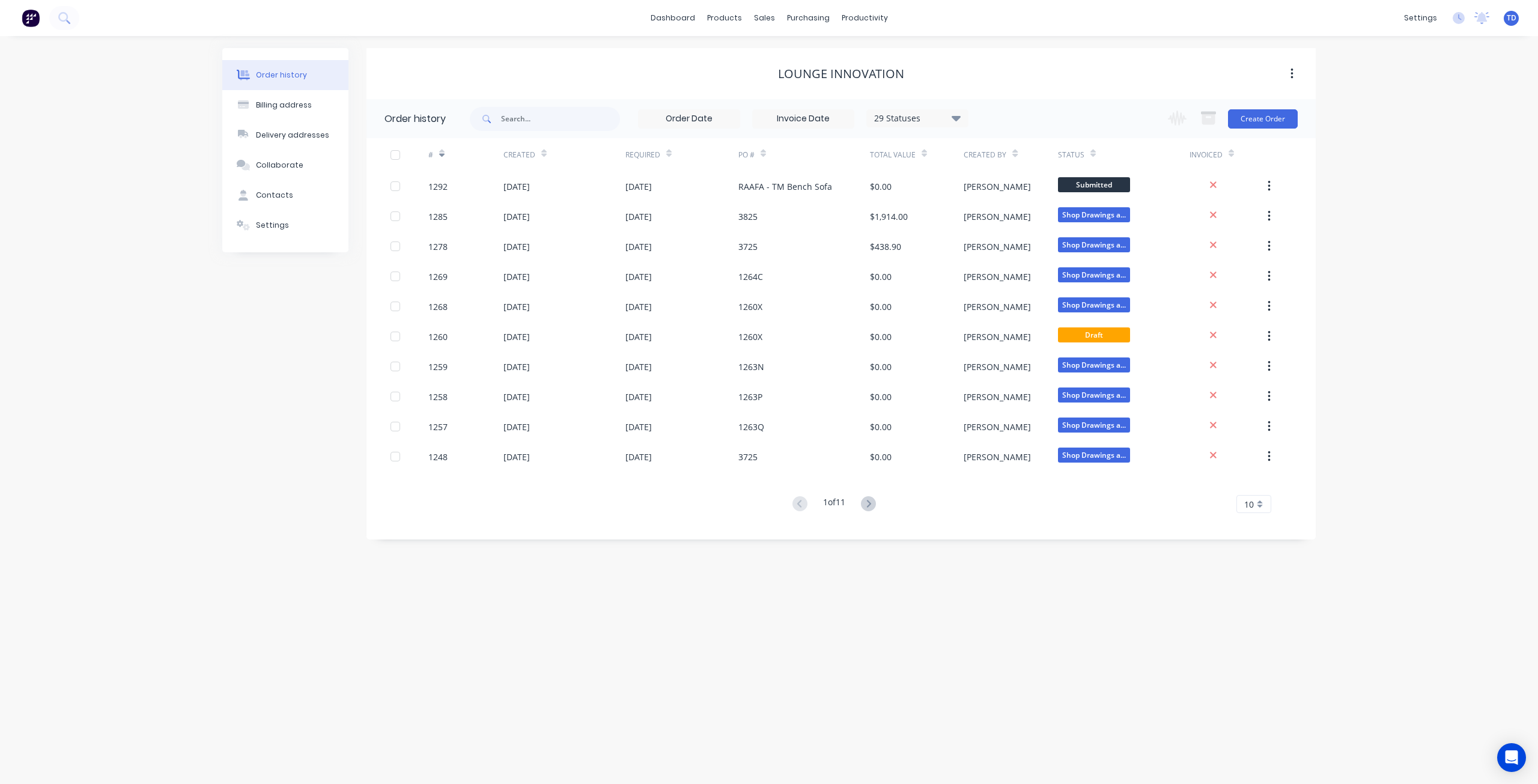
click at [443, 156] on icon at bounding box center [442, 154] width 5 height 9
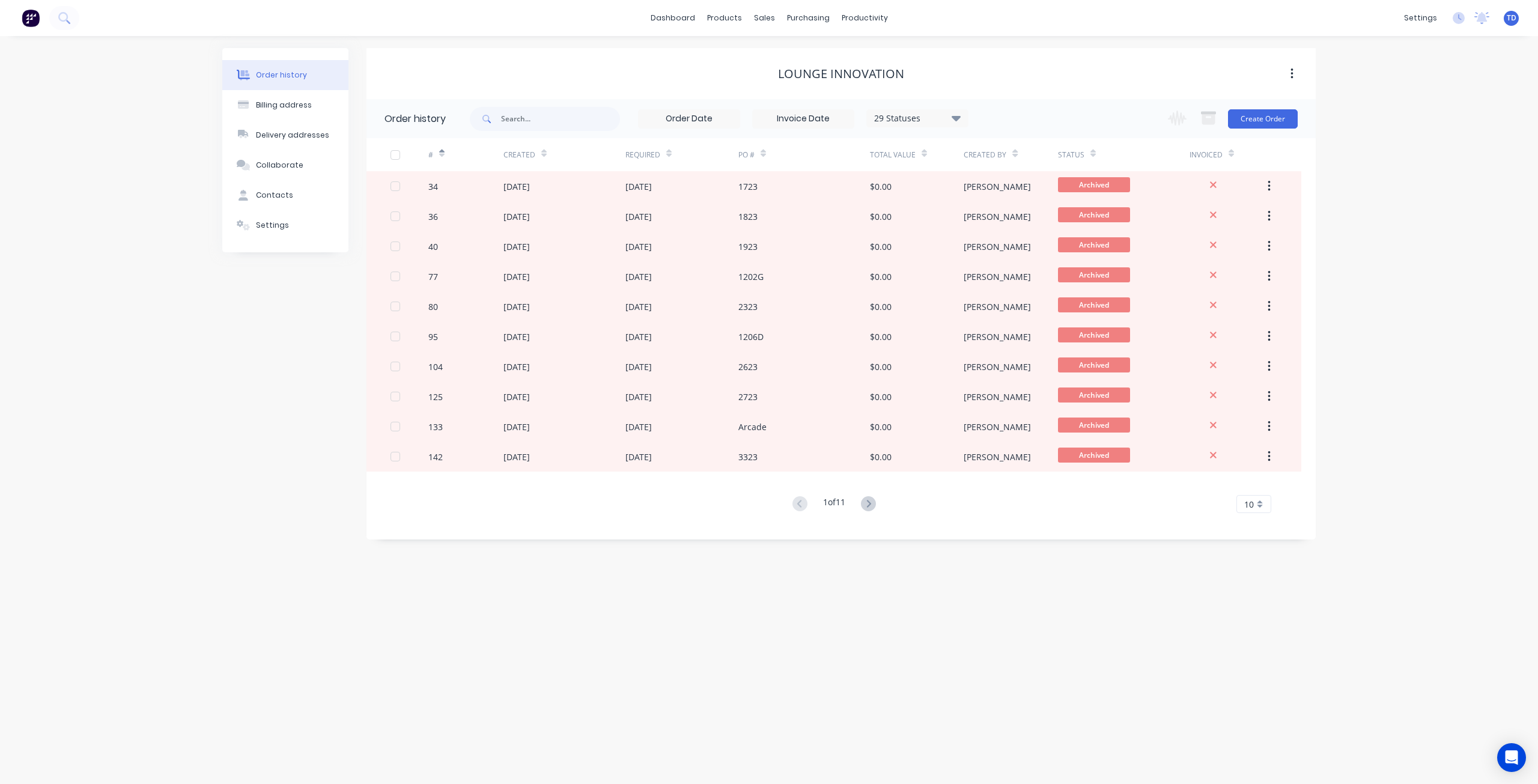
click at [443, 156] on icon at bounding box center [442, 154] width 5 height 9
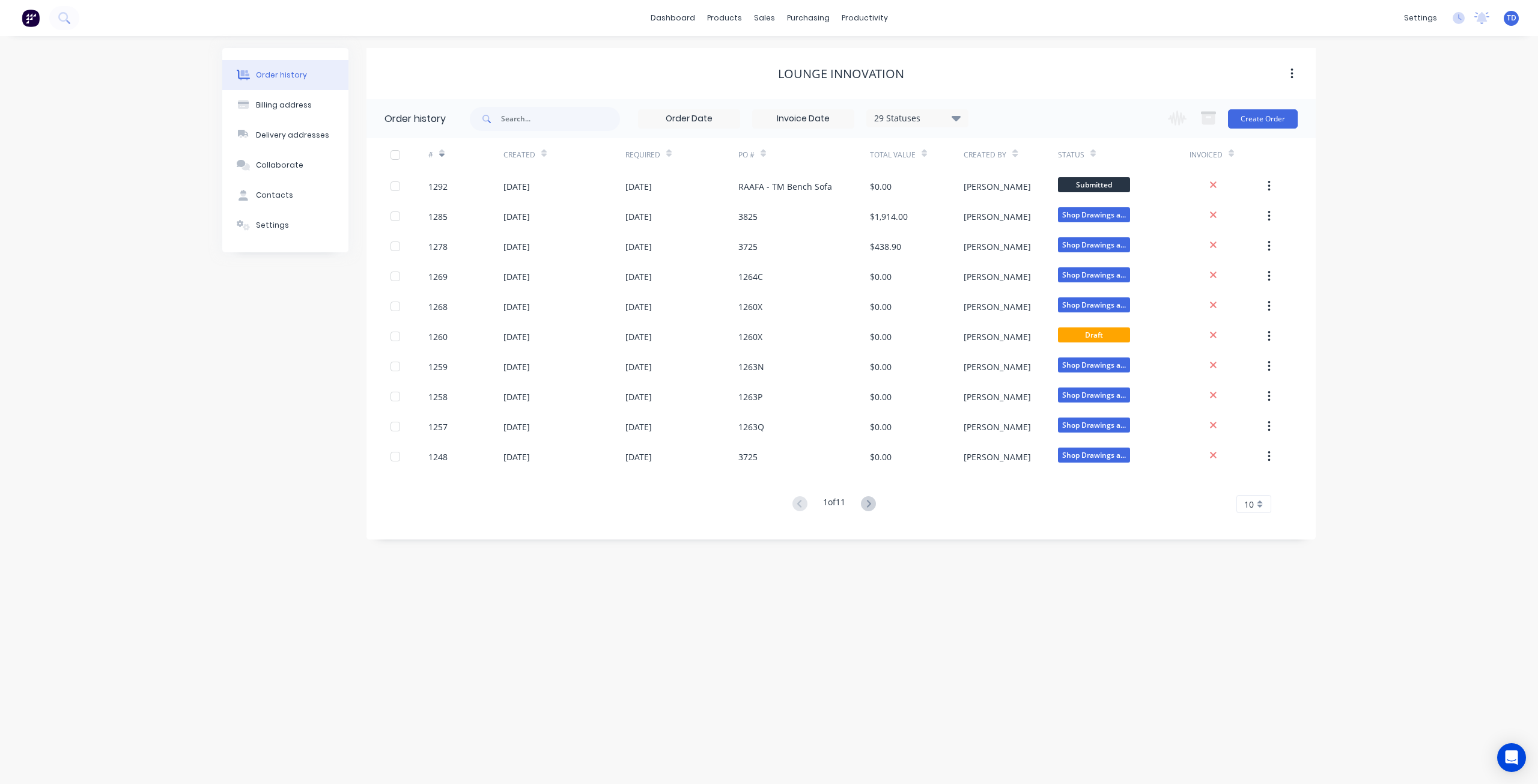
click at [441, 159] on div at bounding box center [442, 154] width 5 height 18
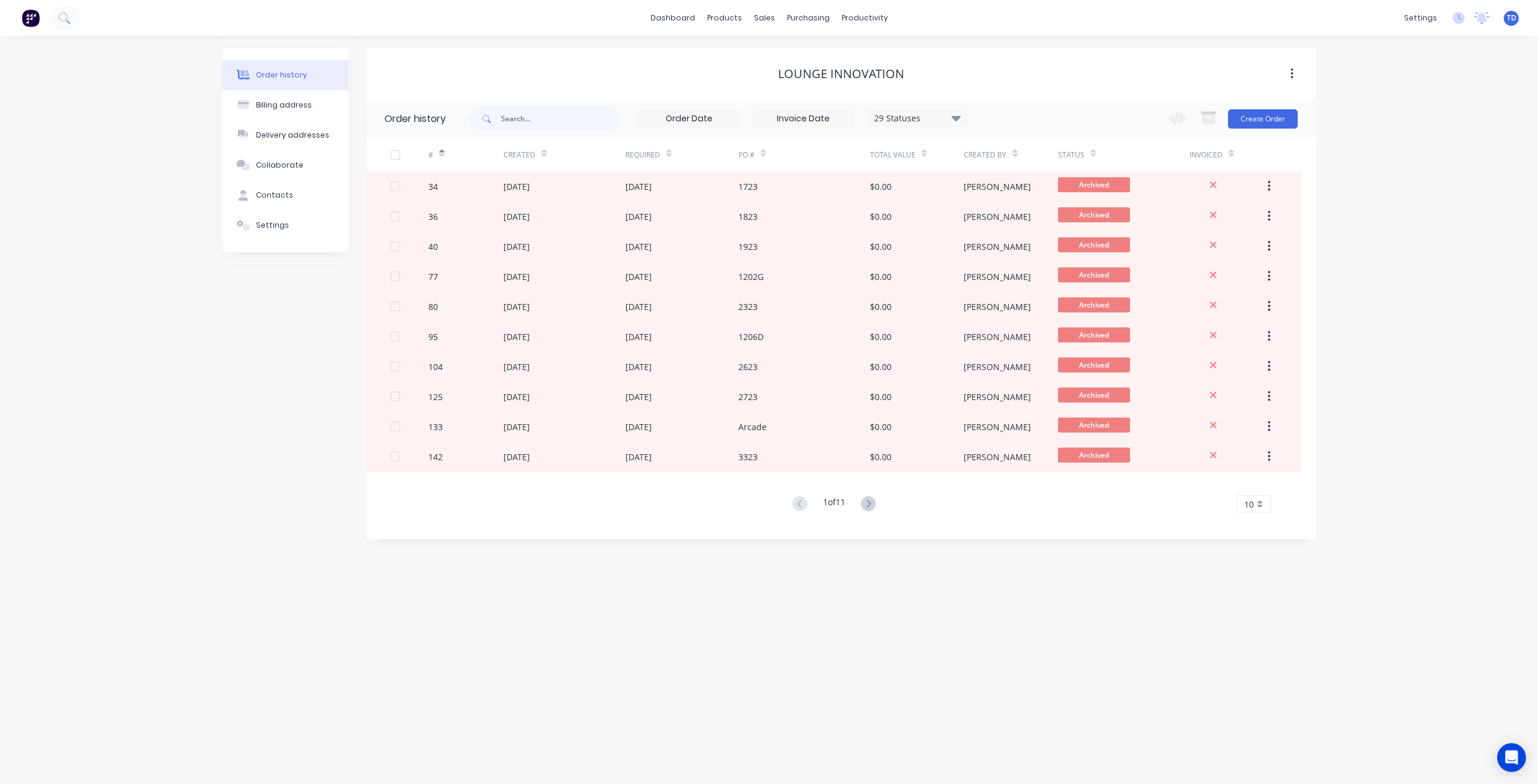
click at [441, 157] on icon at bounding box center [442, 154] width 5 height 9
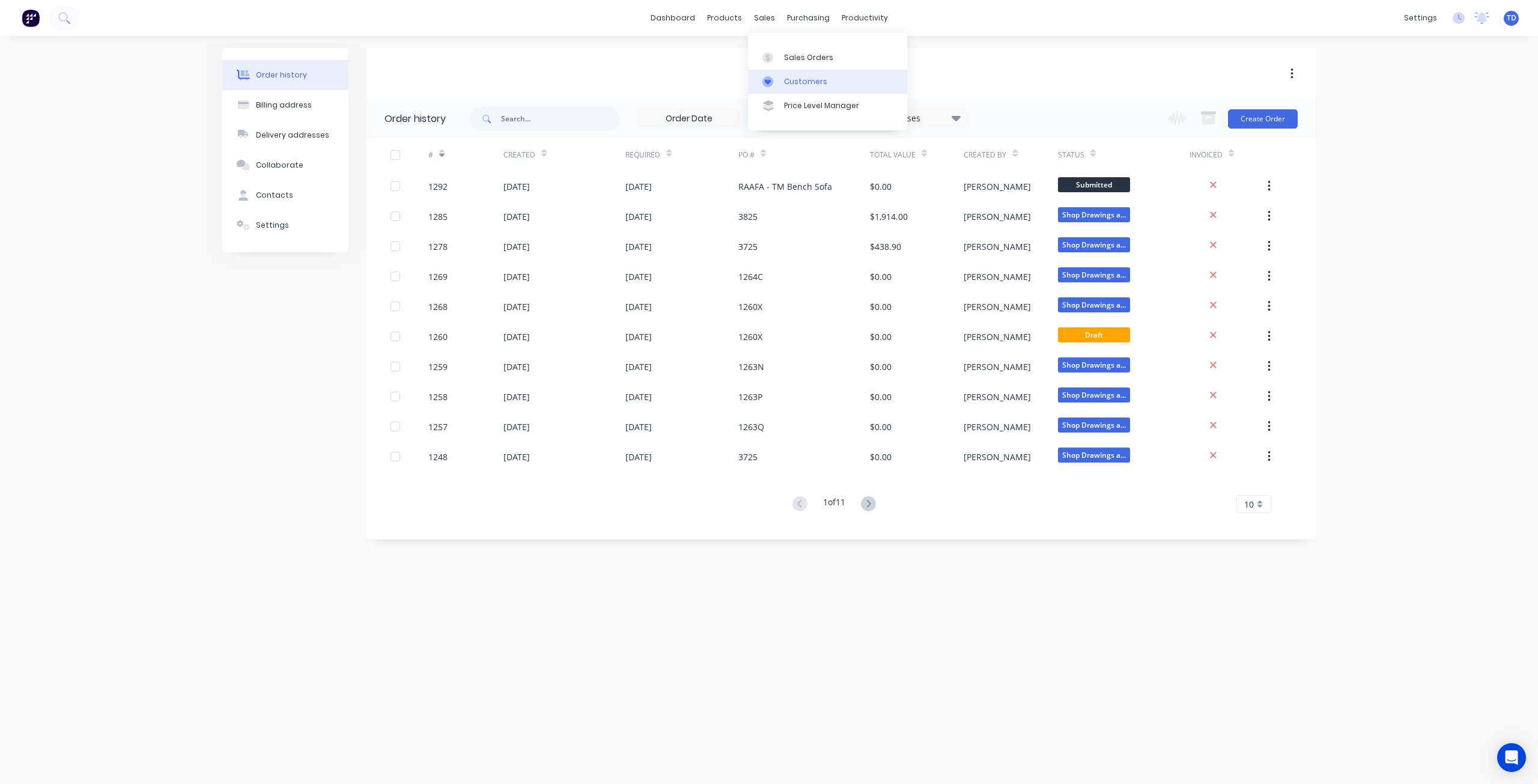
click at [802, 79] on div "Customers" at bounding box center [806, 82] width 44 height 11
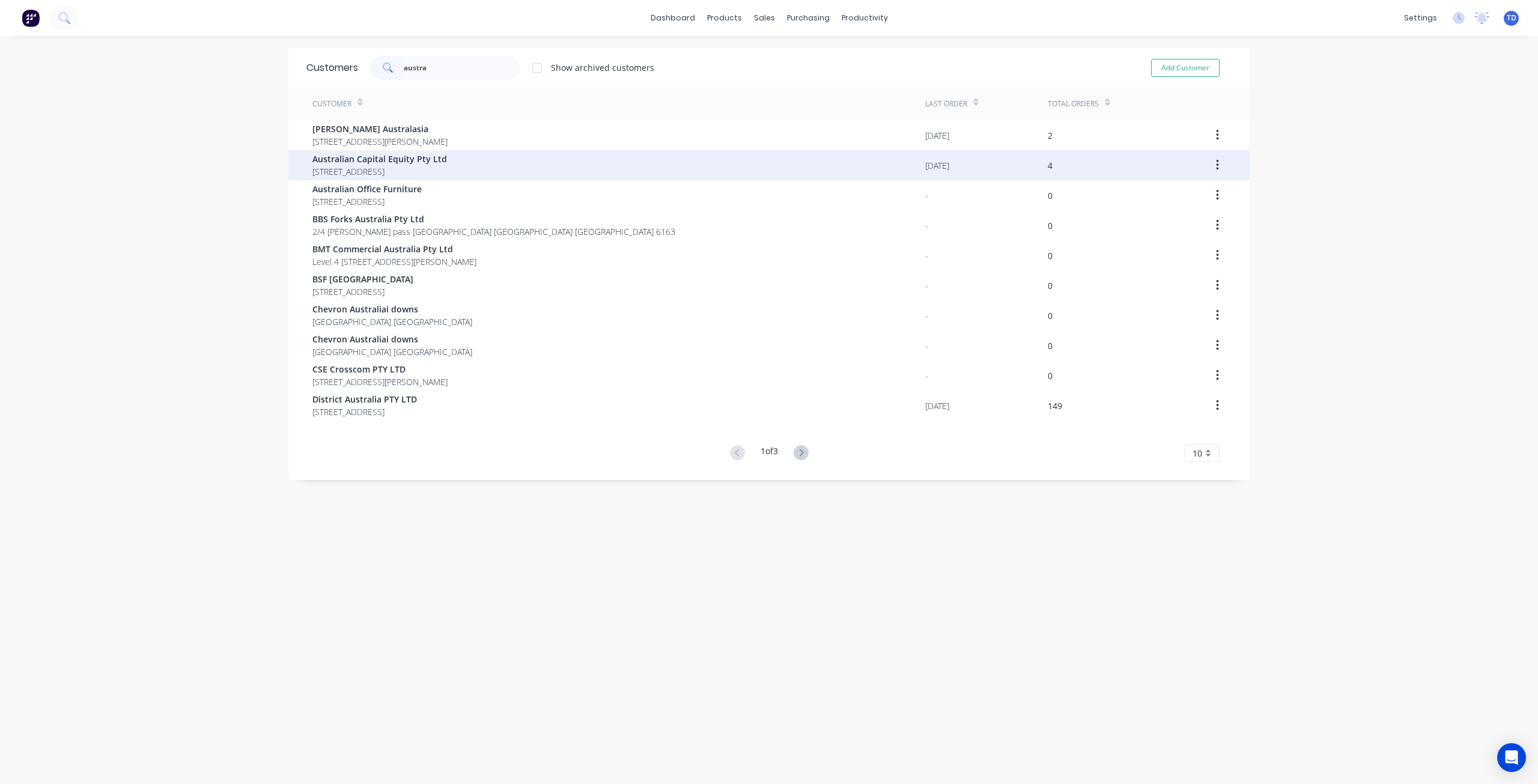
type input "austra"
click at [398, 161] on span "Australian Capital Equity Pty Ltd" at bounding box center [379, 159] width 135 height 13
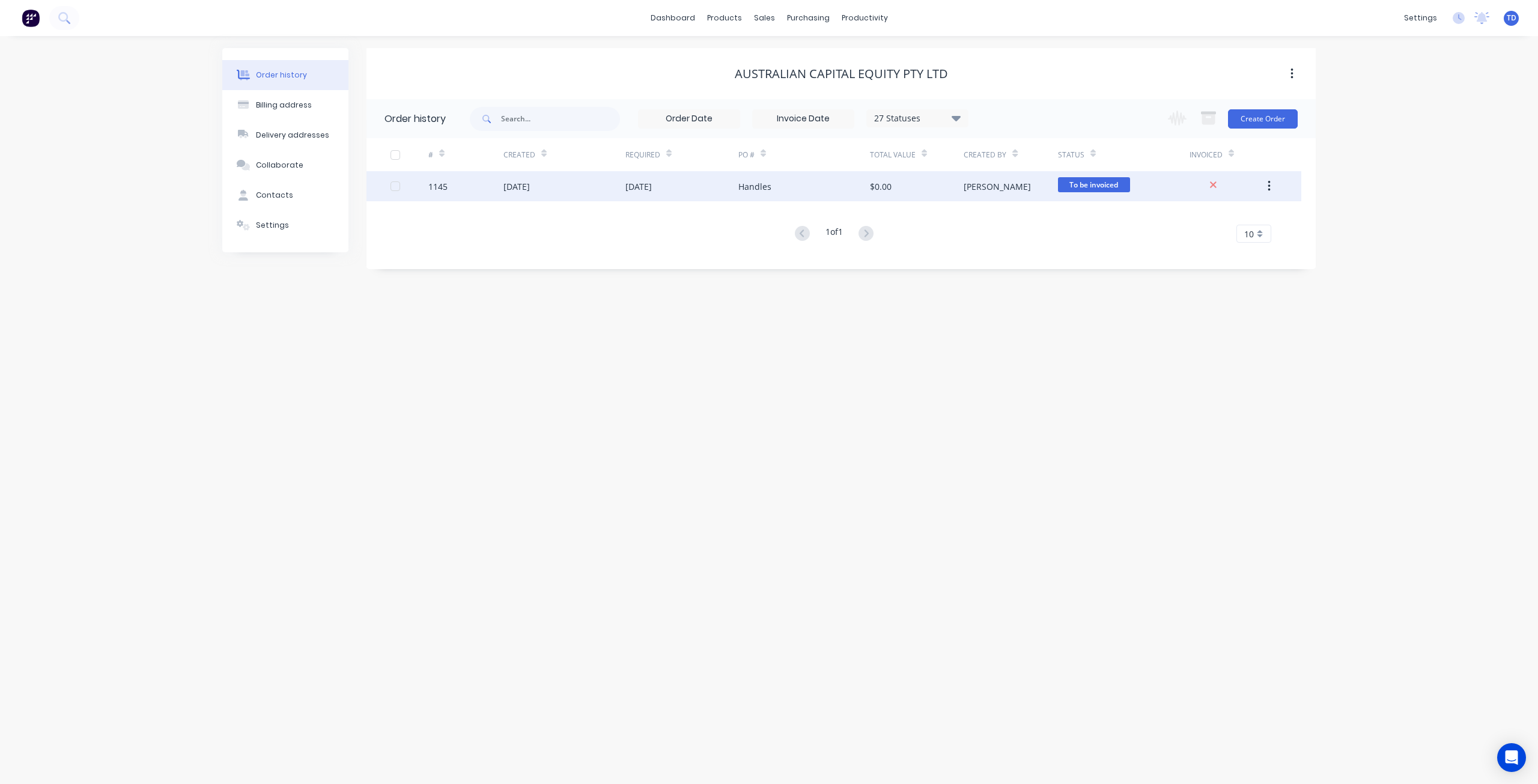
click at [551, 183] on div "04 Jun 2025" at bounding box center [564, 186] width 122 height 30
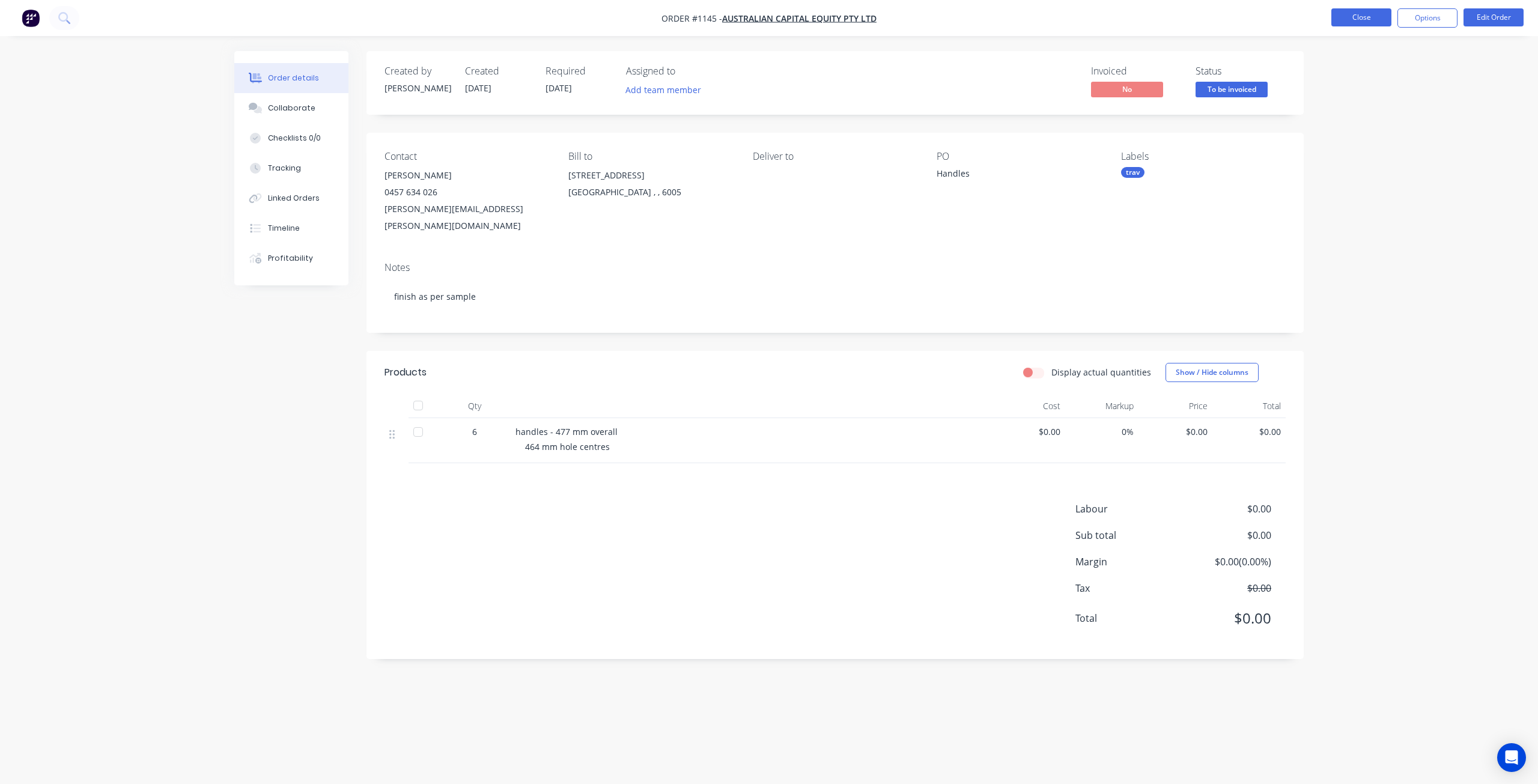
click at [1366, 22] on button "Close" at bounding box center [1362, 17] width 60 height 18
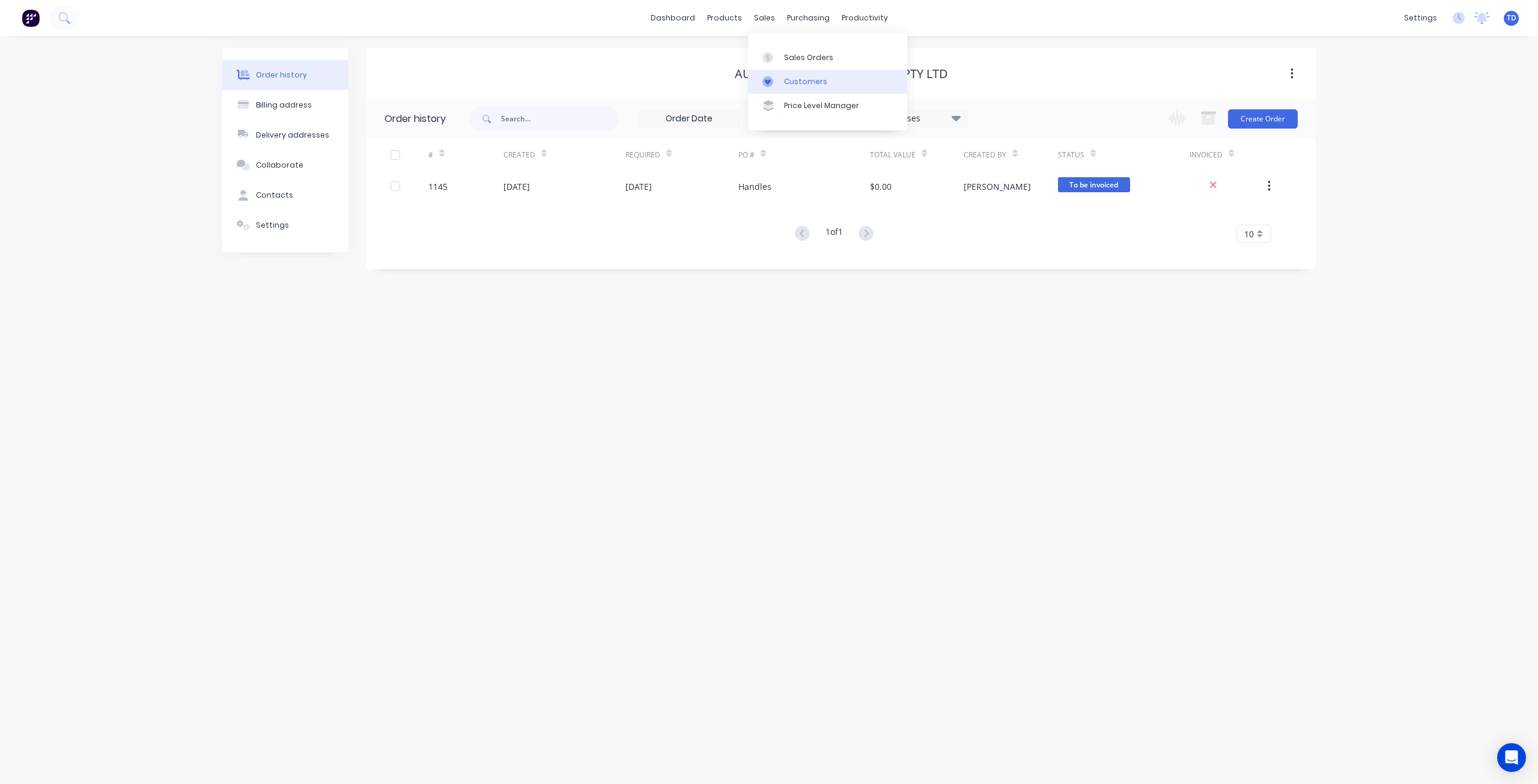
click at [778, 85] on div at bounding box center [771, 82] width 18 height 11
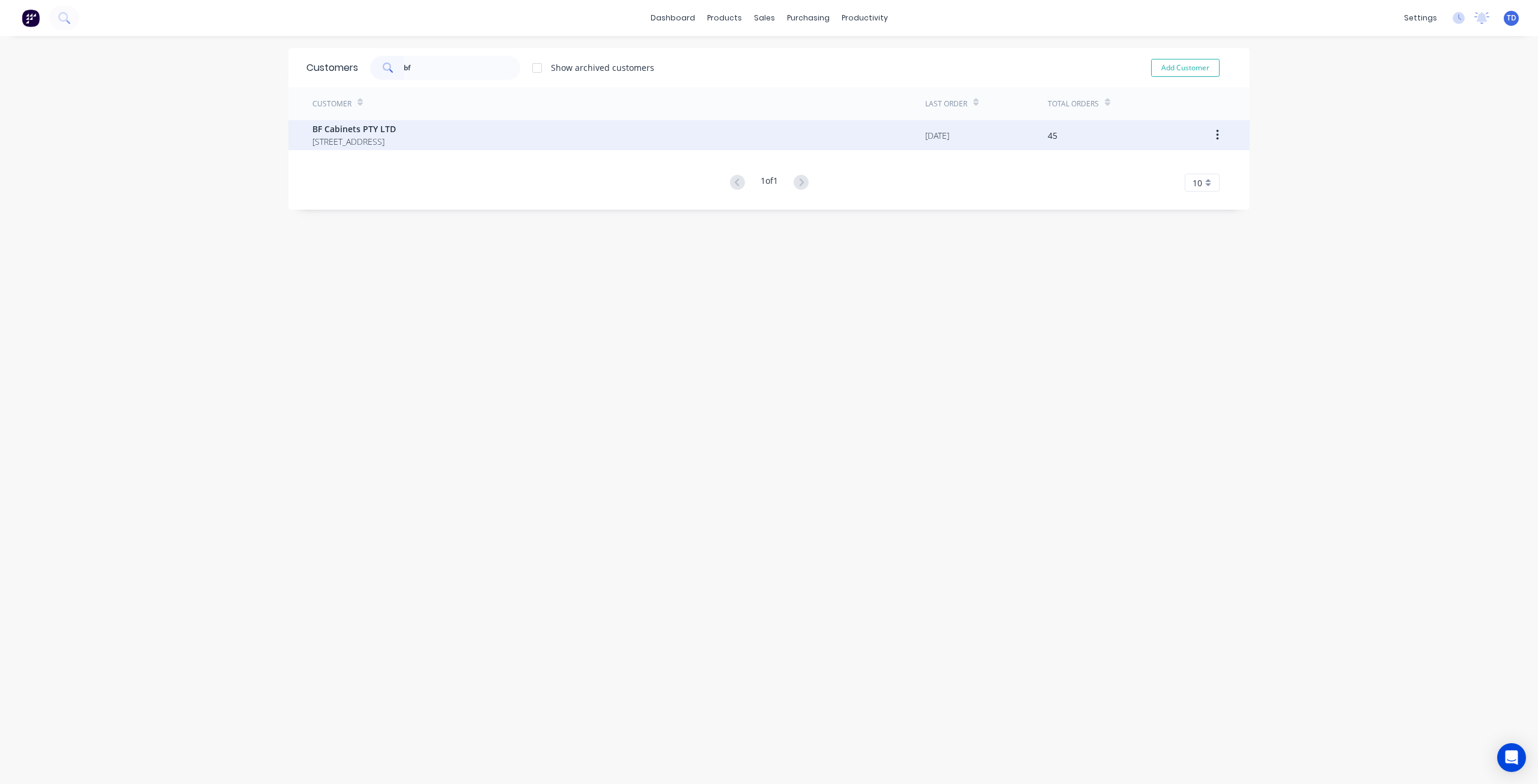
type input "bf"
click at [387, 124] on span "BF Cabinets PTY LTD" at bounding box center [354, 129] width 84 height 13
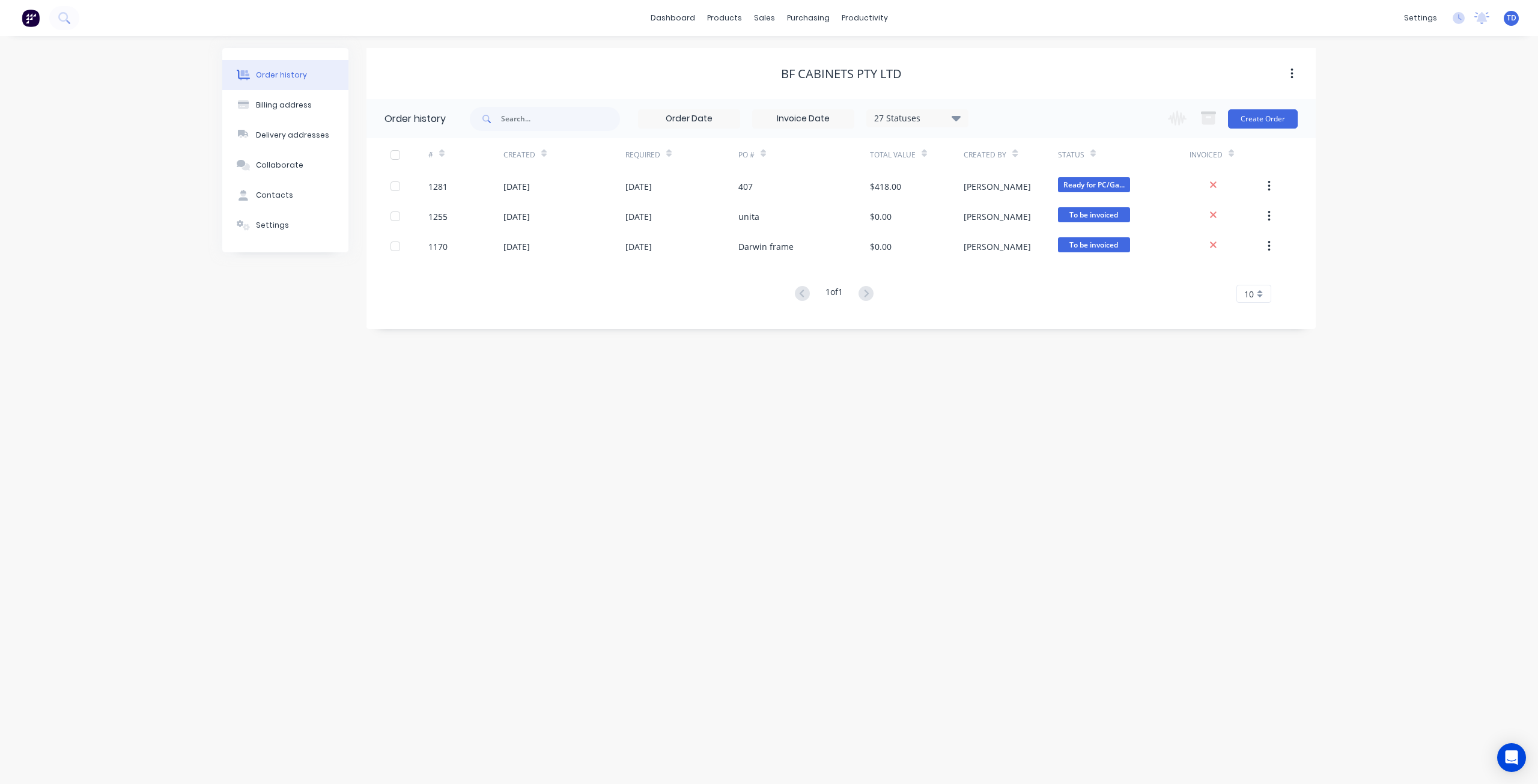
click at [942, 111] on div "27 Statuses Invoice Status Invoiced Not Invoiced Partial Order Status All Archi…" at bounding box center [917, 118] width 102 height 18
click at [956, 116] on icon at bounding box center [956, 118] width 9 height 15
click at [1017, 256] on label at bounding box center [1017, 256] width 0 height 0
click at [1017, 261] on input "checkbox" at bounding box center [1021, 262] width 10 height 12
checkbox input "true"
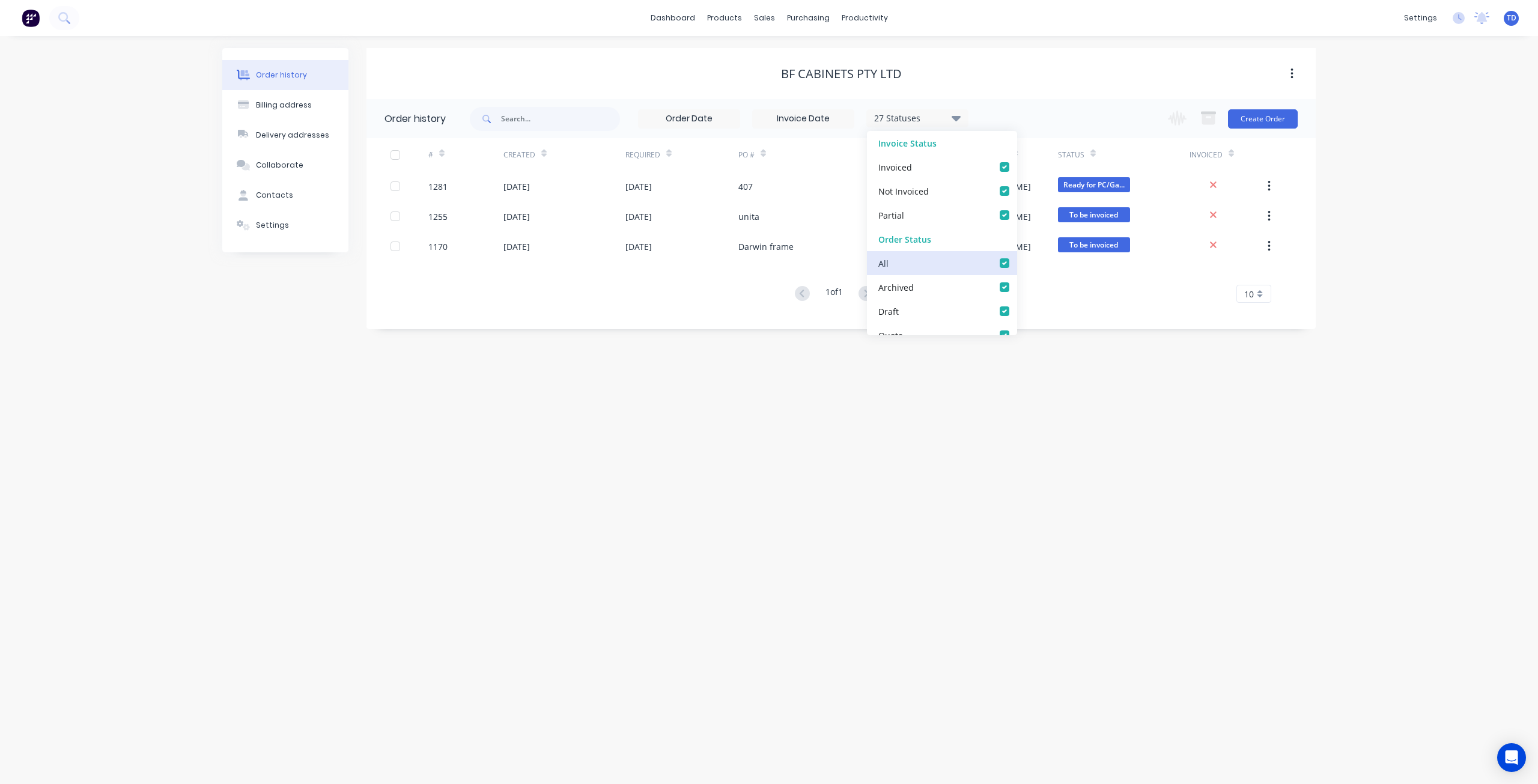
checkbox input "true"
click at [570, 392] on div "Order history Billing address Delivery addresses Collaborate Contacts Settings …" at bounding box center [769, 410] width 1538 height 748
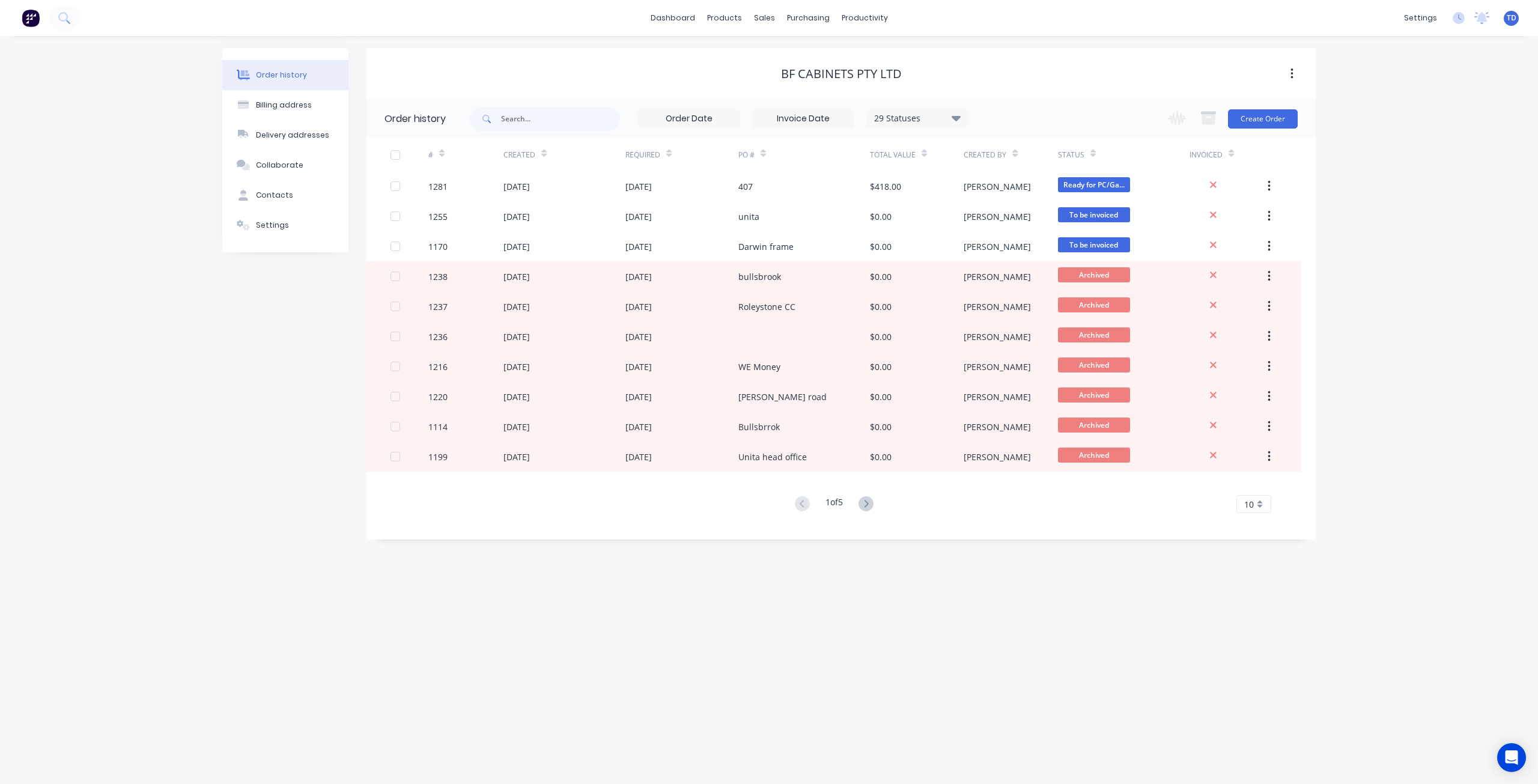
click at [445, 157] on div "#" at bounding box center [466, 155] width 75 height 33
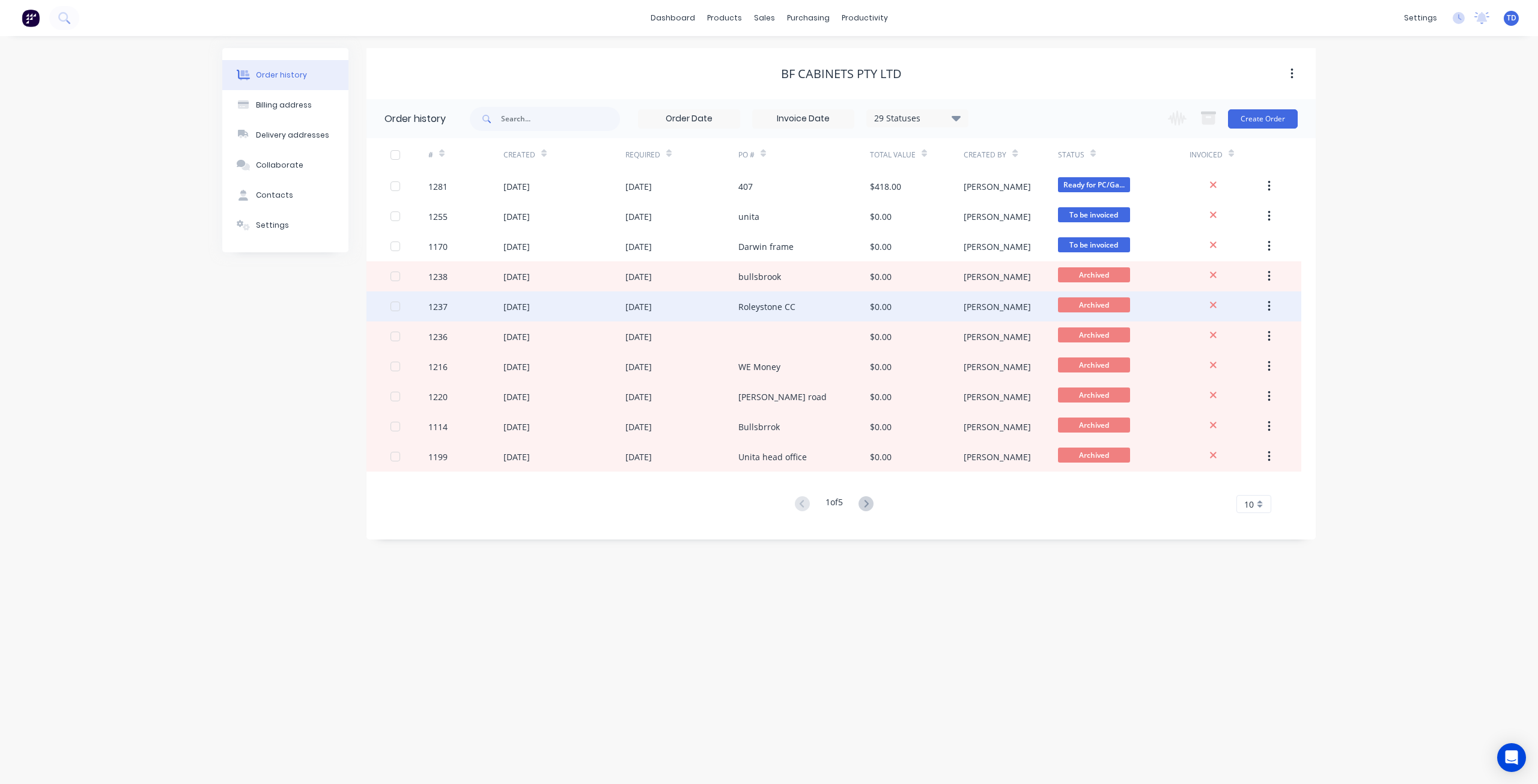
click at [570, 307] on div "[DATE]" at bounding box center [564, 306] width 122 height 30
